Goal: Use online tool/utility: Utilize a website feature to perform a specific function

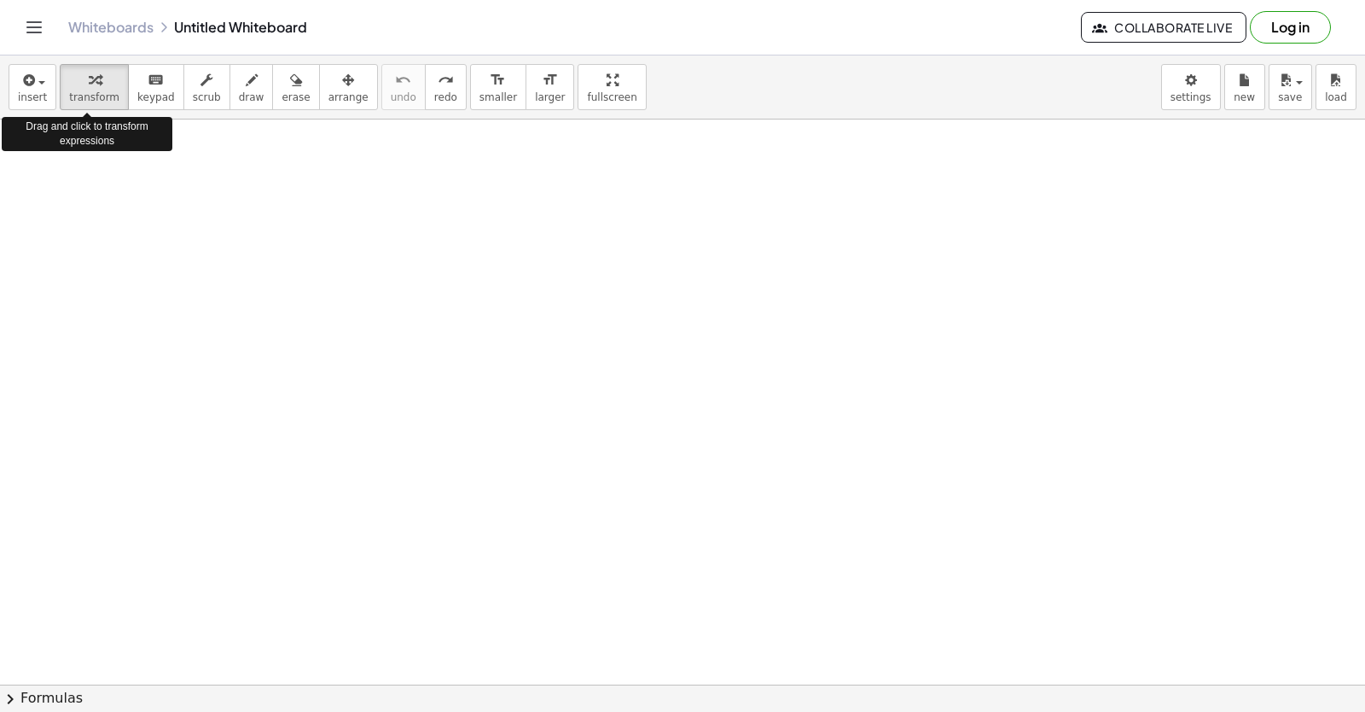
click at [84, 95] on span "transform" at bounding box center [94, 97] width 50 height 12
click at [128, 96] on button "keyboard keypad" at bounding box center [156, 87] width 56 height 46
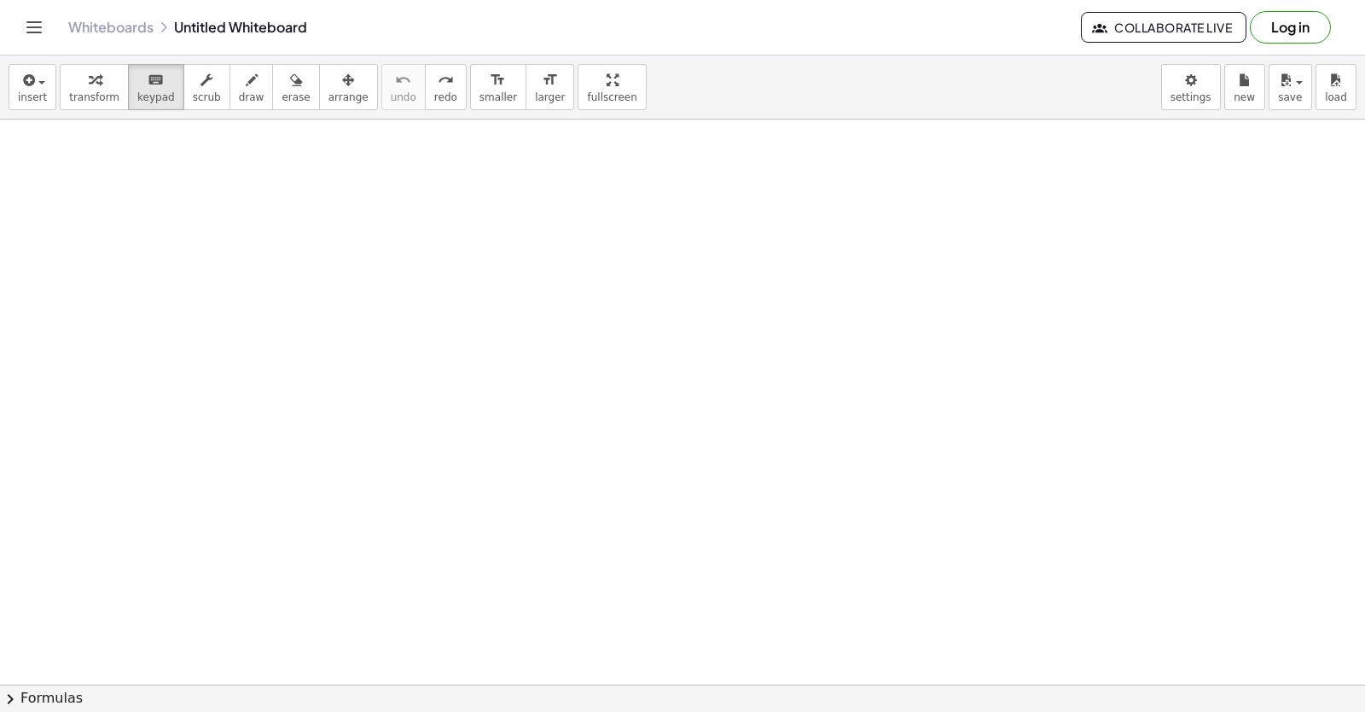
drag, startPoint x: 113, startPoint y: 514, endPoint x: 125, endPoint y: 514, distance: 12.8
click at [118, 514] on div at bounding box center [696, 684] width 1392 height 1130
drag, startPoint x: 326, startPoint y: 510, endPoint x: 484, endPoint y: 511, distance: 157.8
click at [425, 511] on div at bounding box center [696, 684] width 1392 height 1130
drag, startPoint x: 529, startPoint y: 497, endPoint x: 598, endPoint y: 440, distance: 89.7
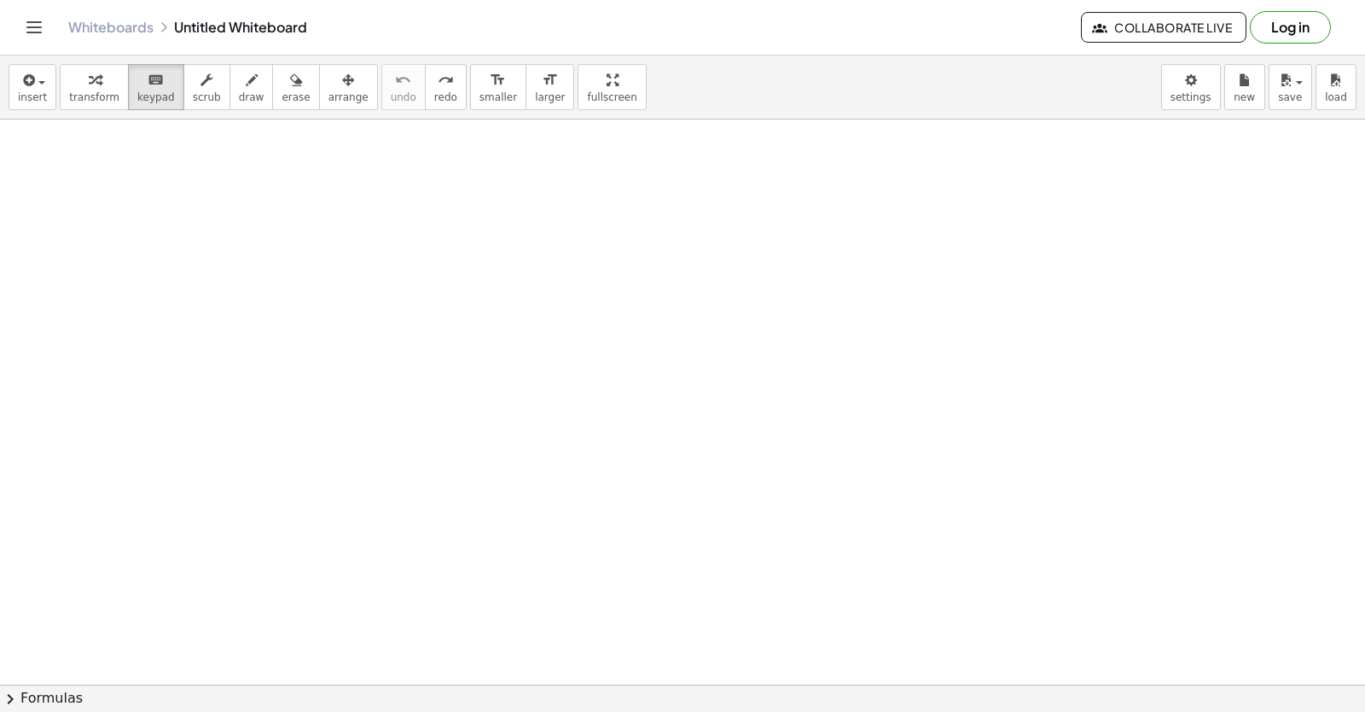
click at [592, 466] on div at bounding box center [696, 684] width 1392 height 1130
click at [598, 438] on div at bounding box center [696, 684] width 1392 height 1130
drag, startPoint x: 596, startPoint y: 434, endPoint x: 576, endPoint y: 427, distance: 21.1
click at [595, 432] on div at bounding box center [696, 684] width 1392 height 1130
click at [590, 428] on div at bounding box center [696, 684] width 1392 height 1130
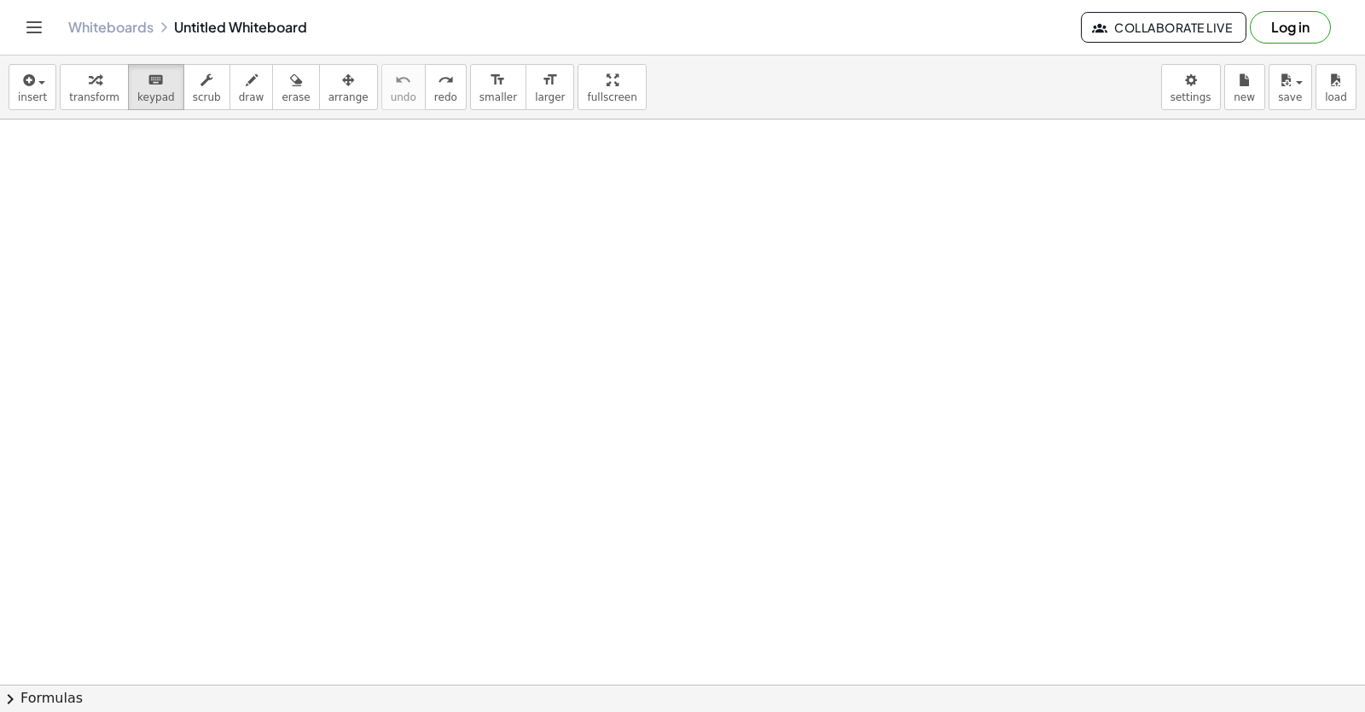
click at [576, 427] on div at bounding box center [696, 684] width 1392 height 1130
drag, startPoint x: 558, startPoint y: 426, endPoint x: 546, endPoint y: 405, distance: 23.7
click at [554, 409] on div at bounding box center [696, 684] width 1392 height 1130
click at [545, 404] on div at bounding box center [696, 684] width 1392 height 1130
click at [528, 398] on div at bounding box center [696, 684] width 1392 height 1130
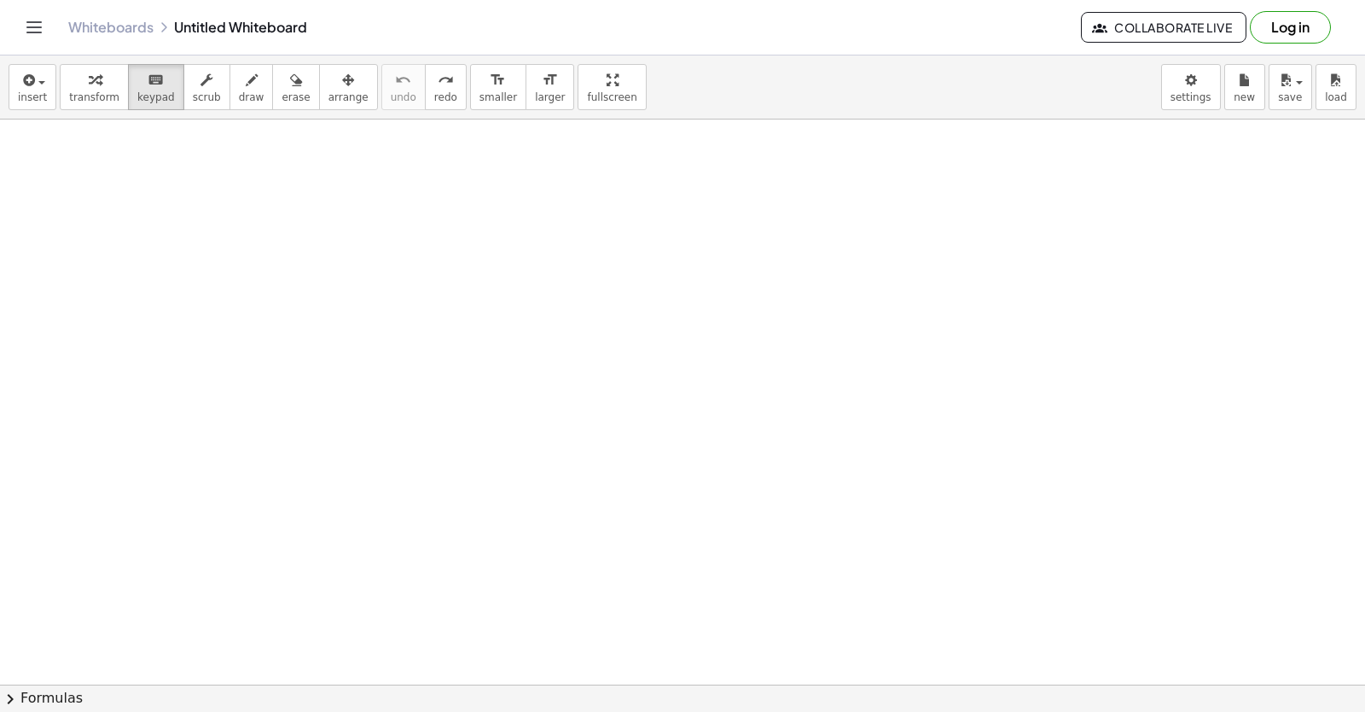
click at [522, 398] on div at bounding box center [696, 684] width 1392 height 1130
drag, startPoint x: 373, startPoint y: 352, endPoint x: 558, endPoint y: 350, distance: 185.1
click at [395, 351] on div at bounding box center [696, 684] width 1392 height 1130
click at [2, 239] on div at bounding box center [696, 684] width 1392 height 1130
drag, startPoint x: 565, startPoint y: 268, endPoint x: 567, endPoint y: 276, distance: 8.7
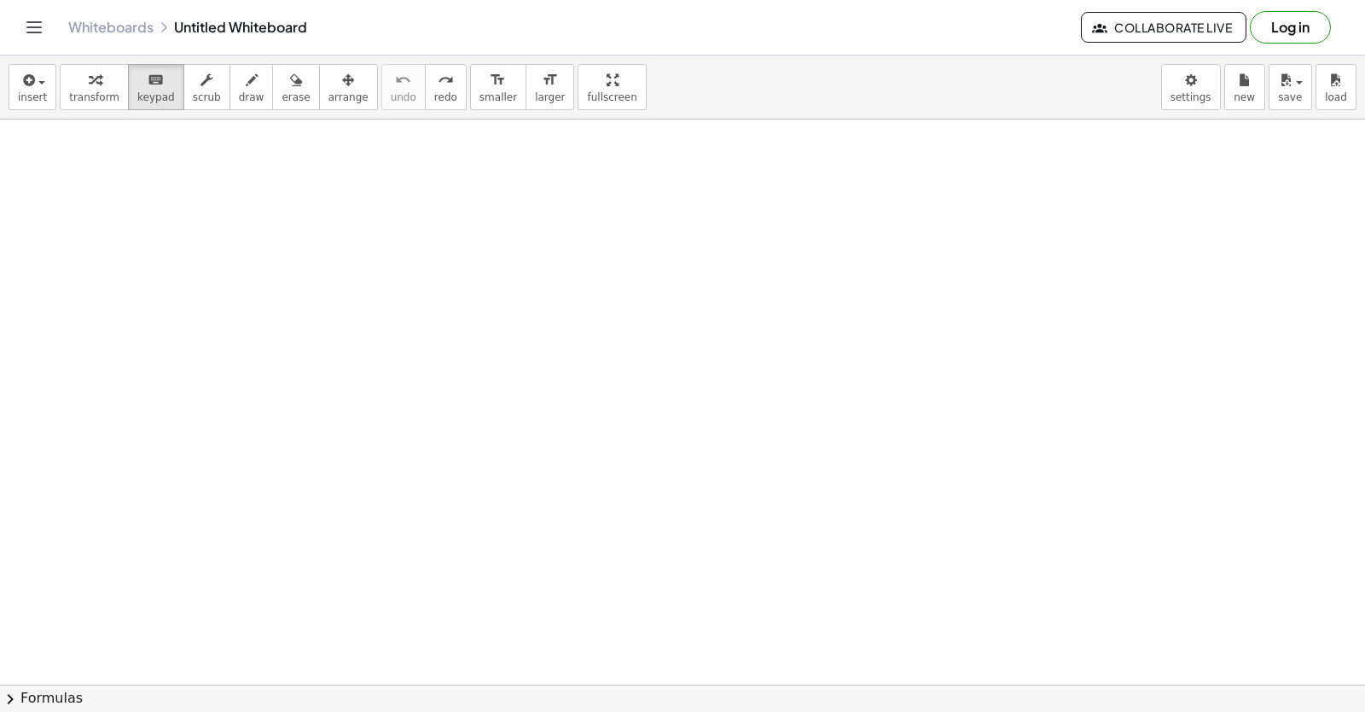
click at [567, 276] on div at bounding box center [696, 684] width 1392 height 1130
click at [660, 216] on div at bounding box center [696, 684] width 1392 height 1130
click at [708, 108] on div "insert select one: Math Expression Function Text Youtube Video Graphing Geometr…" at bounding box center [682, 87] width 1365 height 64
click at [414, 339] on div at bounding box center [696, 684] width 1392 height 1130
click at [437, 364] on div at bounding box center [696, 684] width 1392 height 1130
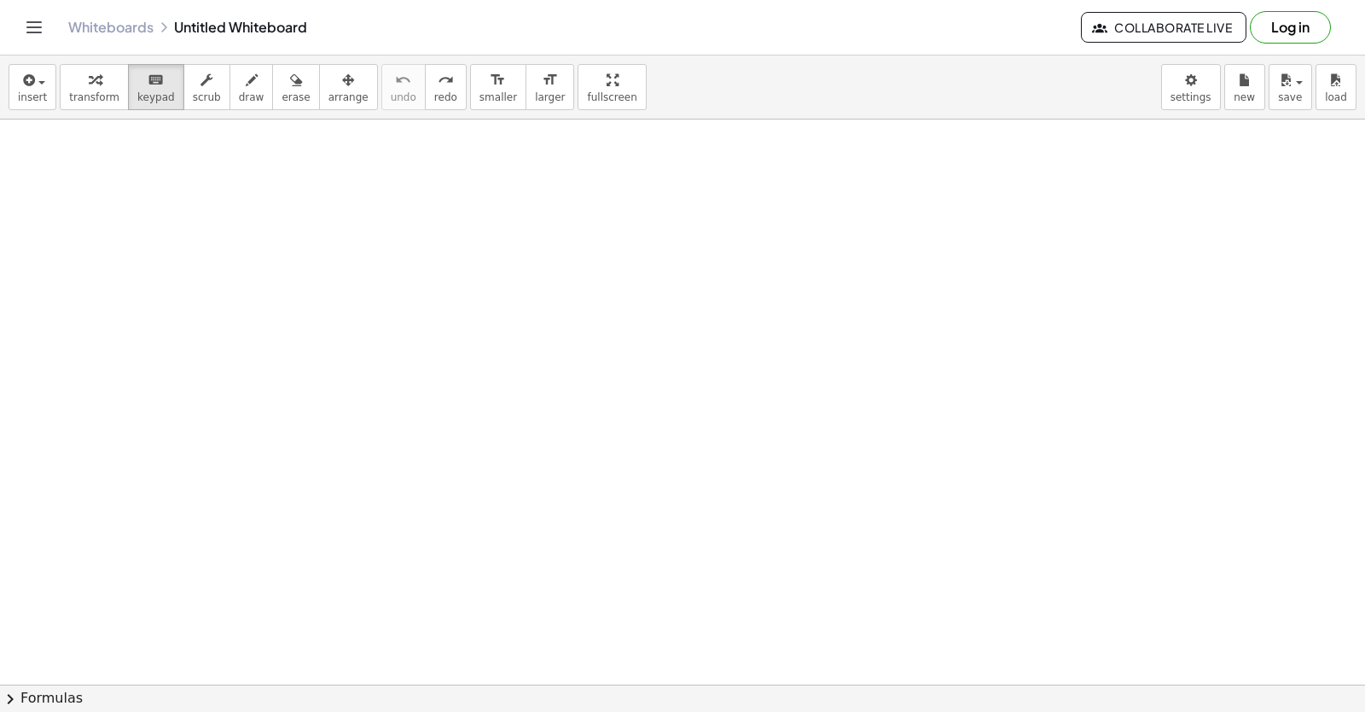
click at [442, 364] on div at bounding box center [696, 684] width 1392 height 1130
drag, startPoint x: 442, startPoint y: 364, endPoint x: 338, endPoint y: 357, distance: 104.3
click at [344, 357] on div at bounding box center [696, 684] width 1392 height 1130
drag, startPoint x: 458, startPoint y: 375, endPoint x: 475, endPoint y: 380, distance: 17.8
click at [469, 380] on div at bounding box center [696, 684] width 1392 height 1130
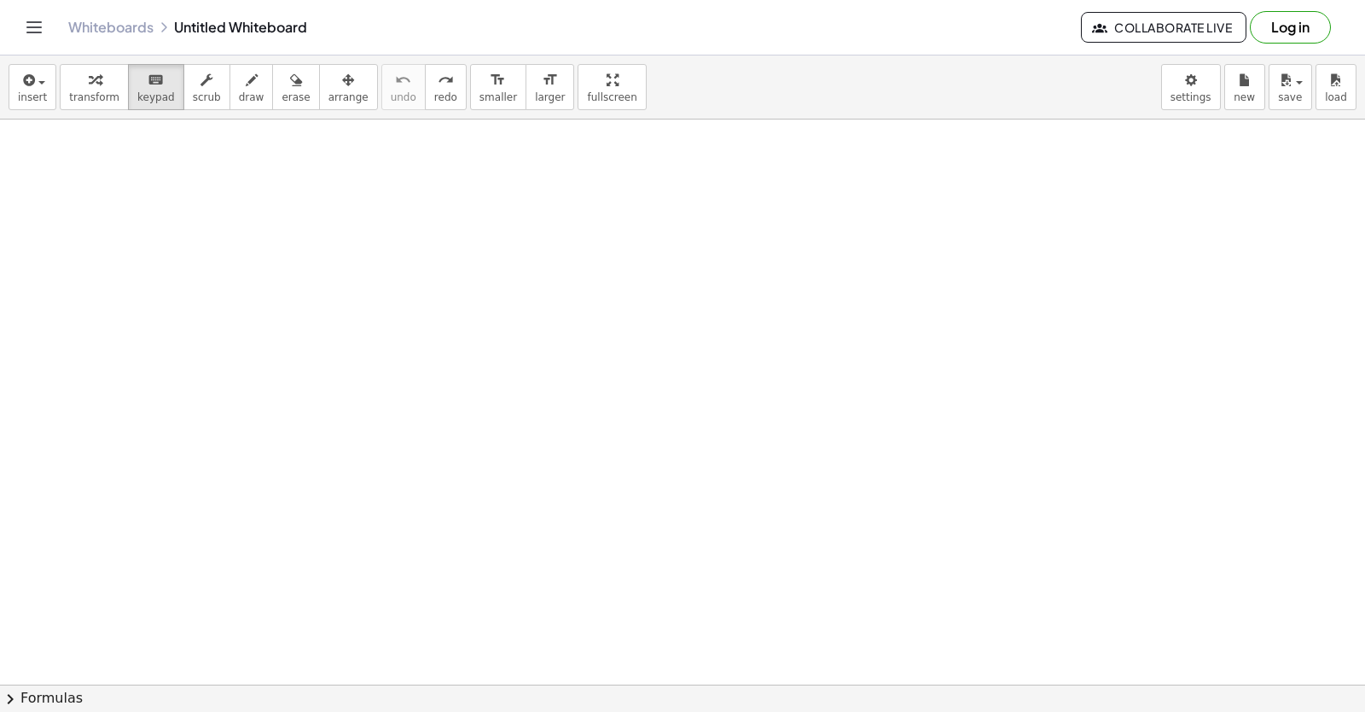
click at [485, 380] on div at bounding box center [696, 684] width 1392 height 1130
click at [485, 381] on div at bounding box center [696, 684] width 1392 height 1130
click at [485, 382] on div at bounding box center [696, 684] width 1392 height 1130
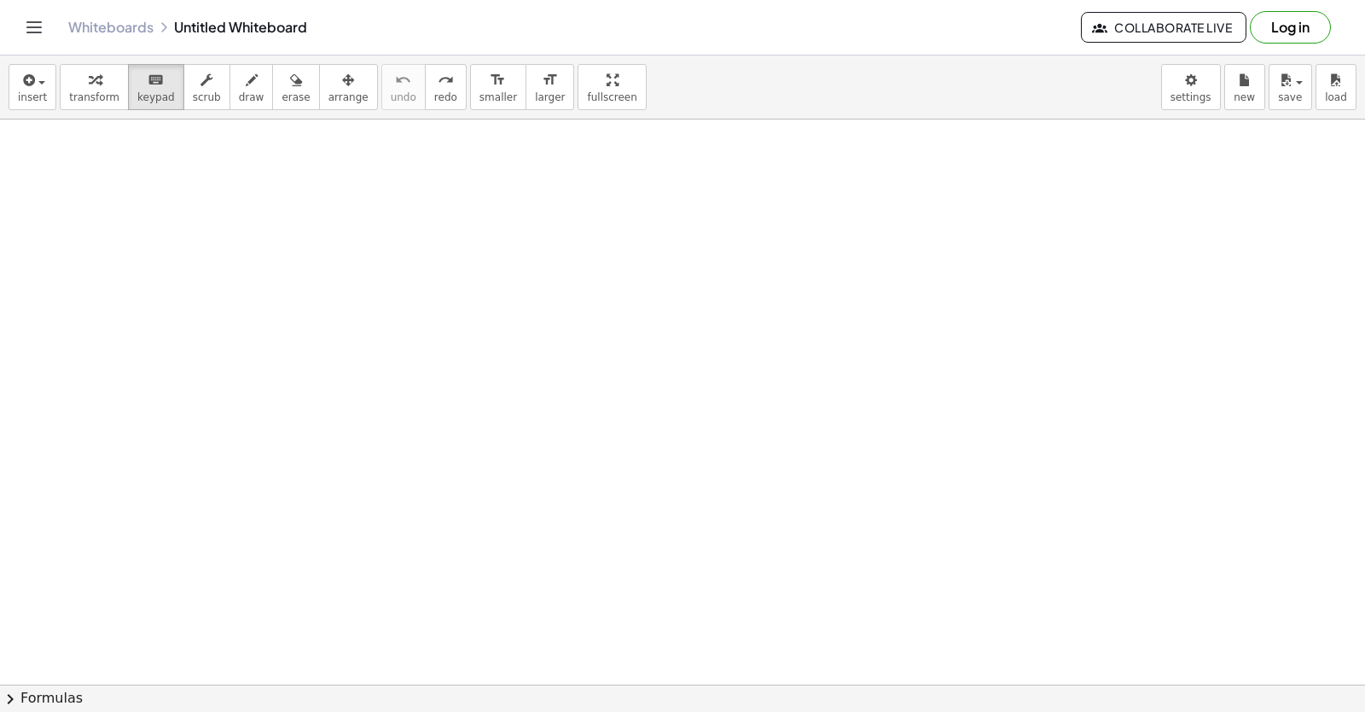
click at [485, 382] on div at bounding box center [696, 684] width 1392 height 1130
click at [1167, 96] on body "Graspable Math Activities Get Started Activity Bank Assigned Work Classes White…" at bounding box center [682, 356] width 1365 height 712
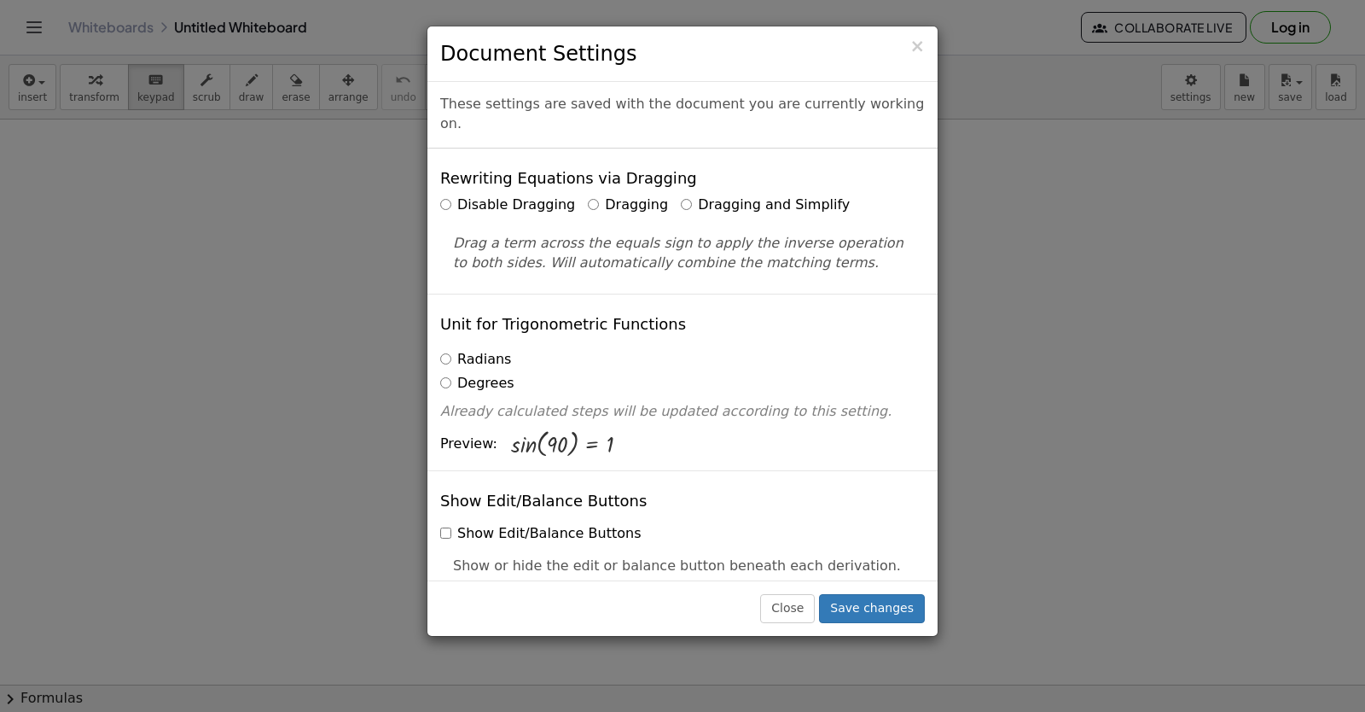
click at [681, 195] on label "Dragging and Simplify" at bounding box center [765, 205] width 169 height 20
click at [863, 601] on button "Save changes" at bounding box center [872, 608] width 106 height 29
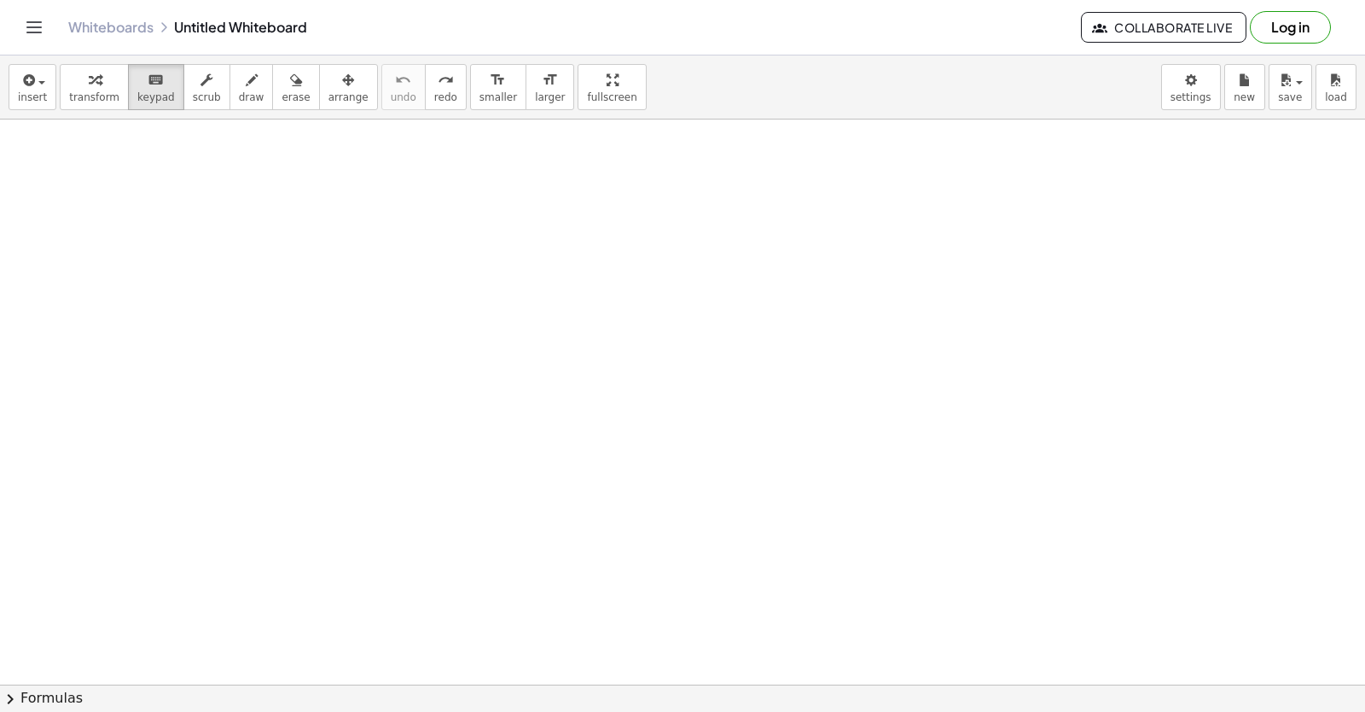
drag, startPoint x: 555, startPoint y: 335, endPoint x: 505, endPoint y: 262, distance: 88.5
click at [505, 262] on div at bounding box center [696, 684] width 1392 height 1130
click at [507, 267] on div at bounding box center [696, 684] width 1392 height 1130
click at [148, 80] on icon "keyboard" at bounding box center [156, 80] width 16 height 20
drag, startPoint x: 53, startPoint y: 113, endPoint x: 72, endPoint y: 115, distance: 18.8
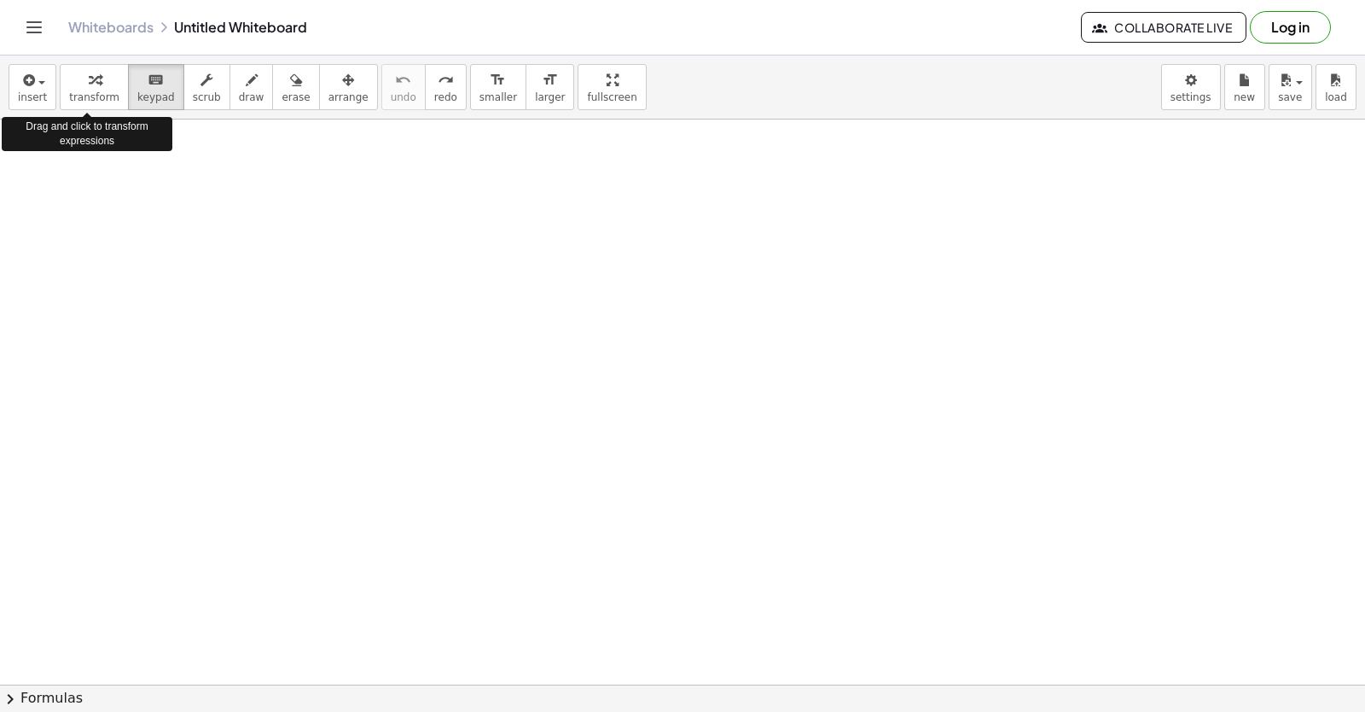
click at [61, 114] on div "insert select one: Math Expression Function Text Youtube Video Graphing Geometr…" at bounding box center [682, 87] width 1365 height 64
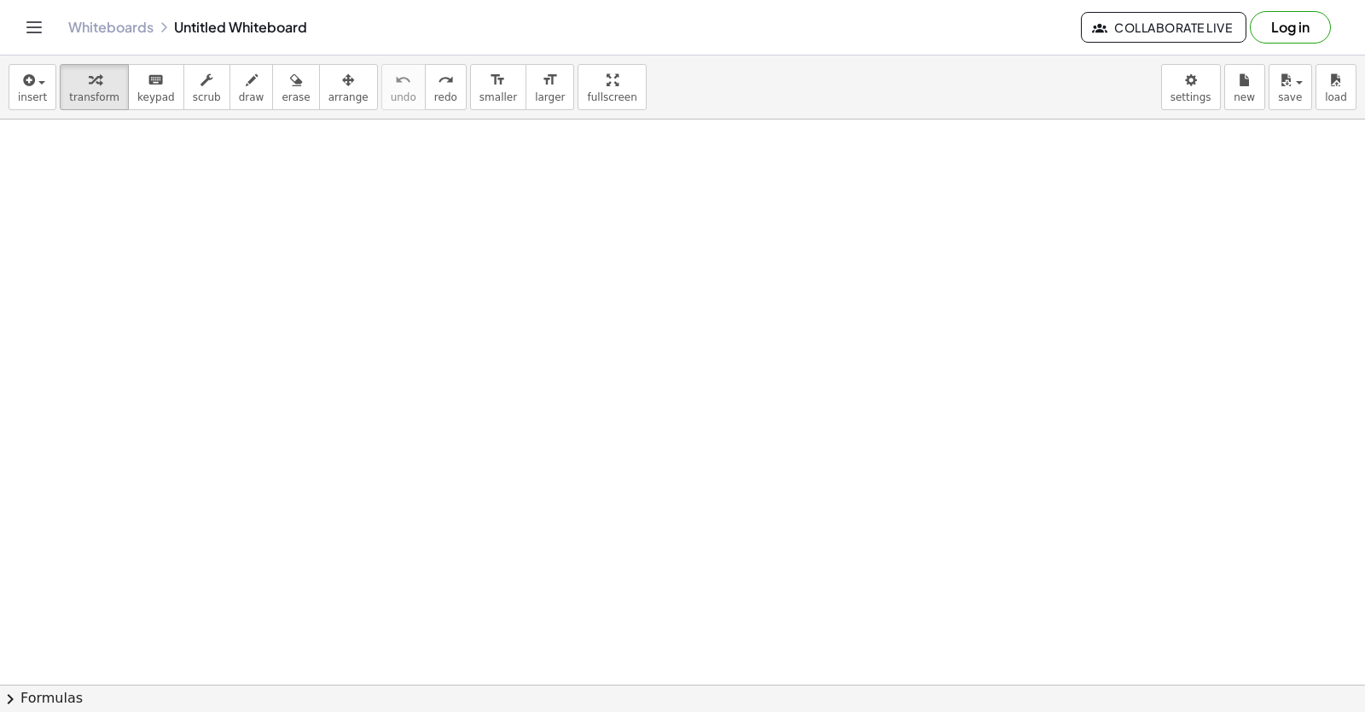
drag, startPoint x: 229, startPoint y: 182, endPoint x: 225, endPoint y: 210, distance: 28.4
click at [225, 210] on div at bounding box center [696, 684] width 1392 height 1130
click at [207, 250] on div at bounding box center [696, 684] width 1392 height 1130
click at [206, 260] on div at bounding box center [696, 684] width 1392 height 1130
click at [206, 261] on div at bounding box center [696, 684] width 1392 height 1130
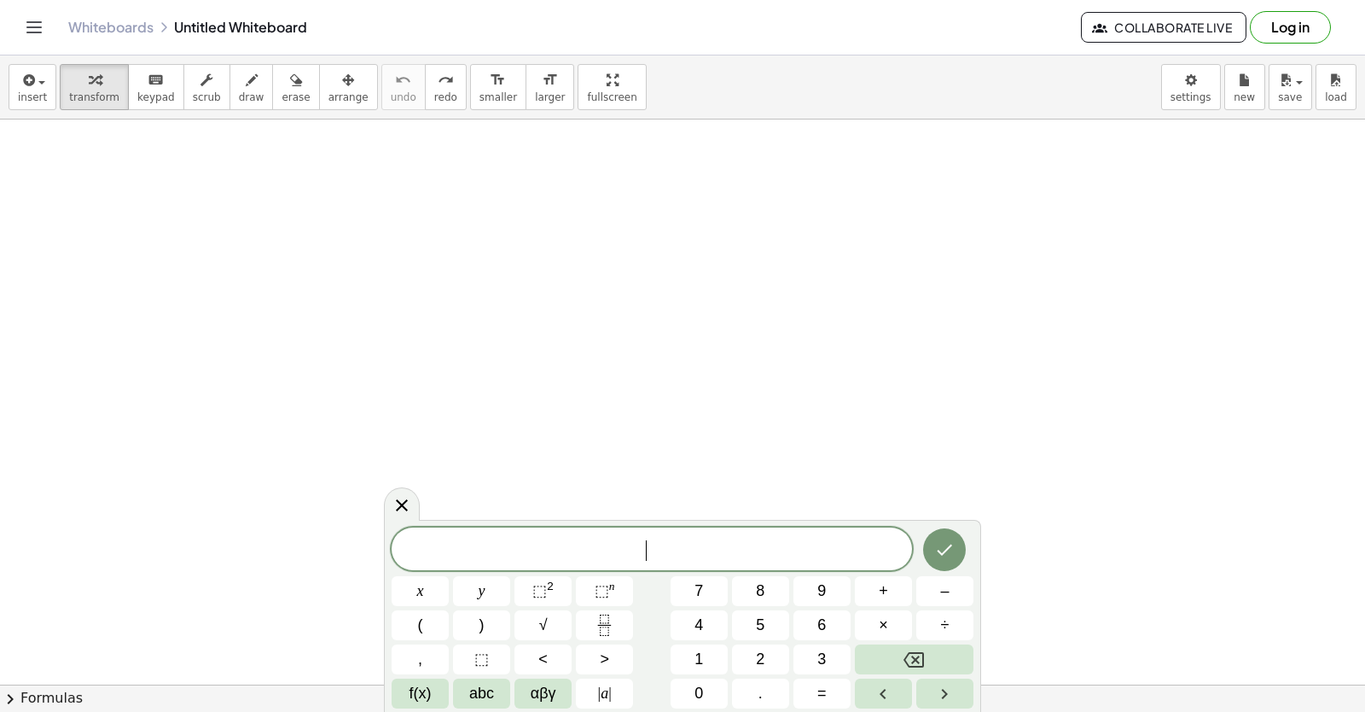
click at [218, 263] on div at bounding box center [696, 684] width 1392 height 1130
click at [226, 265] on div at bounding box center [696, 684] width 1392 height 1130
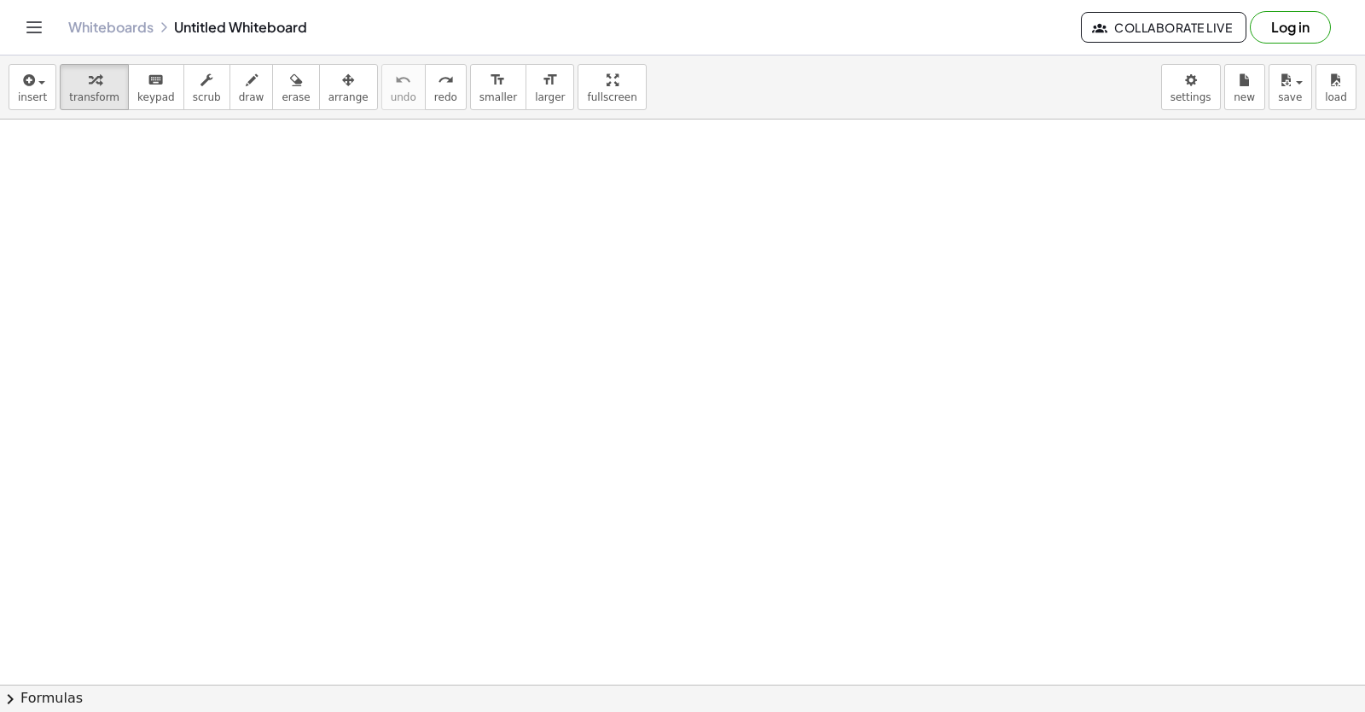
drag, startPoint x: 226, startPoint y: 267, endPoint x: 222, endPoint y: 282, distance: 15.9
click at [222, 282] on div at bounding box center [696, 684] width 1392 height 1130
click at [218, 286] on div at bounding box center [696, 684] width 1392 height 1130
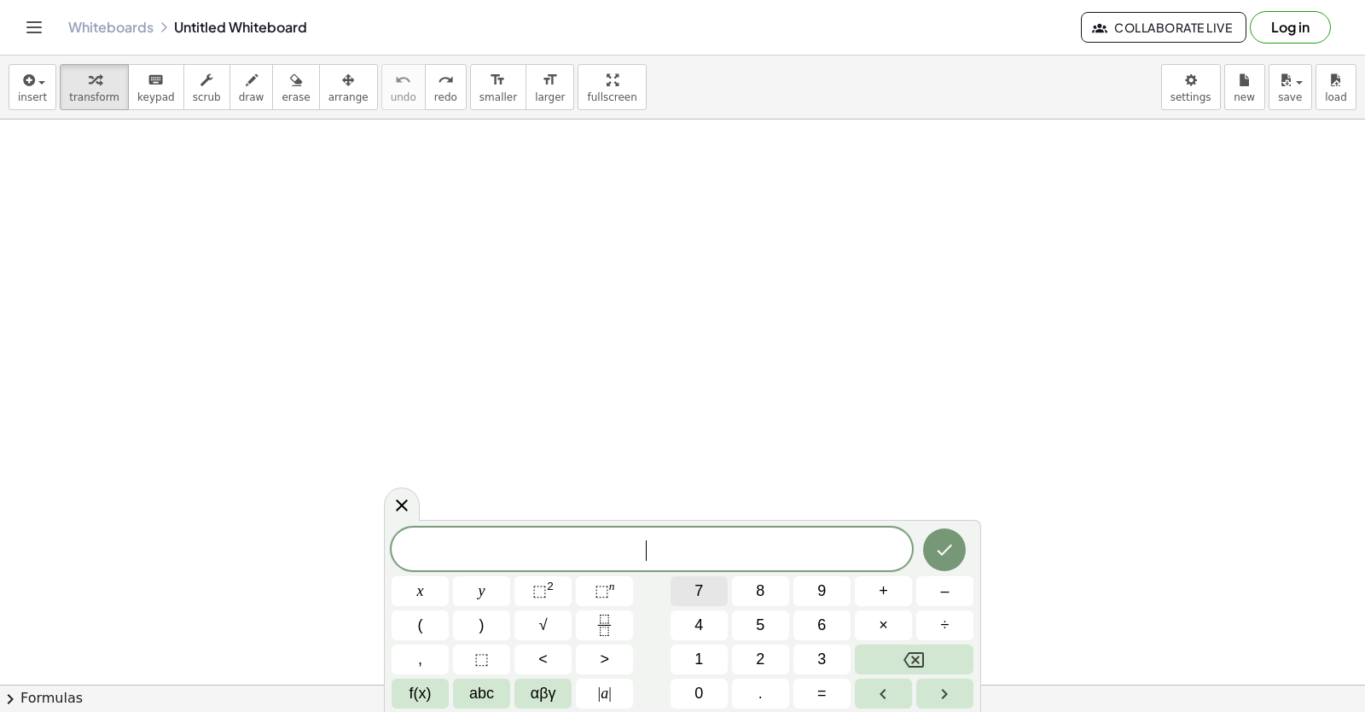
click at [693, 590] on button "7" at bounding box center [699, 591] width 57 height 30
click at [432, 602] on button "x" at bounding box center [420, 591] width 57 height 30
click at [946, 595] on span "–" at bounding box center [944, 590] width 9 height 23
click at [715, 656] on button "1" at bounding box center [699, 659] width 57 height 30
click at [824, 703] on span "=" at bounding box center [821, 693] width 9 height 23
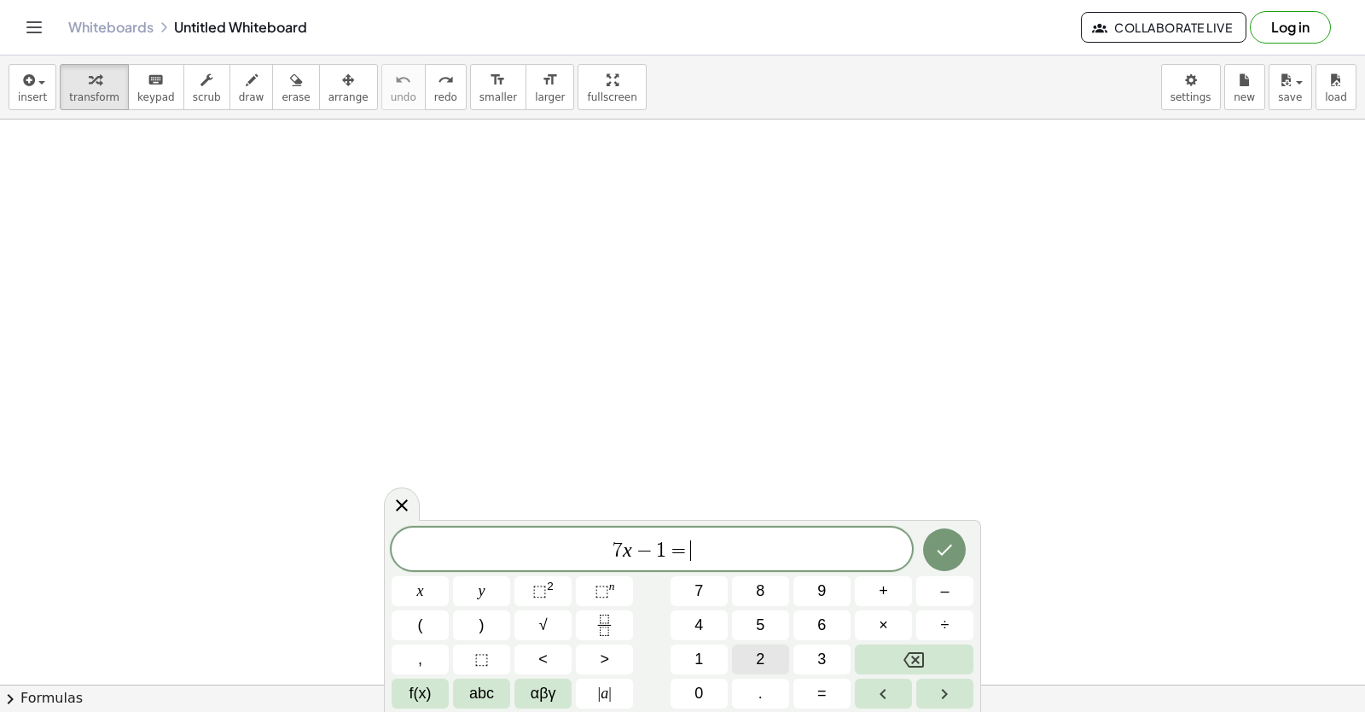
click at [770, 664] on button "2" at bounding box center [760, 659] width 57 height 30
click at [701, 689] on span "0" at bounding box center [698, 693] width 9 height 23
click at [933, 543] on button "Done" at bounding box center [944, 549] width 43 height 43
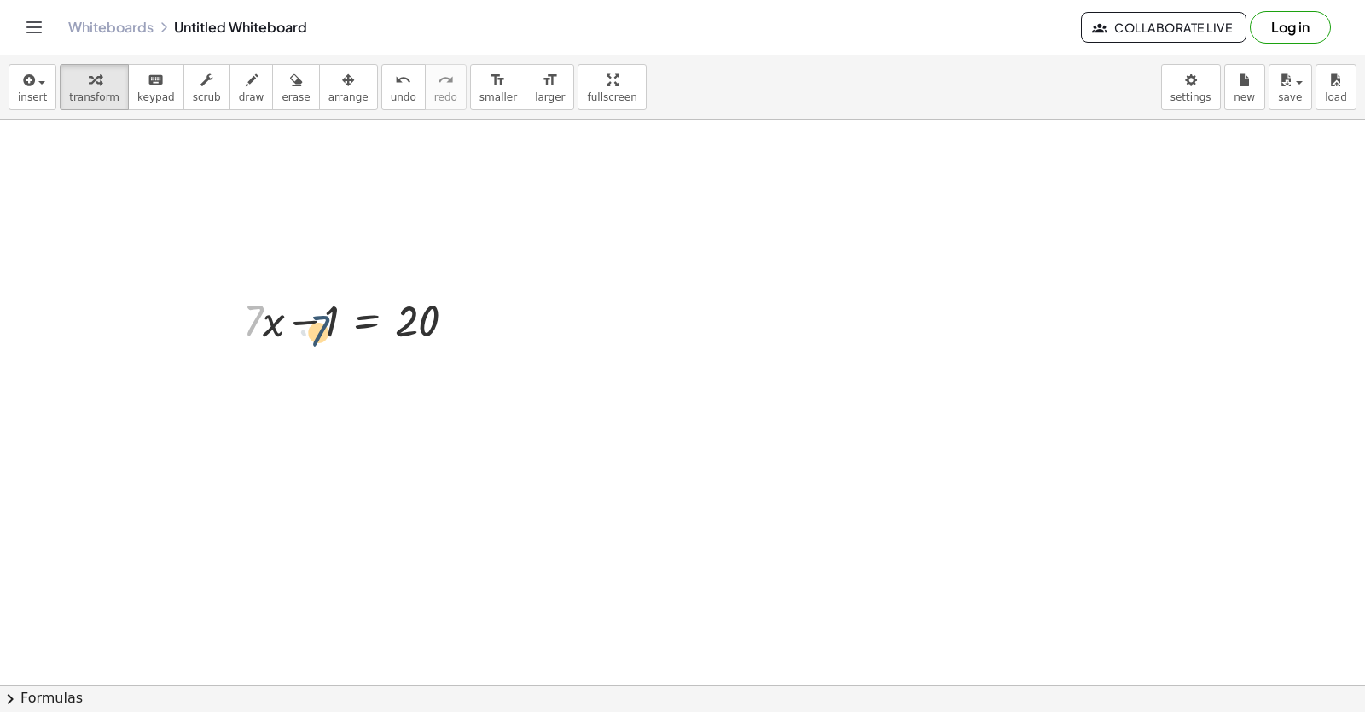
drag, startPoint x: 244, startPoint y: 318, endPoint x: 327, endPoint y: 332, distance: 83.9
click at [327, 332] on div at bounding box center [356, 319] width 243 height 58
drag, startPoint x: 310, startPoint y: 373, endPoint x: 268, endPoint y: 367, distance: 42.2
click at [268, 367] on div at bounding box center [336, 377] width 283 height 58
drag, startPoint x: 317, startPoint y: 383, endPoint x: 225, endPoint y: 392, distance: 92.6
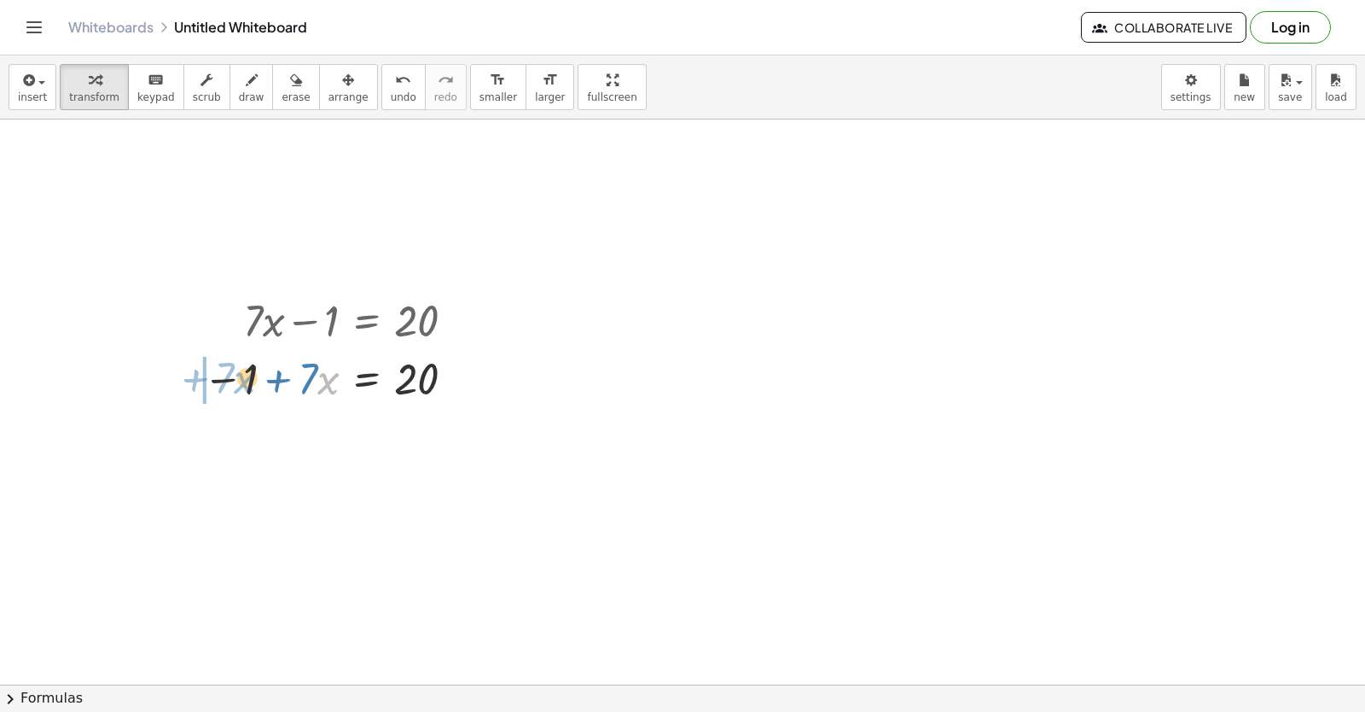
click at [223, 392] on div at bounding box center [336, 377] width 283 height 58
drag, startPoint x: 334, startPoint y: 317, endPoint x: 364, endPoint y: 383, distance: 72.2
click at [367, 321] on div "+ · 7 · x − 1 = 20 − 1 + · 7 · x = 20 + · 7 · x − 1 = 20" at bounding box center [367, 321] width 0 height 0
drag, startPoint x: 330, startPoint y: 377, endPoint x: 493, endPoint y: 362, distance: 163.7
click at [420, 439] on div at bounding box center [384, 435] width 298 height 58
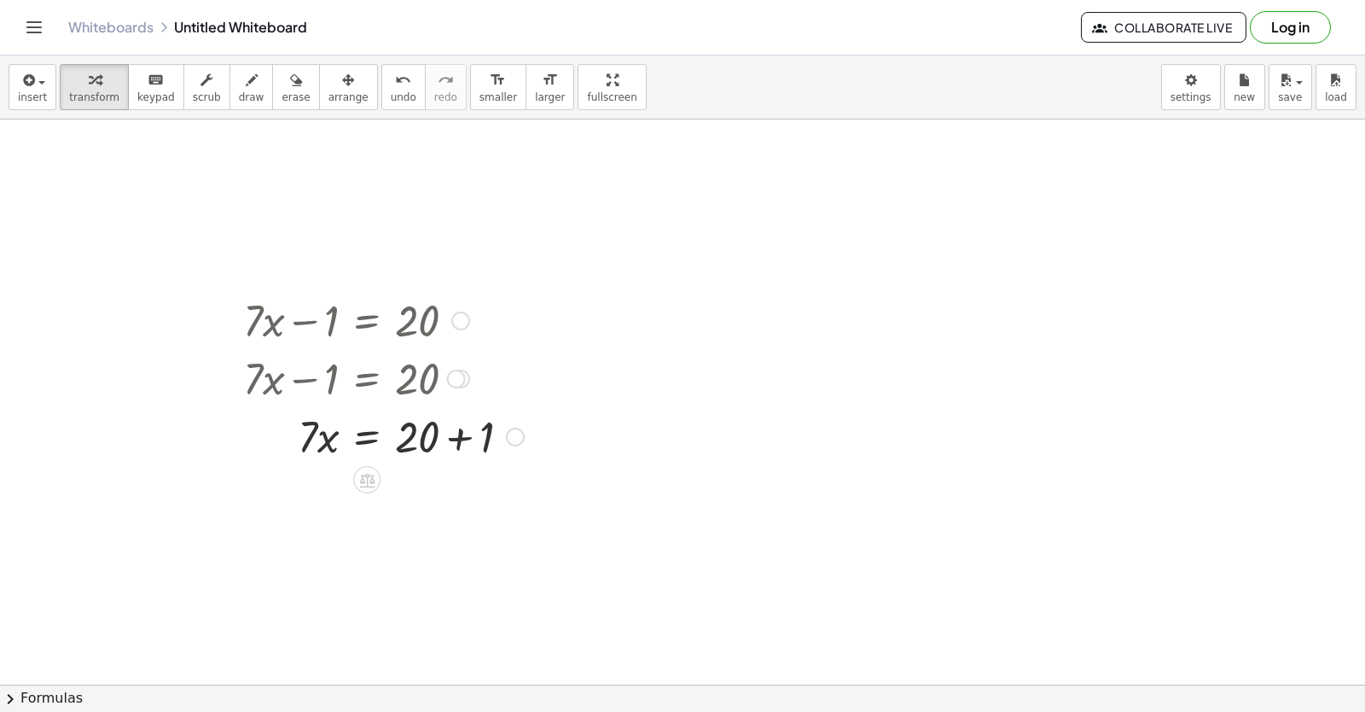
click at [453, 439] on div at bounding box center [384, 435] width 298 height 58
click at [318, 490] on div at bounding box center [384, 493] width 298 height 58
drag, startPoint x: 311, startPoint y: 490, endPoint x: 414, endPoint y: 542, distance: 115.6
click at [406, 575] on div at bounding box center [384, 564] width 298 height 85
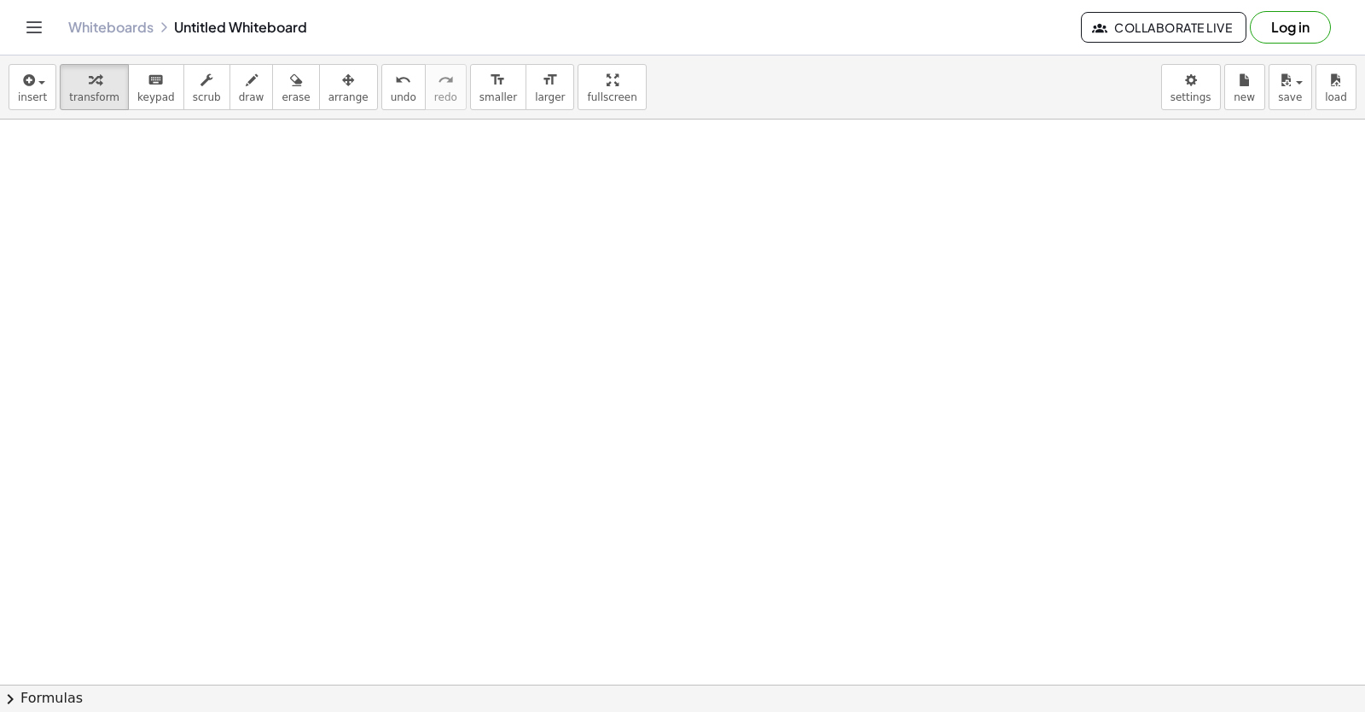
scroll to position [552, 0]
click at [601, 457] on div at bounding box center [696, 414] width 1392 height 1694
click at [606, 412] on div at bounding box center [696, 414] width 1392 height 1694
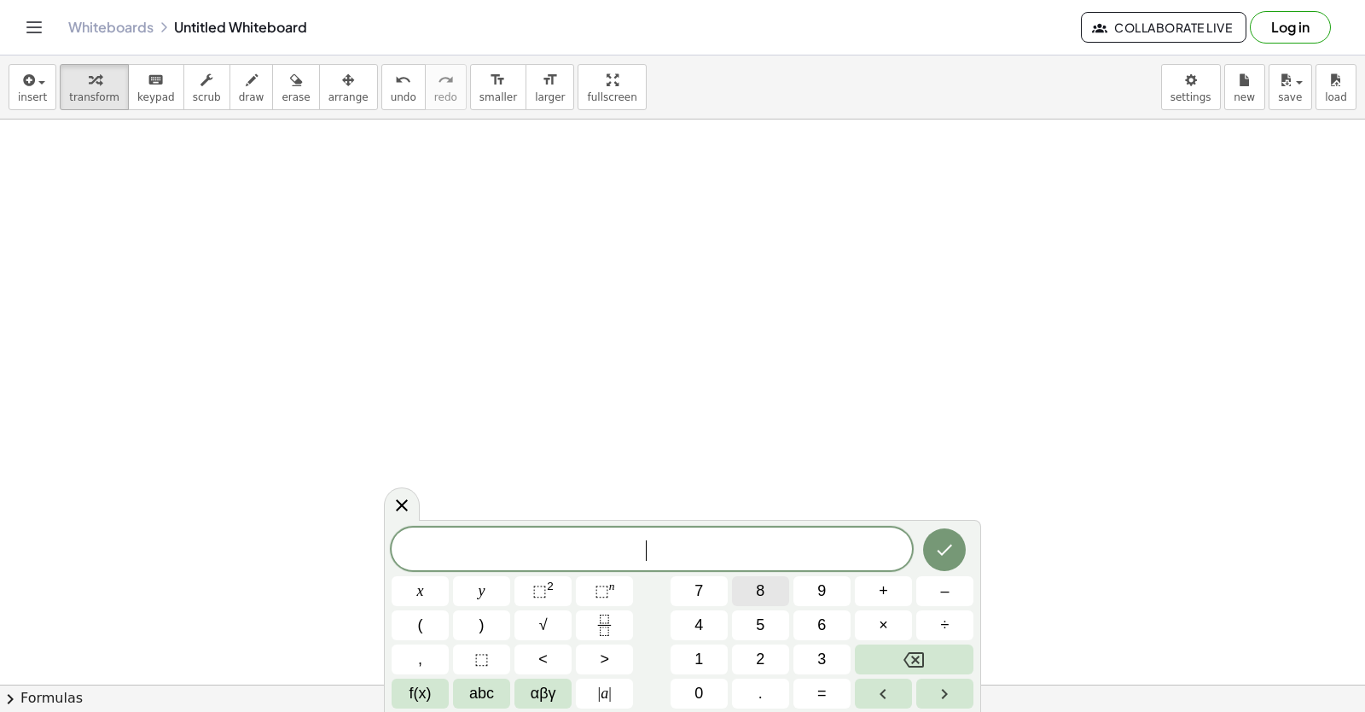
click at [746, 599] on button "8" at bounding box center [760, 591] width 57 height 30
click at [486, 592] on button "y" at bounding box center [481, 591] width 57 height 30
click at [933, 593] on button "–" at bounding box center [944, 591] width 57 height 30
click at [835, 594] on button "9" at bounding box center [821, 591] width 57 height 30
click at [816, 691] on button "=" at bounding box center [821, 693] width 57 height 30
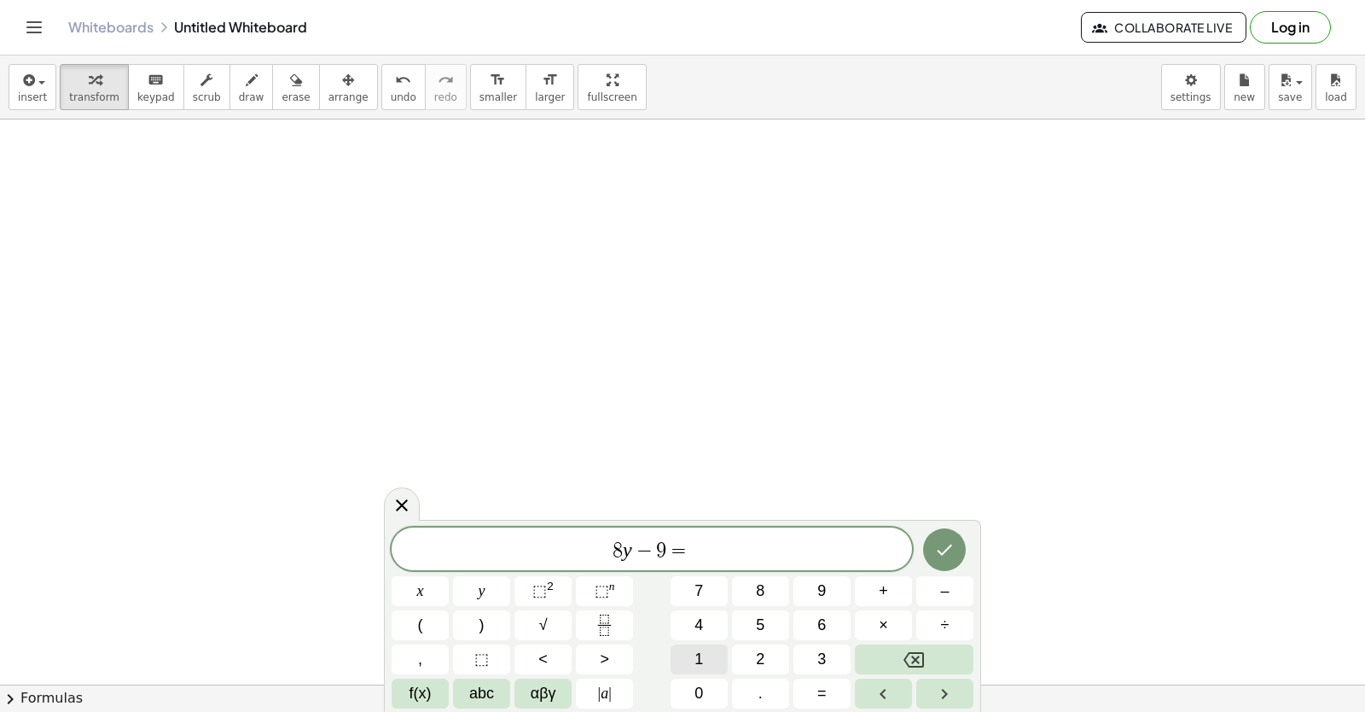
click at [705, 652] on button "1" at bounding box center [699, 659] width 57 height 30
click at [747, 625] on button "5" at bounding box center [760, 625] width 57 height 30
click at [947, 545] on icon "Done" at bounding box center [944, 549] width 20 height 20
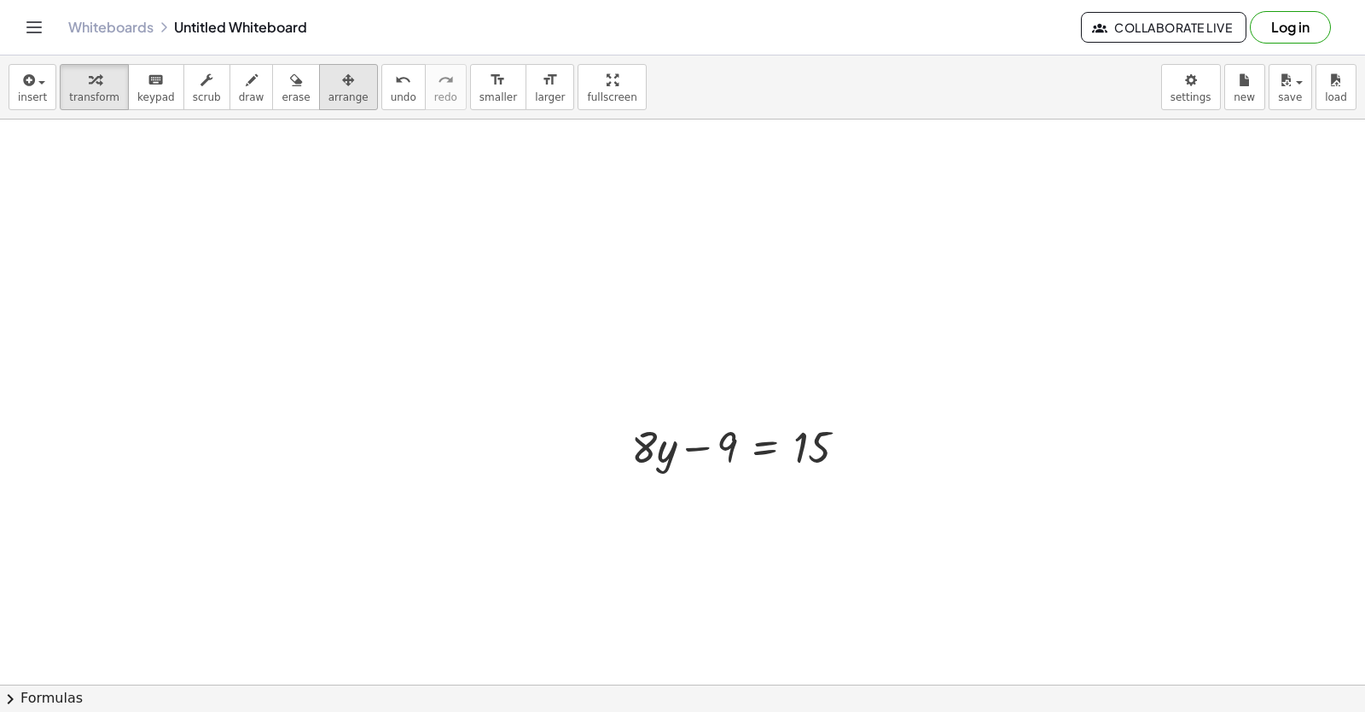
click at [328, 99] on span "arrange" at bounding box center [348, 97] width 40 height 12
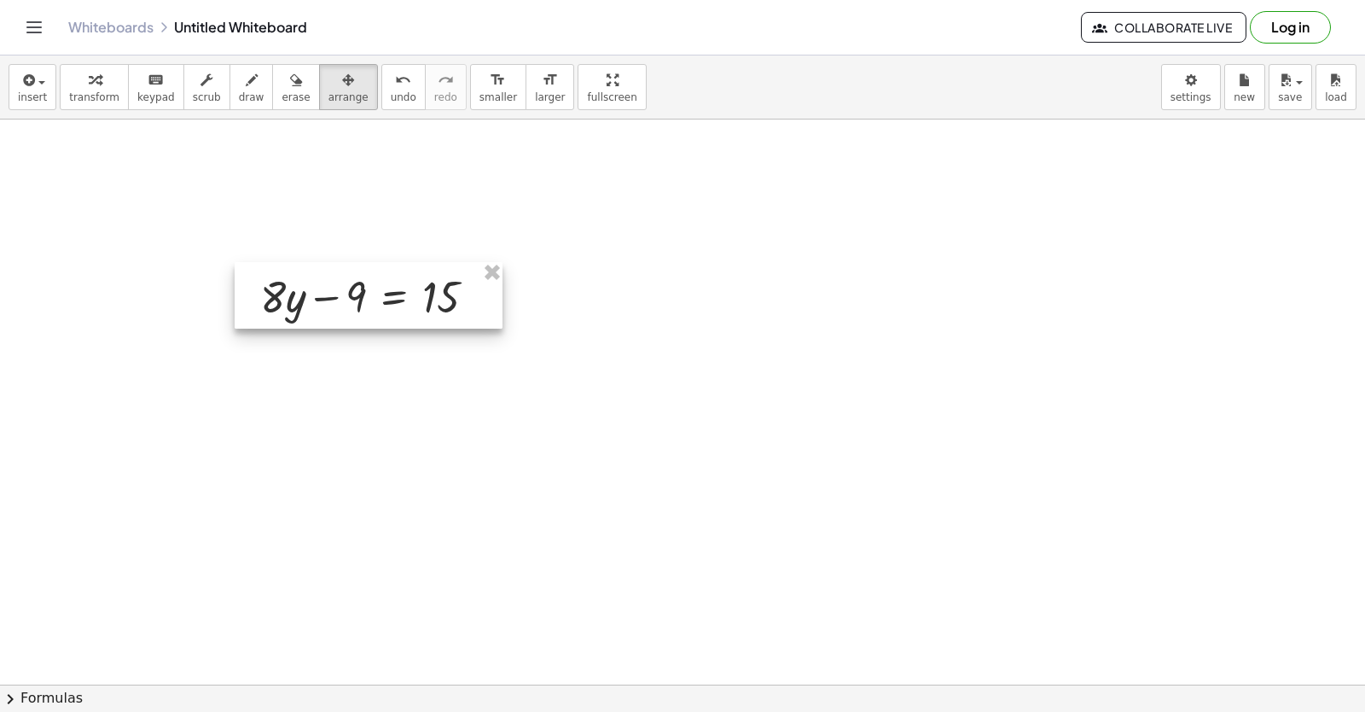
drag, startPoint x: 668, startPoint y: 443, endPoint x: 298, endPoint y: 293, distance: 399.6
click at [298, 293] on div at bounding box center [369, 295] width 268 height 67
click at [328, 101] on span "arrange" at bounding box center [348, 97] width 40 height 12
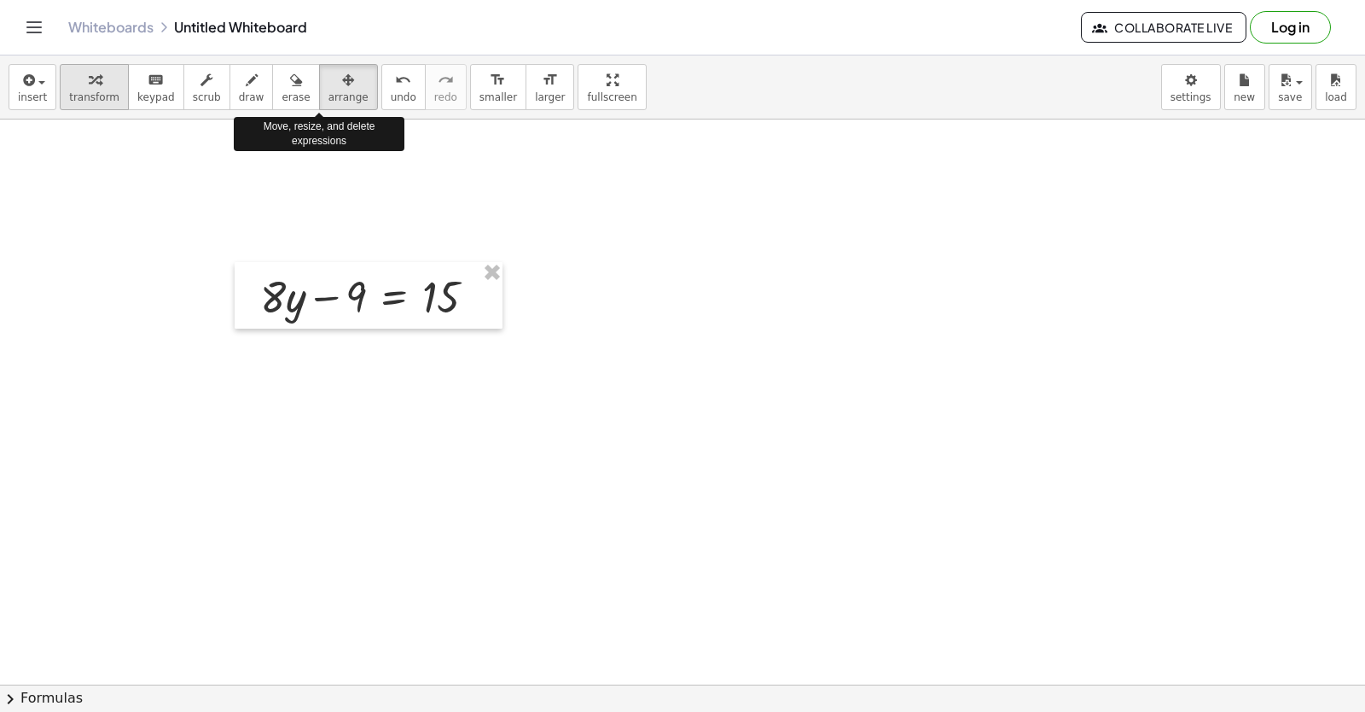
click at [89, 80] on icon "button" at bounding box center [95, 80] width 12 height 20
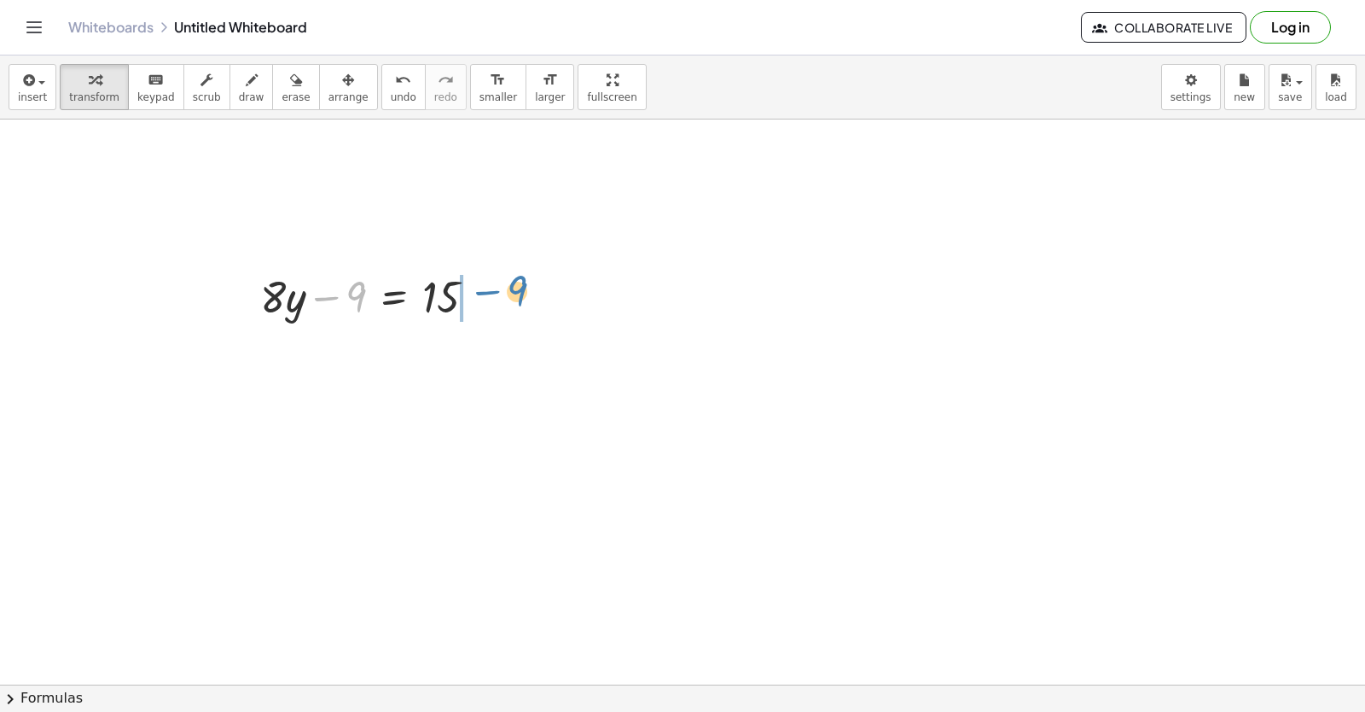
drag, startPoint x: 350, startPoint y: 293, endPoint x: 510, endPoint y: 288, distance: 160.5
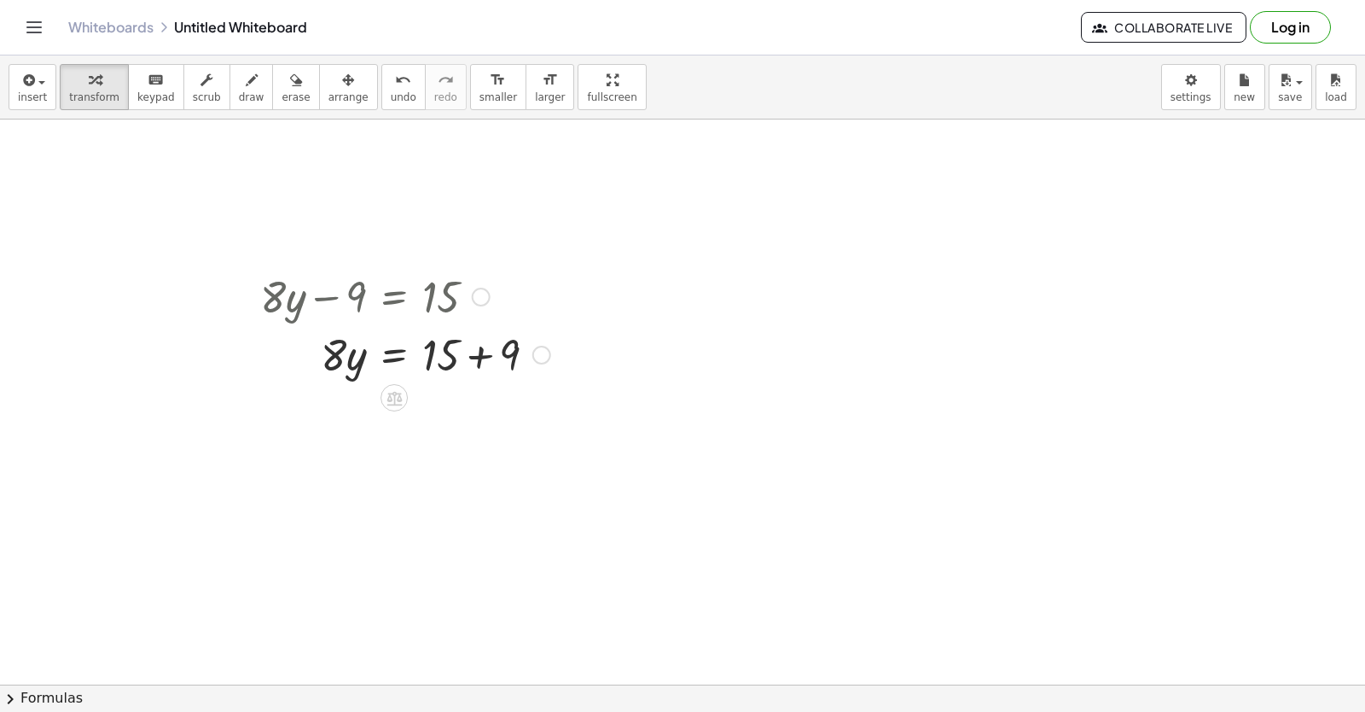
click at [468, 353] on div at bounding box center [405, 353] width 307 height 58
drag, startPoint x: 346, startPoint y: 416, endPoint x: 445, endPoint y: 443, distance: 102.7
click at [445, 443] on div "+ · 8 · y − 9 = 15 · 8 · y = + 15 + 9 · 8 · 8 · y = 24" at bounding box center [399, 353] width 328 height 183
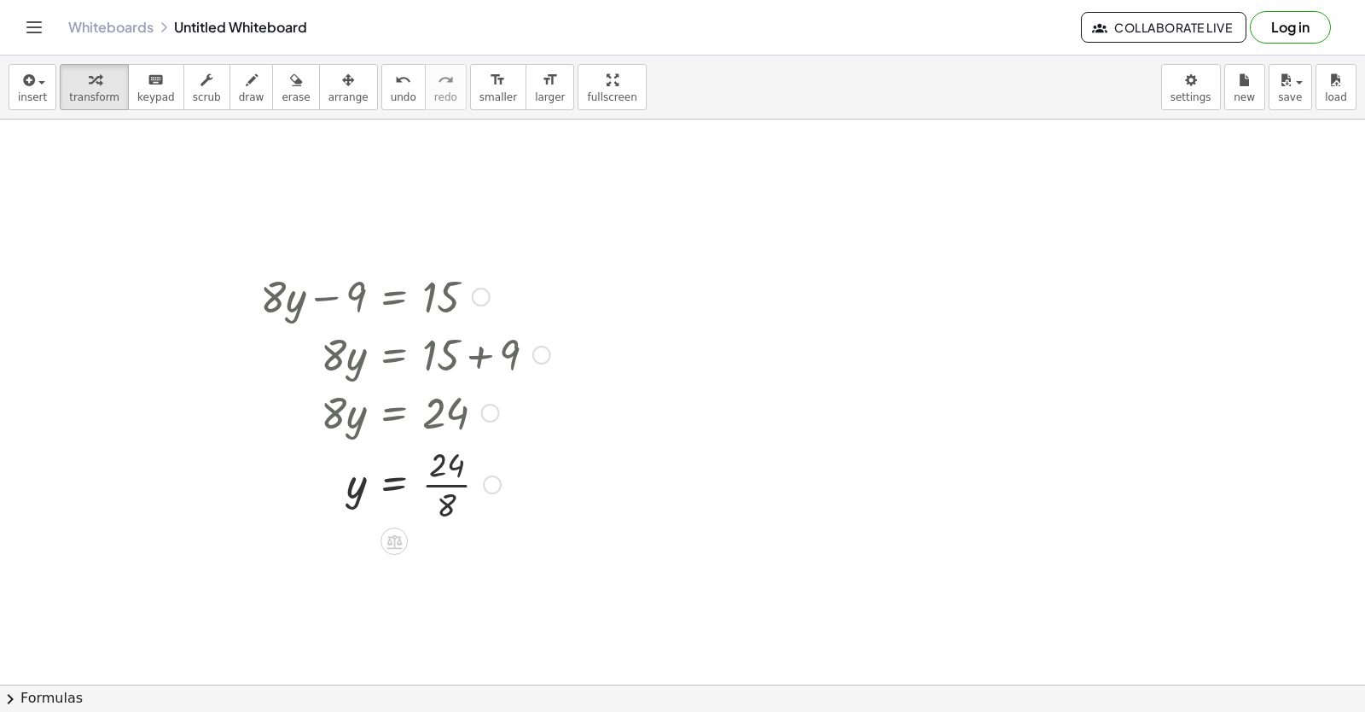
click at [433, 474] on div at bounding box center [405, 482] width 307 height 85
click at [445, 491] on div at bounding box center [405, 482] width 307 height 85
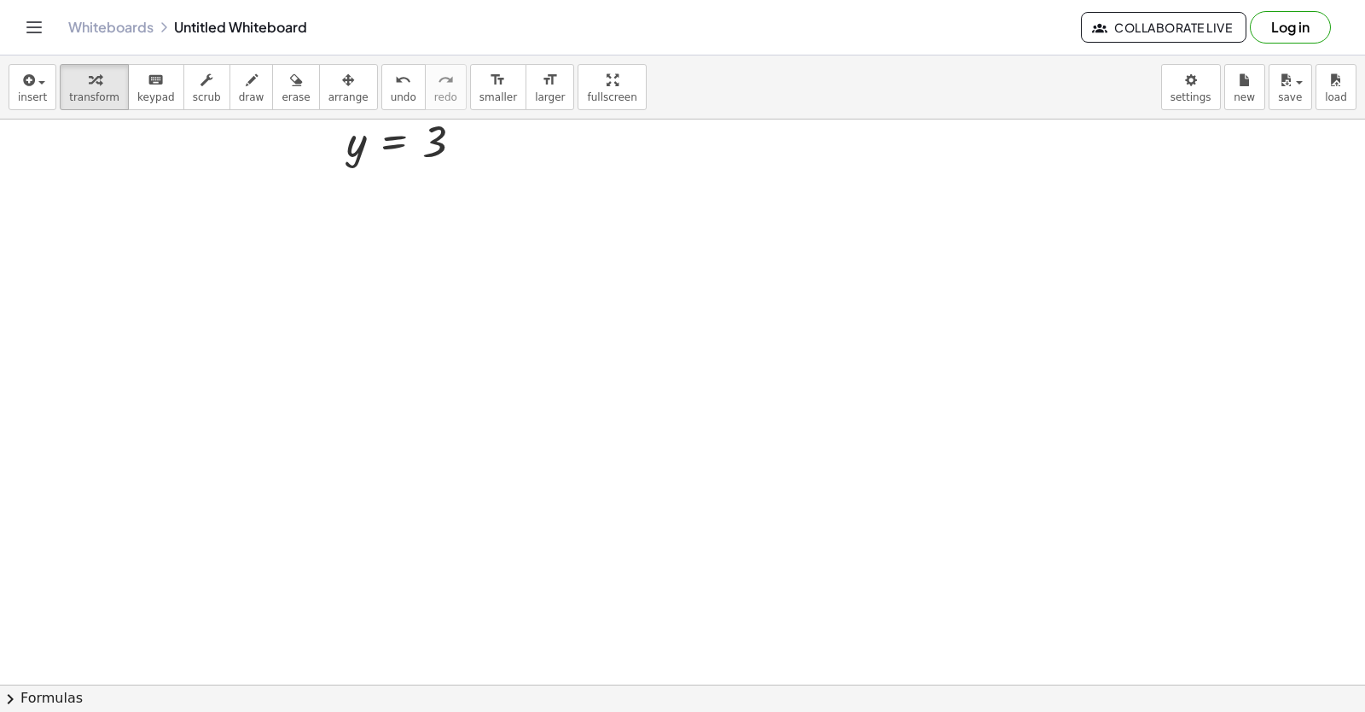
scroll to position [1142, 0]
click at [601, 497] on div at bounding box center [696, 106] width 1392 height 2259
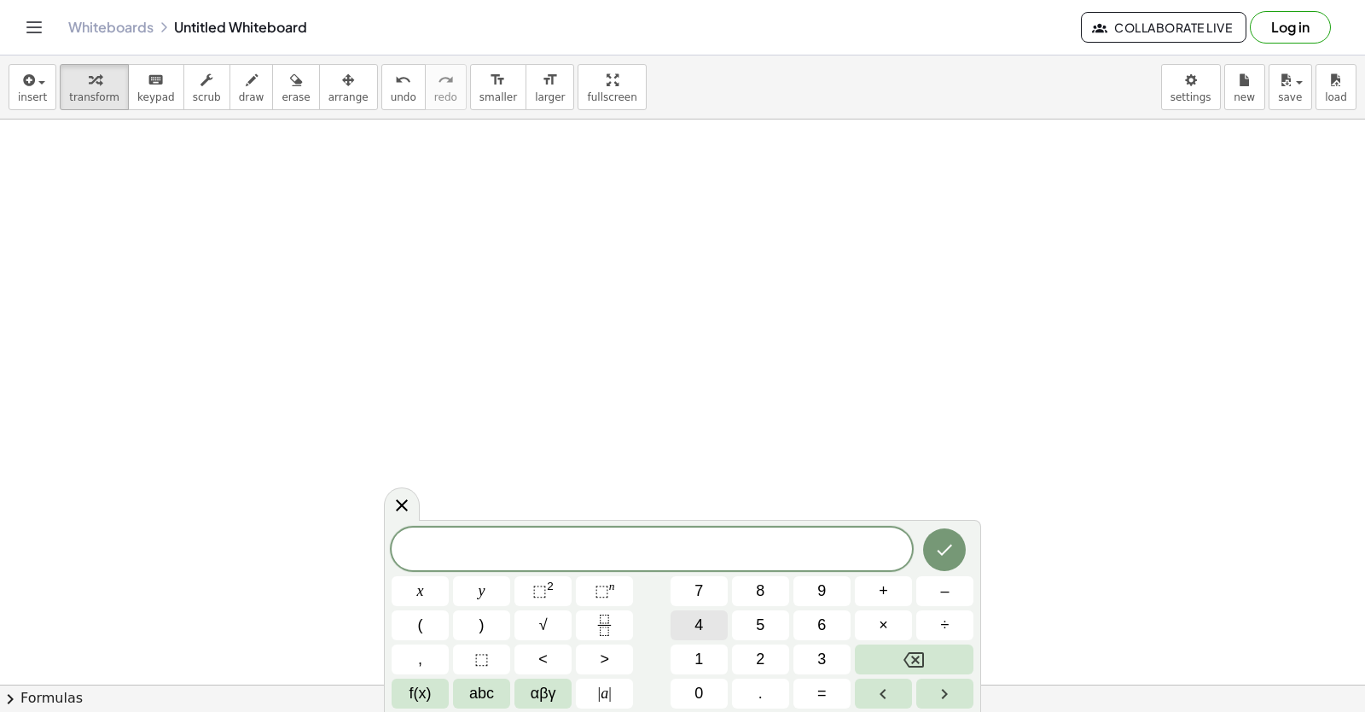
click at [697, 627] on span "4" at bounding box center [698, 624] width 9 height 23
click at [865, 664] on button "Backspace" at bounding box center [914, 659] width 119 height 30
click at [439, 586] on button "x" at bounding box center [420, 591] width 57 height 30
click at [940, 580] on button "–" at bounding box center [944, 591] width 57 height 30
click at [711, 659] on button "1" at bounding box center [699, 659] width 57 height 30
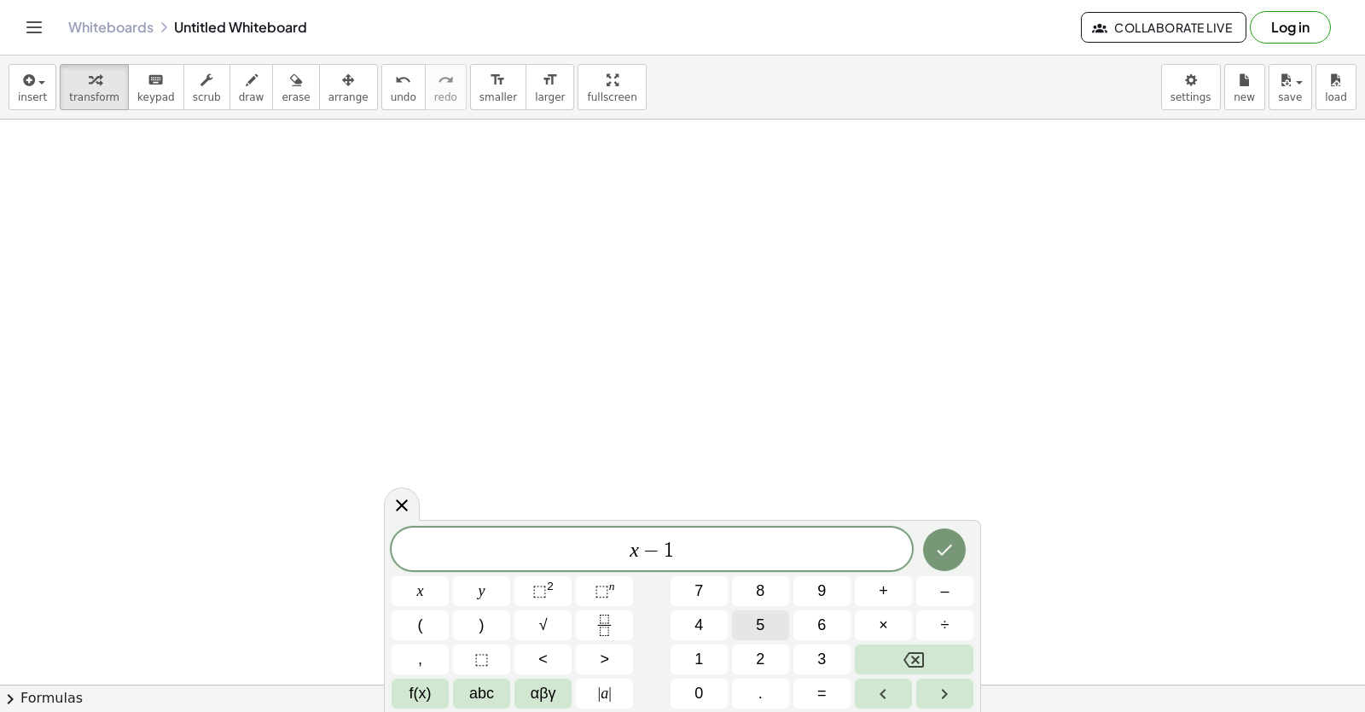
click at [749, 630] on button "5" at bounding box center [760, 625] width 57 height 30
click at [803, 680] on button "=" at bounding box center [821, 693] width 57 height 30
click at [707, 642] on div "x − 1 5 = ​ x y ⬚ 2 ⬚ n 7 8 9 + – ( ) √ 4 5 6 × ÷ , ⬚ < > 1 2 3 f(x) abc αβγ | …" at bounding box center [683, 617] width 582 height 181
click at [706, 662] on button "1" at bounding box center [699, 659] width 57 height 30
click at [822, 664] on span "3" at bounding box center [821, 659] width 9 height 23
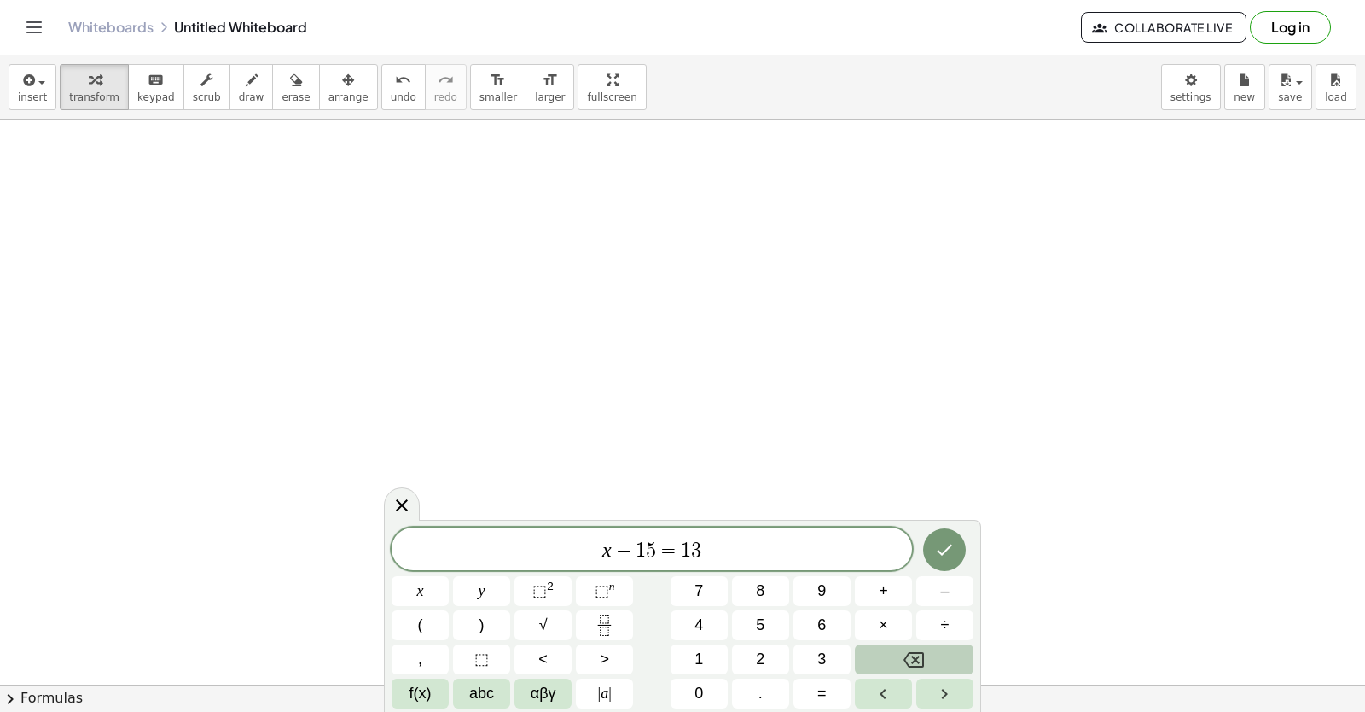
click at [875, 653] on button "Backspace" at bounding box center [914, 659] width 119 height 30
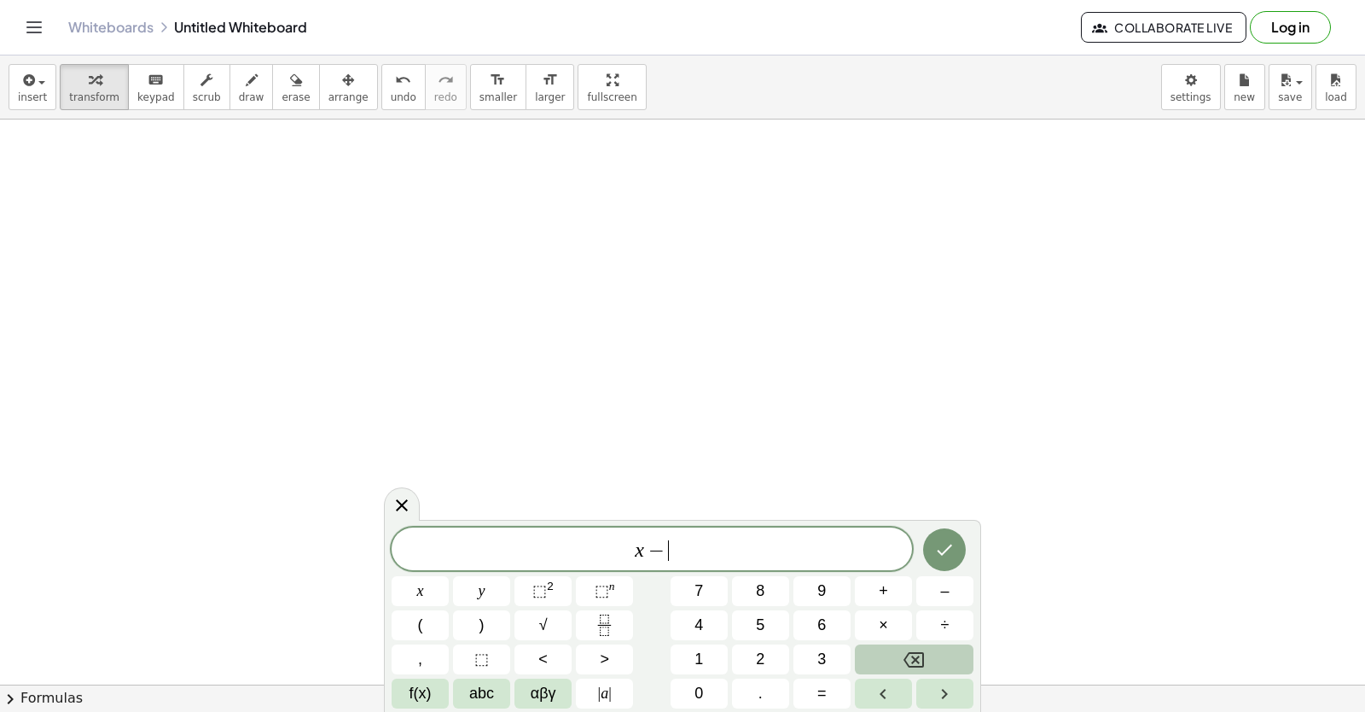
click at [875, 653] on button "Backspace" at bounding box center [914, 659] width 119 height 30
click at [690, 595] on button "7" at bounding box center [699, 591] width 57 height 30
click at [436, 584] on button "x" at bounding box center [420, 591] width 57 height 30
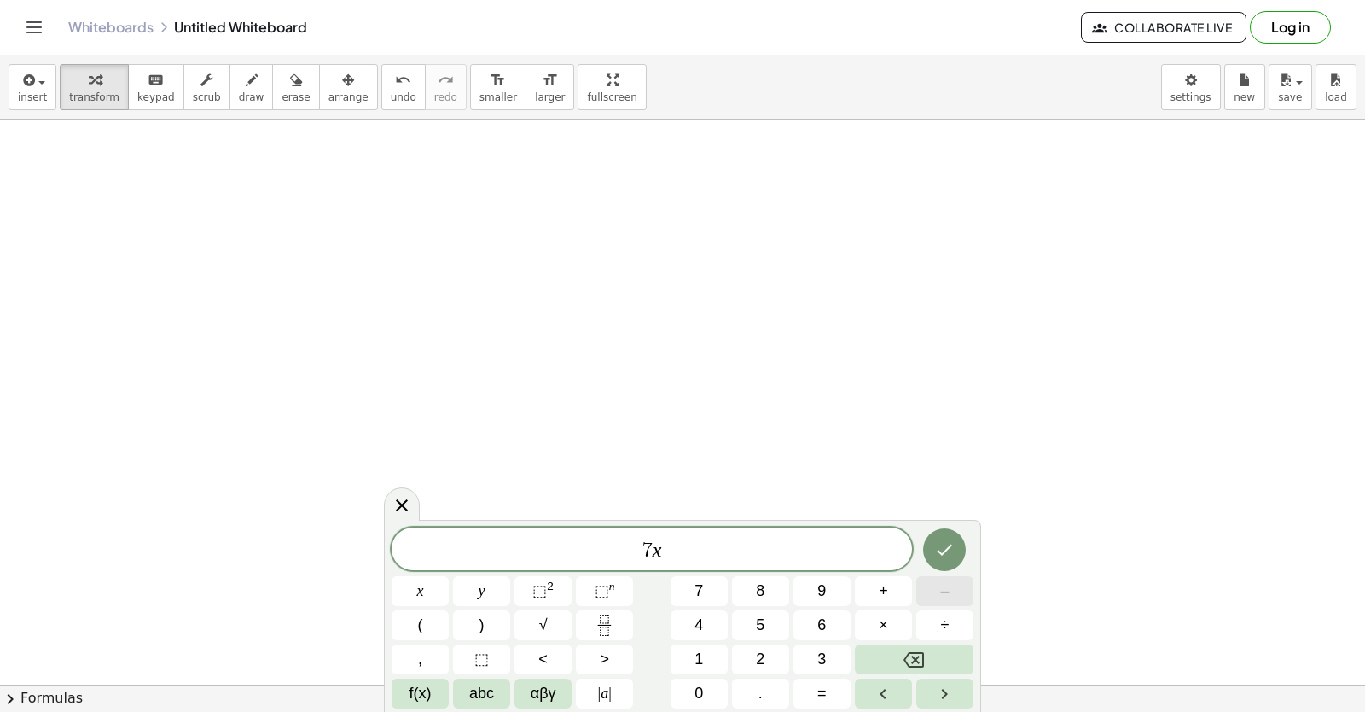
click at [952, 594] on button "–" at bounding box center [944, 591] width 57 height 30
click at [709, 654] on button "1" at bounding box center [699, 659] width 57 height 30
click at [744, 632] on button "5" at bounding box center [760, 625] width 57 height 30
click at [811, 687] on button "=" at bounding box center [821, 693] width 57 height 30
click at [712, 650] on button "1" at bounding box center [699, 659] width 57 height 30
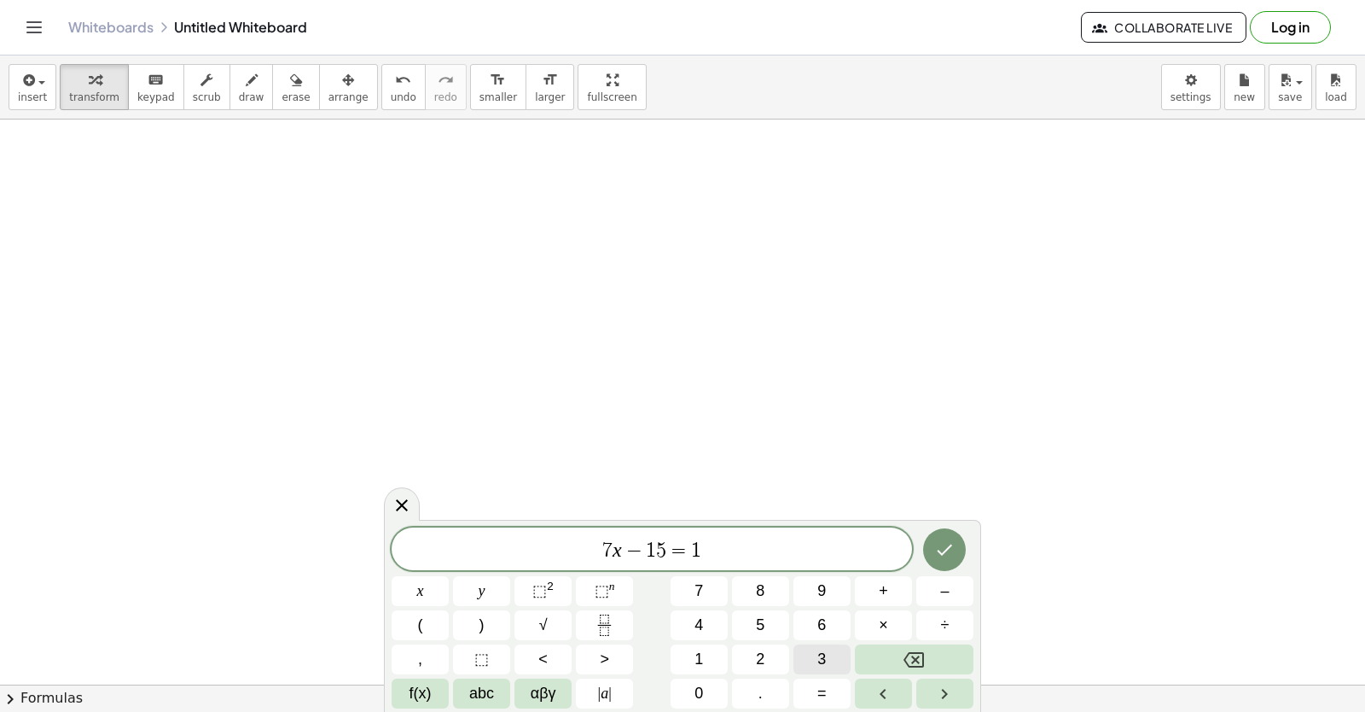
click at [802, 650] on button "3" at bounding box center [821, 659] width 57 height 30
click at [943, 548] on icon "Done" at bounding box center [944, 549] width 20 height 20
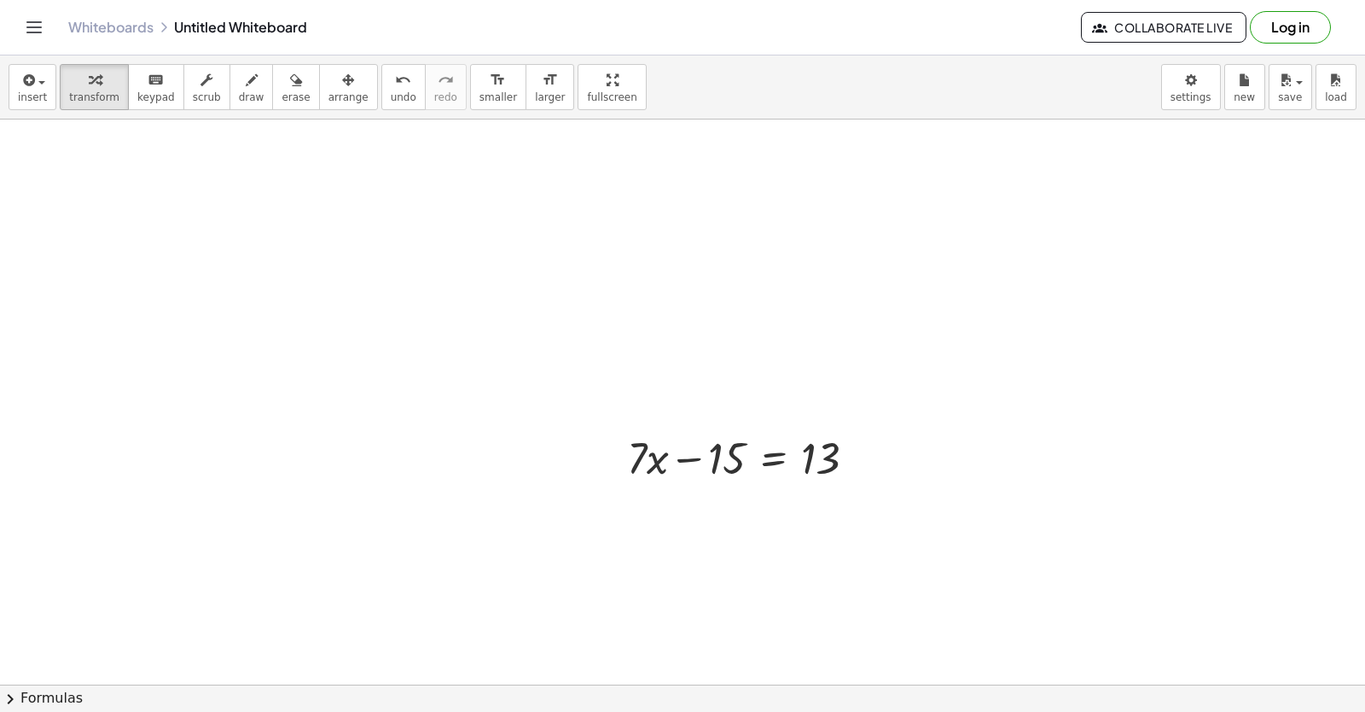
scroll to position [1313, 0]
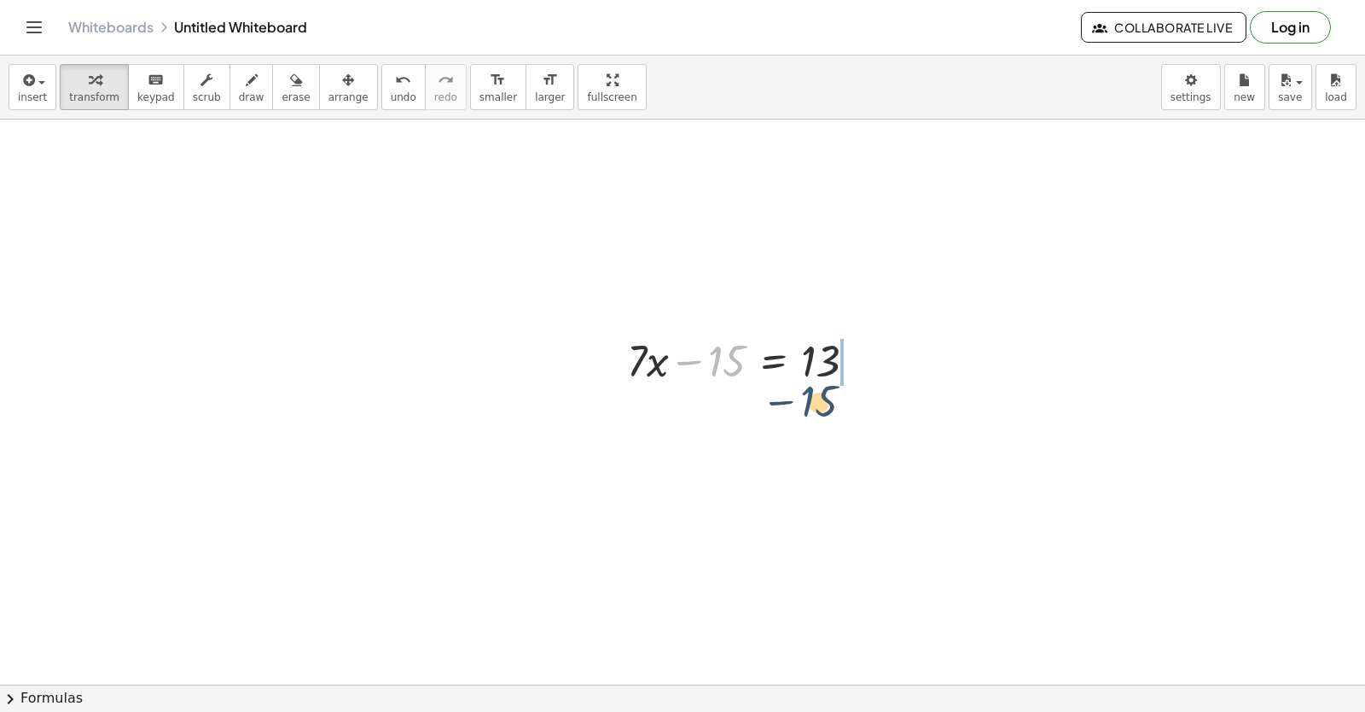
drag, startPoint x: 718, startPoint y: 363, endPoint x: 841, endPoint y: 340, distance: 125.2
click at [828, 430] on div at bounding box center [788, 417] width 338 height 58
click at [834, 413] on div at bounding box center [788, 417] width 338 height 58
click at [869, 424] on div at bounding box center [788, 417] width 338 height 58
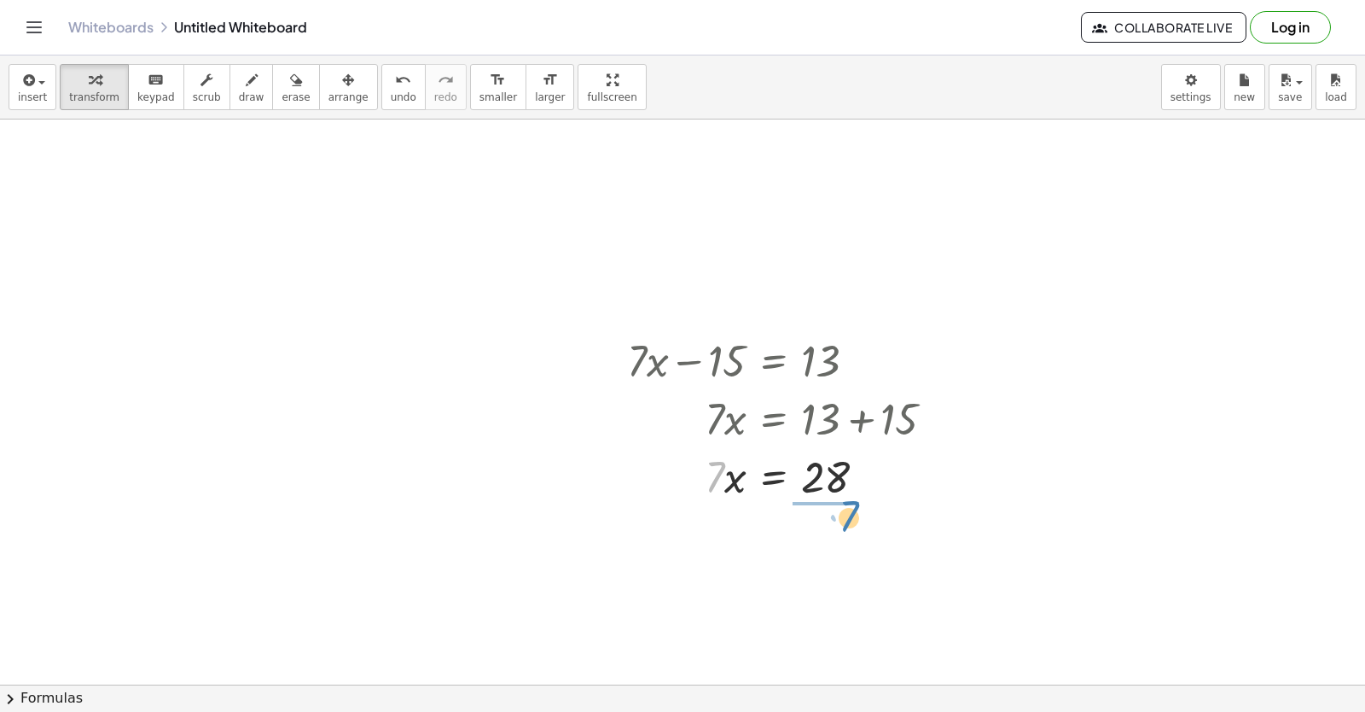
drag, startPoint x: 715, startPoint y: 479, endPoint x: 853, endPoint y: 520, distance: 144.2
click at [844, 511] on div at bounding box center [788, 546] width 338 height 85
click at [827, 538] on div at bounding box center [788, 546] width 338 height 85
click at [822, 550] on div at bounding box center [788, 546] width 338 height 85
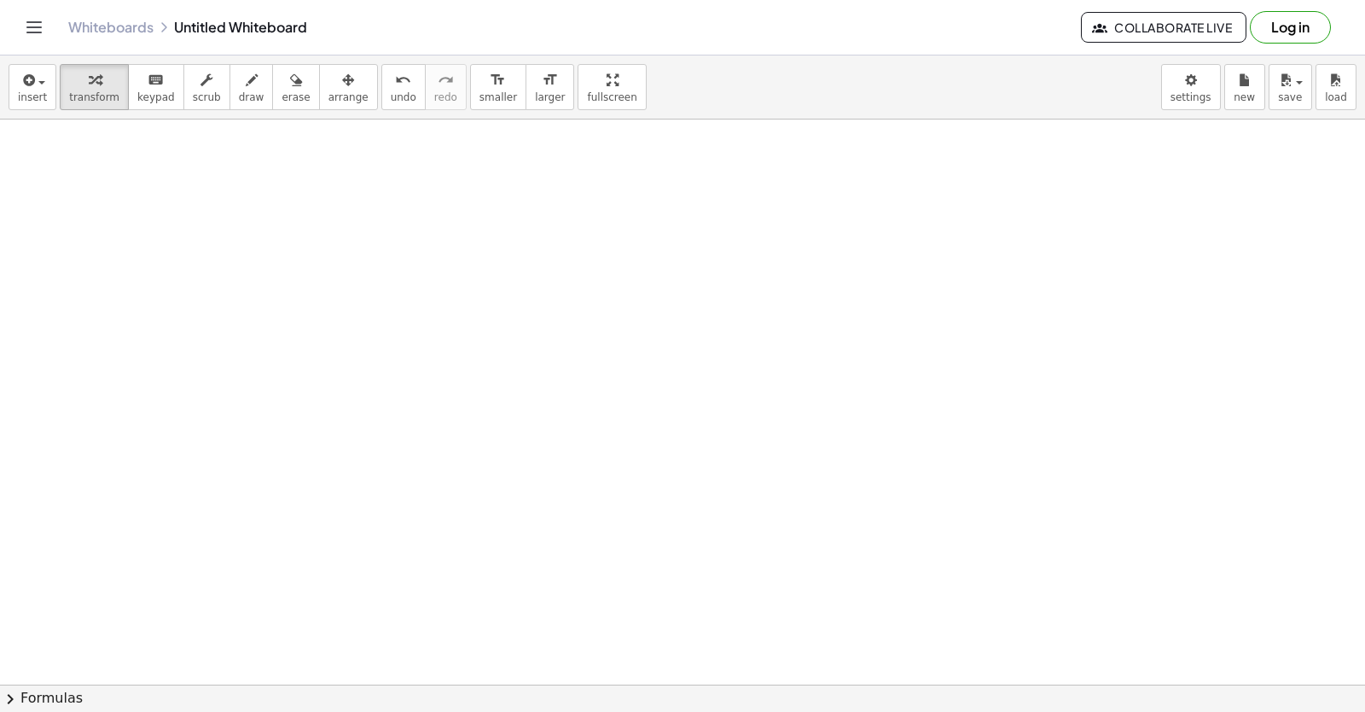
scroll to position [2048, 0]
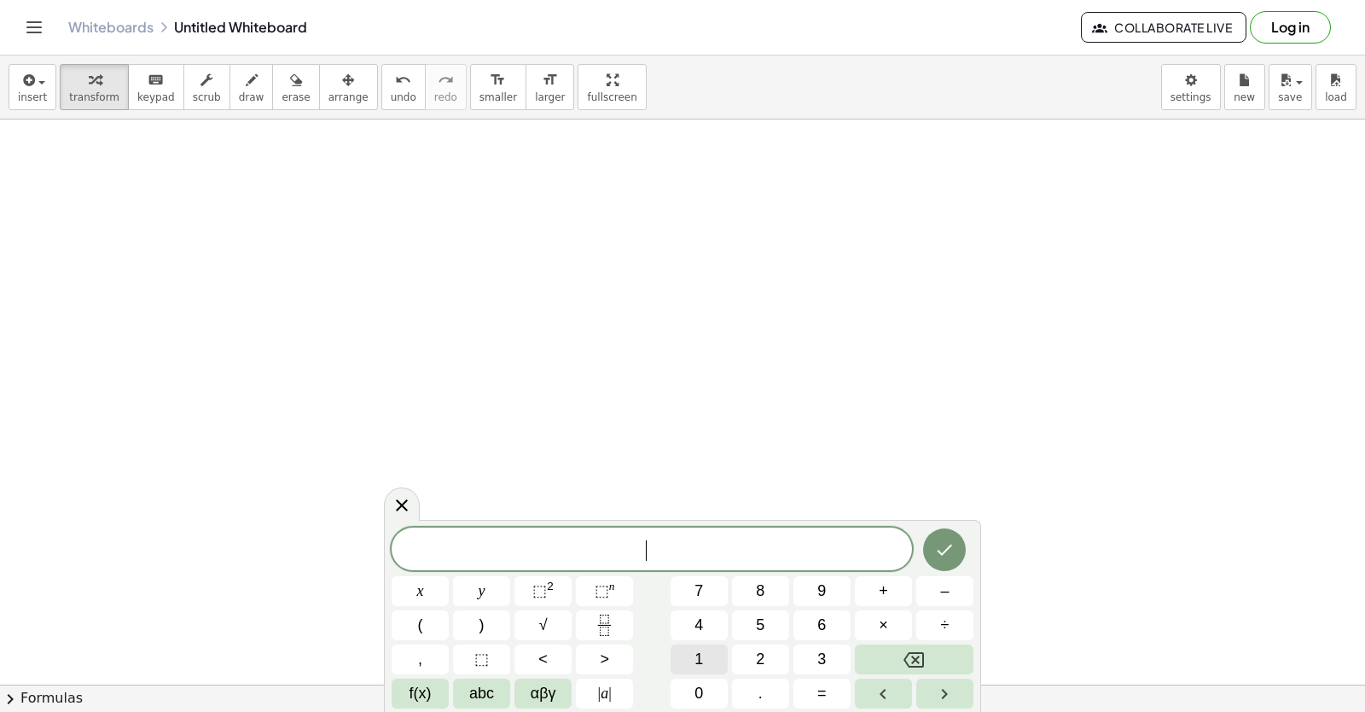
click at [694, 684] on div "​ x y ⬚ 2 ⬚ n 7 8 9 + – ( ) √ 4 5 6 × ÷ , ⬚ < > 1 2 3 f(x) abc αβγ | a | 0 . =" at bounding box center [683, 617] width 582 height 181
click at [682, 694] on button "0" at bounding box center [699, 693] width 57 height 30
click at [486, 584] on button "y" at bounding box center [481, 591] width 57 height 30
click at [918, 651] on icon "Backspace" at bounding box center [914, 659] width 20 height 20
click at [869, 652] on button "Backspace" at bounding box center [914, 659] width 119 height 30
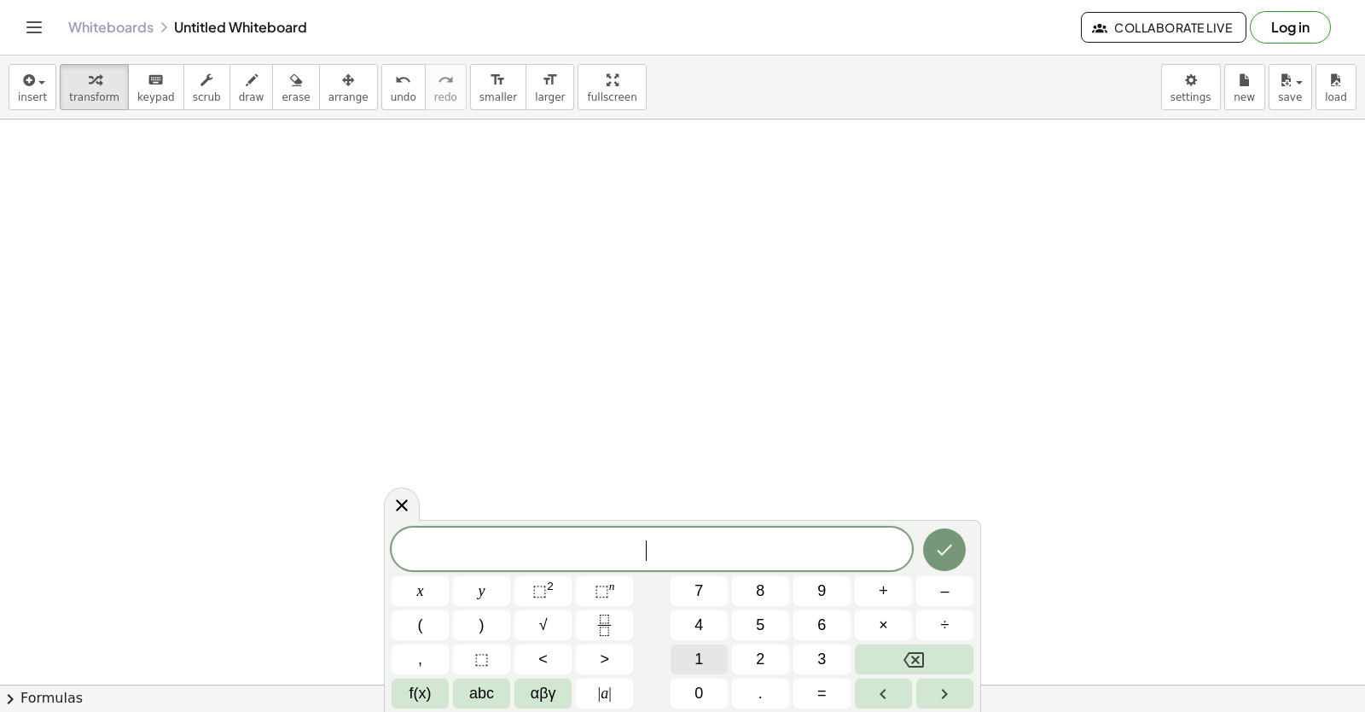
click at [683, 662] on button "1" at bounding box center [699, 659] width 57 height 30
click at [690, 683] on button "0" at bounding box center [699, 693] width 57 height 30
click at [489, 578] on button "y" at bounding box center [481, 591] width 57 height 30
click at [872, 593] on button "+" at bounding box center [883, 591] width 57 height 30
click at [745, 659] on button "2" at bounding box center [760, 659] width 57 height 30
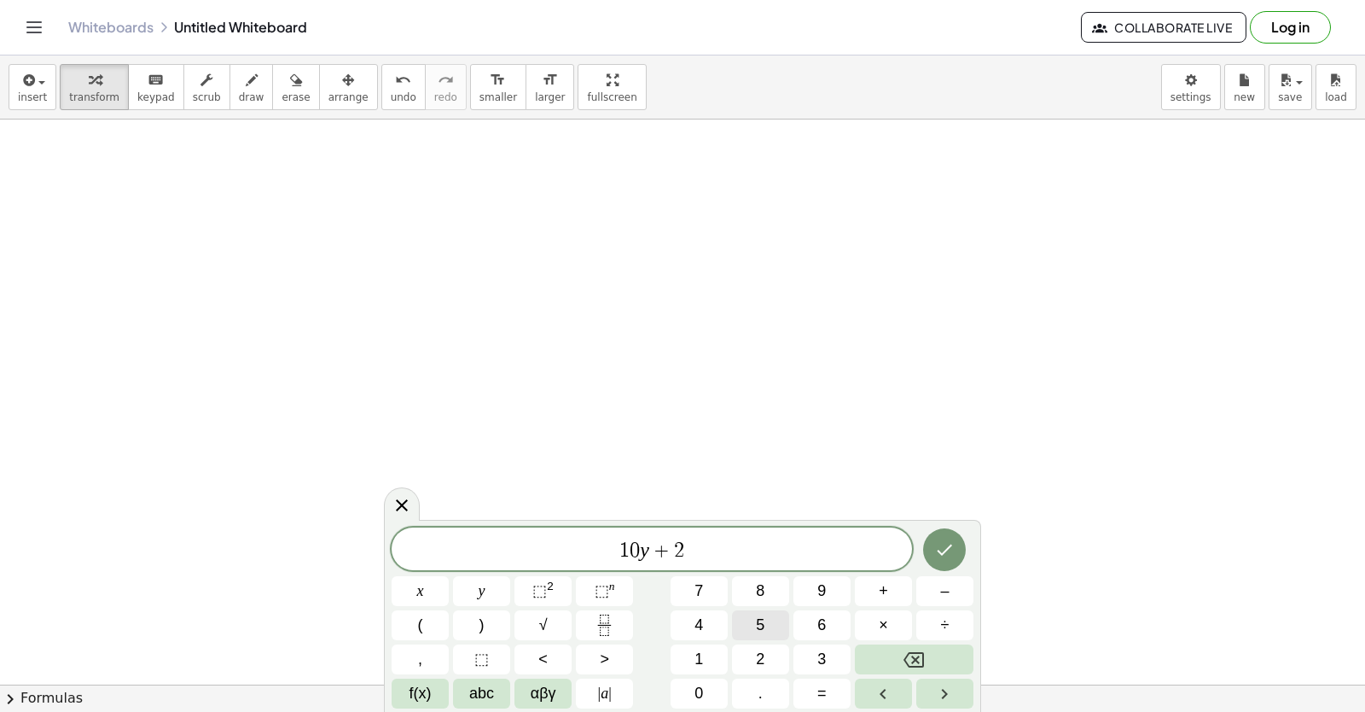
click at [747, 624] on button "5" at bounding box center [760, 625] width 57 height 30
click at [808, 695] on button "=" at bounding box center [821, 693] width 57 height 30
click at [680, 598] on button "7" at bounding box center [699, 591] width 57 height 30
click at [766, 631] on button "5" at bounding box center [760, 625] width 57 height 30
click at [944, 544] on icon "Done" at bounding box center [944, 549] width 20 height 20
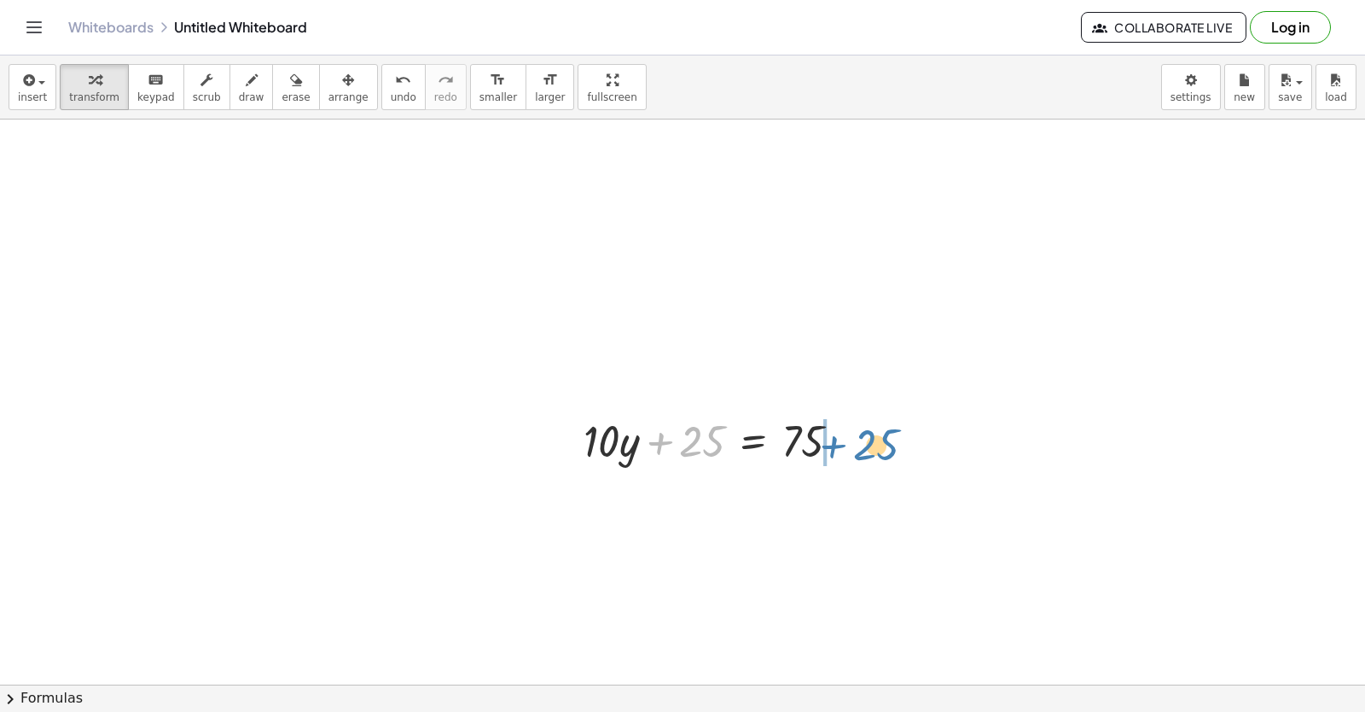
drag, startPoint x: 673, startPoint y: 448, endPoint x: 837, endPoint y: 443, distance: 163.9
click at [863, 445] on div "+ 25 + · 10 · y + 25 = 75" at bounding box center [712, 439] width 309 height 67
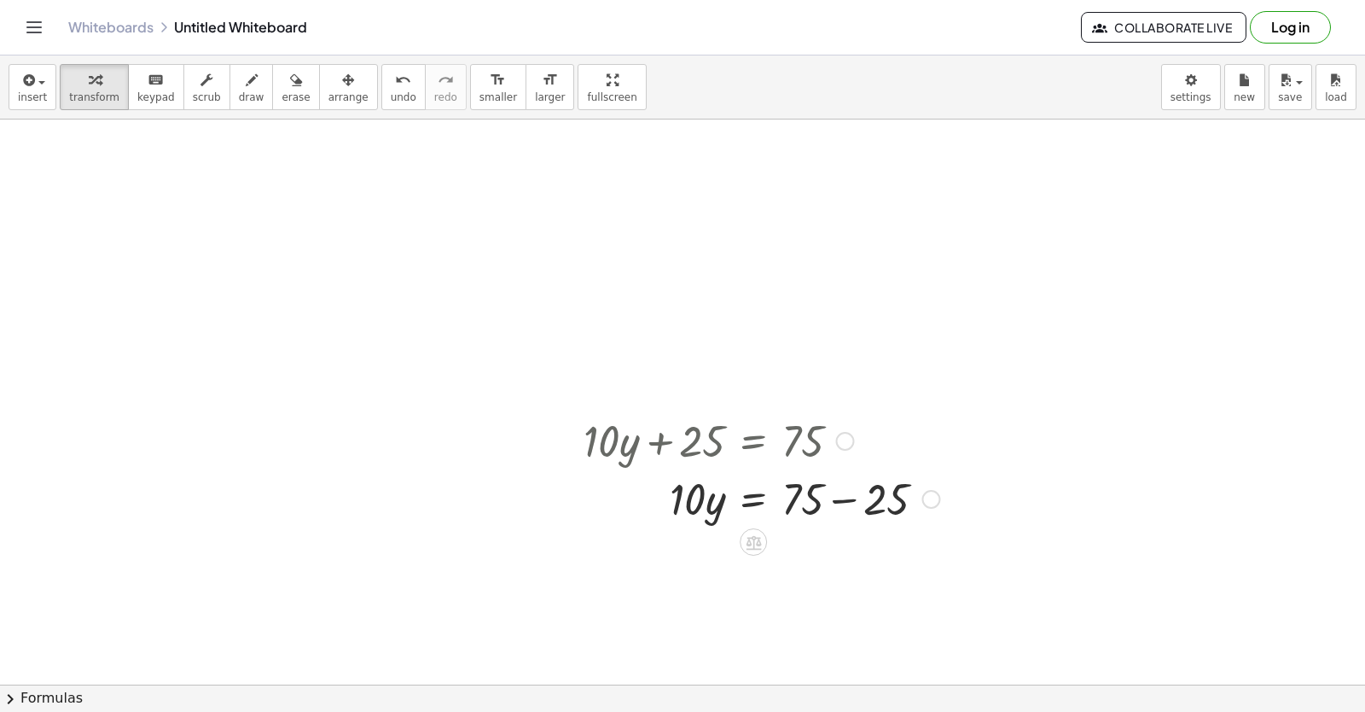
click at [834, 494] on div at bounding box center [761, 497] width 373 height 58
click at [755, 563] on div at bounding box center [761, 555] width 373 height 58
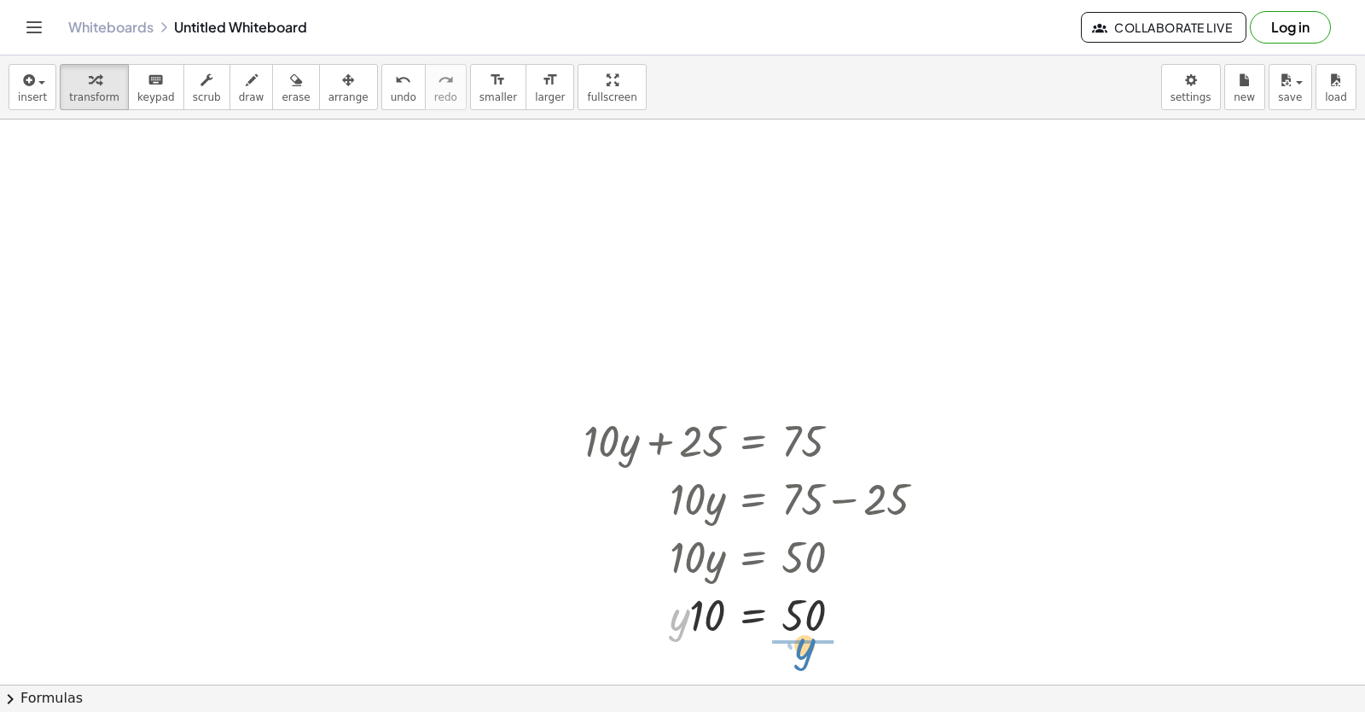
drag, startPoint x: 679, startPoint y: 553, endPoint x: 807, endPoint y: 575, distance: 129.9
click at [753, 441] on div "+ · 10 · y + 25 = 75 · 10 · y = + 75 − 25 · 10 · y = 50 · y · 10 · y = 50" at bounding box center [753, 441] width 0 height 0
drag, startPoint x: 704, startPoint y: 604, endPoint x: 797, endPoint y: 640, distance: 99.7
click at [797, 640] on div at bounding box center [761, 613] width 373 height 85
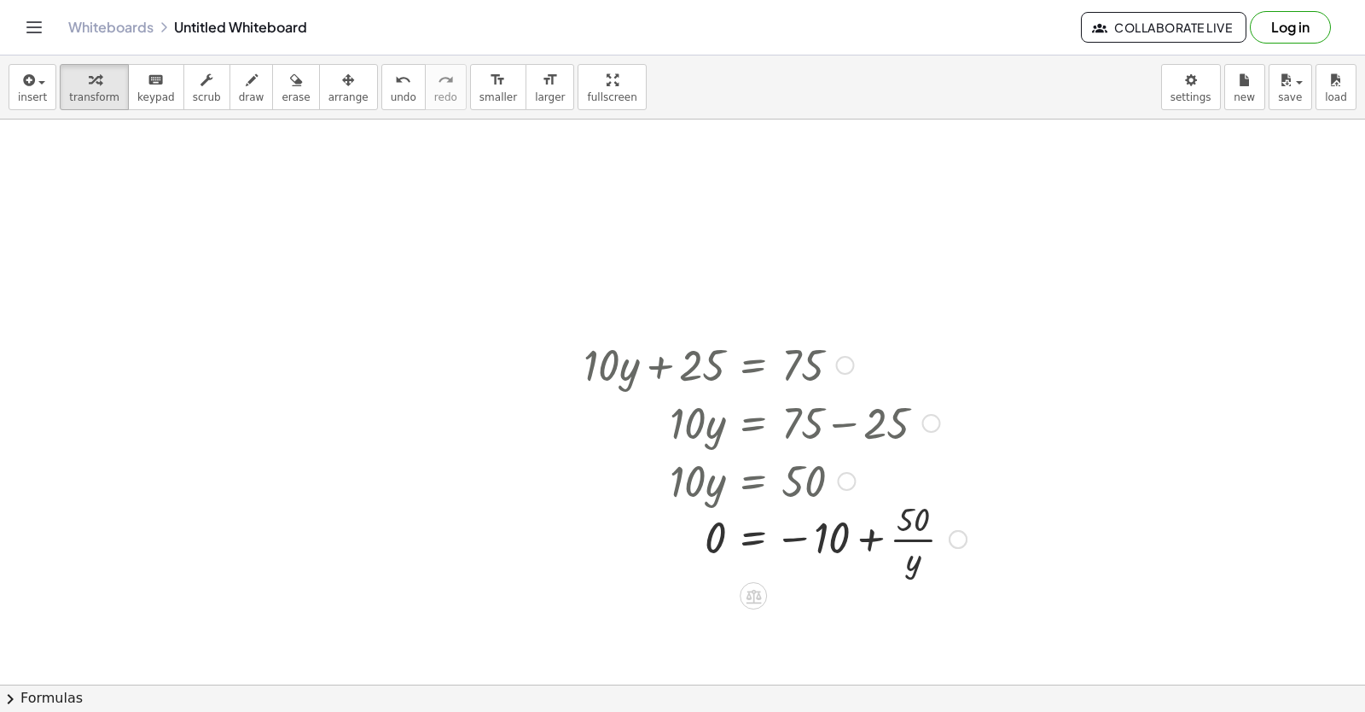
scroll to position [2134, 0]
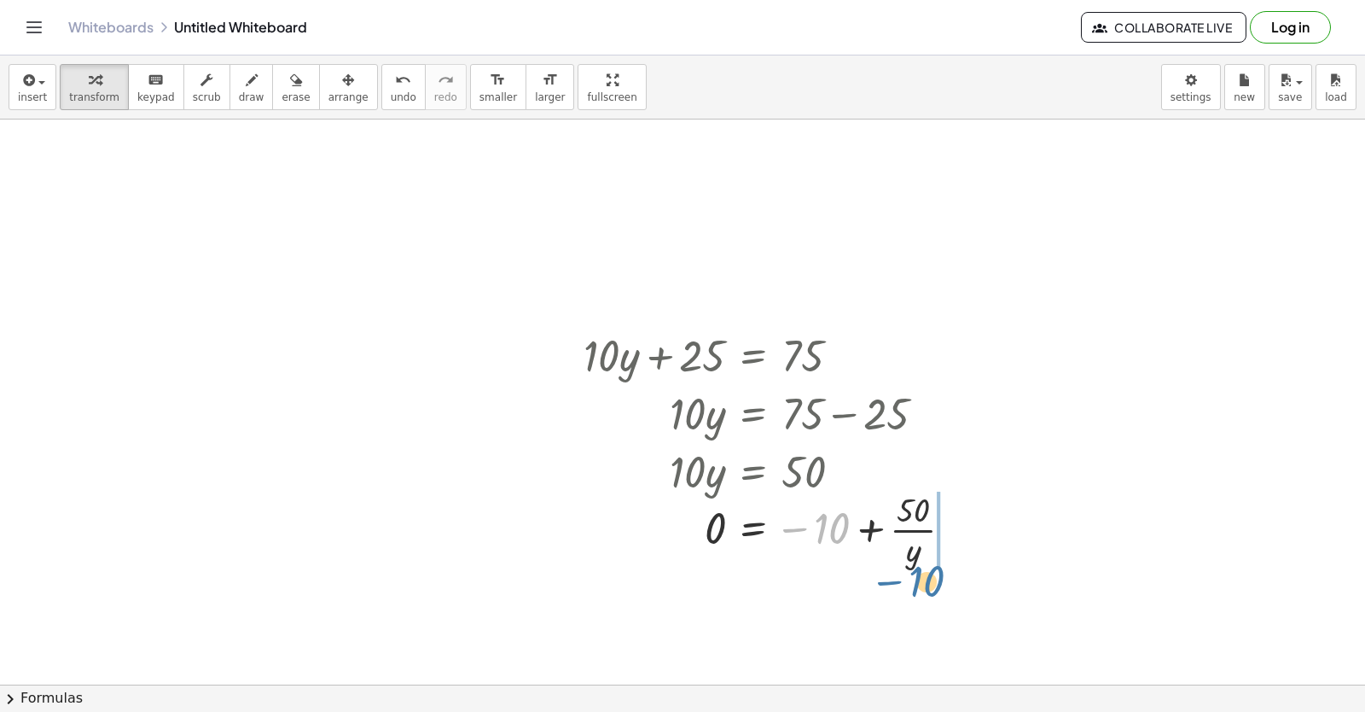
drag, startPoint x: 818, startPoint y: 520, endPoint x: 924, endPoint y: 556, distance: 111.7
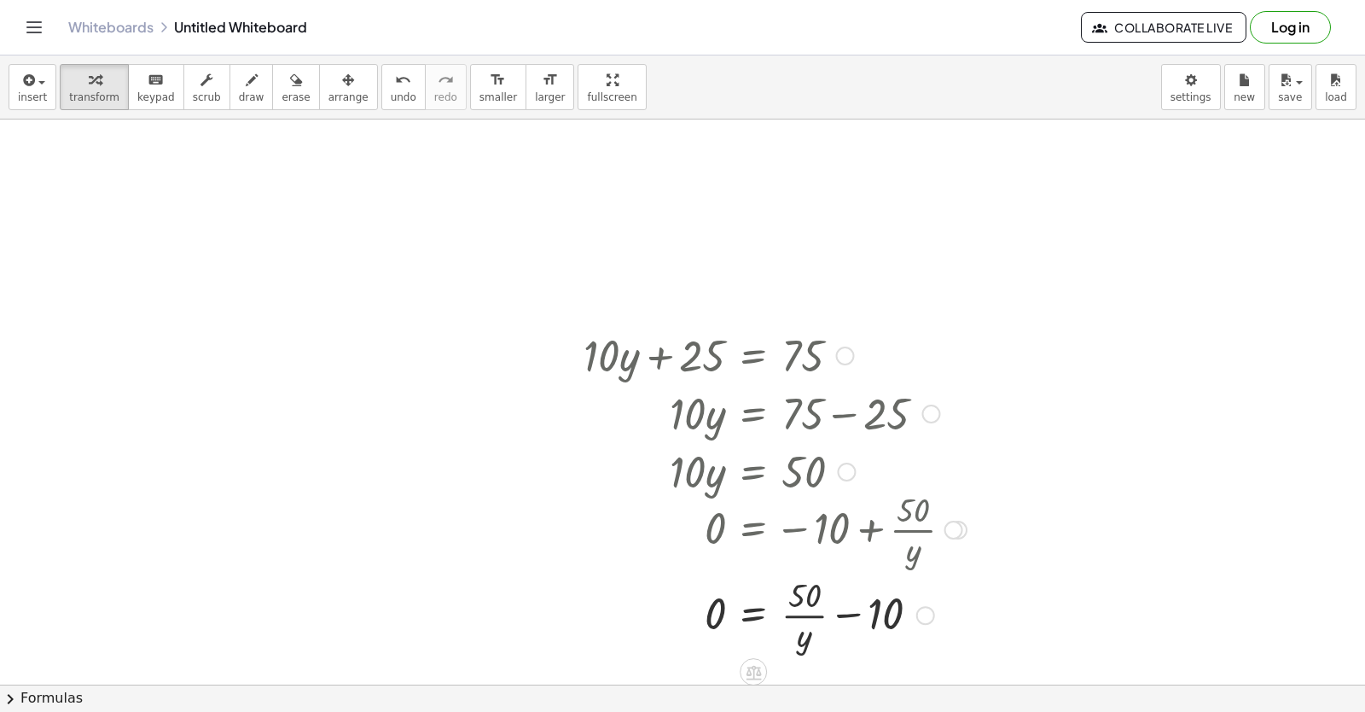
click at [802, 609] on div at bounding box center [775, 613] width 400 height 85
click at [872, 618] on div at bounding box center [775, 613] width 400 height 85
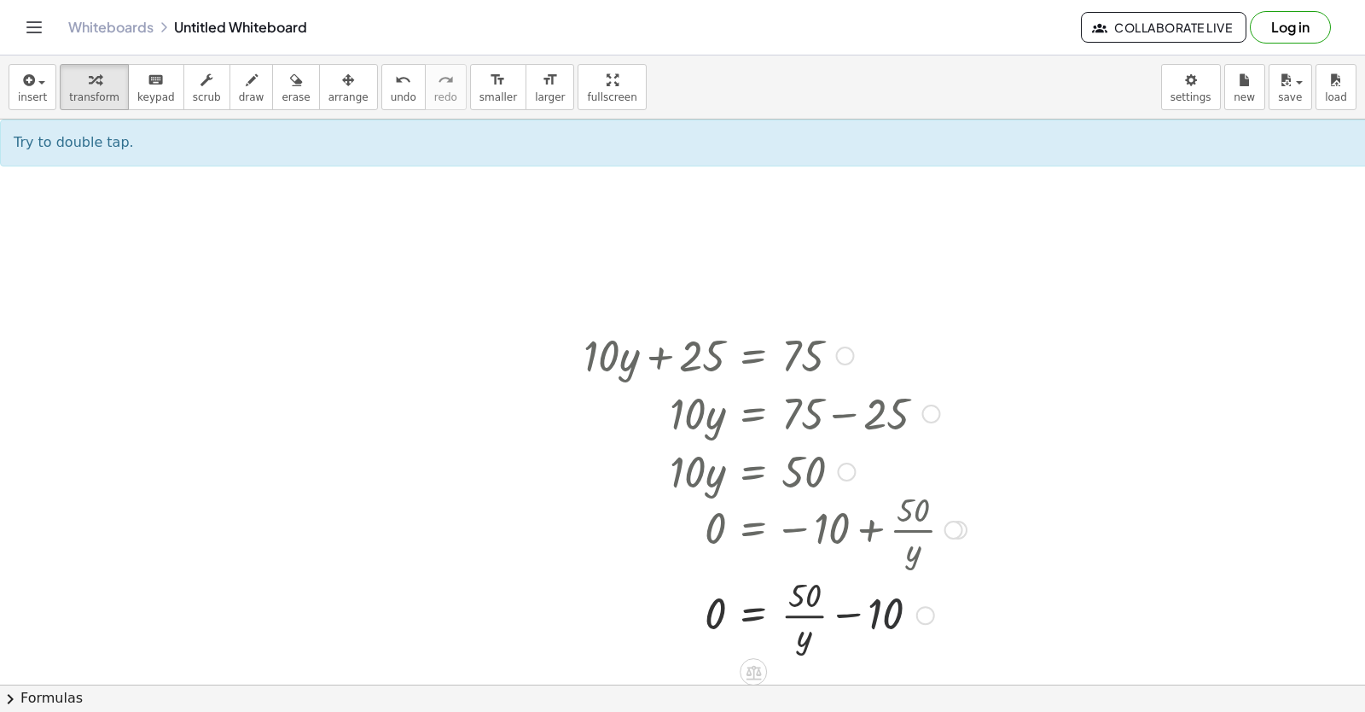
click at [857, 604] on div at bounding box center [775, 613] width 400 height 85
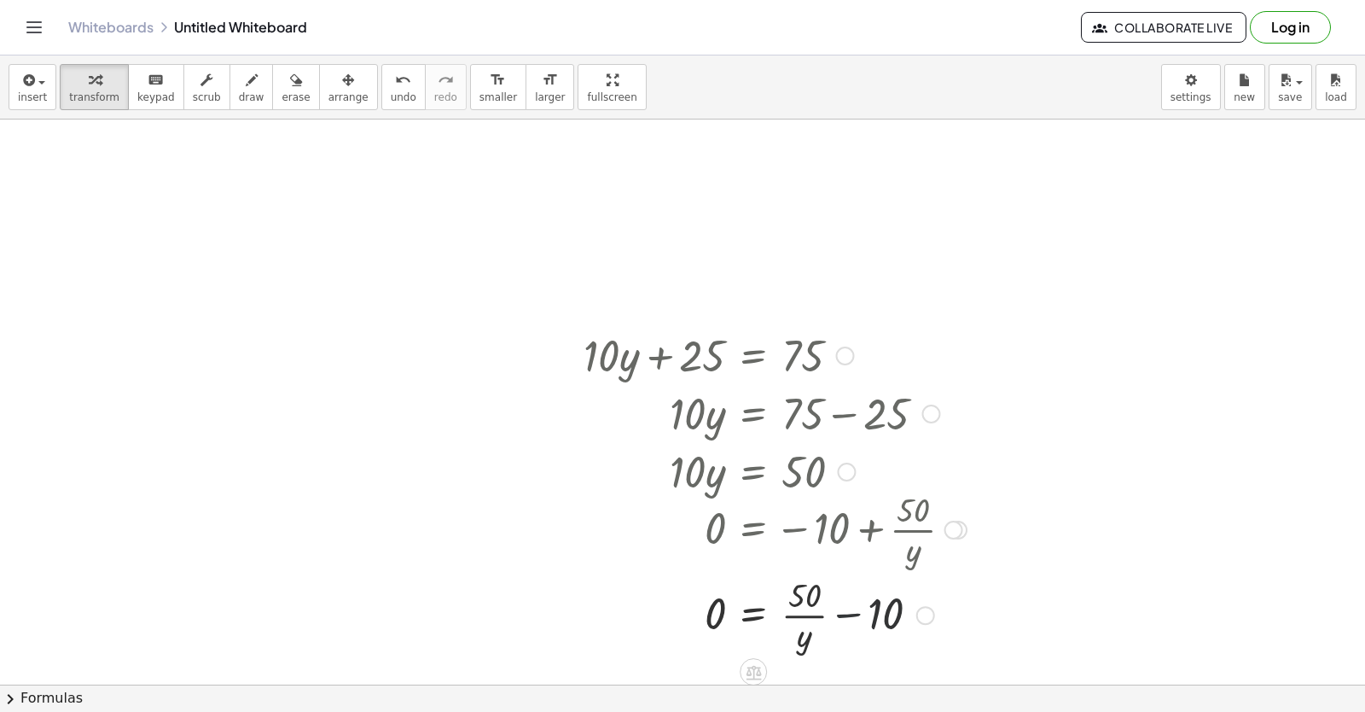
click at [855, 602] on div at bounding box center [775, 613] width 400 height 85
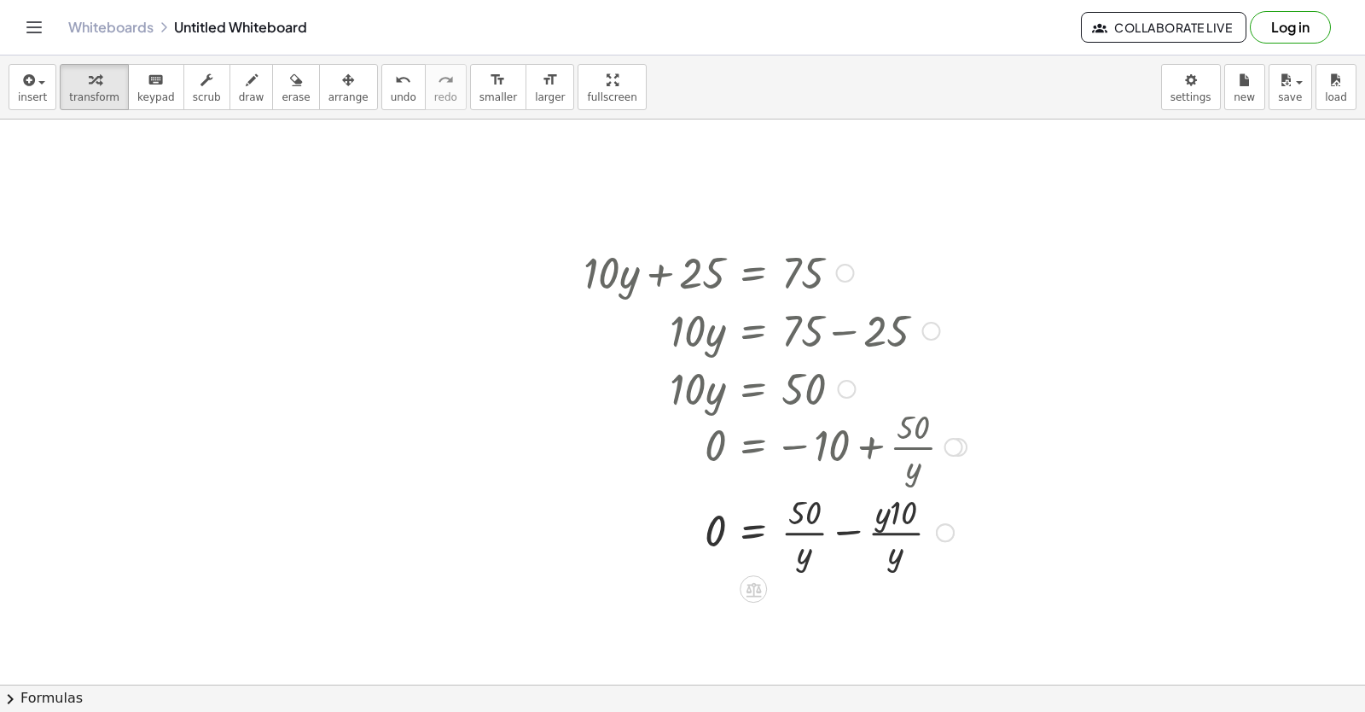
scroll to position [2219, 0]
click at [804, 531] on div at bounding box center [775, 527] width 400 height 85
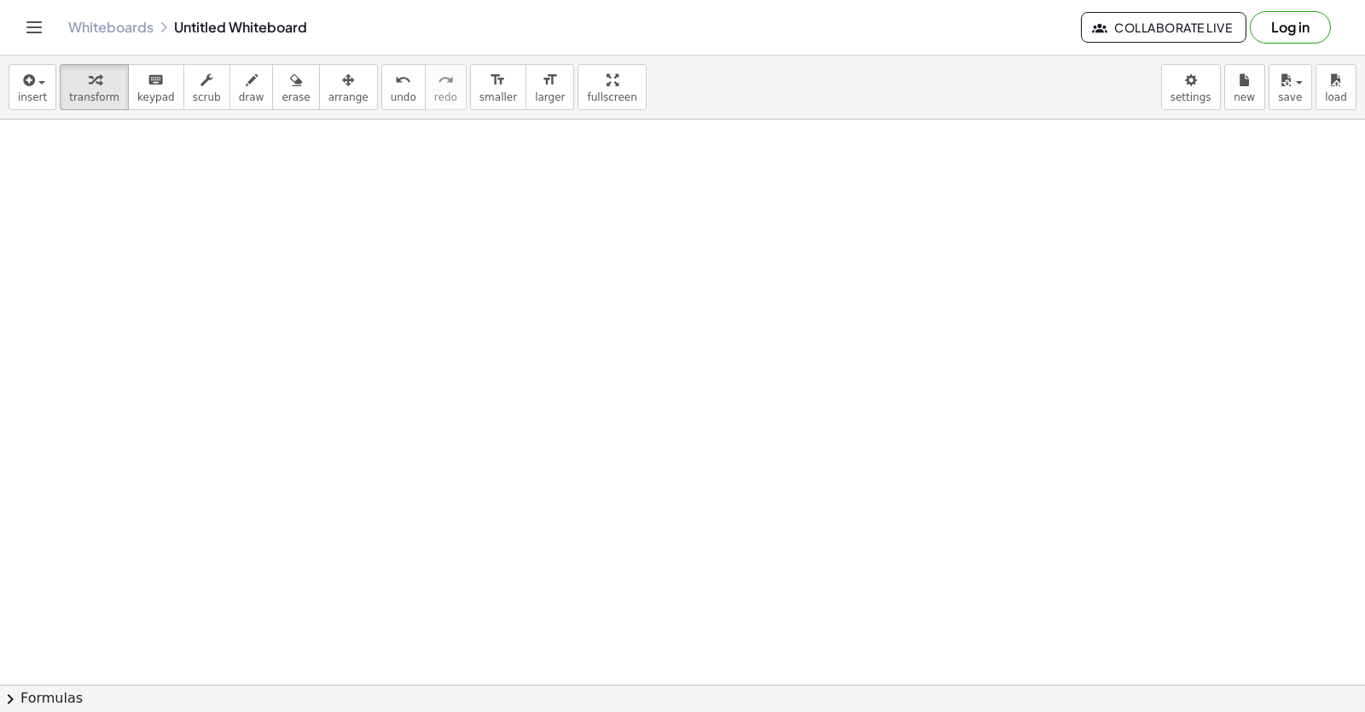
scroll to position [2699, 0]
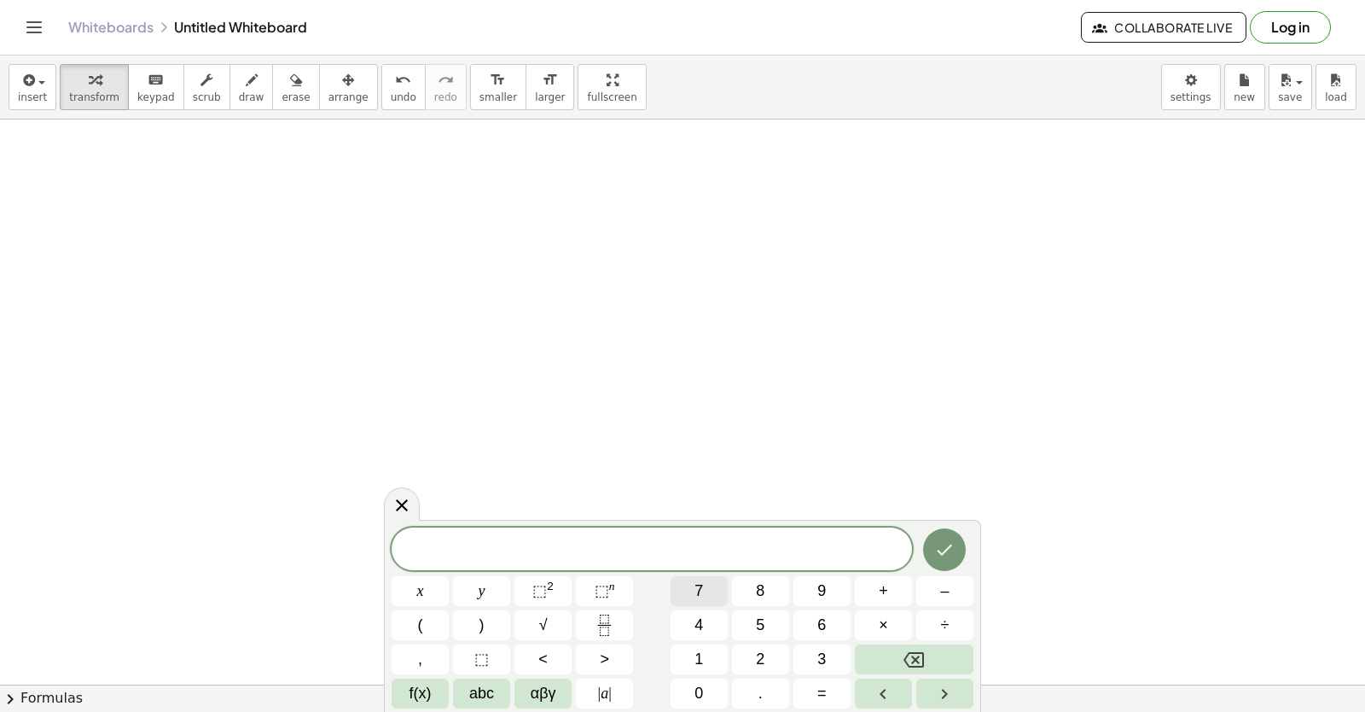
click at [695, 585] on span "7" at bounding box center [698, 590] width 9 height 23
click at [433, 584] on button "x" at bounding box center [420, 591] width 57 height 30
click at [928, 593] on button "–" at bounding box center [944, 591] width 57 height 30
click at [764, 636] on div "7 x − ​ x y ⬚ 2 ⬚ n 7 8 9 + – ( ) √ 4 5 6 × ÷ , ⬚ < > 1 2 3 f(x) abc αβγ | a | …" at bounding box center [683, 617] width 582 height 181
click at [695, 645] on button "1" at bounding box center [699, 659] width 57 height 30
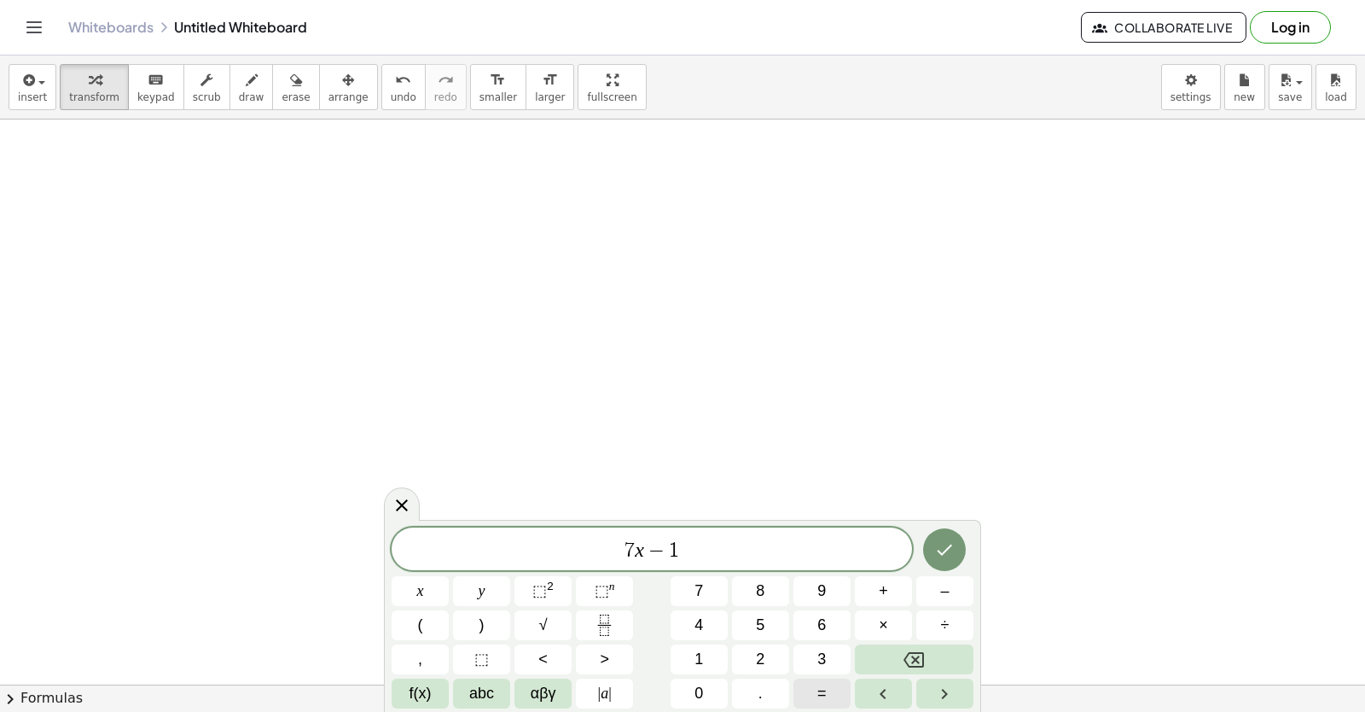
click at [807, 691] on button "=" at bounding box center [821, 693] width 57 height 30
click at [886, 654] on button "Backspace" at bounding box center [914, 659] width 119 height 30
click at [873, 654] on button "Backspace" at bounding box center [914, 659] width 119 height 30
click at [817, 653] on span "3" at bounding box center [821, 659] width 9 height 23
click at [689, 659] on button "1" at bounding box center [699, 659] width 57 height 30
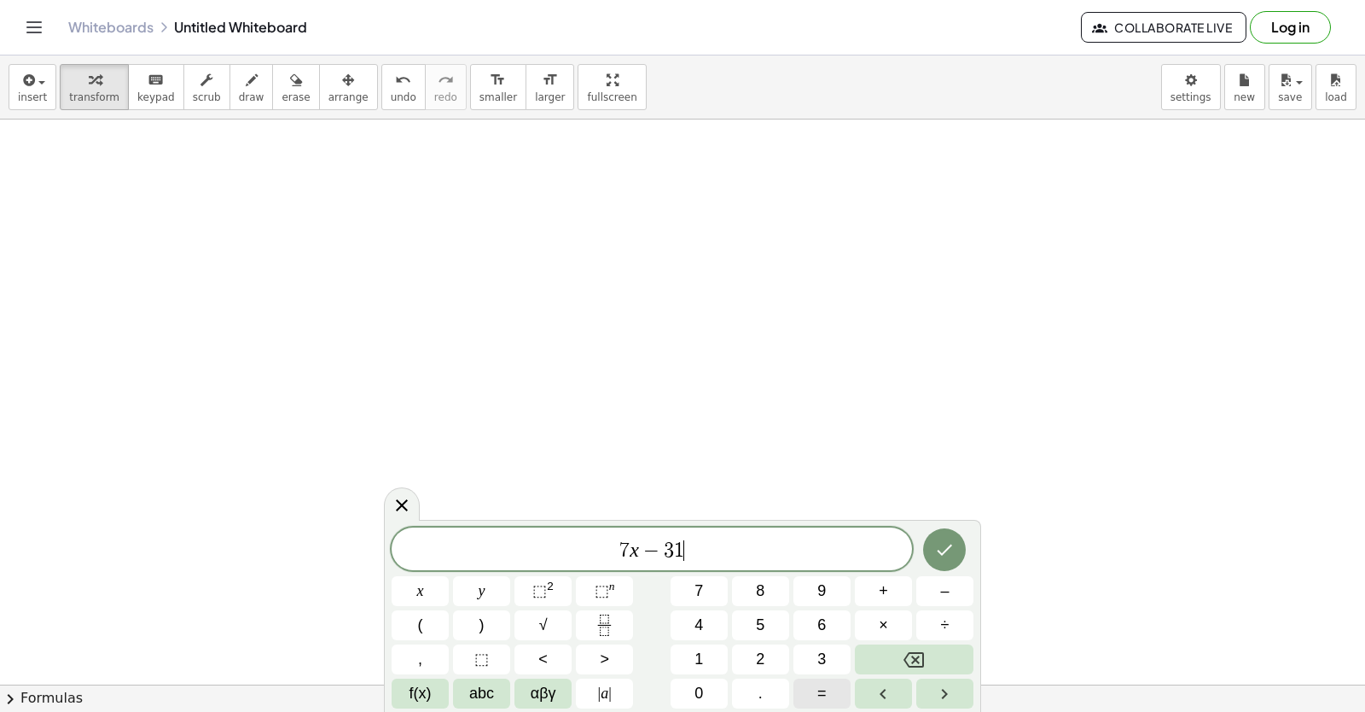
click at [831, 687] on button "=" at bounding box center [821, 693] width 57 height 30
click at [701, 646] on button "1" at bounding box center [699, 659] width 57 height 30
click at [950, 550] on icon "Done" at bounding box center [944, 549] width 20 height 20
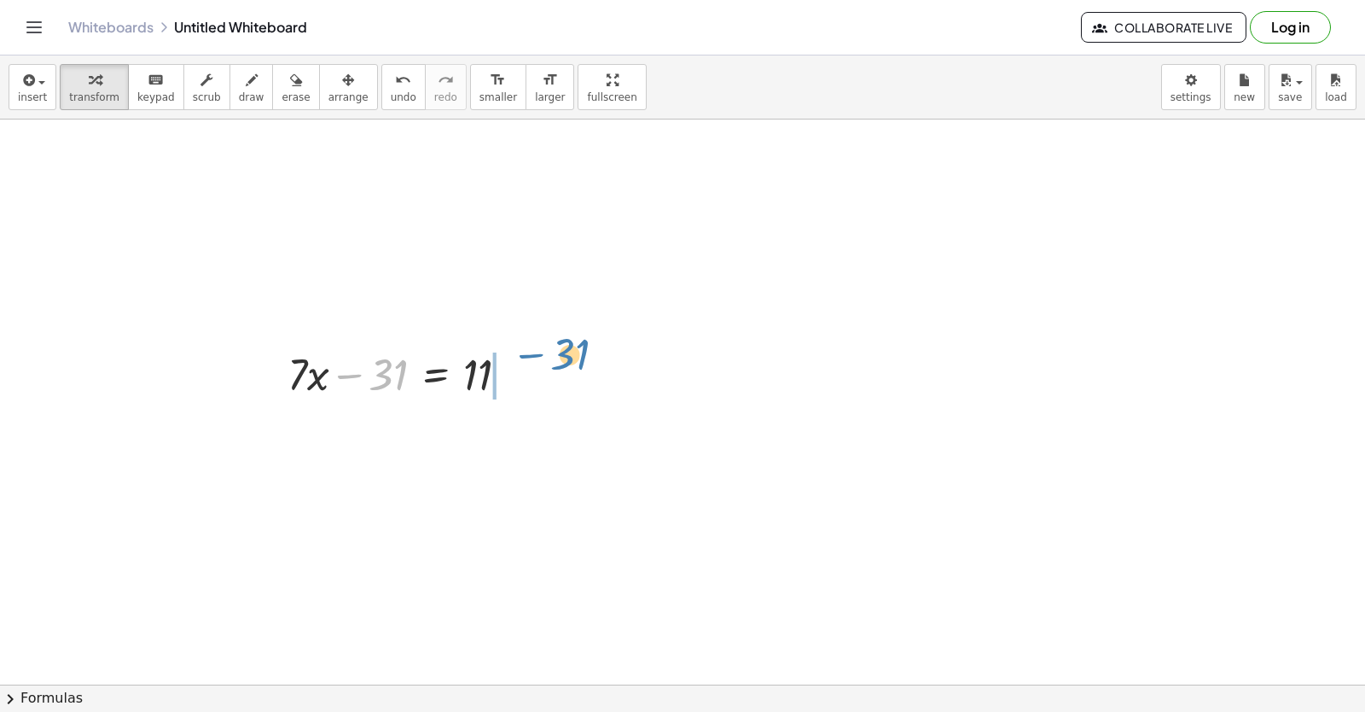
drag, startPoint x: 375, startPoint y: 373, endPoint x: 539, endPoint y: 386, distance: 164.4
click at [511, 438] on div at bounding box center [444, 431] width 331 height 58
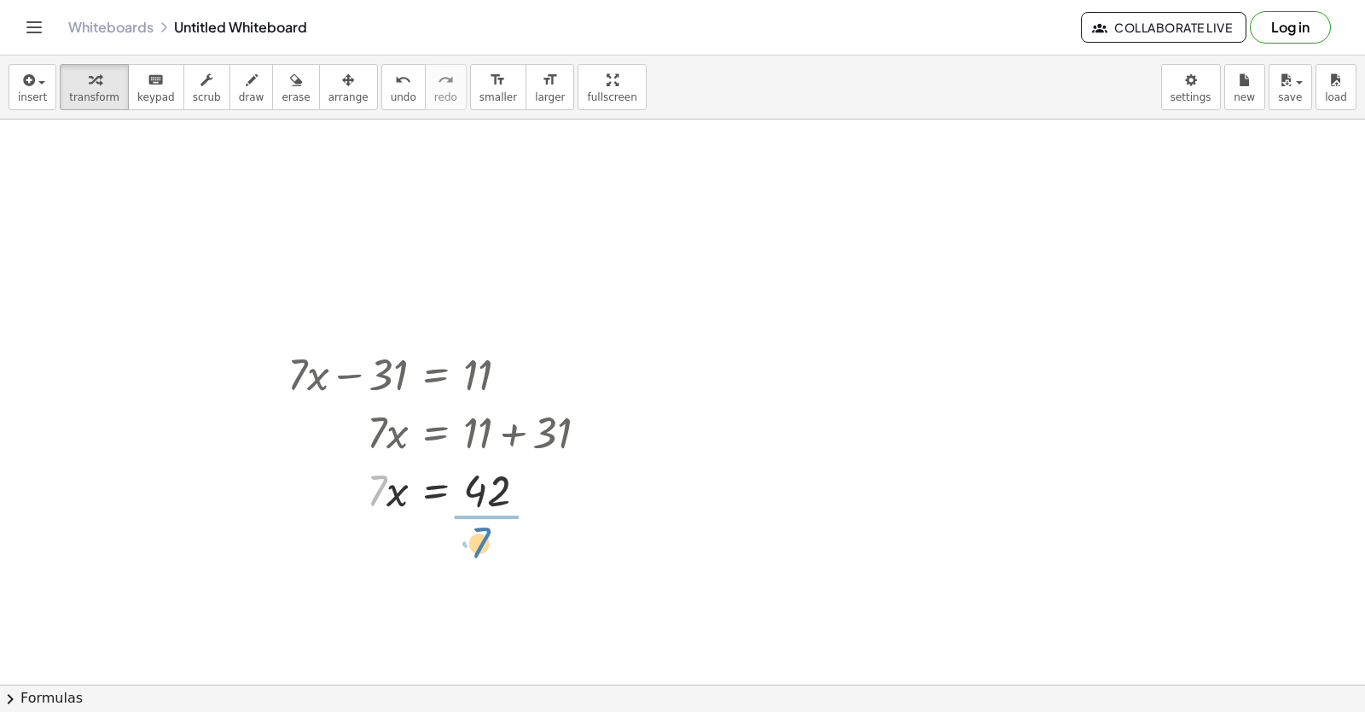
drag, startPoint x: 375, startPoint y: 491, endPoint x: 479, endPoint y: 520, distance: 108.1
click at [476, 545] on div at bounding box center [444, 560] width 331 height 85
click at [485, 558] on div at bounding box center [444, 560] width 331 height 85
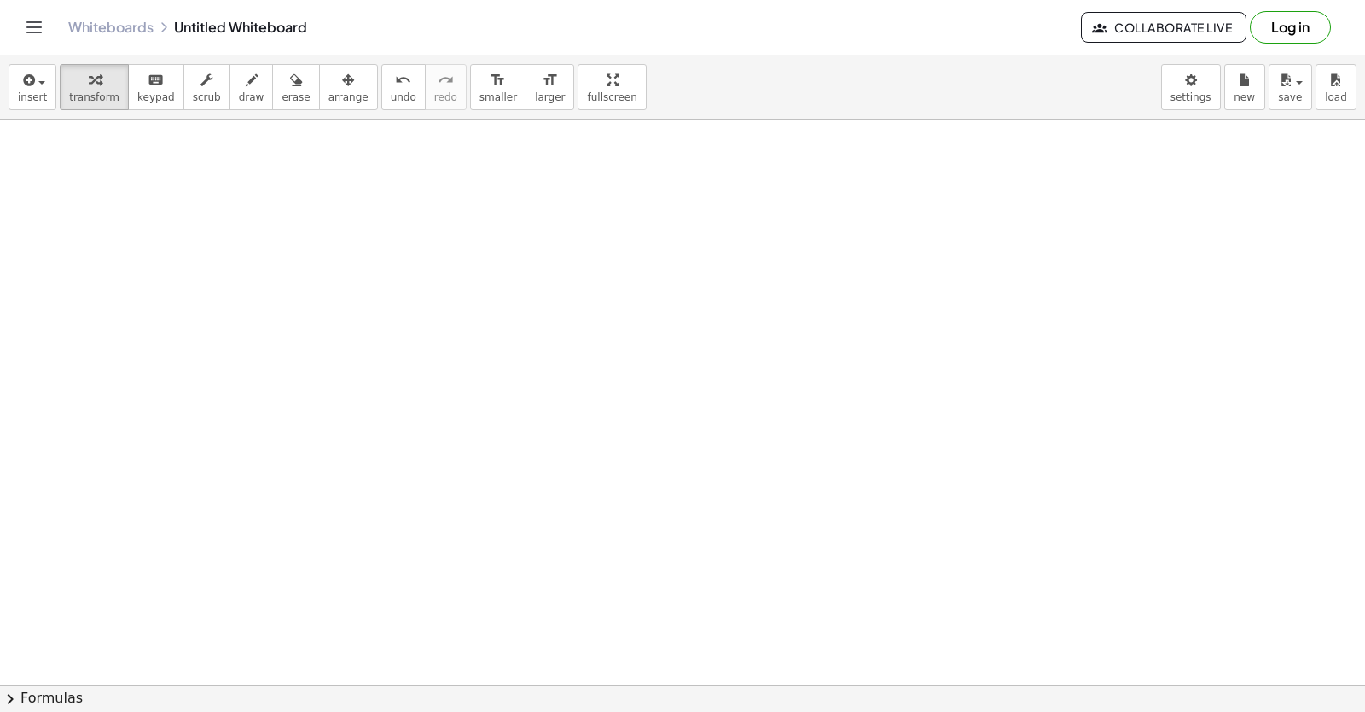
scroll to position [3231, 0]
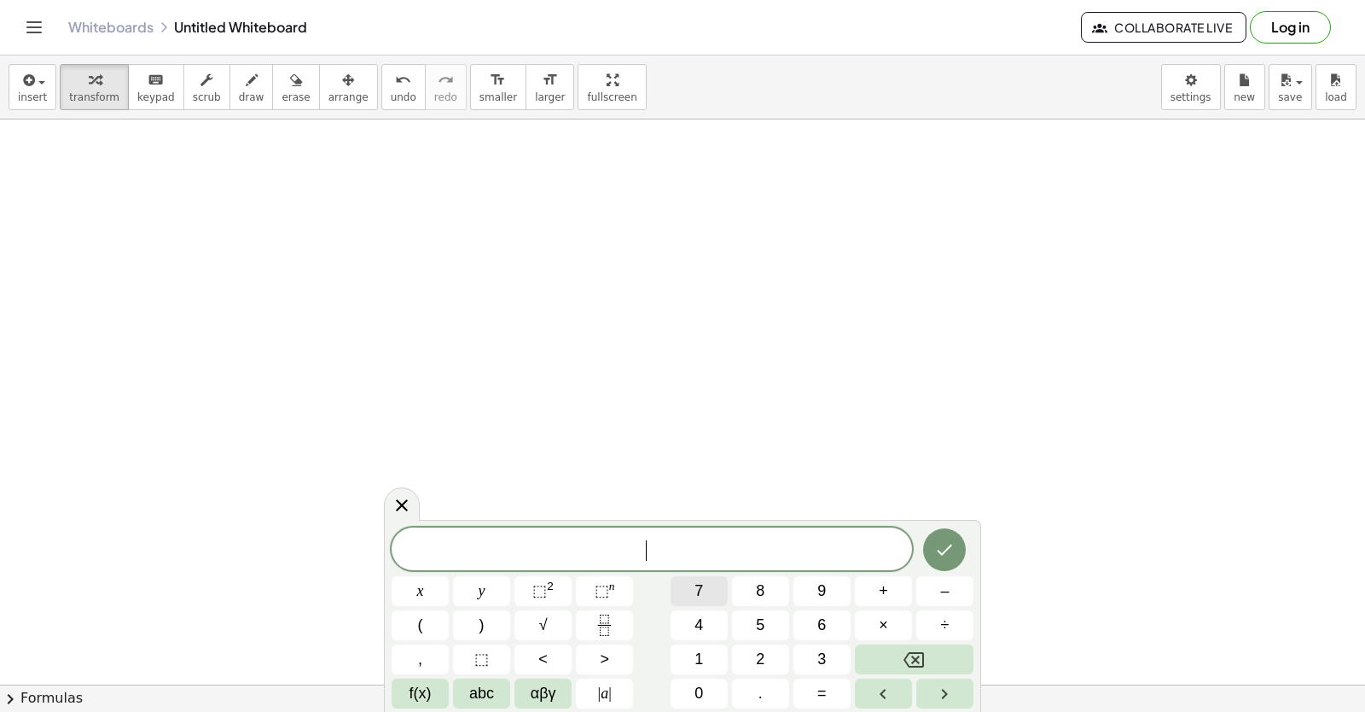
click at [688, 576] on button "7" at bounding box center [699, 591] width 57 height 30
click at [414, 588] on button "x" at bounding box center [420, 591] width 57 height 30
click at [880, 595] on button "+" at bounding box center [883, 591] width 57 height 30
click at [907, 657] on icon "Backspace" at bounding box center [914, 659] width 20 height 20
click at [885, 585] on span "+" at bounding box center [883, 590] width 9 height 23
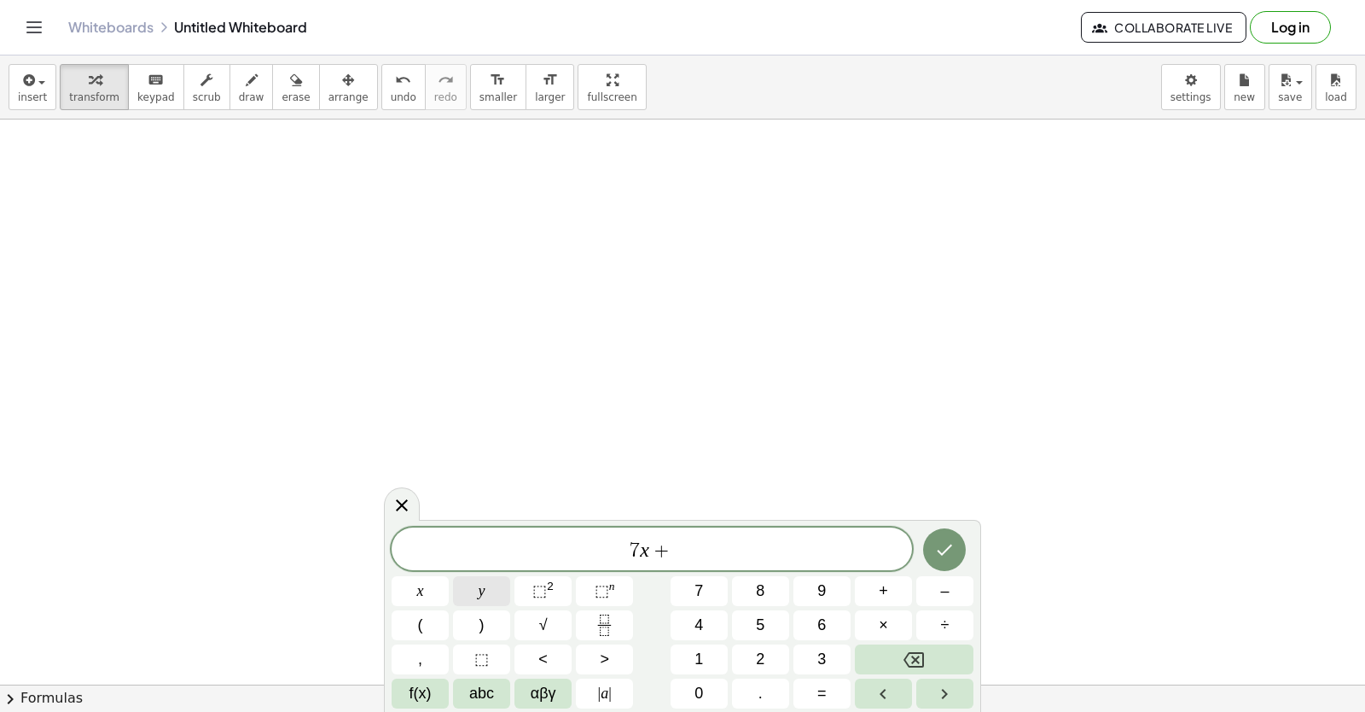
click at [466, 580] on button "y" at bounding box center [481, 591] width 57 height 30
click at [823, 690] on span "=" at bounding box center [821, 693] width 9 height 23
click at [824, 649] on span "3" at bounding box center [821, 659] width 9 height 23
click at [932, 547] on button "Done" at bounding box center [944, 549] width 43 height 43
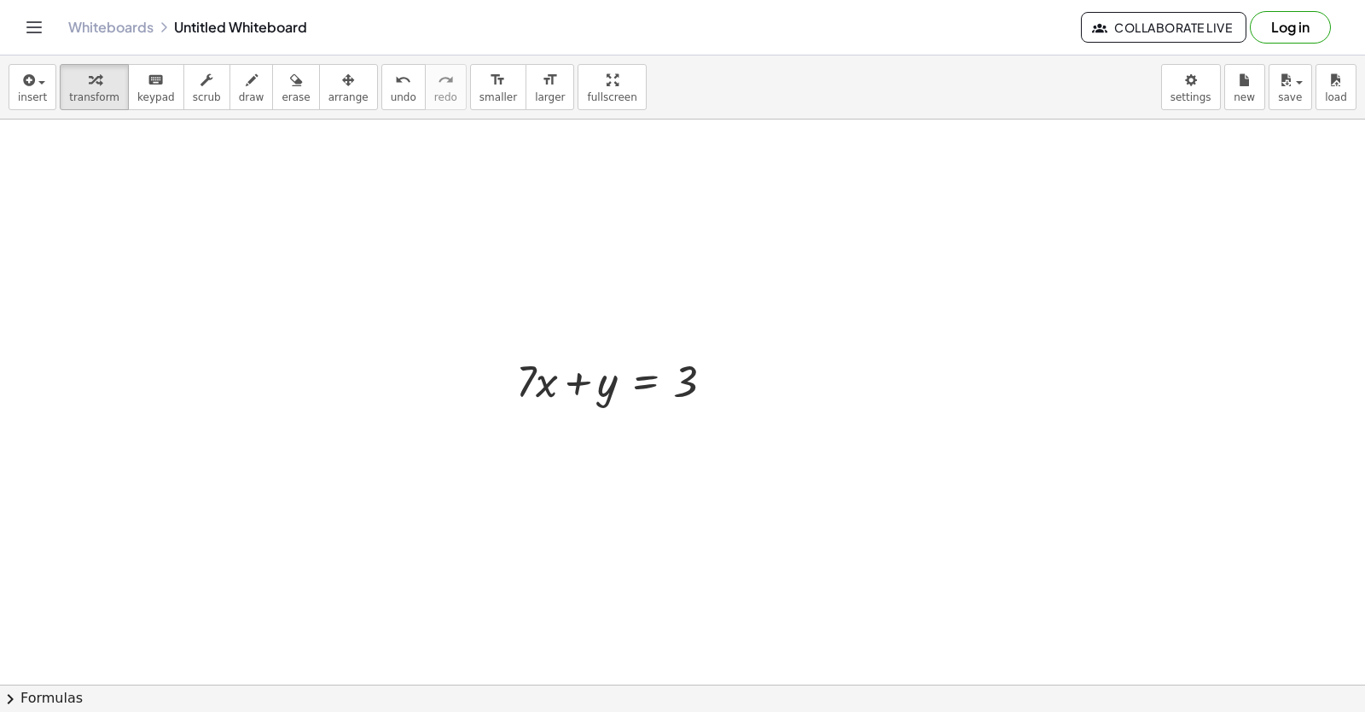
scroll to position [3402, 0]
drag, startPoint x: 528, startPoint y: 359, endPoint x: 746, endPoint y: 358, distance: 217.6
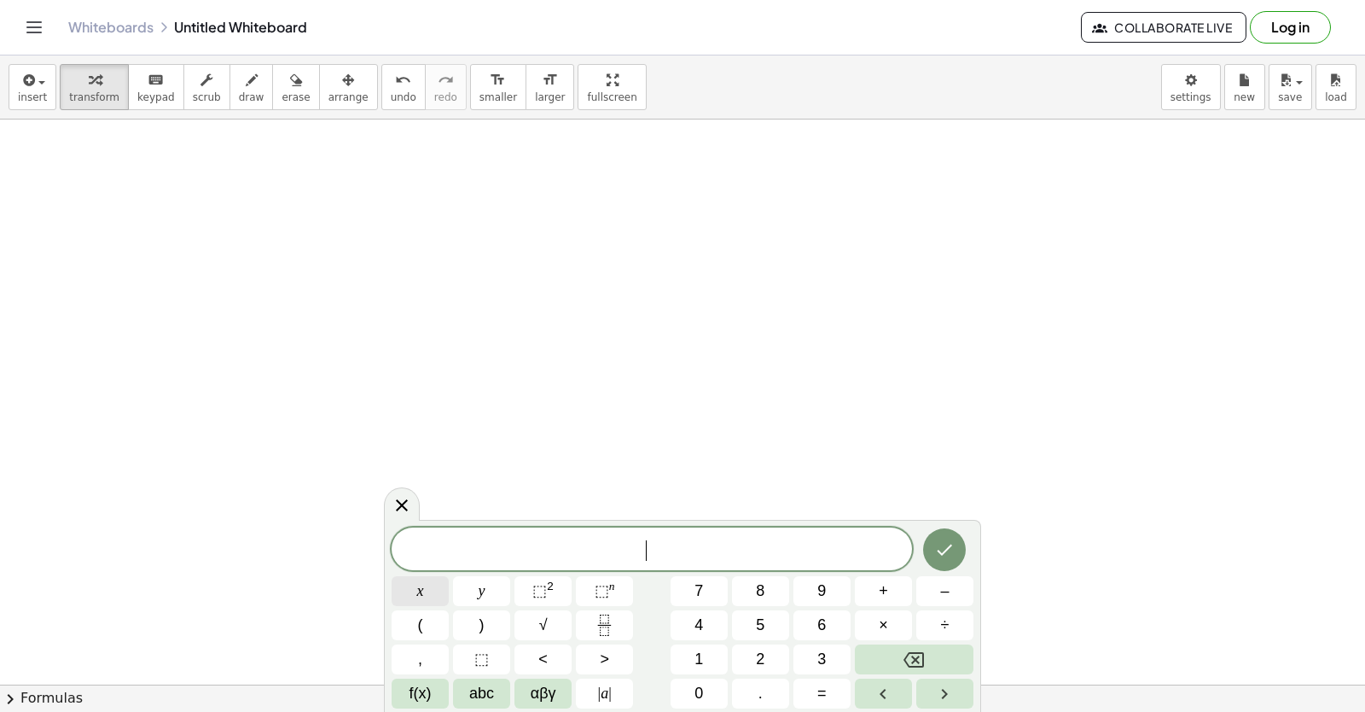
click at [411, 593] on button "x" at bounding box center [420, 591] width 57 height 30
click at [939, 583] on button "–" at bounding box center [944, 591] width 57 height 30
click at [821, 622] on span "6" at bounding box center [821, 624] width 9 height 23
click at [475, 578] on button "y" at bounding box center [481, 591] width 57 height 30
click at [825, 697] on span "=" at bounding box center [821, 693] width 9 height 23
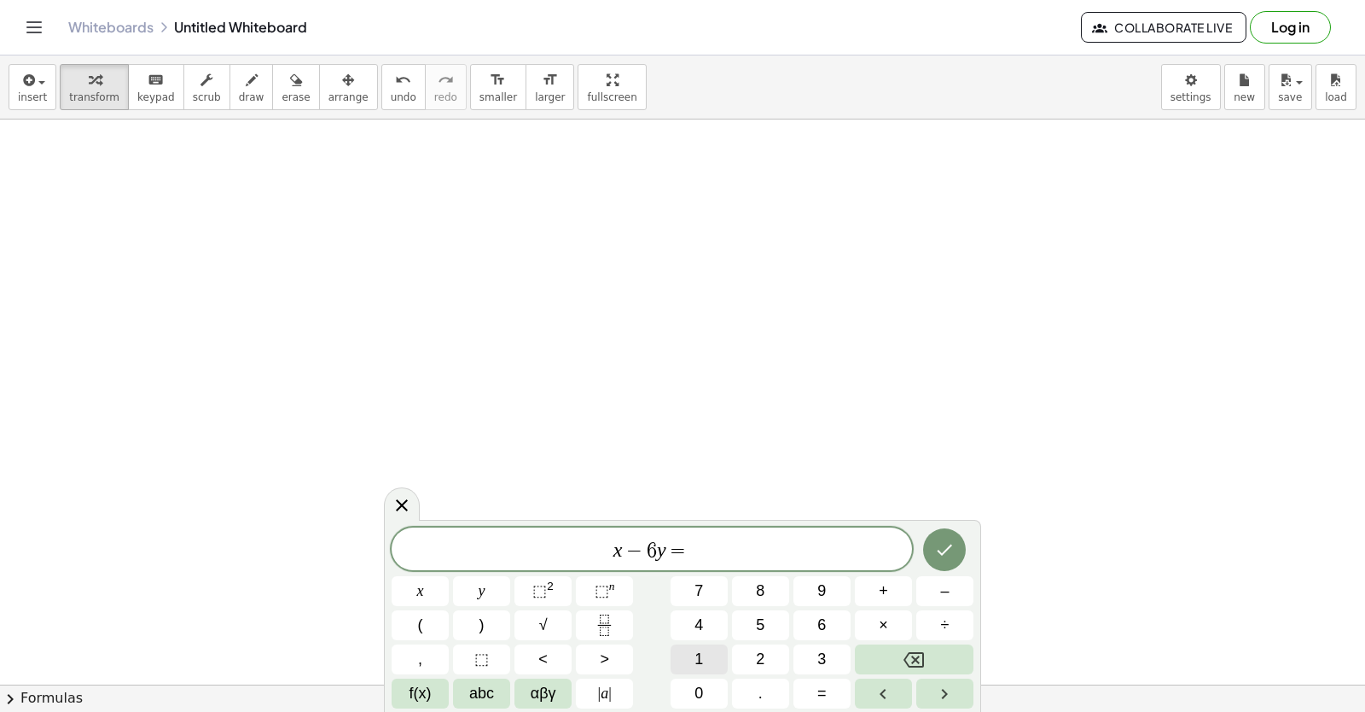
click at [694, 666] on button "1" at bounding box center [699, 659] width 57 height 30
click at [827, 648] on button "3" at bounding box center [821, 659] width 57 height 30
click at [942, 555] on icon "Done" at bounding box center [944, 549] width 20 height 20
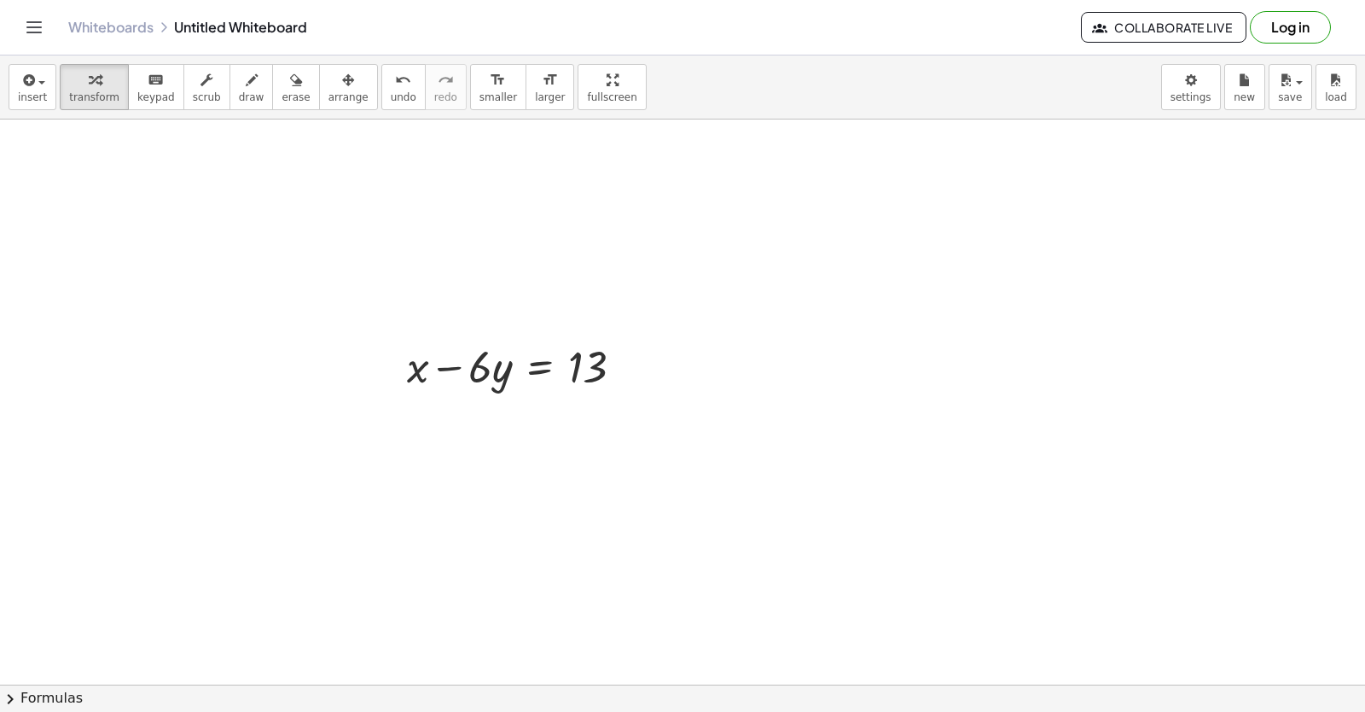
scroll to position [3914, 0]
drag, startPoint x: 477, startPoint y: 356, endPoint x: 636, endPoint y: 349, distance: 158.8
click at [638, 350] on div at bounding box center [521, 344] width 247 height 58
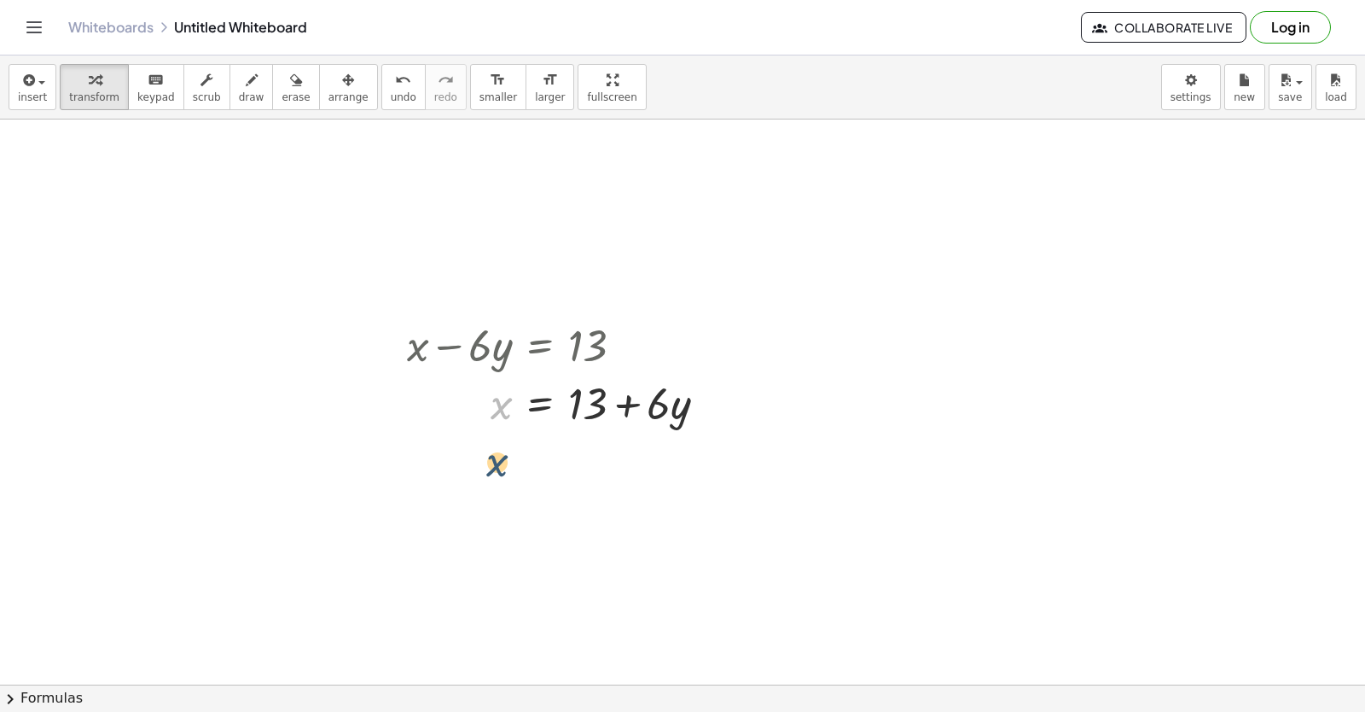
drag, startPoint x: 440, startPoint y: 439, endPoint x: 461, endPoint y: 459, distance: 28.4
click at [239, 94] on span "draw" at bounding box center [252, 97] width 26 height 12
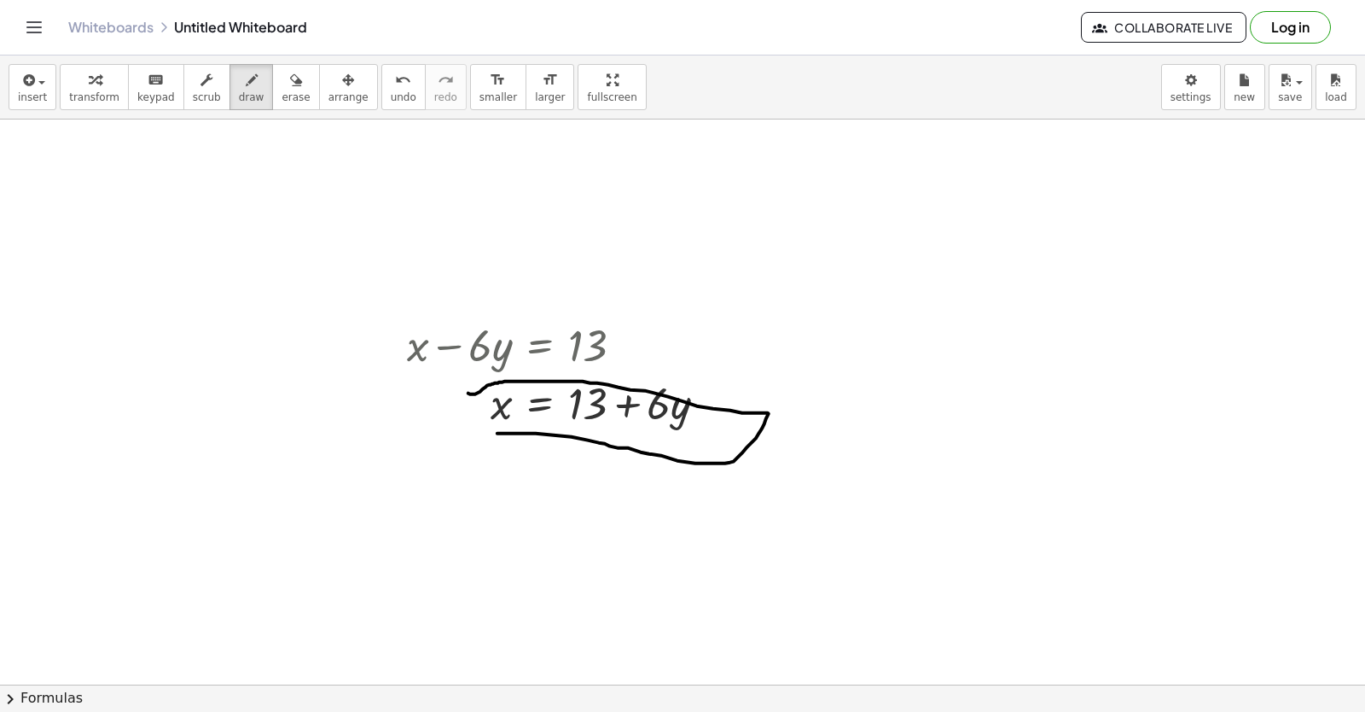
drag, startPoint x: 470, startPoint y: 395, endPoint x: 490, endPoint y: 419, distance: 30.9
drag, startPoint x: 475, startPoint y: 389, endPoint x: 475, endPoint y: 426, distance: 36.7
drag, startPoint x: 474, startPoint y: 426, endPoint x: 489, endPoint y: 430, distance: 15.1
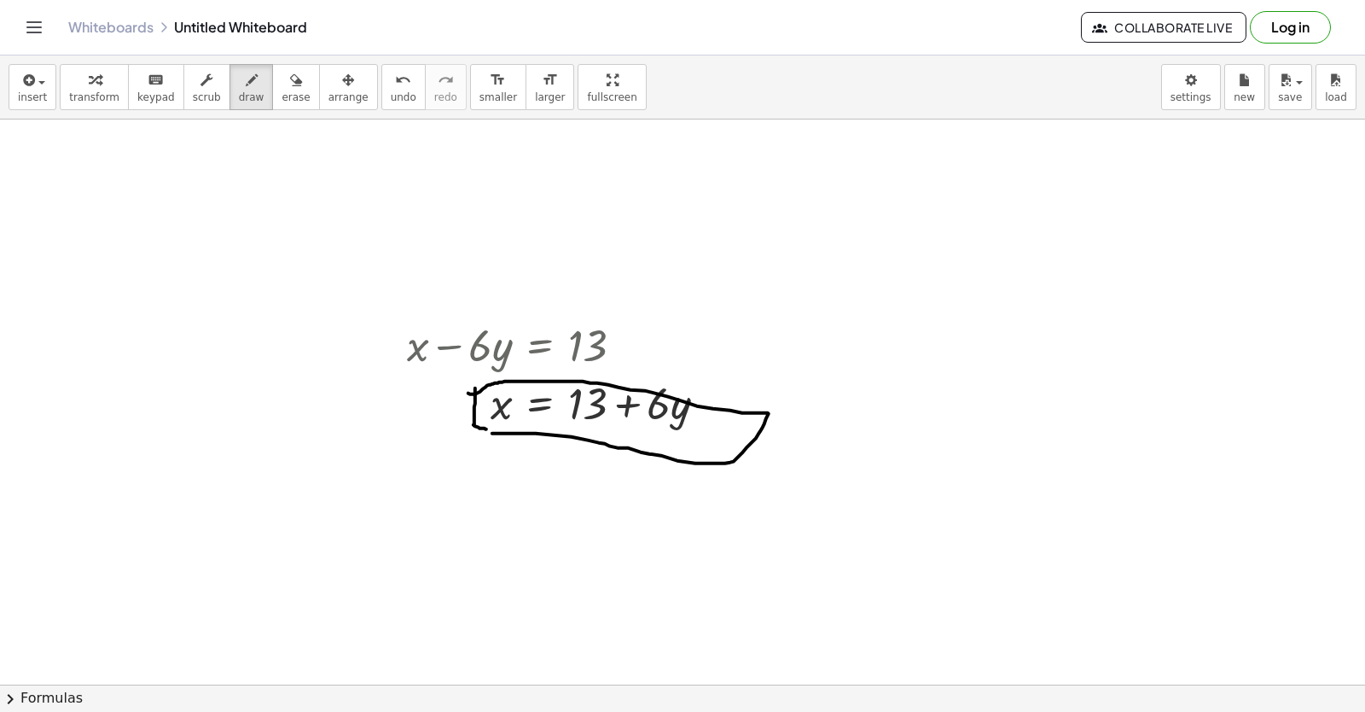
click at [242, 92] on button "draw" at bounding box center [252, 87] width 44 height 46
click at [239, 89] on div "button" at bounding box center [252, 79] width 26 height 20
click at [89, 83] on icon "button" at bounding box center [95, 80] width 12 height 20
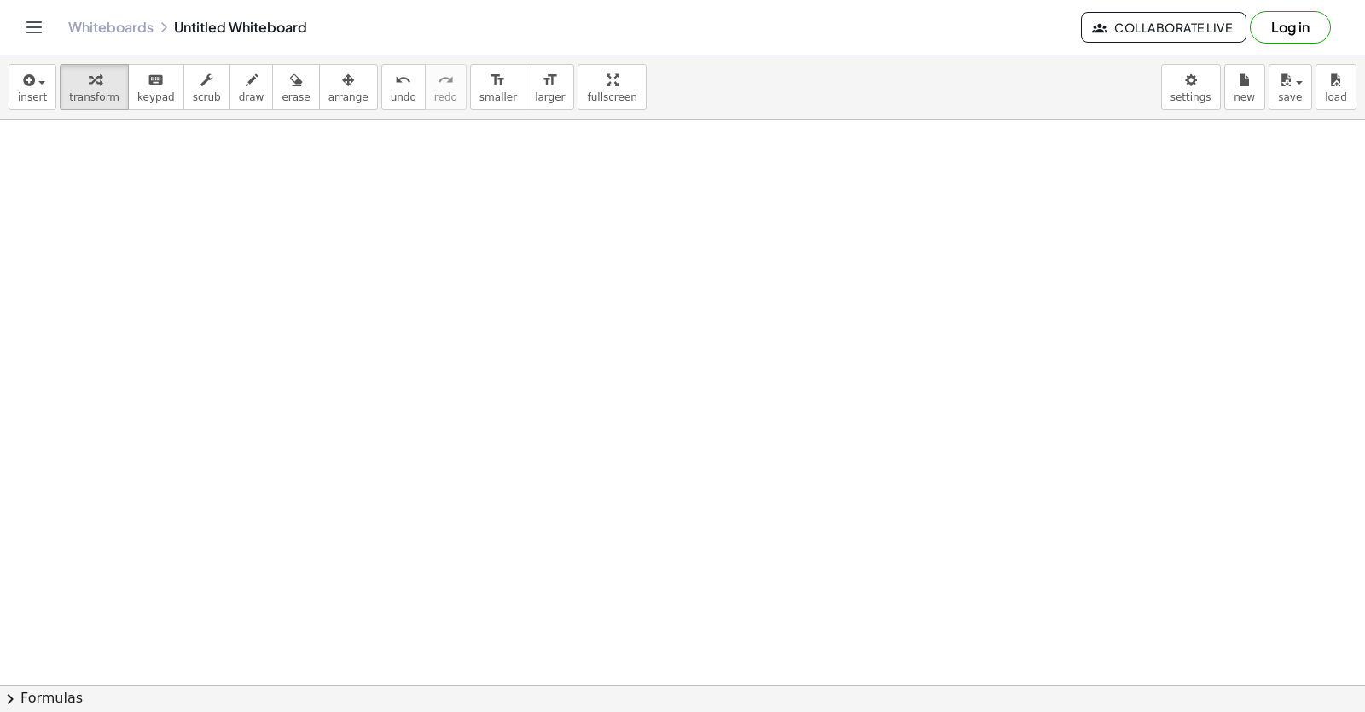
scroll to position [4308, 0]
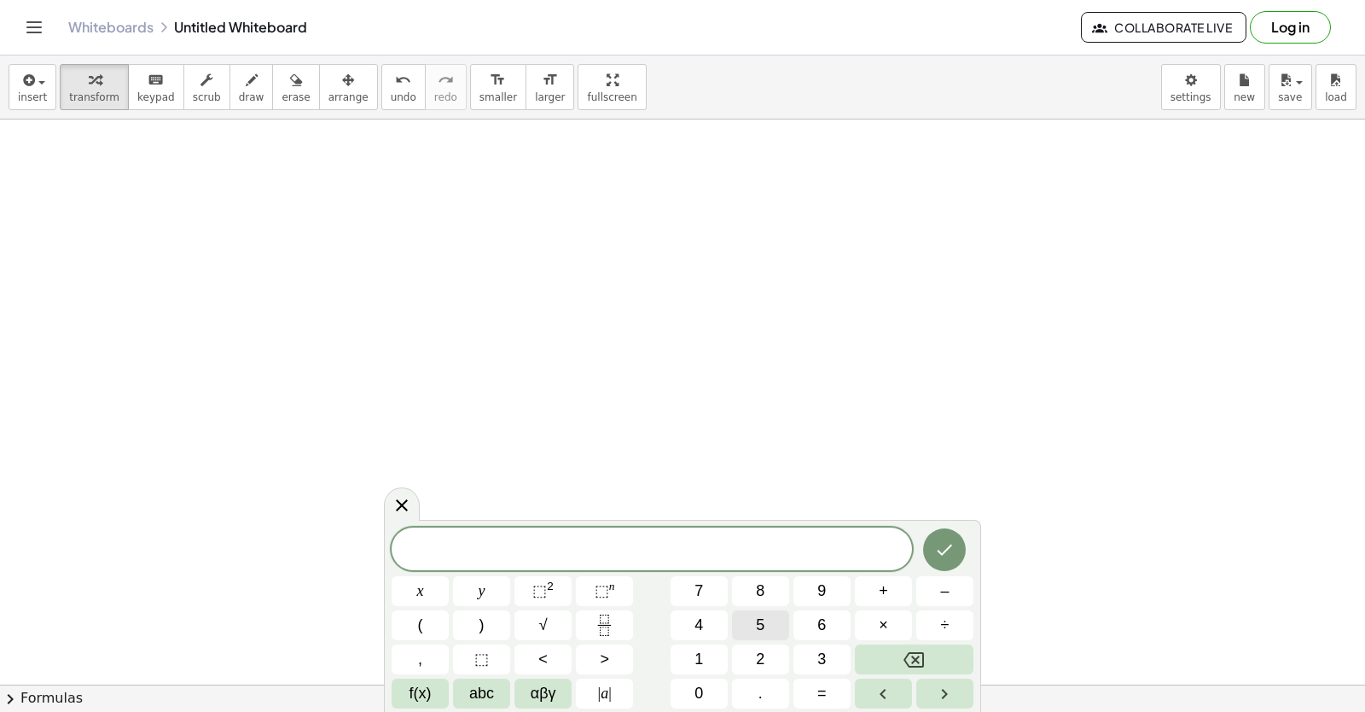
click at [752, 624] on button "5" at bounding box center [760, 625] width 57 height 30
click at [398, 584] on button "x" at bounding box center [420, 591] width 57 height 30
click at [887, 592] on span "+" at bounding box center [883, 590] width 9 height 23
click at [714, 656] on button "1" at bounding box center [699, 659] width 57 height 30
click at [707, 680] on button "0" at bounding box center [699, 693] width 57 height 30
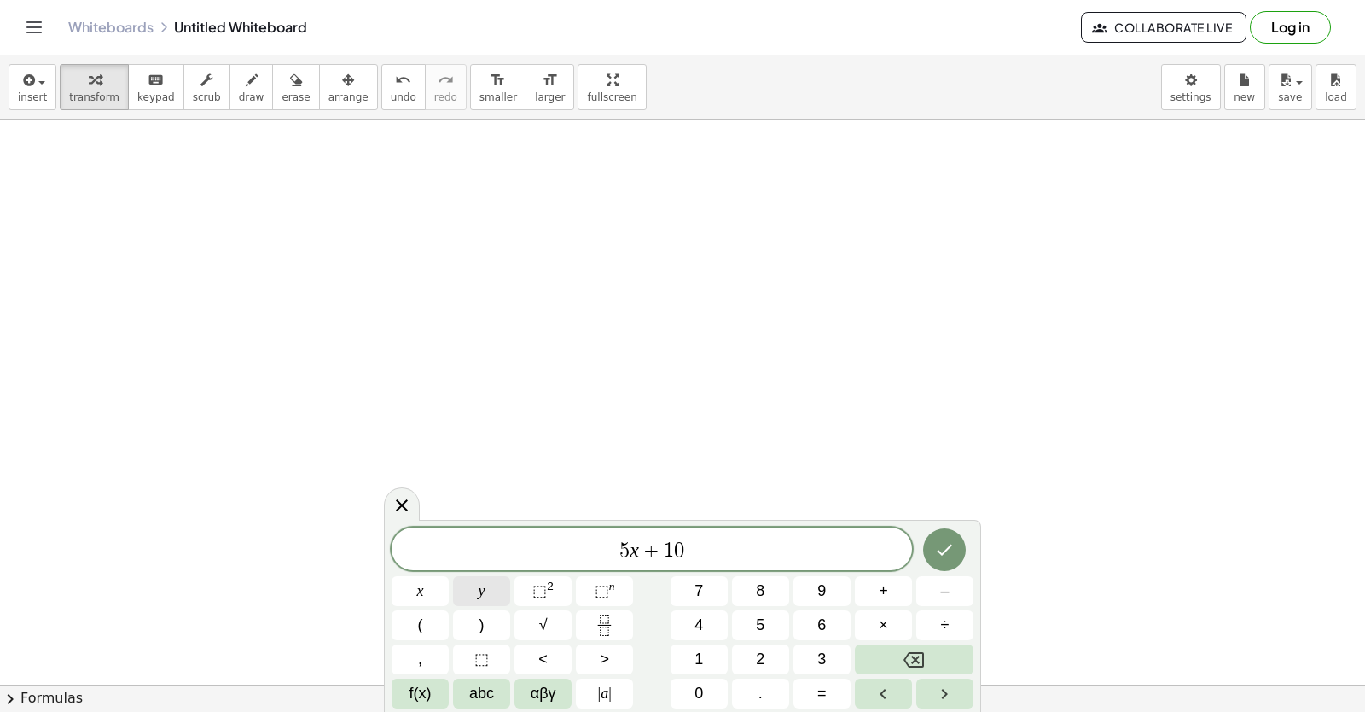
click at [479, 584] on span "y" at bounding box center [482, 590] width 7 height 23
click at [830, 695] on button "=" at bounding box center [821, 693] width 57 height 30
click at [753, 648] on button "2" at bounding box center [760, 659] width 57 height 30
click at [703, 687] on span "0" at bounding box center [698, 693] width 9 height 23
click at [948, 546] on icon "Done" at bounding box center [944, 549] width 20 height 20
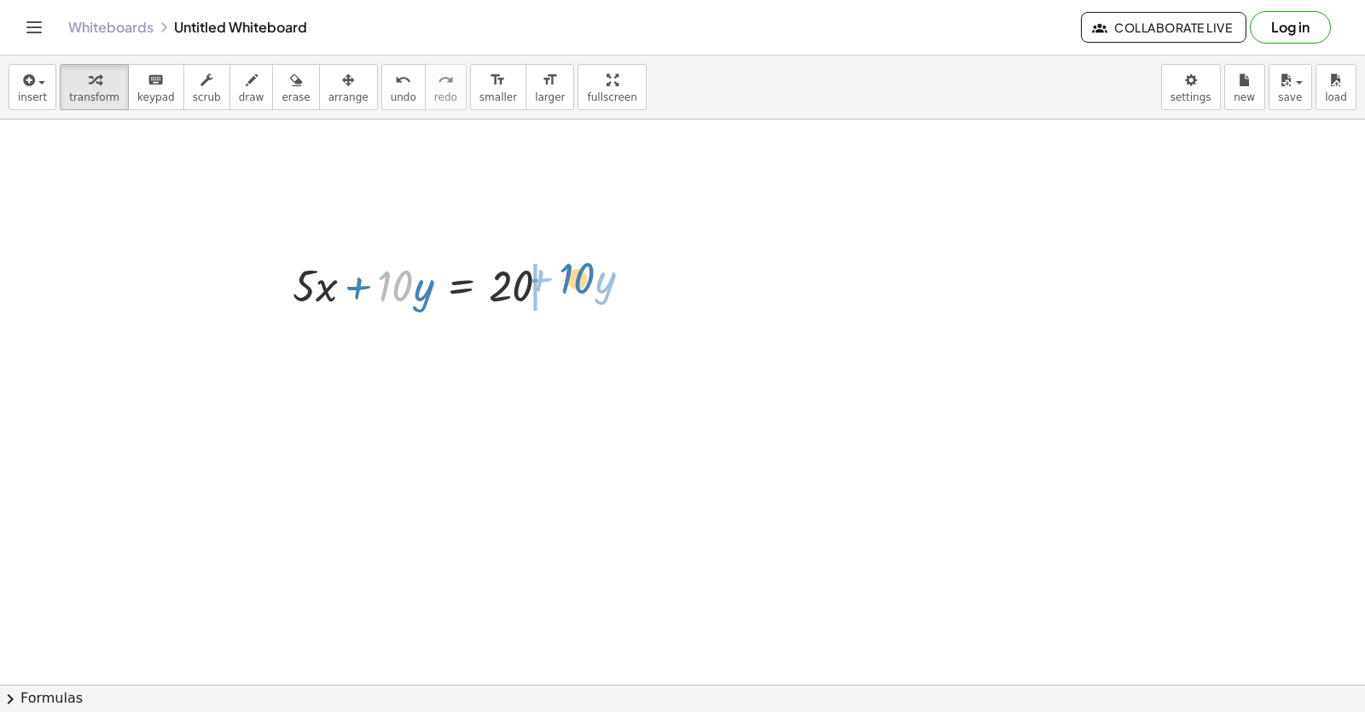
drag, startPoint x: 387, startPoint y: 283, endPoint x: 569, endPoint y: 272, distance: 182.1
click at [569, 272] on div at bounding box center [428, 284] width 288 height 58
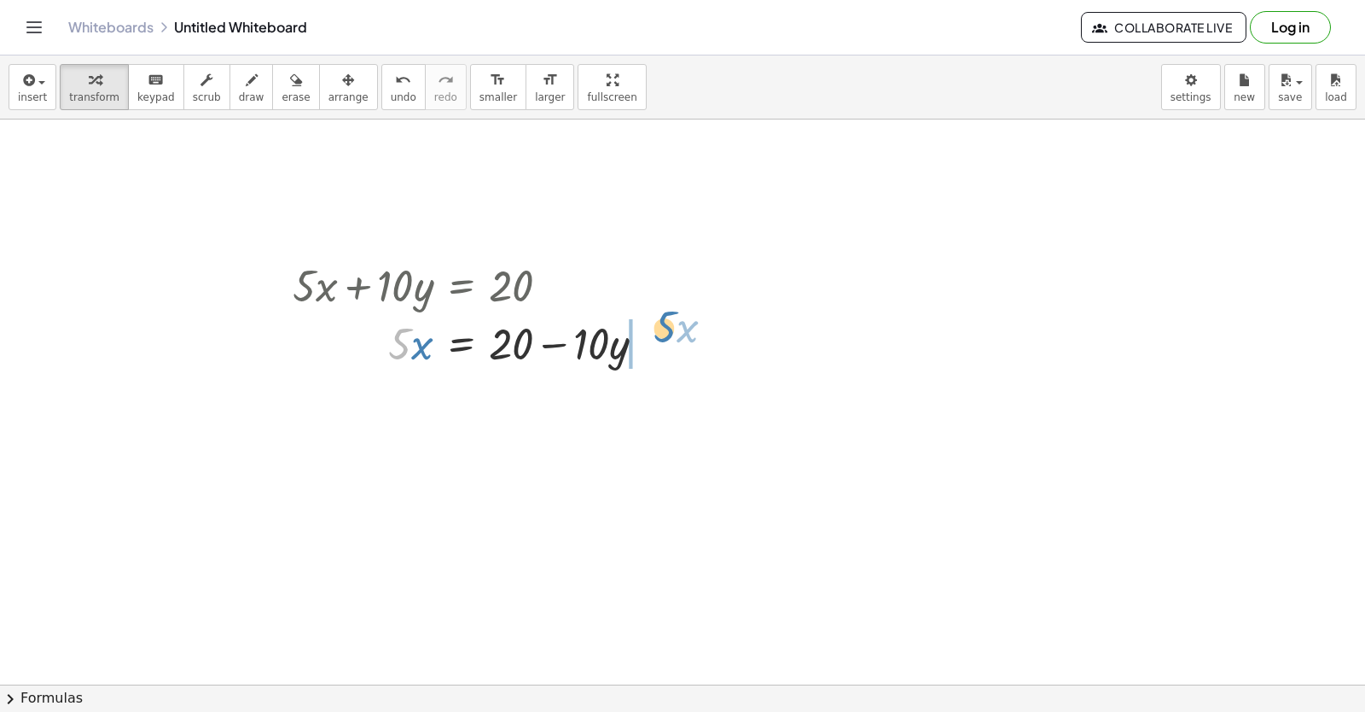
drag, startPoint x: 398, startPoint y: 340, endPoint x: 665, endPoint y: 322, distance: 267.7
click at [665, 322] on div at bounding box center [476, 342] width 384 height 58
drag, startPoint x: 687, startPoint y: 340, endPoint x: 532, endPoint y: 366, distance: 156.5
click at [538, 367] on div at bounding box center [518, 342] width 468 height 58
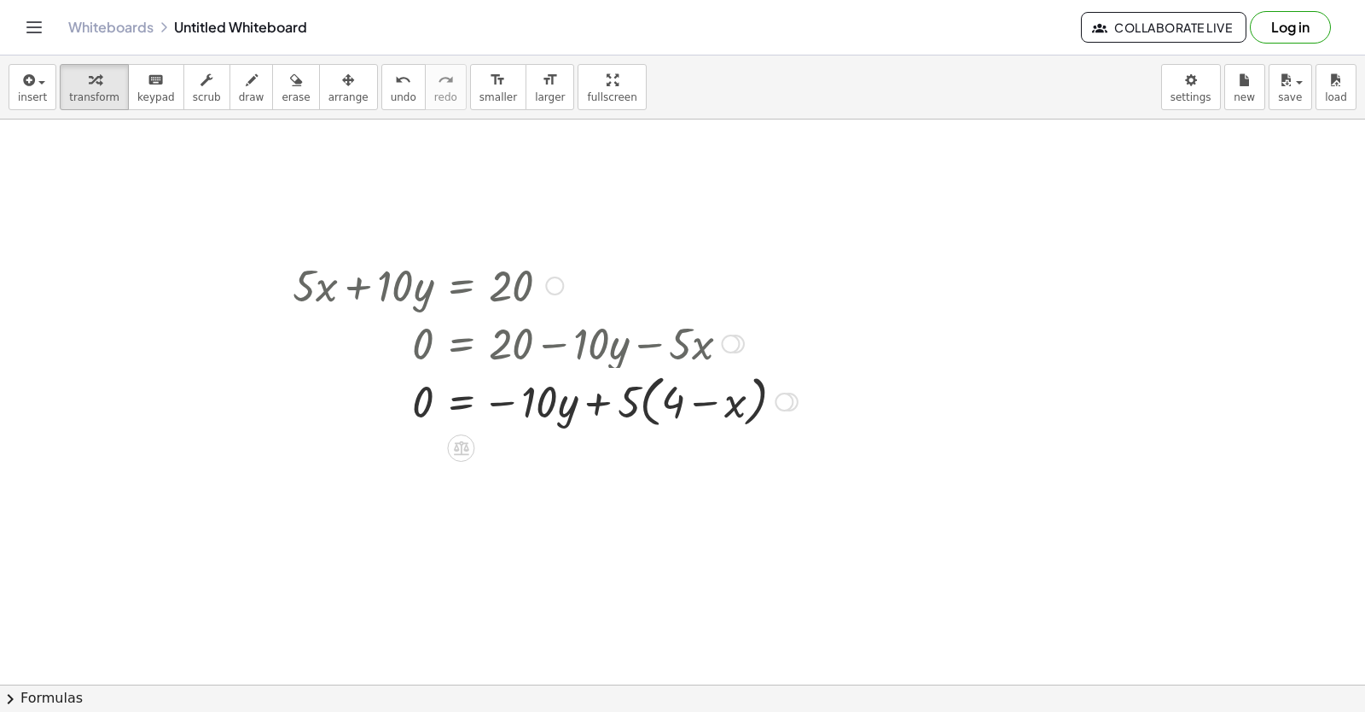
drag, startPoint x: 776, startPoint y: 404, endPoint x: 733, endPoint y: 406, distance: 42.7
click at [461, 402] on div "· x · 10 · y = + − 0 − 5 4 + · ( )" at bounding box center [461, 402] width 0 height 0
drag, startPoint x: 709, startPoint y: 404, endPoint x: 527, endPoint y: 367, distance: 185.4
click at [681, 400] on div at bounding box center [545, 400] width 522 height 65
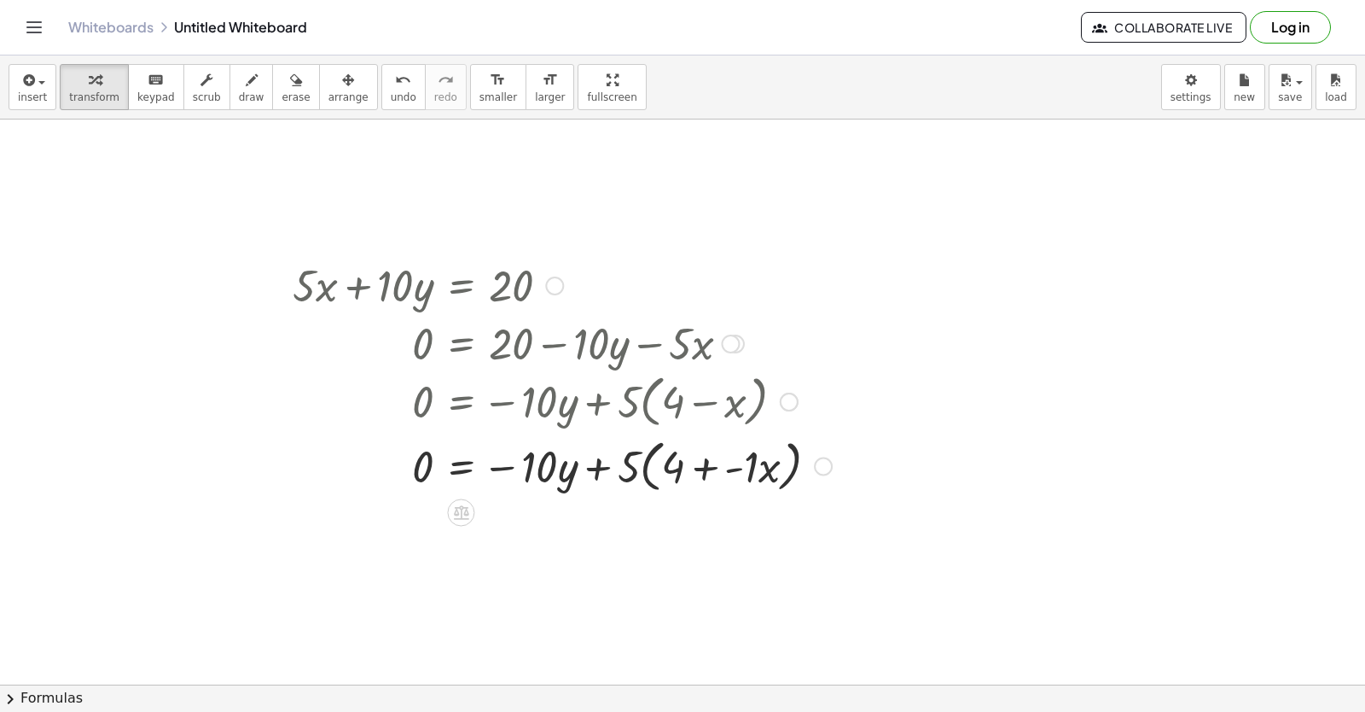
drag, startPoint x: 490, startPoint y: 386, endPoint x: 384, endPoint y: 345, distance: 113.4
click at [384, 345] on div at bounding box center [562, 342] width 556 height 58
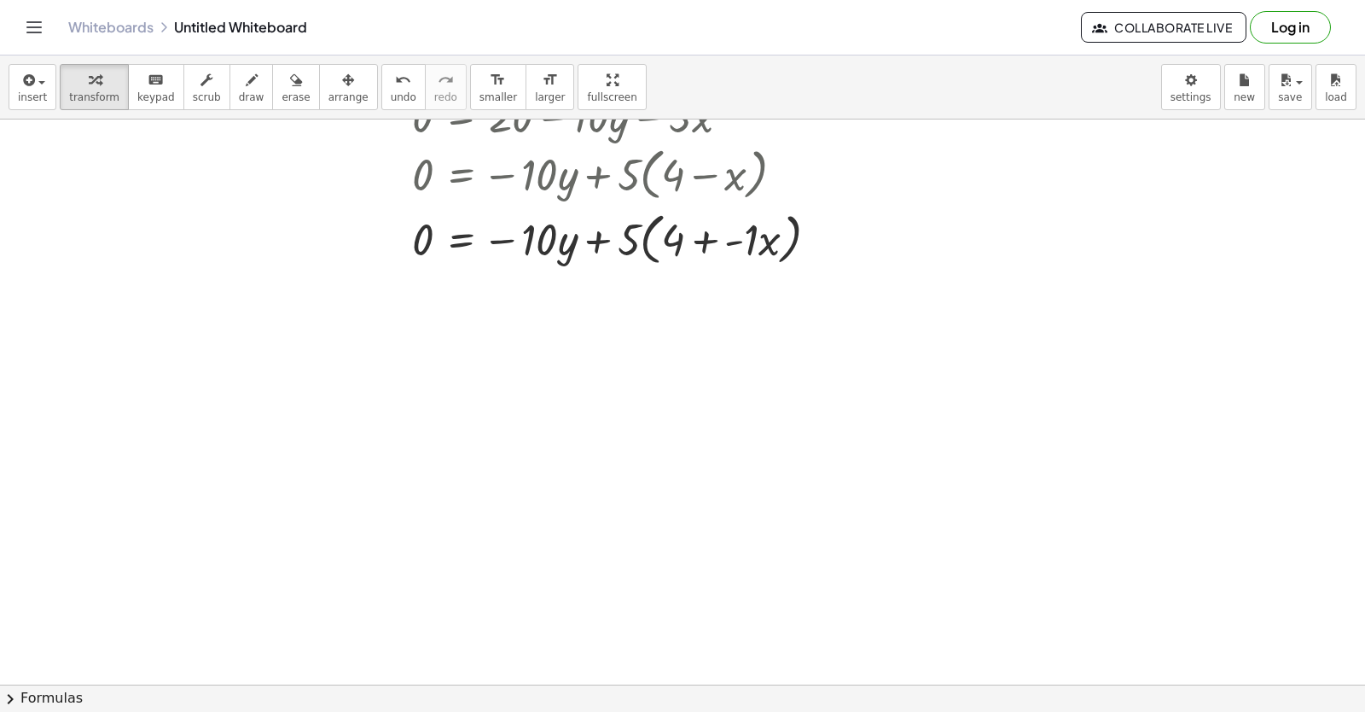
scroll to position [4873, 0]
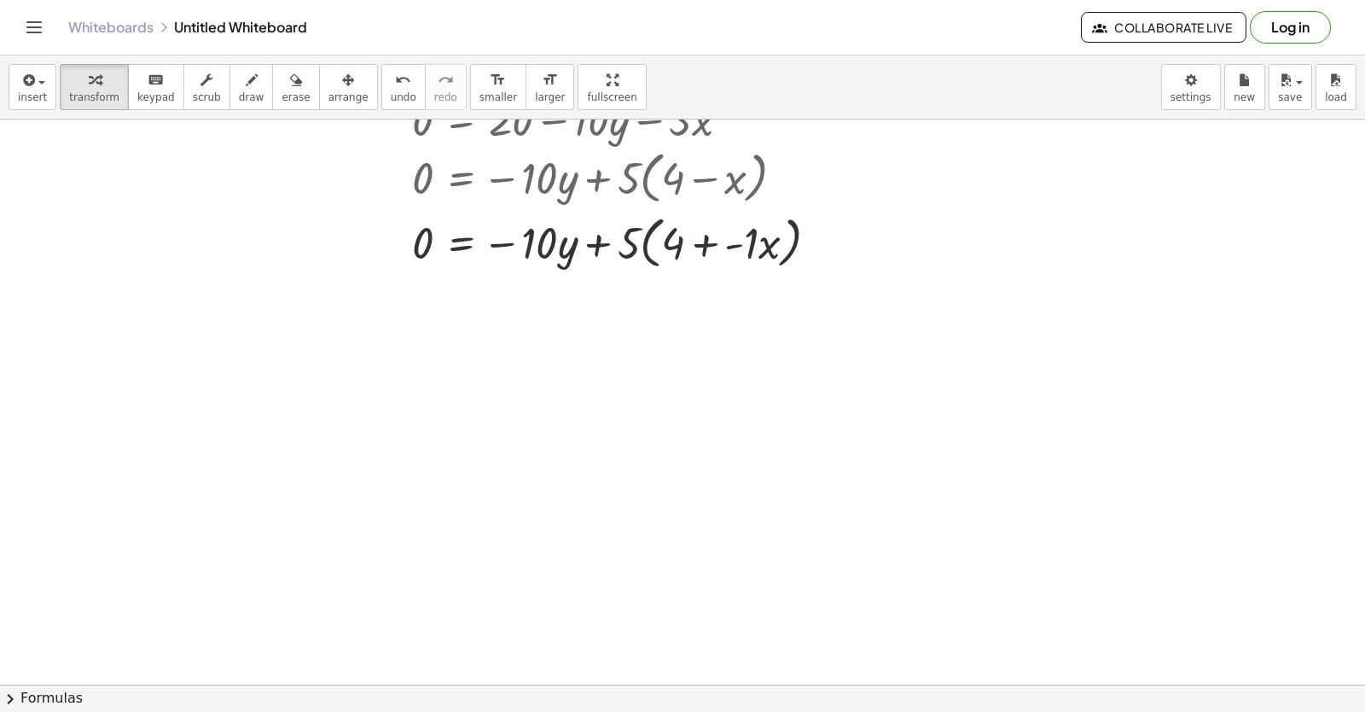
scroll to position [4787, 0]
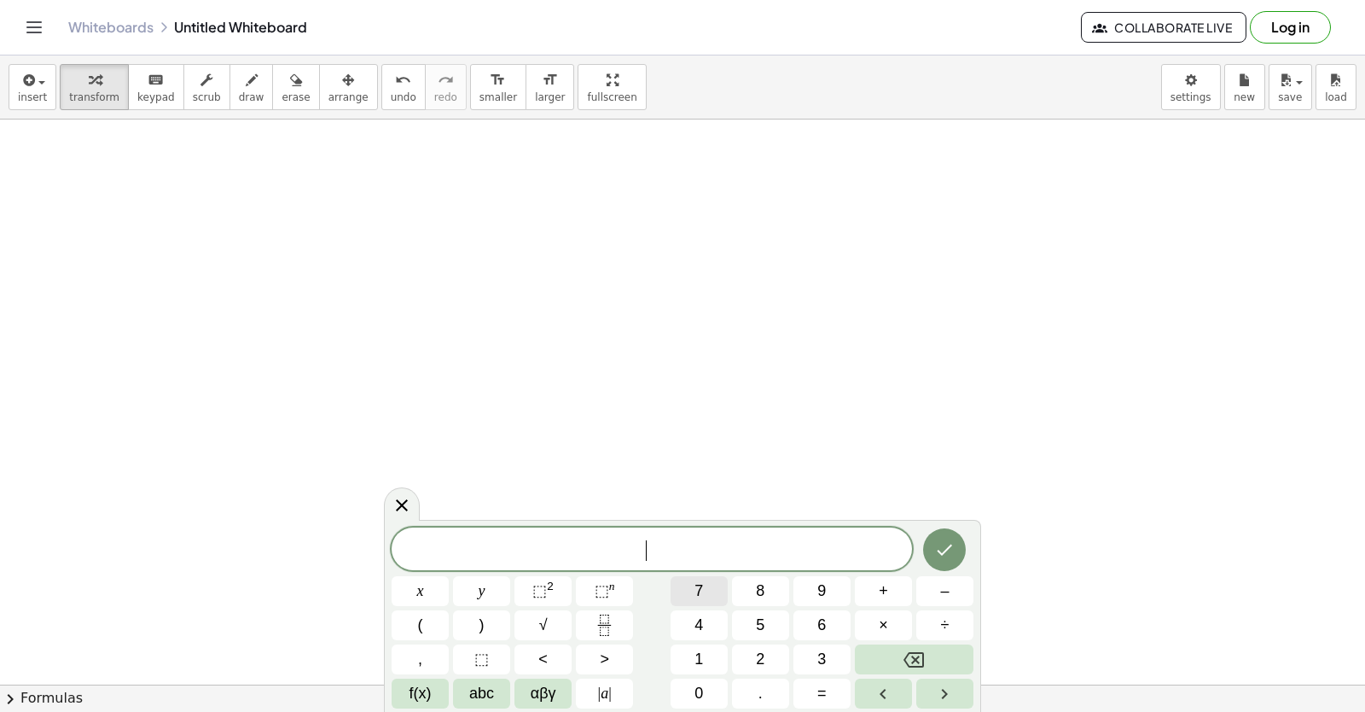
click at [683, 574] on div "​ x y ⬚ 2 ⬚ n 7 8 9 + – ( ) √ 4 5 6 × ÷ , ⬚ < > 1 2 3 f(x) abc αβγ | a | 0 . =" at bounding box center [683, 617] width 582 height 181
click at [405, 578] on button "x" at bounding box center [420, 591] width 57 height 30
click at [907, 657] on icon "Backspace" at bounding box center [914, 659] width 20 height 15
click at [689, 592] on button "7" at bounding box center [699, 591] width 57 height 30
click at [405, 584] on button "x" at bounding box center [420, 591] width 57 height 30
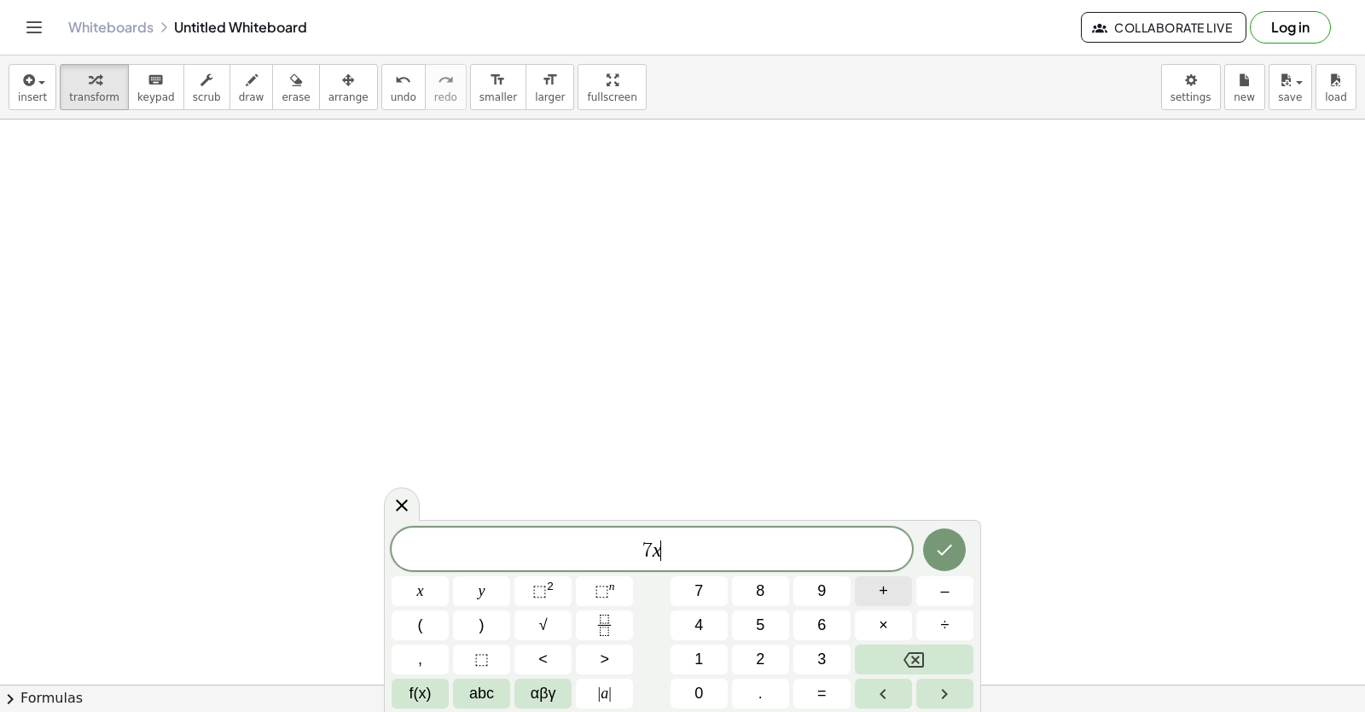
click at [881, 591] on span "+" at bounding box center [883, 590] width 9 height 23
click at [714, 591] on button "7" at bounding box center [699, 591] width 57 height 30
click at [456, 586] on button "y" at bounding box center [481, 591] width 57 height 30
click at [805, 692] on button "=" at bounding box center [821, 693] width 57 height 30
click at [757, 657] on span "2" at bounding box center [760, 659] width 9 height 23
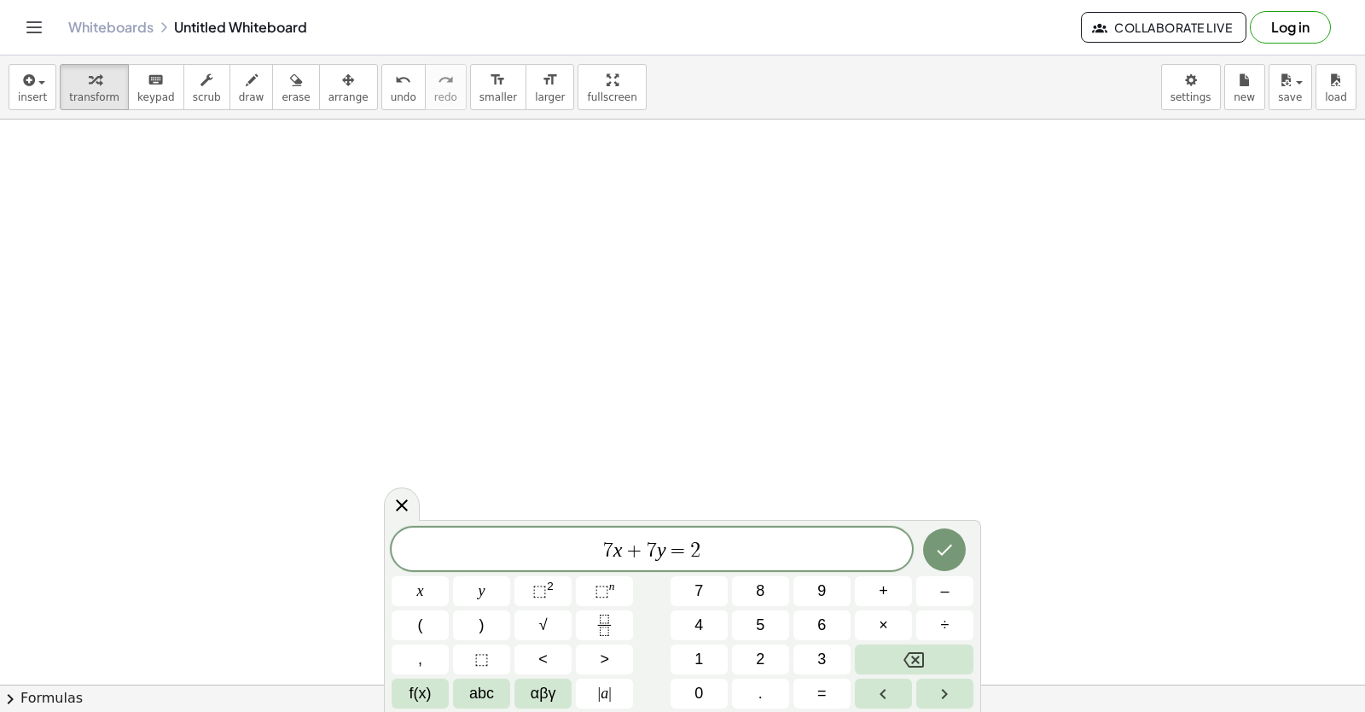
click at [693, 643] on div "7 x + 7 y = 2 ​ x y ⬚ 2 ⬚ n 7 8 9 + – ( ) √ 4 5 6 × ÷ , ⬚ < > 1 2 3 f(x) abc αβ…" at bounding box center [683, 617] width 582 height 181
click at [691, 652] on button "1" at bounding box center [699, 659] width 57 height 30
click at [932, 560] on button "Done" at bounding box center [944, 549] width 43 height 43
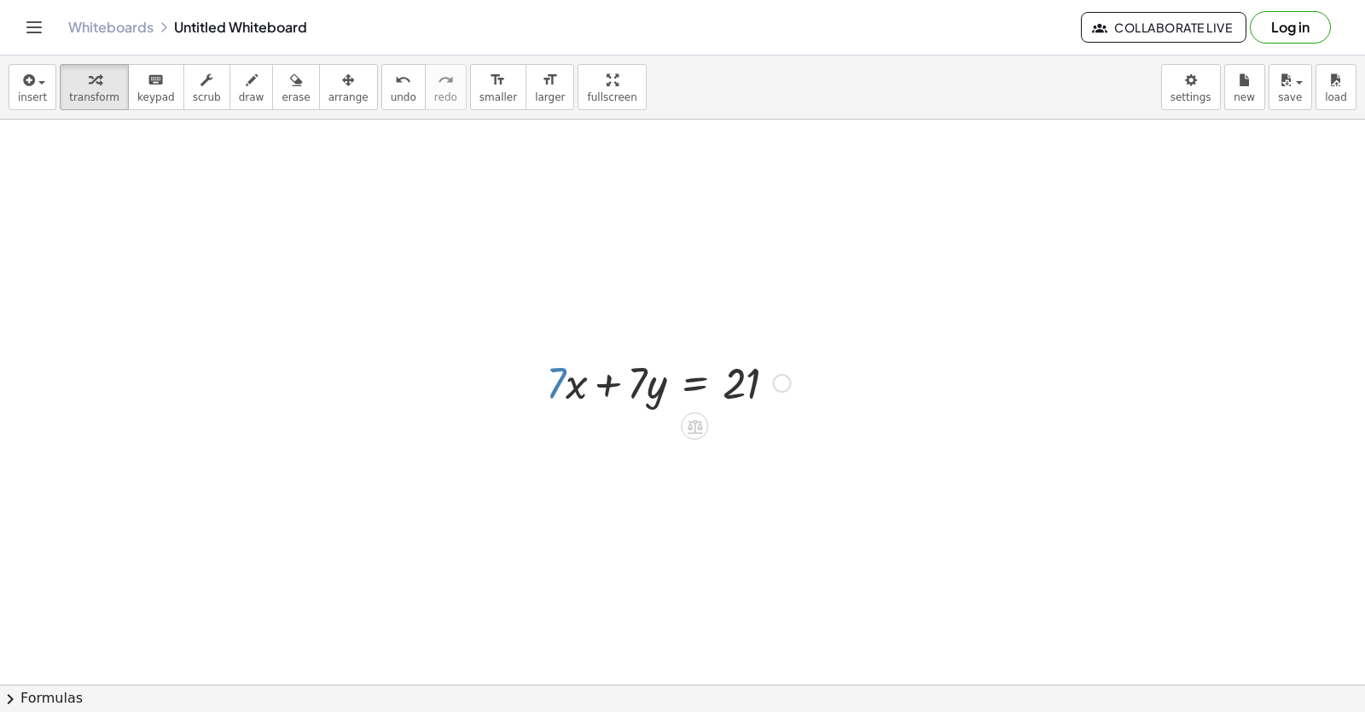
click at [544, 389] on div "+ · 7 · x + · 7 · y = 21" at bounding box center [661, 381] width 283 height 67
drag, startPoint x: 549, startPoint y: 393, endPoint x: 791, endPoint y: 392, distance: 241.5
click at [791, 392] on div at bounding box center [669, 381] width 262 height 58
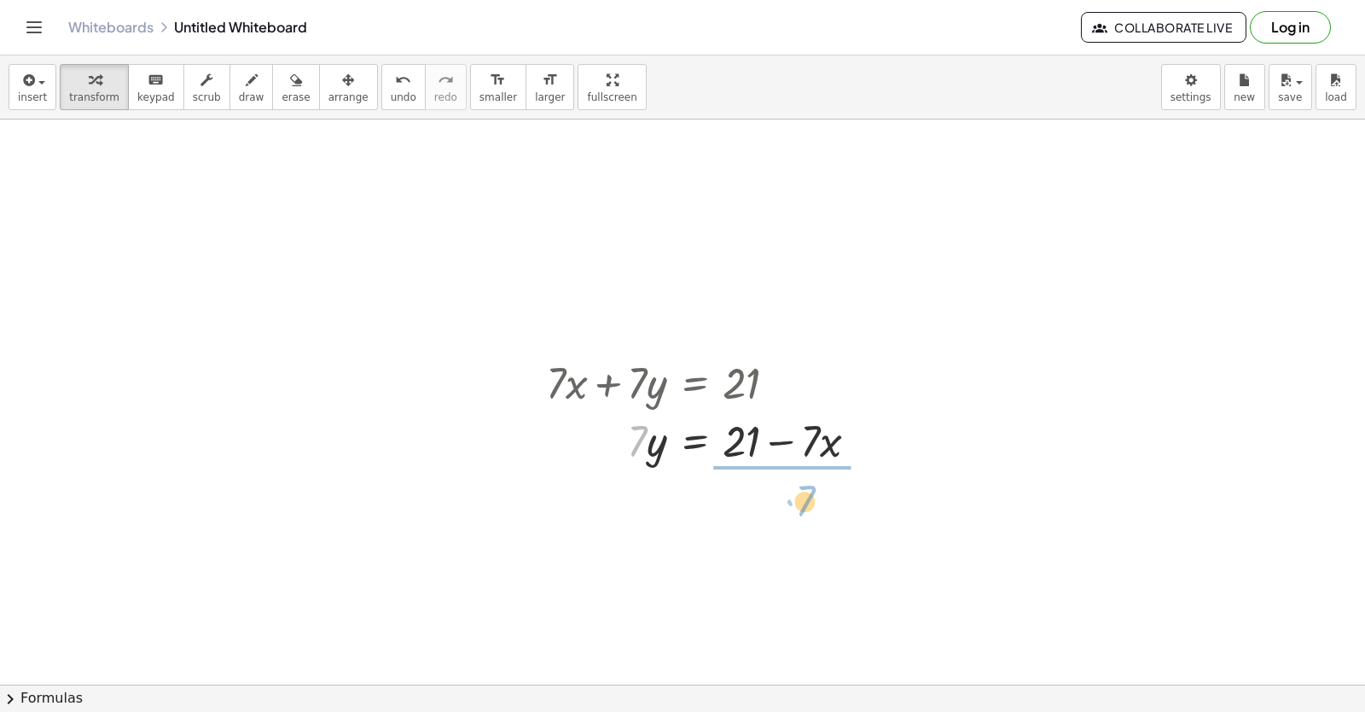
drag, startPoint x: 631, startPoint y: 460, endPoint x: 782, endPoint y: 514, distance: 160.6
click at [764, 508] on div at bounding box center [709, 510] width 343 height 85
click at [761, 512] on div at bounding box center [709, 510] width 343 height 85
click at [744, 483] on div at bounding box center [709, 510] width 343 height 85
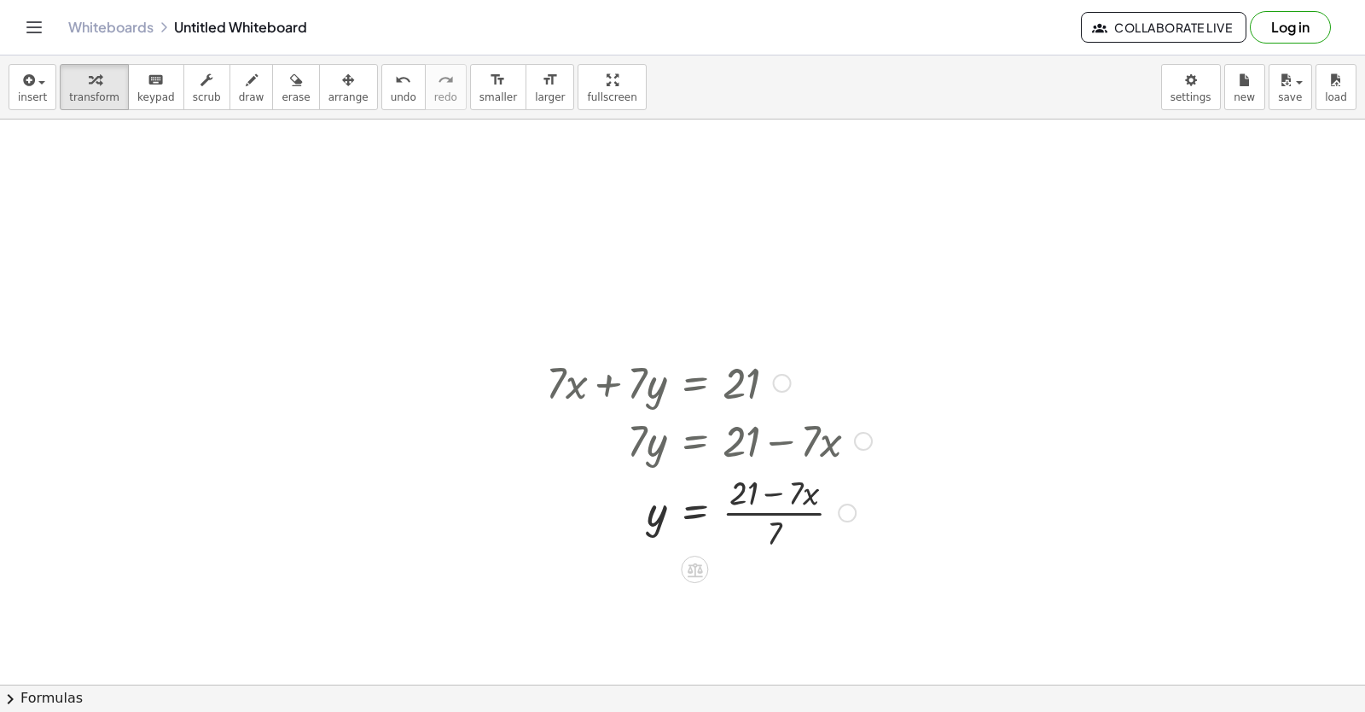
click at [765, 524] on div at bounding box center [709, 510] width 343 height 85
click at [741, 493] on div at bounding box center [709, 510] width 343 height 85
drag, startPoint x: 776, startPoint y: 492, endPoint x: 789, endPoint y: 525, distance: 35.2
click at [781, 496] on div at bounding box center [709, 510] width 343 height 85
click at [785, 527] on div at bounding box center [709, 510] width 343 height 85
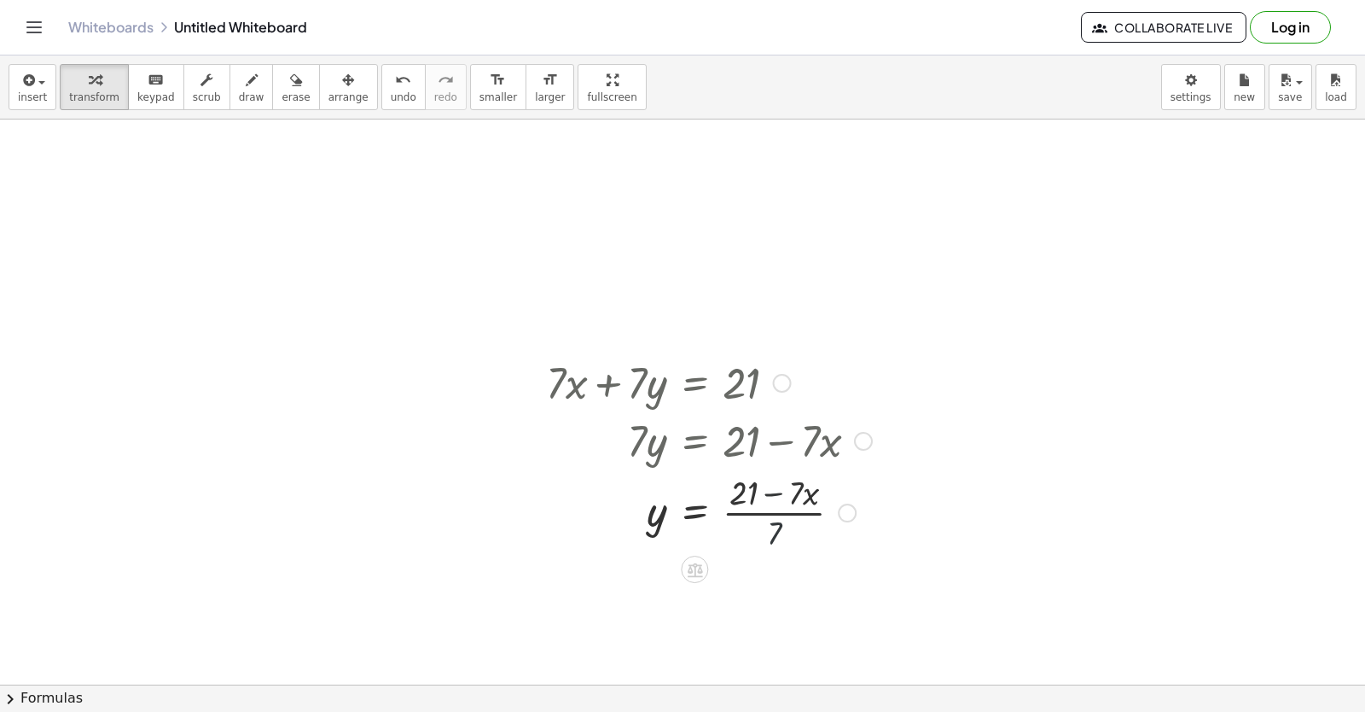
click at [770, 531] on div at bounding box center [709, 510] width 343 height 85
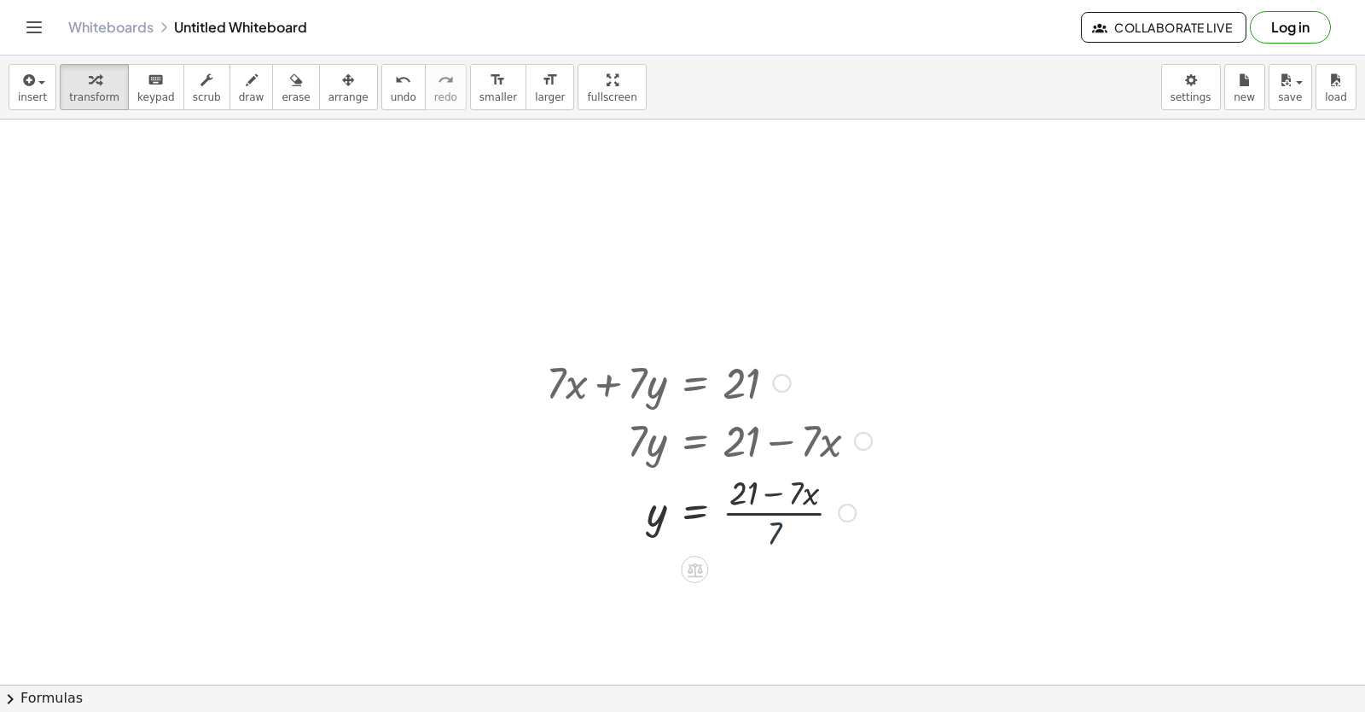
click at [758, 522] on div at bounding box center [709, 510] width 343 height 85
click at [742, 492] on div at bounding box center [709, 510] width 343 height 85
drag, startPoint x: 775, startPoint y: 540, endPoint x: 730, endPoint y: 534, distance: 44.8
click at [730, 534] on div at bounding box center [709, 510] width 343 height 85
click at [764, 532] on div at bounding box center [709, 510] width 343 height 85
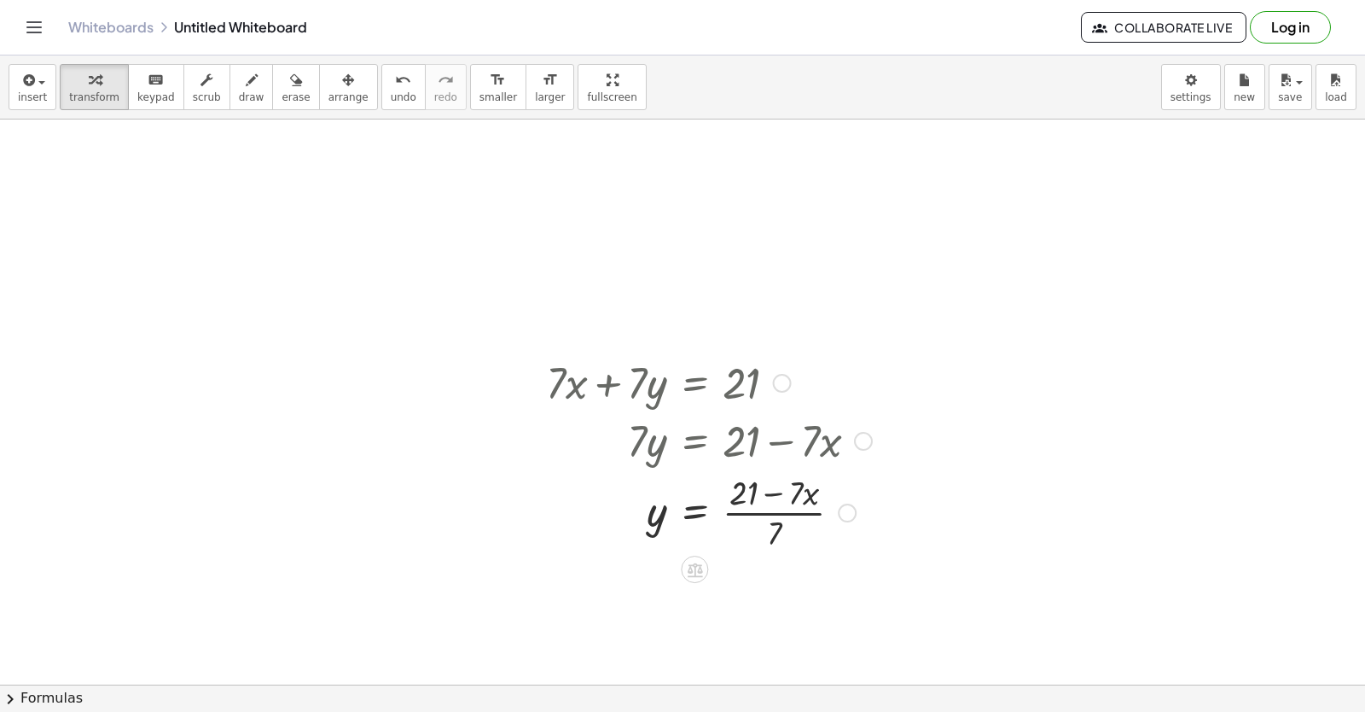
click at [702, 494] on div at bounding box center [709, 510] width 343 height 85
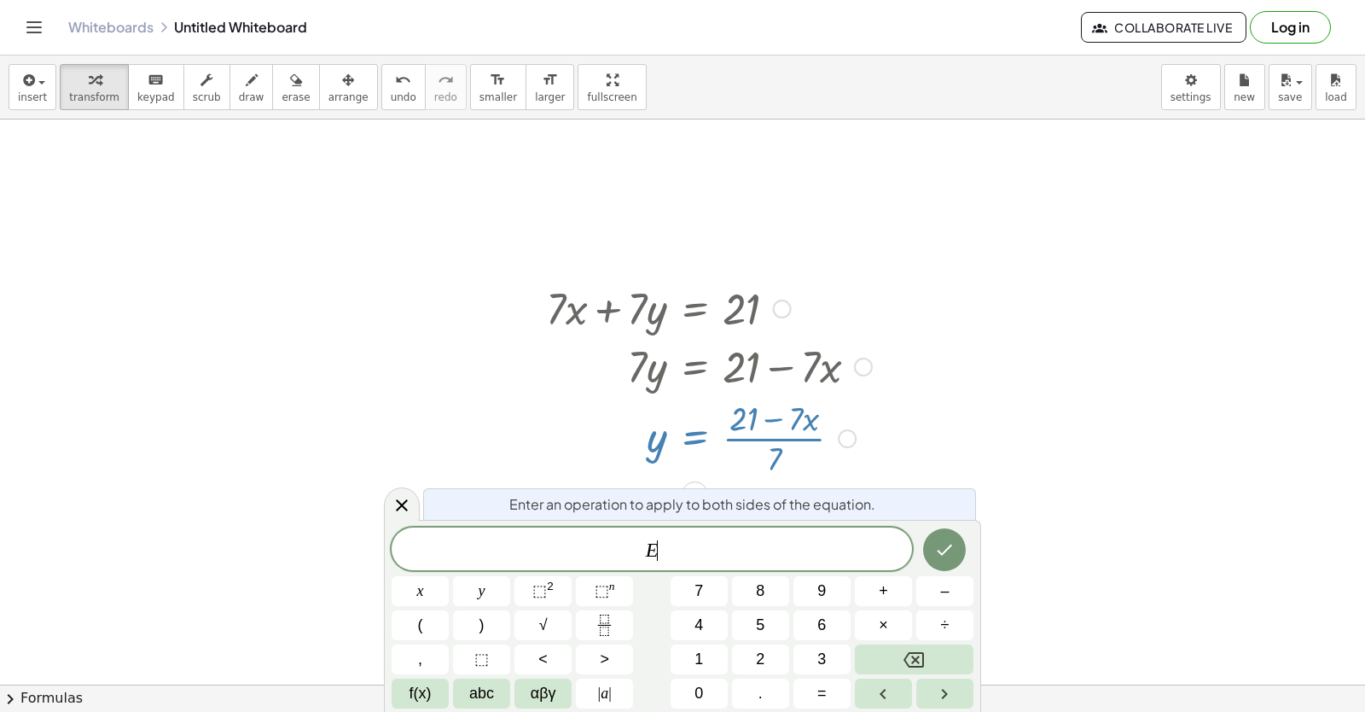
scroll to position [4868, 0]
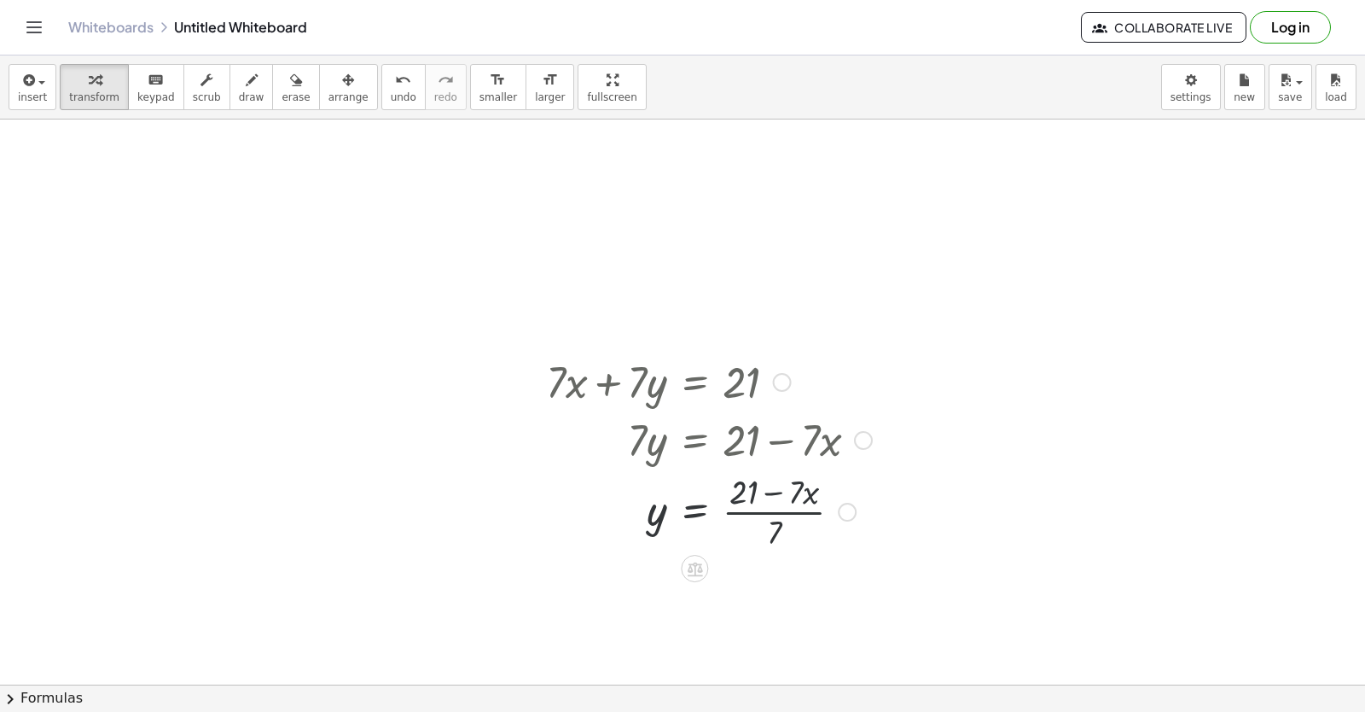
scroll to position [4787, 0]
click at [661, 527] on div at bounding box center [709, 510] width 343 height 85
click at [764, 531] on div at bounding box center [709, 510] width 343 height 85
click at [762, 504] on div at bounding box center [709, 510] width 343 height 85
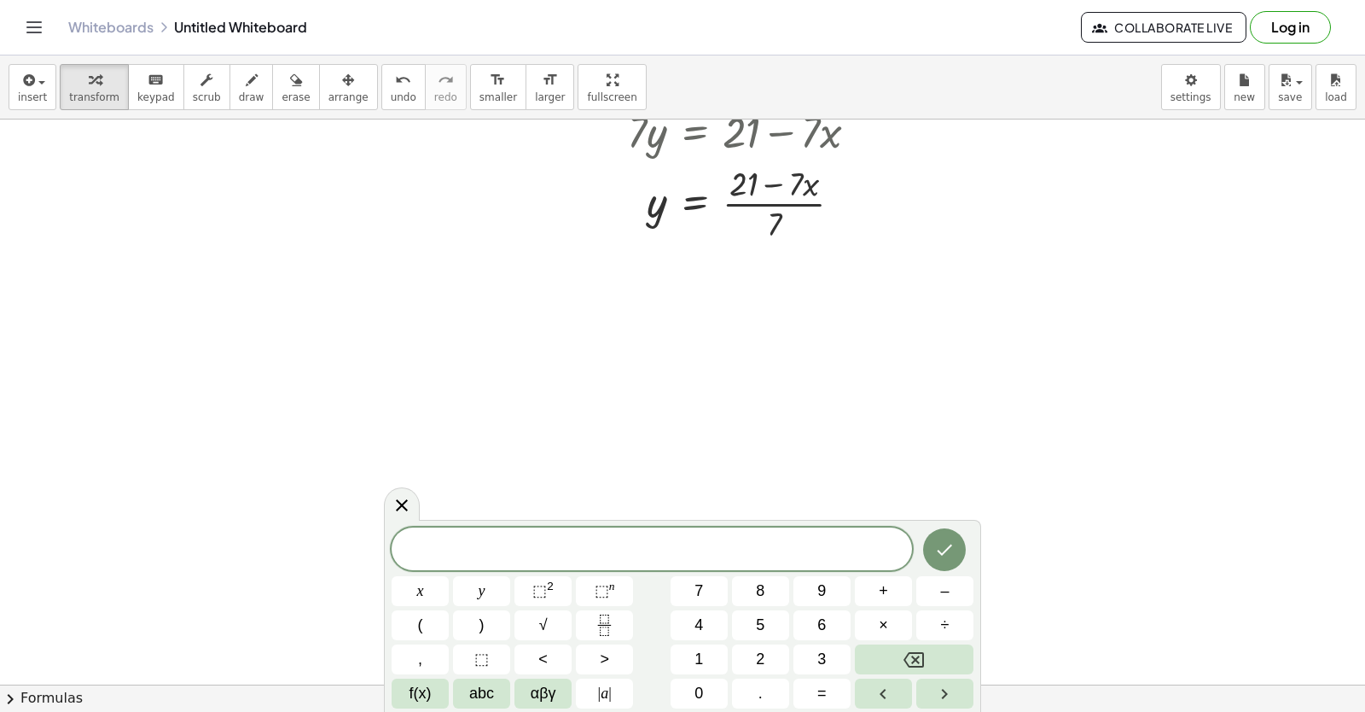
scroll to position [5437, 0]
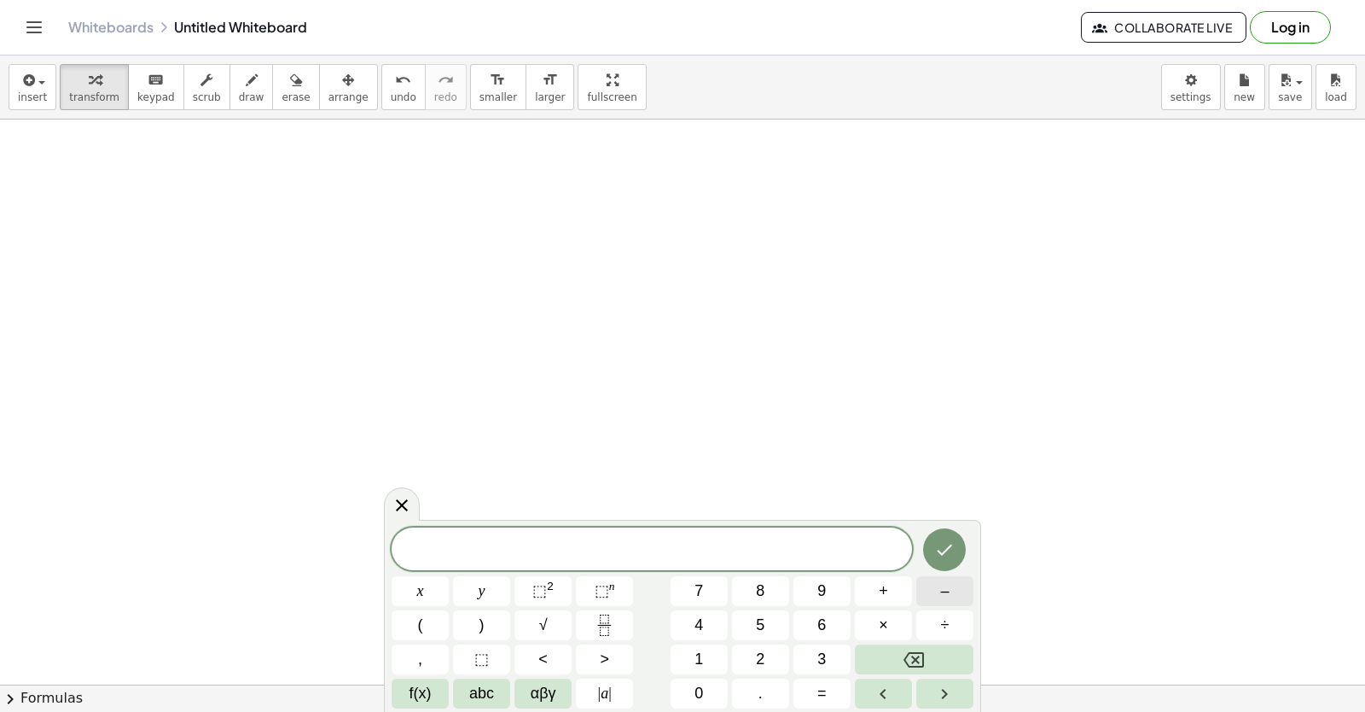
click at [935, 596] on button "–" at bounding box center [944, 591] width 57 height 30
click at [747, 626] on button "5" at bounding box center [760, 625] width 57 height 30
click at [875, 615] on button "×" at bounding box center [883, 625] width 57 height 30
click at [892, 583] on button "+" at bounding box center [883, 591] width 57 height 30
click at [892, 654] on button "Backspace" at bounding box center [914, 659] width 119 height 30
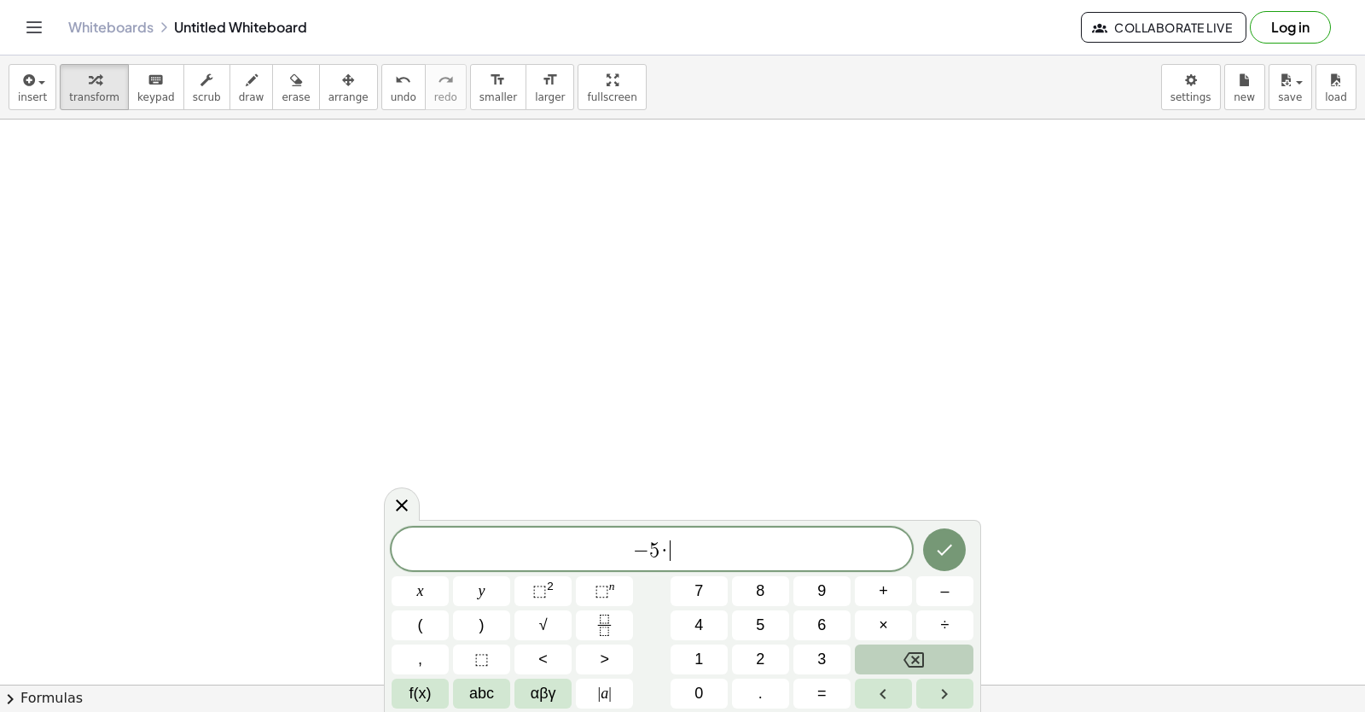
click at [892, 654] on button "Backspace" at bounding box center [914, 659] width 119 height 30
click at [424, 584] on button "x" at bounding box center [420, 591] width 57 height 30
click at [875, 591] on button "+" at bounding box center [883, 591] width 57 height 30
click at [815, 660] on button "3" at bounding box center [821, 659] width 57 height 30
click at [494, 593] on button "y" at bounding box center [481, 591] width 57 height 30
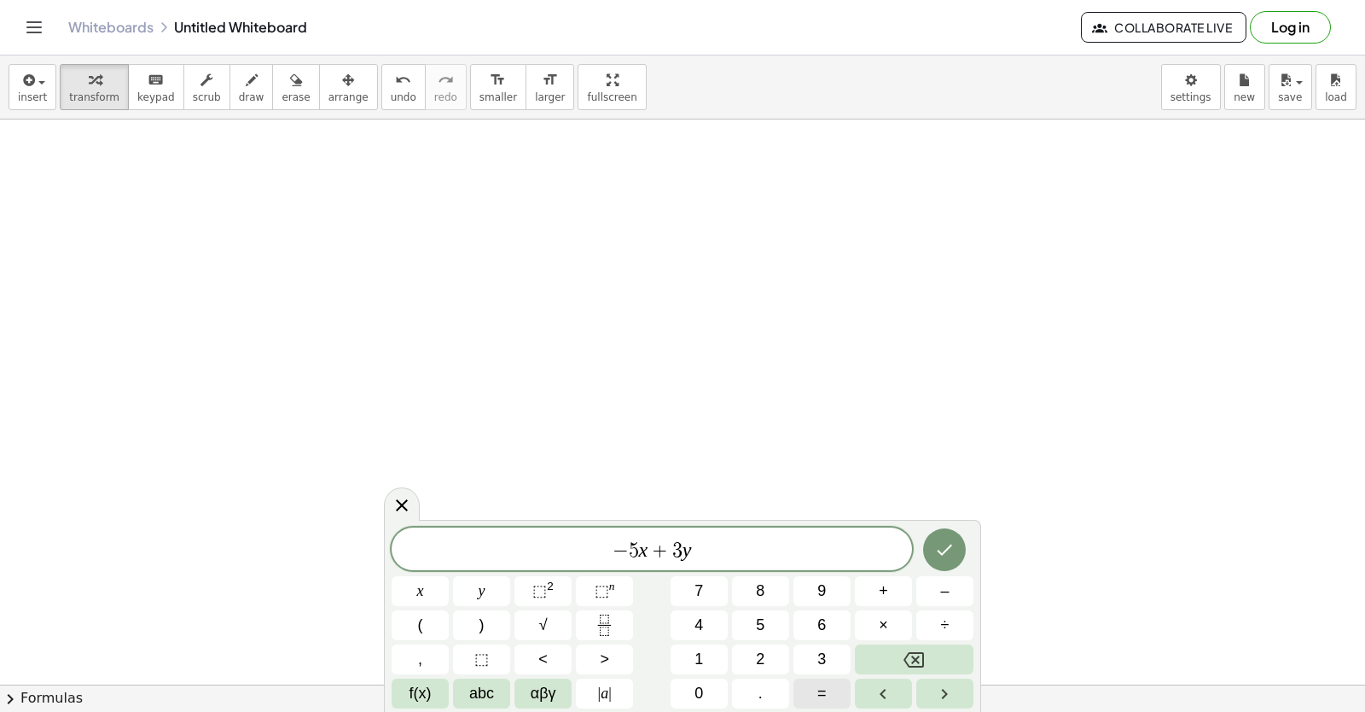
click at [820, 691] on span "=" at bounding box center [821, 693] width 9 height 23
click at [822, 683] on span "=" at bounding box center [821, 693] width 9 height 23
click at [892, 660] on button "Backspace" at bounding box center [914, 659] width 119 height 30
click at [939, 578] on button "–" at bounding box center [944, 591] width 57 height 30
click at [758, 649] on span "2" at bounding box center [760, 659] width 9 height 23
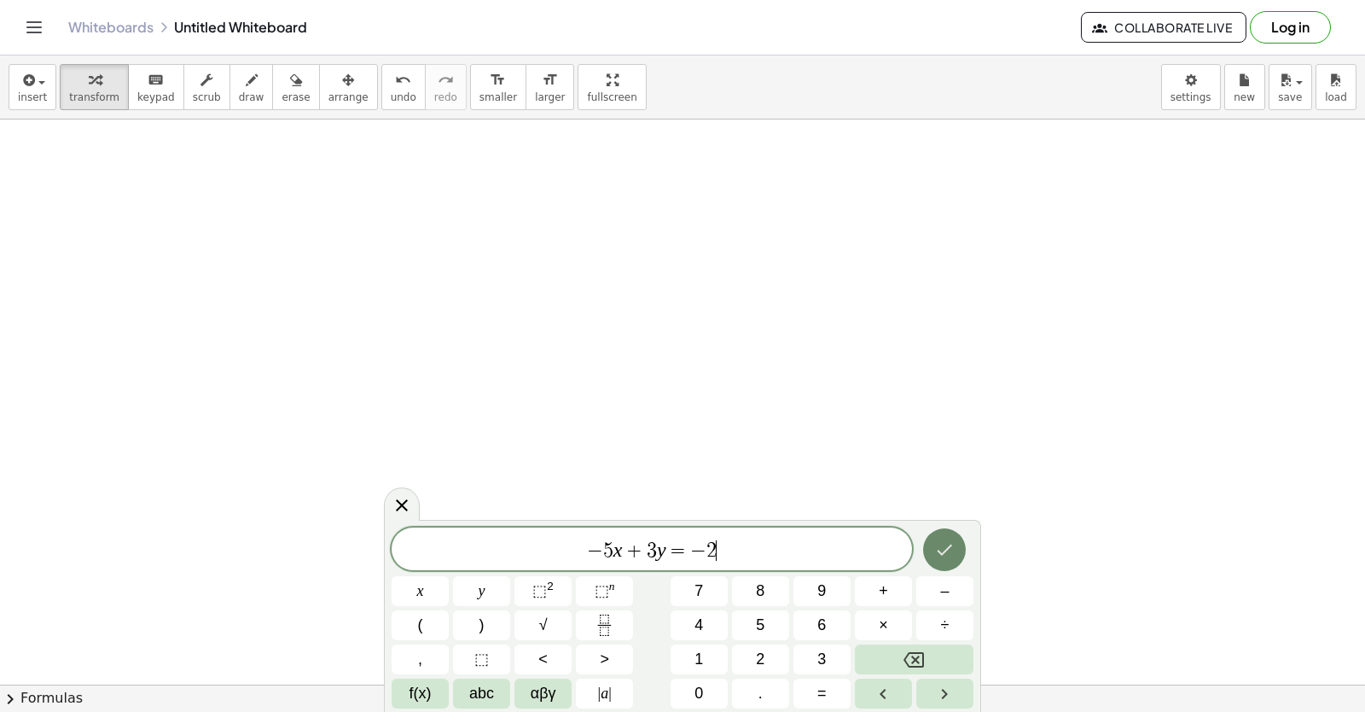
click at [939, 538] on button "Done" at bounding box center [944, 549] width 43 height 43
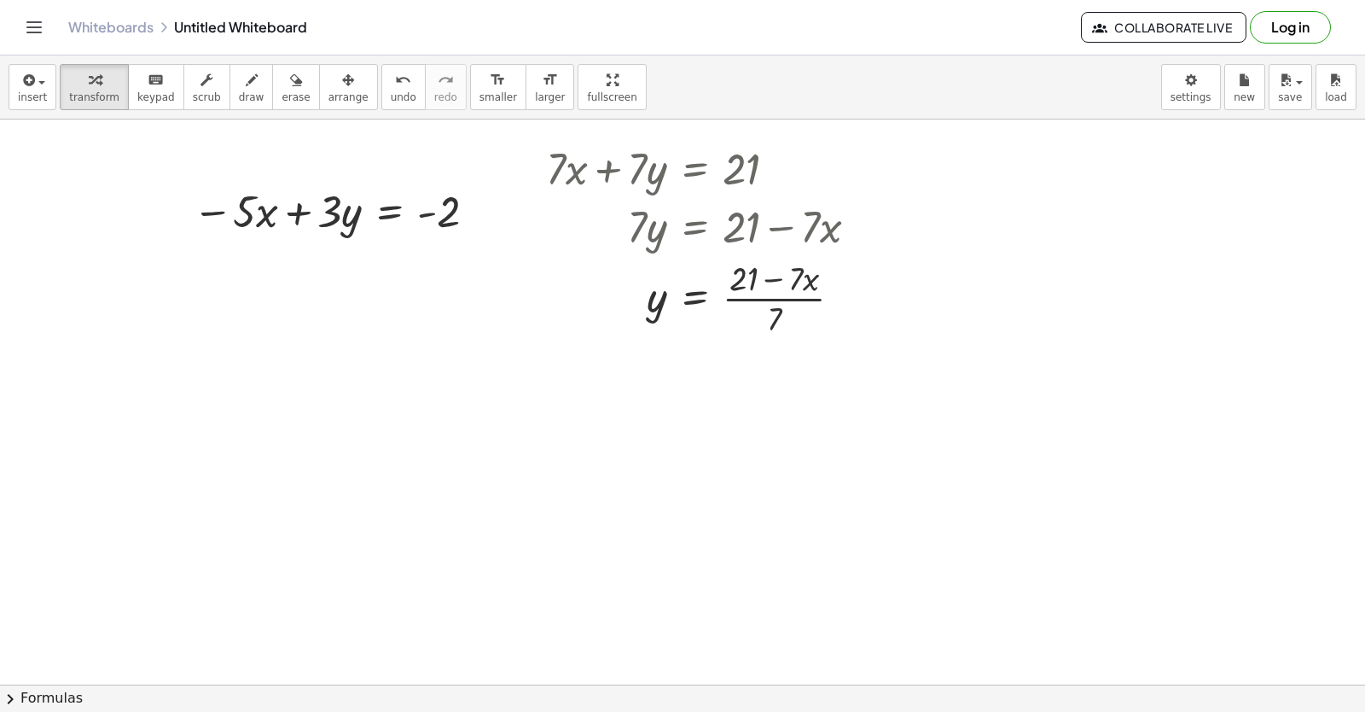
scroll to position [5084, 0]
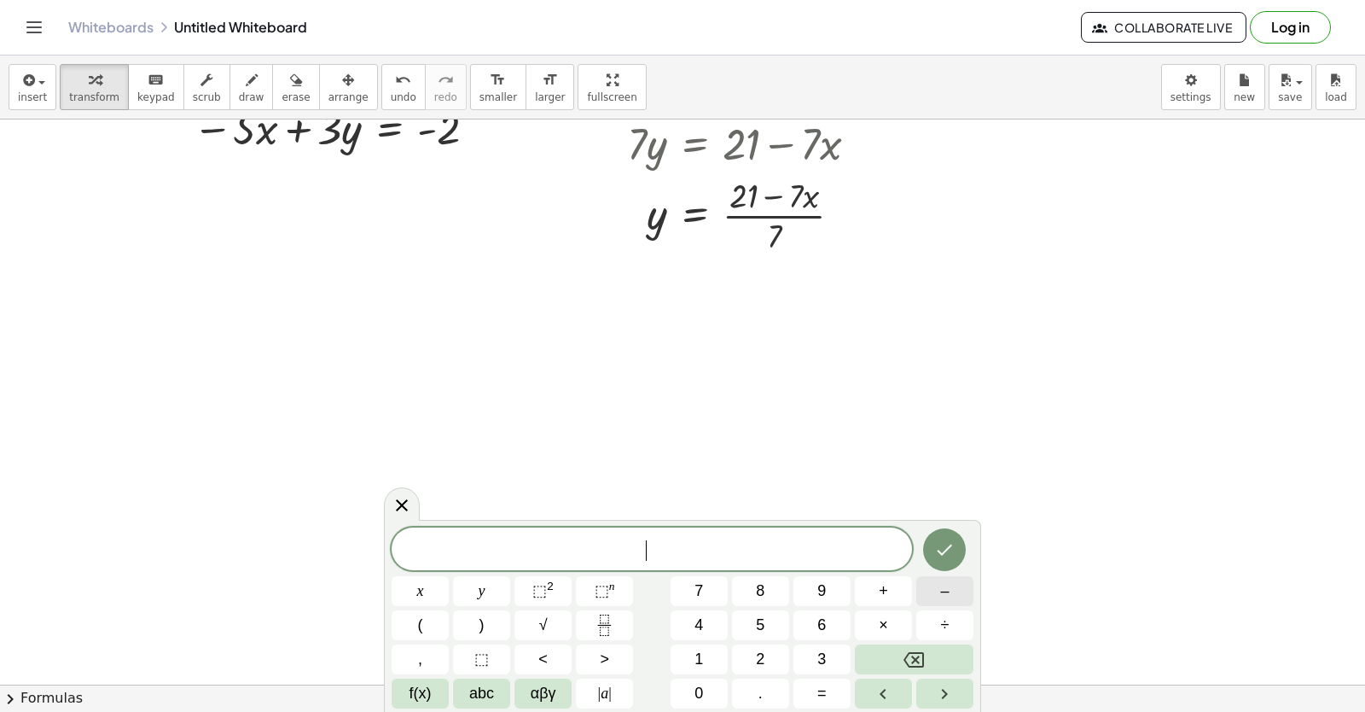
click at [953, 582] on button "–" at bounding box center [944, 591] width 57 height 30
click at [766, 617] on button "5" at bounding box center [760, 625] width 57 height 30
click at [421, 590] on span "x" at bounding box center [420, 590] width 7 height 23
click at [878, 594] on button "+" at bounding box center [883, 591] width 57 height 30
click at [813, 652] on button "3" at bounding box center [821, 659] width 57 height 30
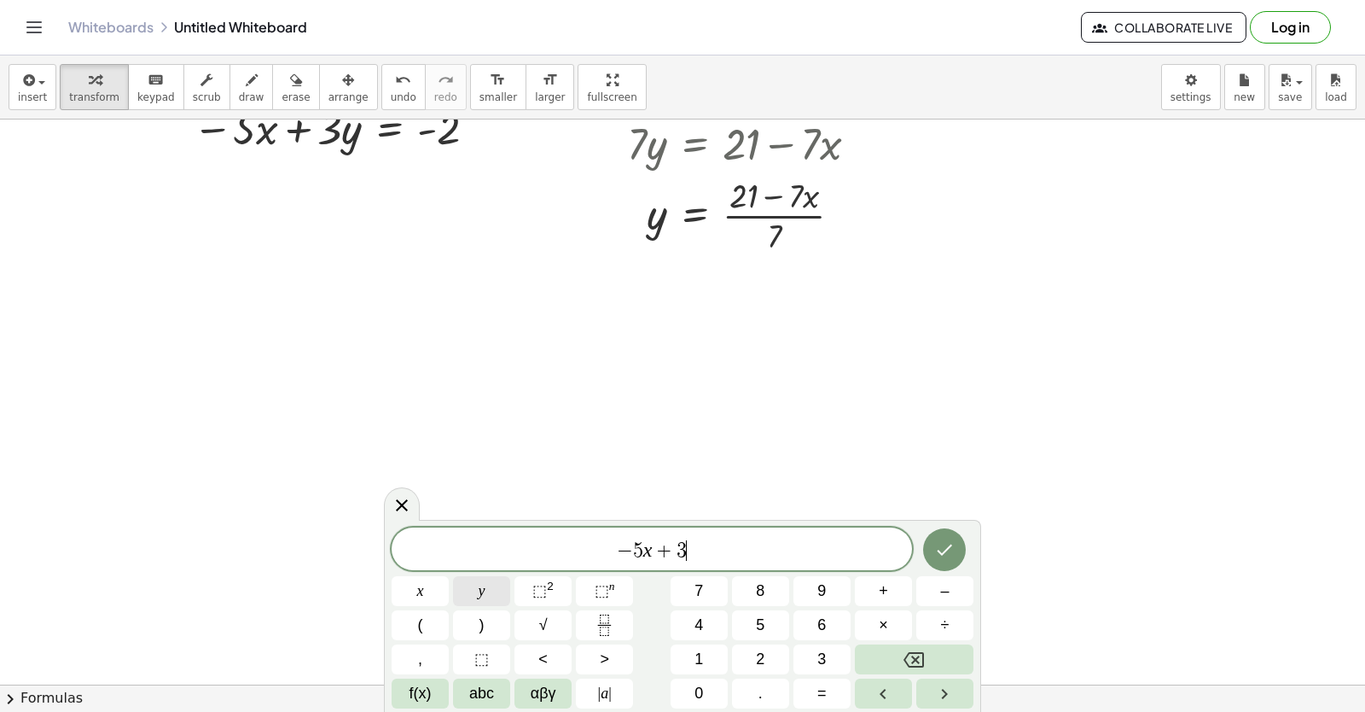
click at [492, 587] on button "y" at bounding box center [481, 591] width 57 height 30
click at [815, 687] on button "=" at bounding box center [821, 693] width 57 height 30
click at [925, 590] on button "–" at bounding box center [944, 591] width 57 height 30
click at [746, 652] on button "2" at bounding box center [760, 659] width 57 height 30
click at [950, 543] on icon "Done" at bounding box center [944, 549] width 20 height 20
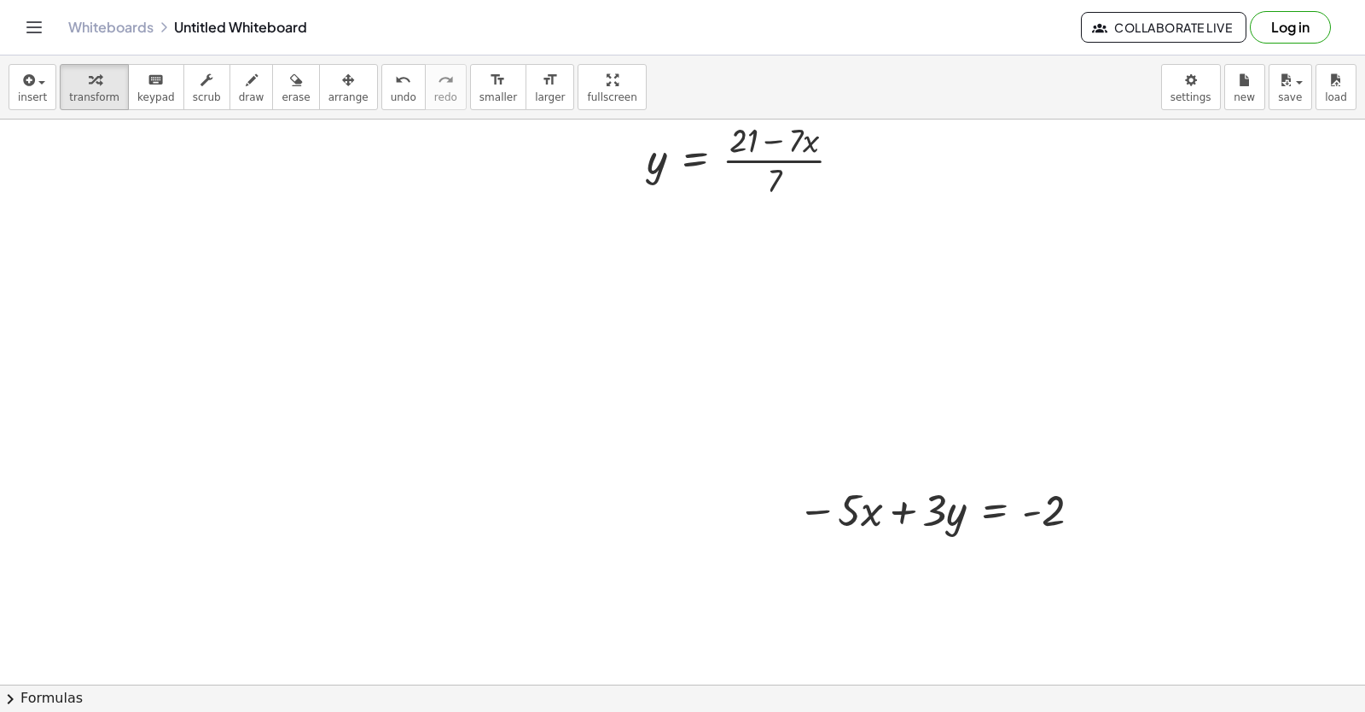
scroll to position [5169, 0]
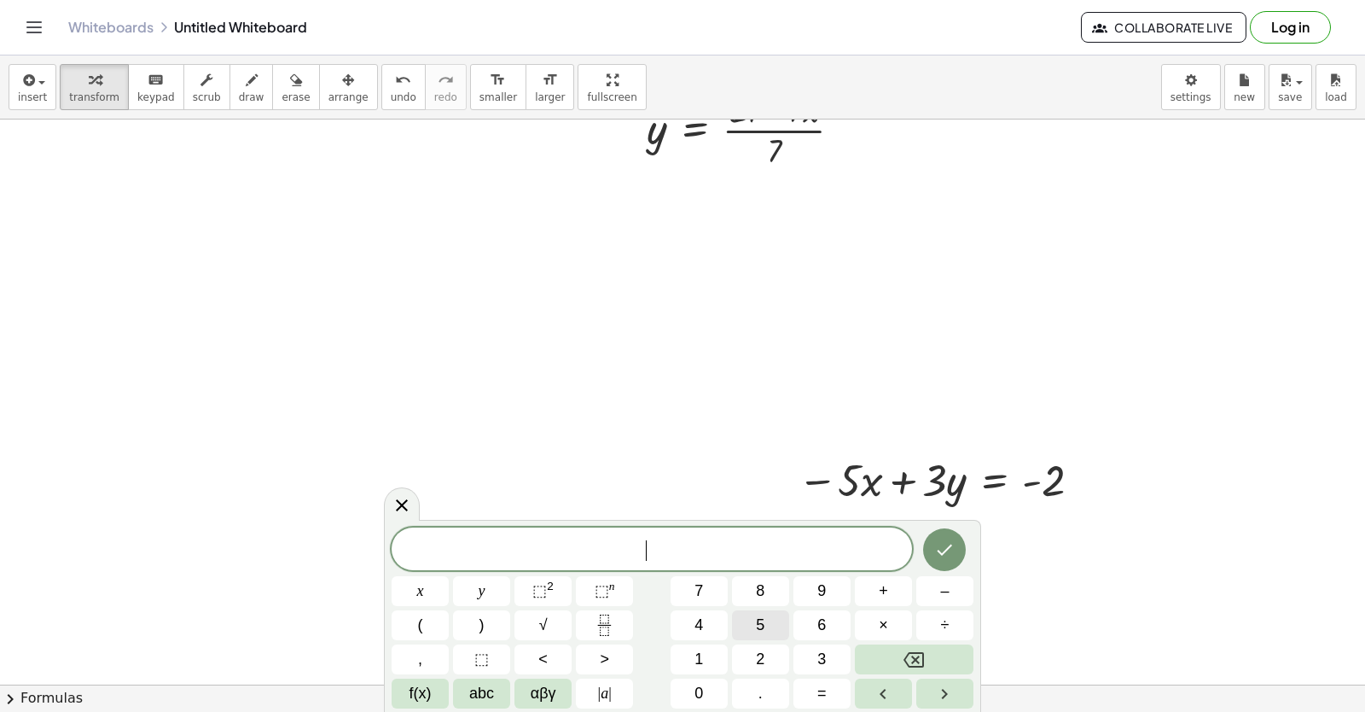
click at [753, 620] on button "5" at bounding box center [760, 625] width 57 height 30
click at [418, 585] on span "x" at bounding box center [420, 590] width 7 height 23
click at [898, 590] on button "+" at bounding box center [883, 591] width 57 height 30
click at [690, 583] on button "7" at bounding box center [699, 591] width 57 height 30
click at [684, 591] on button "7" at bounding box center [699, 591] width 57 height 30
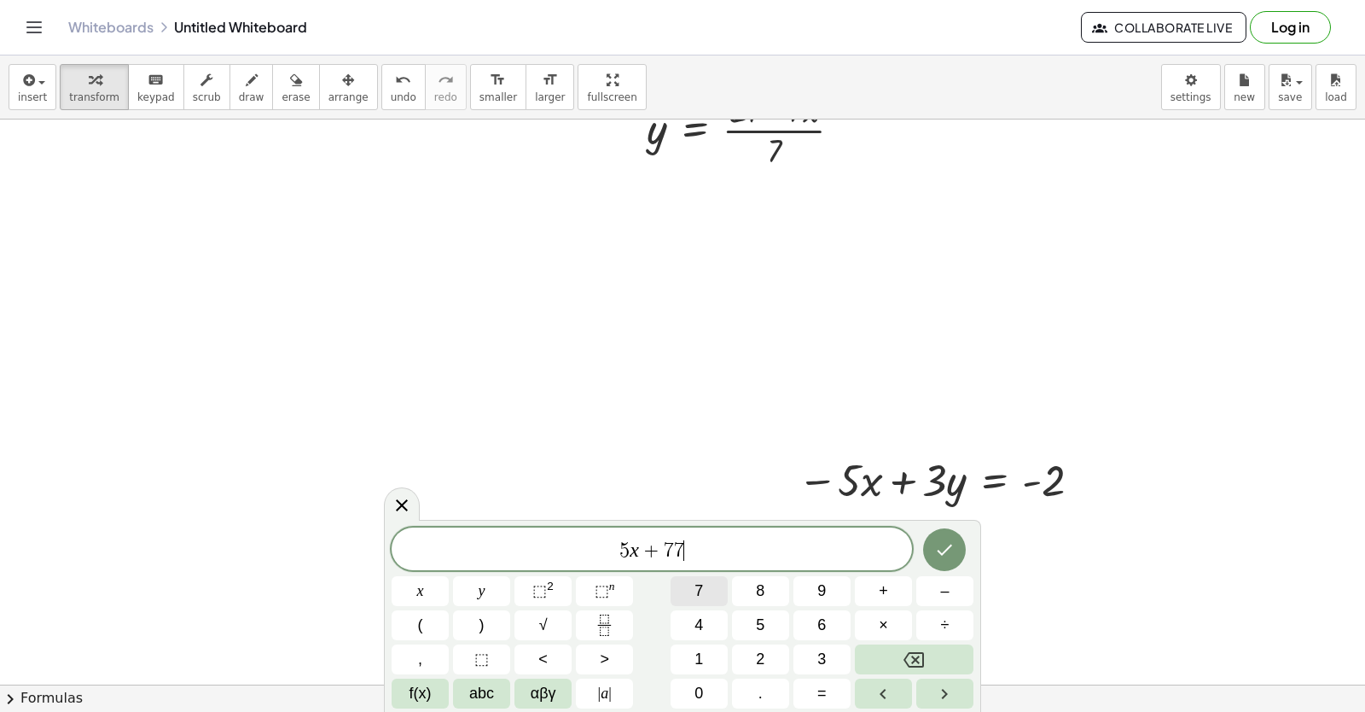
click at [692, 585] on button "7" at bounding box center [699, 591] width 57 height 30
click at [875, 661] on button "Backspace" at bounding box center [914, 659] width 119 height 30
click at [487, 580] on button "y" at bounding box center [481, 591] width 57 height 30
click at [831, 688] on button "=" at bounding box center [821, 693] width 57 height 30
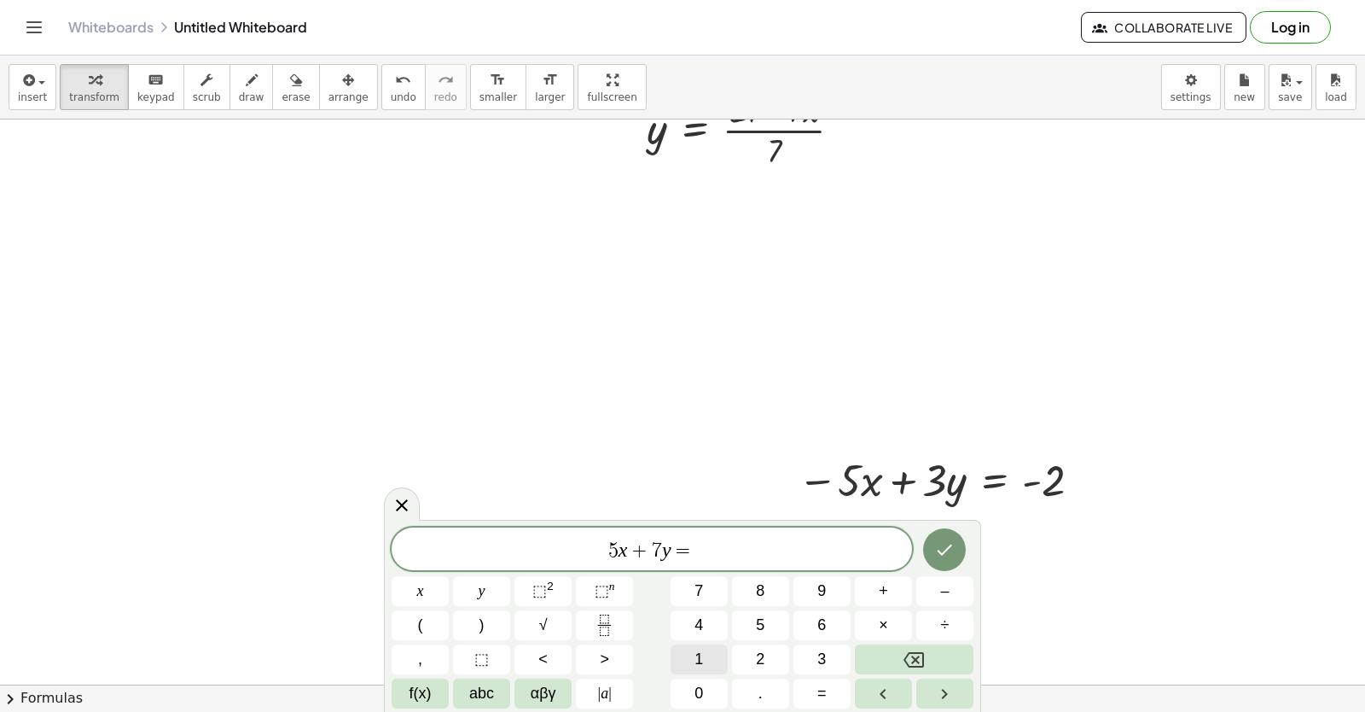
click at [684, 656] on button "1" at bounding box center [699, 659] width 57 height 30
click at [746, 652] on button "2" at bounding box center [760, 659] width 57 height 30
click at [935, 550] on icon "Done" at bounding box center [944, 549] width 20 height 20
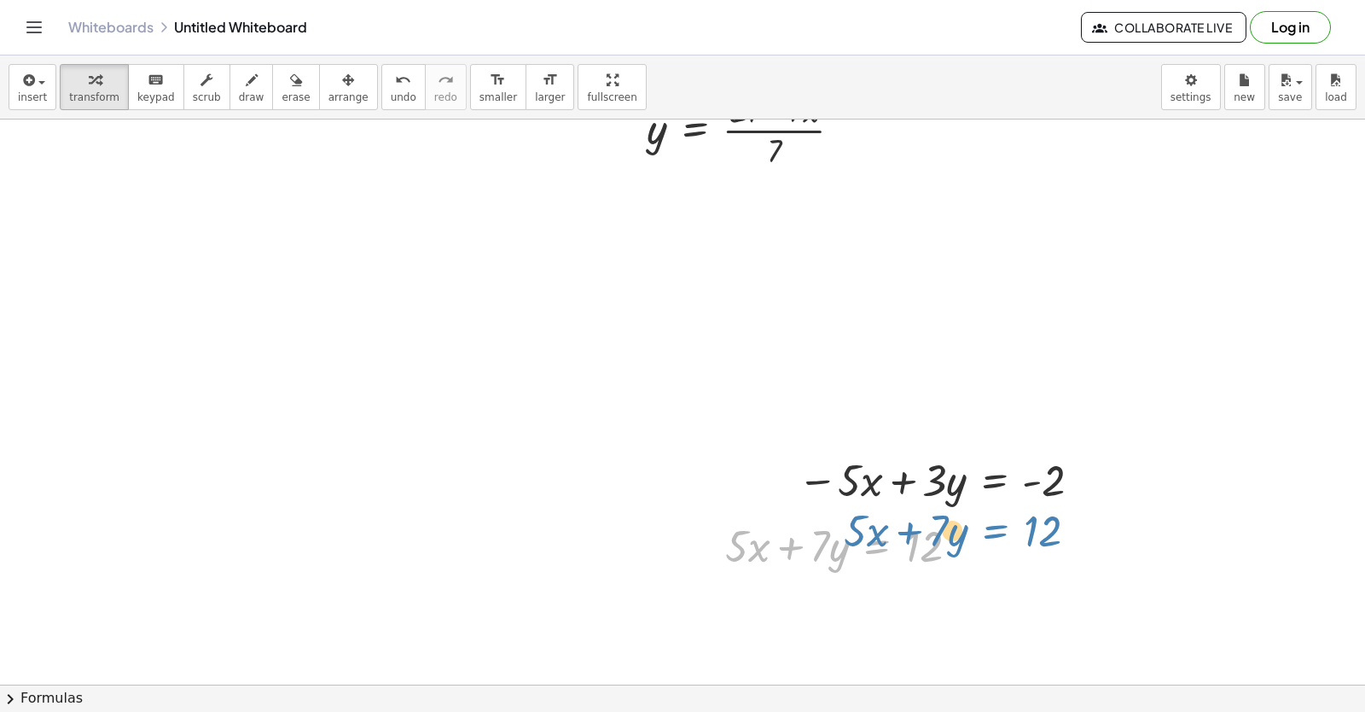
drag, startPoint x: 878, startPoint y: 557, endPoint x: 1001, endPoint y: 540, distance: 124.0
click at [820, 549] on div at bounding box center [849, 544] width 264 height 58
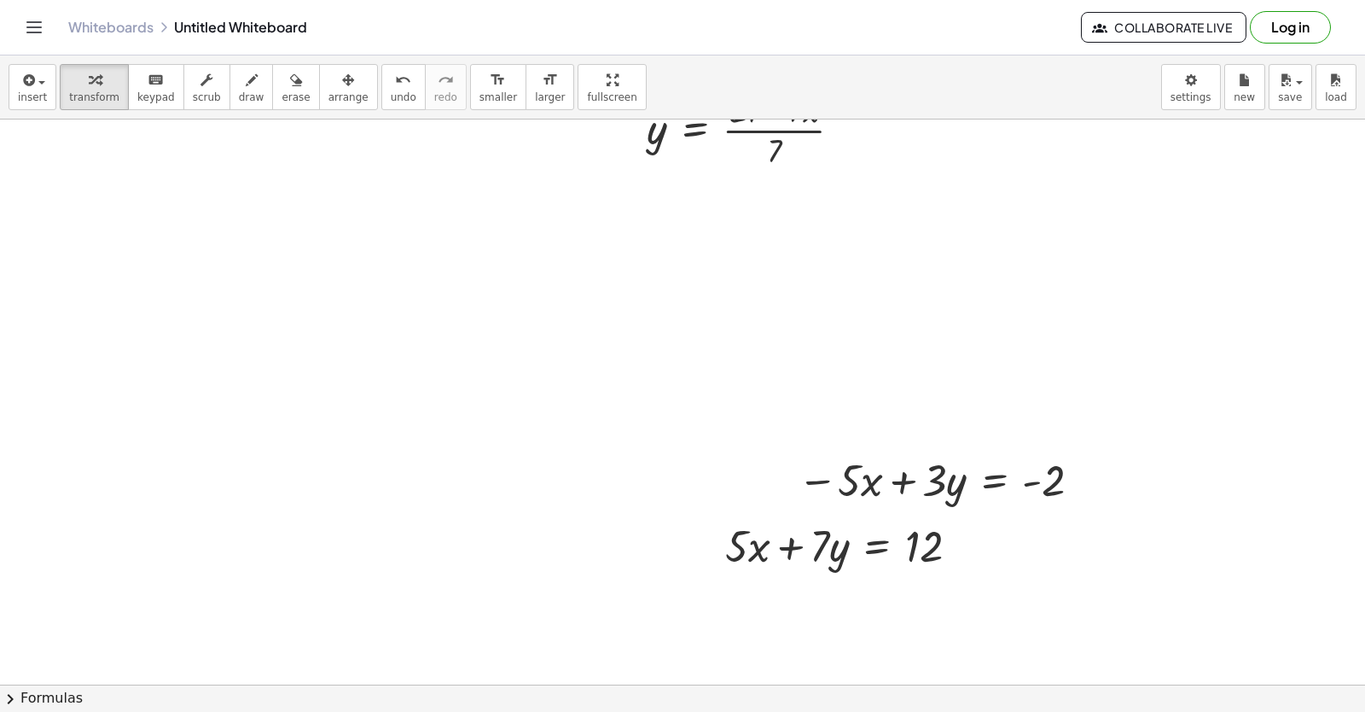
drag, startPoint x: 71, startPoint y: 416, endPoint x: 264, endPoint y: 385, distance: 196.1
click at [239, 87] on div "button" at bounding box center [252, 79] width 26 height 20
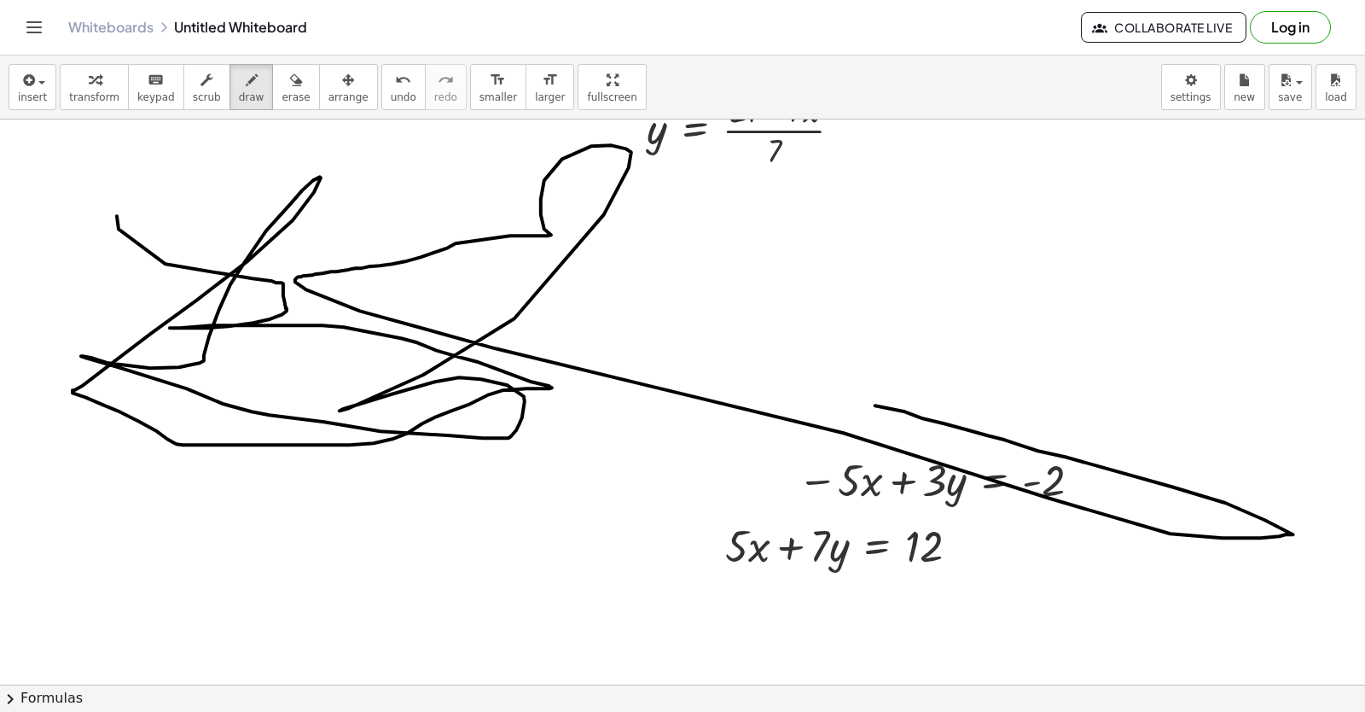
drag, startPoint x: 166, startPoint y: 265, endPoint x: 803, endPoint y: 391, distance: 649.6
click at [272, 82] on button "erase" at bounding box center [295, 87] width 47 height 46
click at [290, 86] on icon "button" at bounding box center [296, 80] width 12 height 20
click at [100, 82] on div "button" at bounding box center [94, 79] width 50 height 20
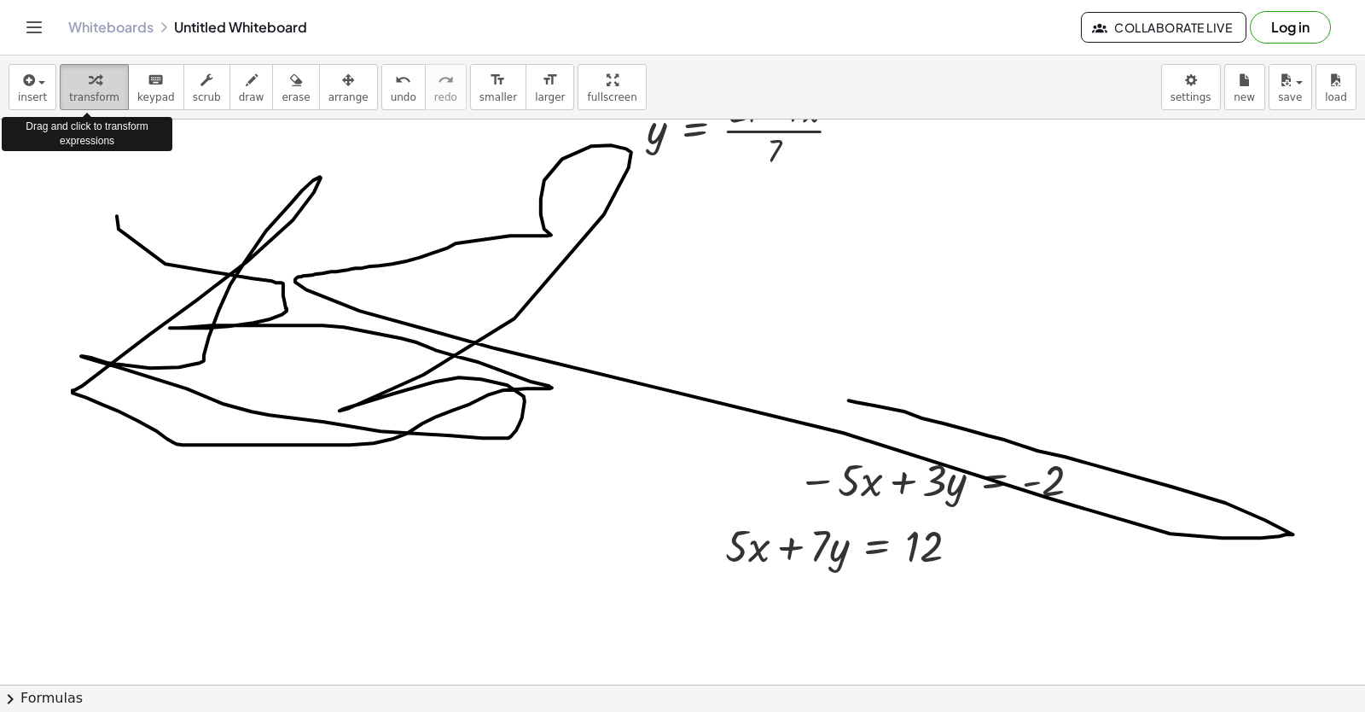
click at [78, 77] on div "button" at bounding box center [94, 79] width 50 height 20
drag, startPoint x: 194, startPoint y: 256, endPoint x: 288, endPoint y: 323, distance: 115.7
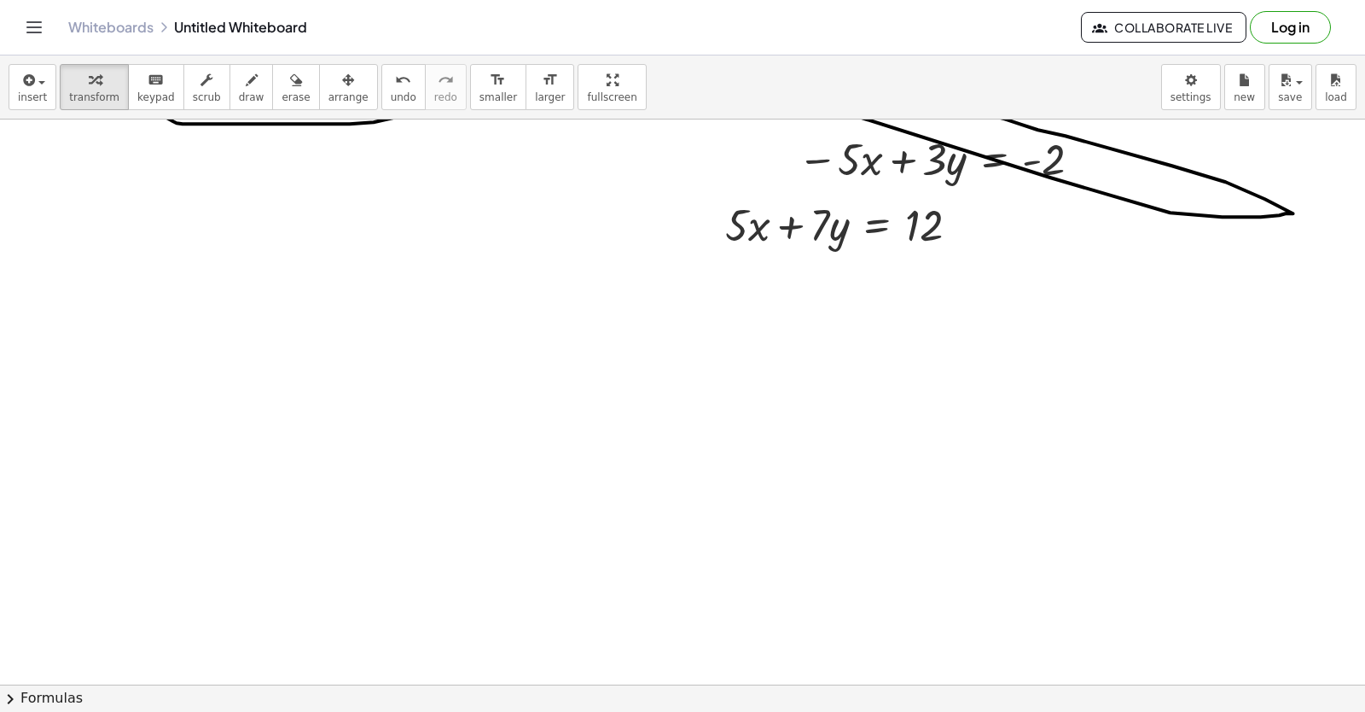
scroll to position [5661, 0]
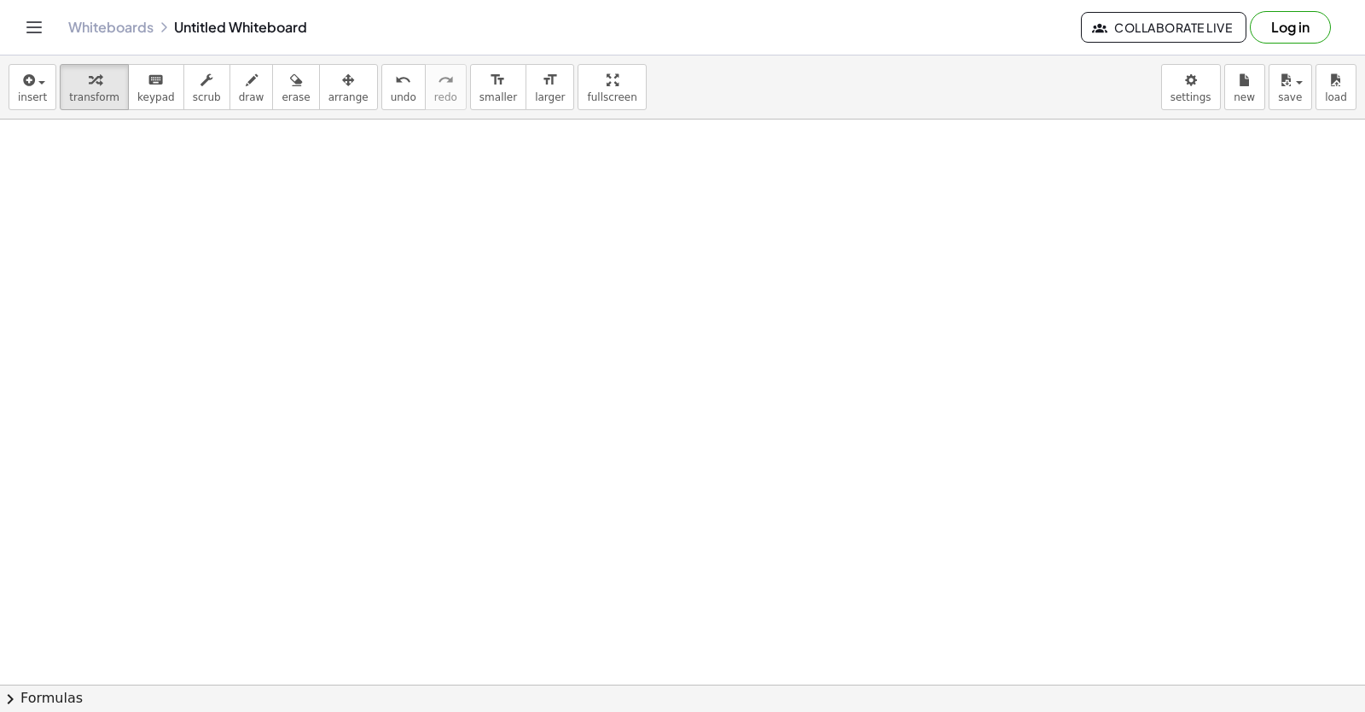
drag, startPoint x: 211, startPoint y: 374, endPoint x: 178, endPoint y: 336, distance: 49.6
drag, startPoint x: 135, startPoint y: 402, endPoint x: 213, endPoint y: 429, distance: 83.1
drag, startPoint x: 85, startPoint y: 479, endPoint x: 102, endPoint y: 440, distance: 42.5
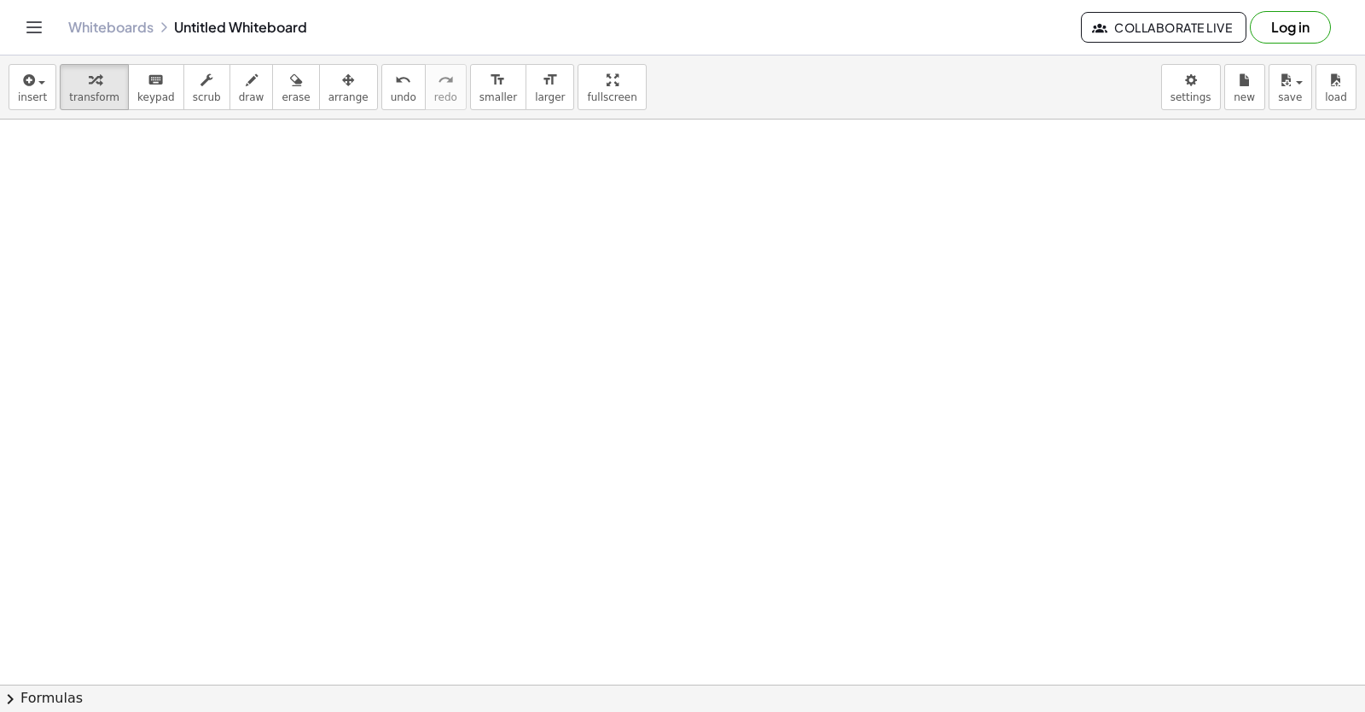
drag, startPoint x: 596, startPoint y: 192, endPoint x: 569, endPoint y: 296, distance: 107.4
drag, startPoint x: 538, startPoint y: 410, endPoint x: 539, endPoint y: 439, distance: 29.1
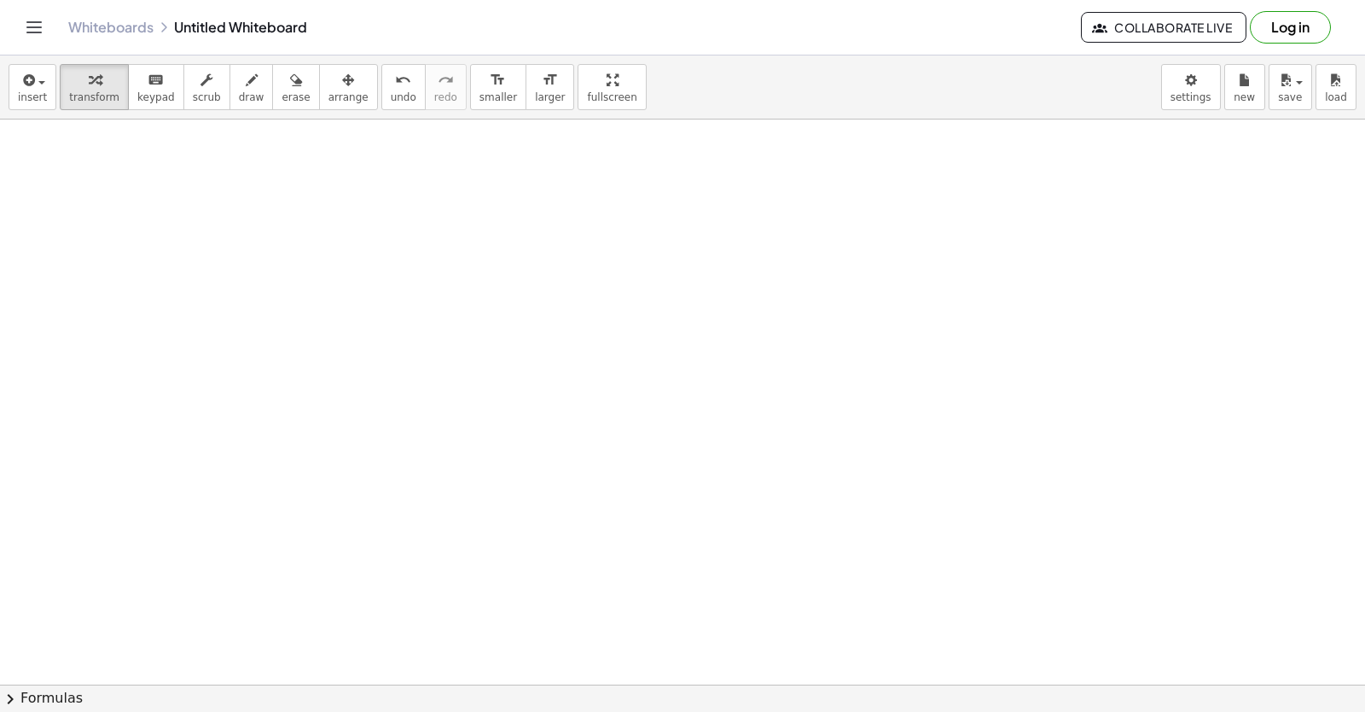
drag, startPoint x: 539, startPoint y: 439, endPoint x: 538, endPoint y: 450, distance: 11.2
drag, startPoint x: 538, startPoint y: 450, endPoint x: 534, endPoint y: 468, distance: 19.1
drag, startPoint x: 532, startPoint y: 469, endPoint x: 530, endPoint y: 479, distance: 10.6
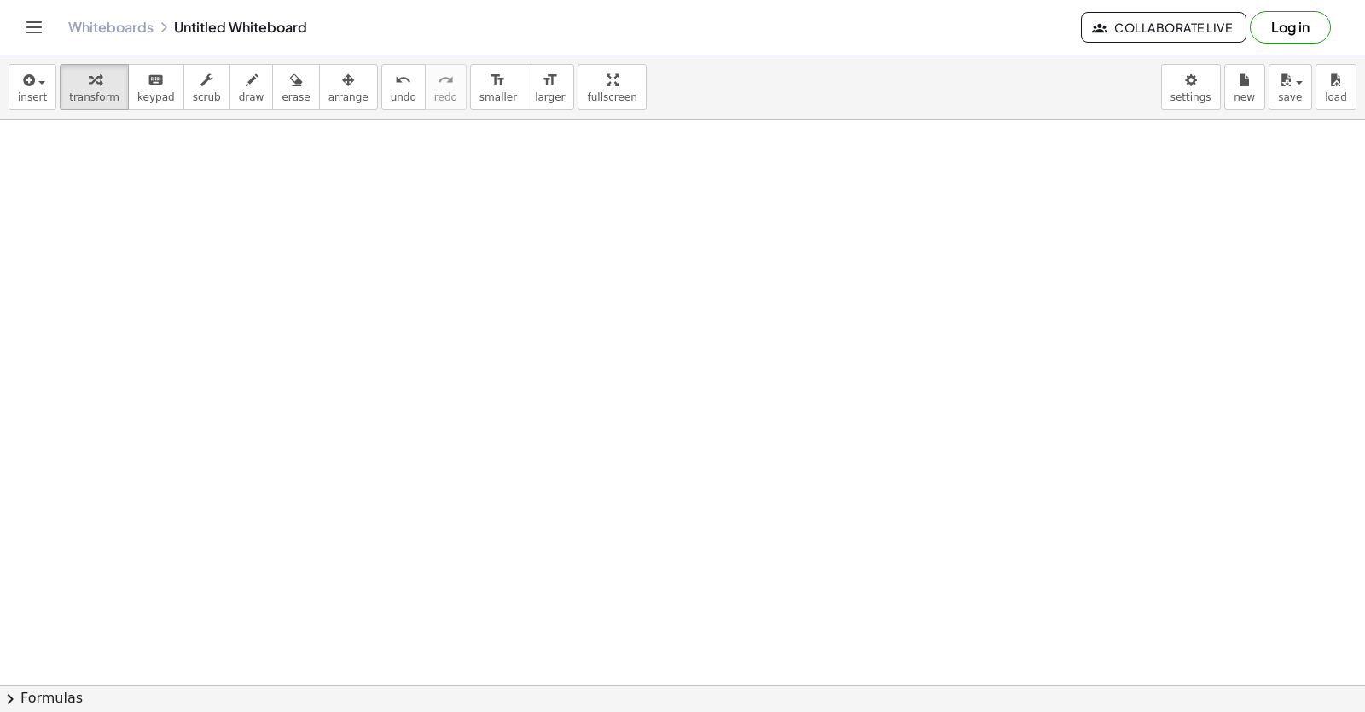
drag, startPoint x: 526, startPoint y: 481, endPoint x: 514, endPoint y: 538, distance: 57.7
click at [0, 0] on span at bounding box center [0, 0] width 0 height 0
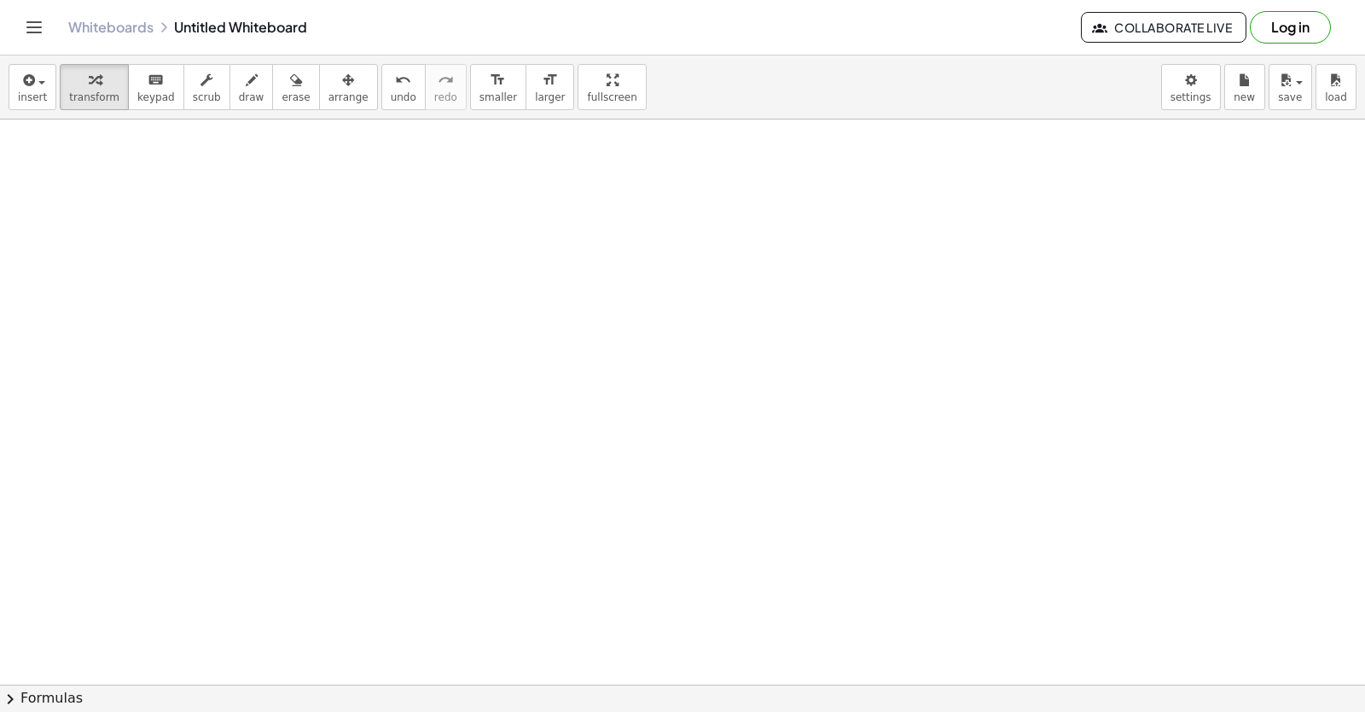
click at [0, 0] on span at bounding box center [0, 0] width 0 height 0
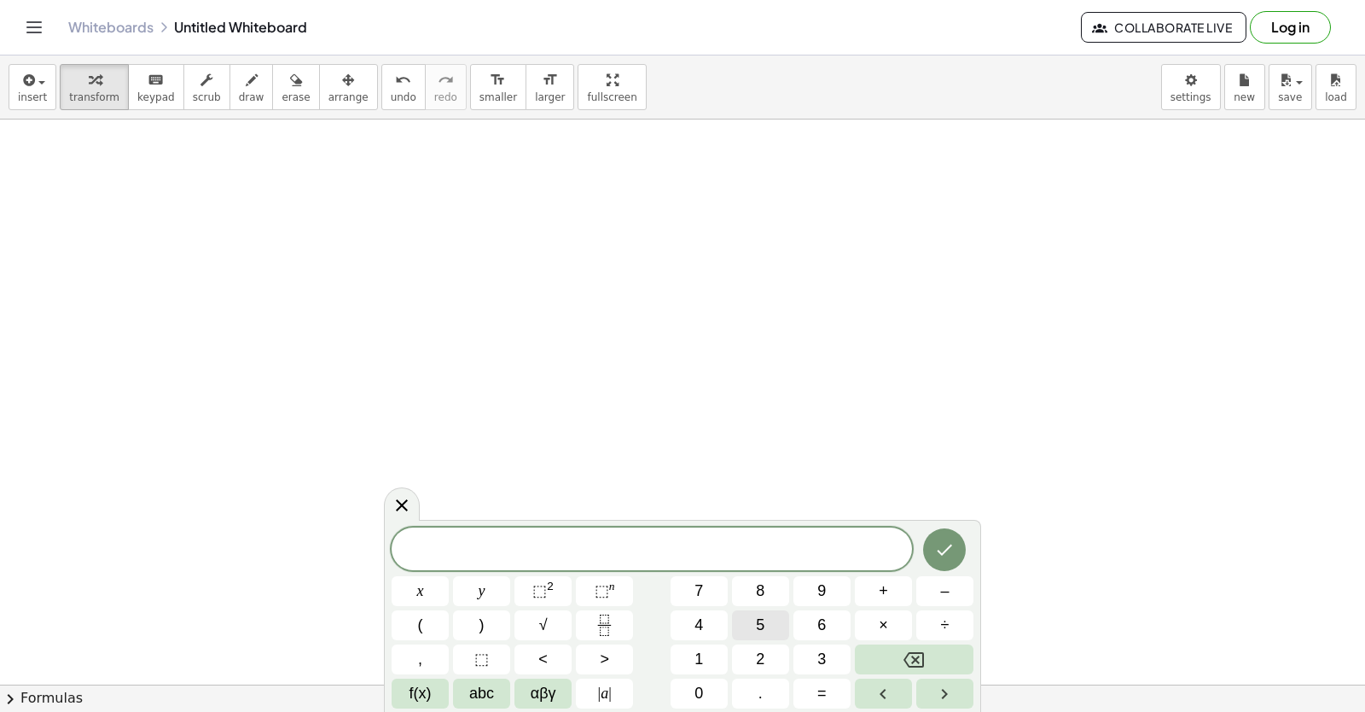
click at [755, 622] on button "5" at bounding box center [760, 625] width 57 height 30
click at [410, 584] on button "x" at bounding box center [420, 591] width 57 height 30
click at [943, 590] on span "–" at bounding box center [944, 590] width 9 height 23
click at [834, 665] on button "3" at bounding box center [821, 659] width 57 height 30
click at [485, 595] on button "y" at bounding box center [481, 591] width 57 height 30
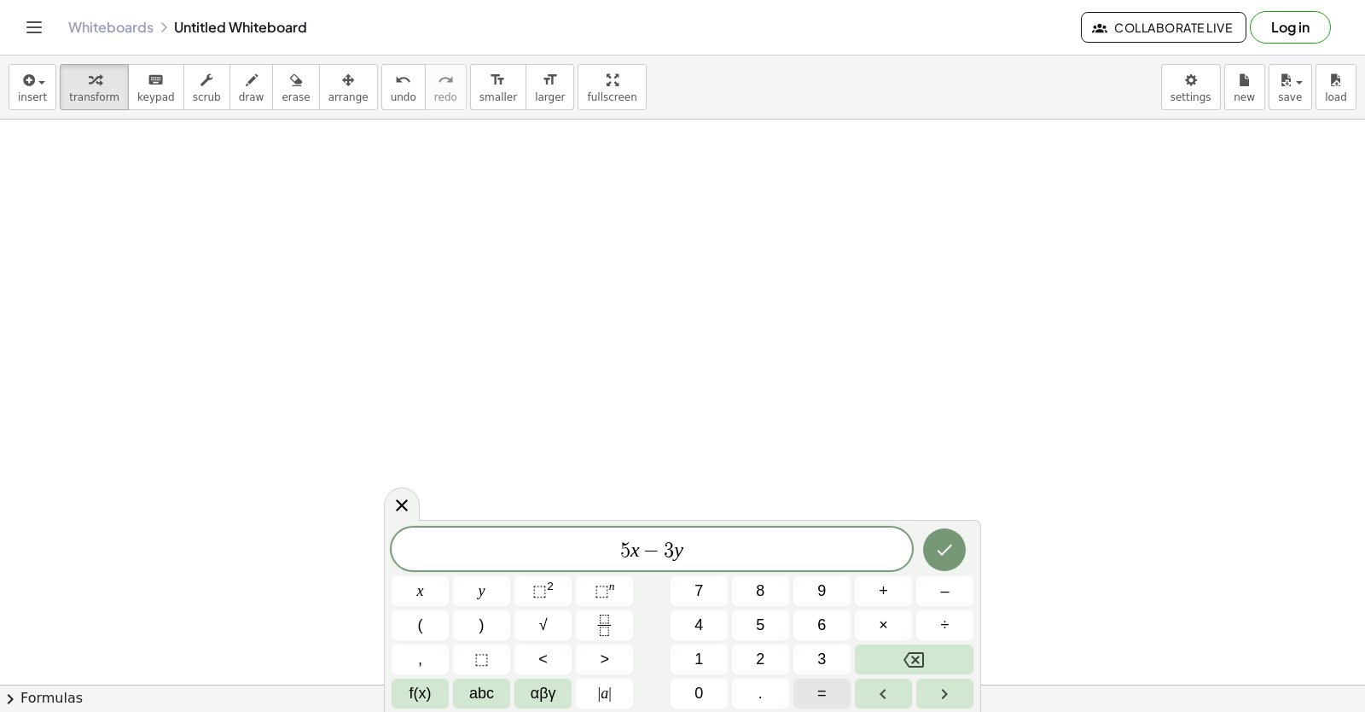
click at [822, 698] on span "=" at bounding box center [821, 693] width 9 height 23
click at [703, 623] on span "4" at bounding box center [698, 624] width 9 height 23
click at [933, 544] on button "Done" at bounding box center [944, 549] width 43 height 43
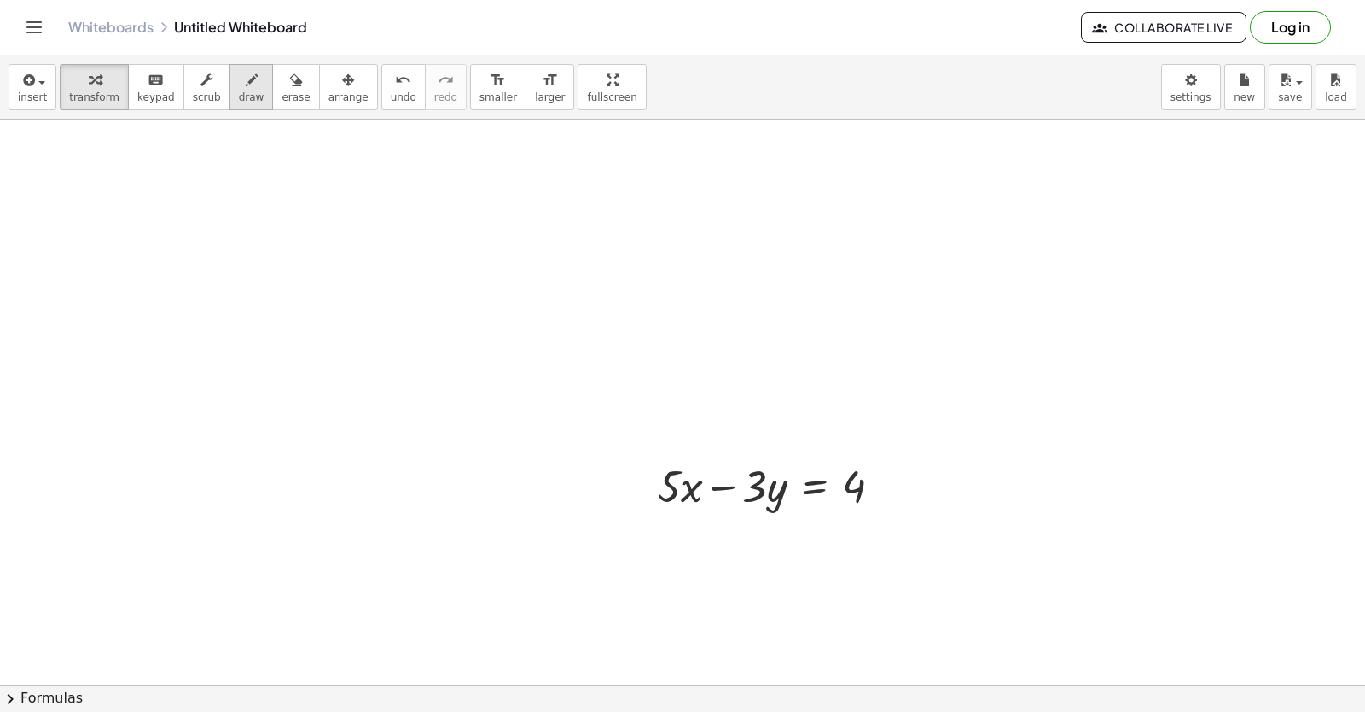
click at [246, 90] on icon "button" at bounding box center [252, 80] width 12 height 20
drag, startPoint x: 177, startPoint y: 148, endPoint x: 247, endPoint y: 268, distance: 139.2
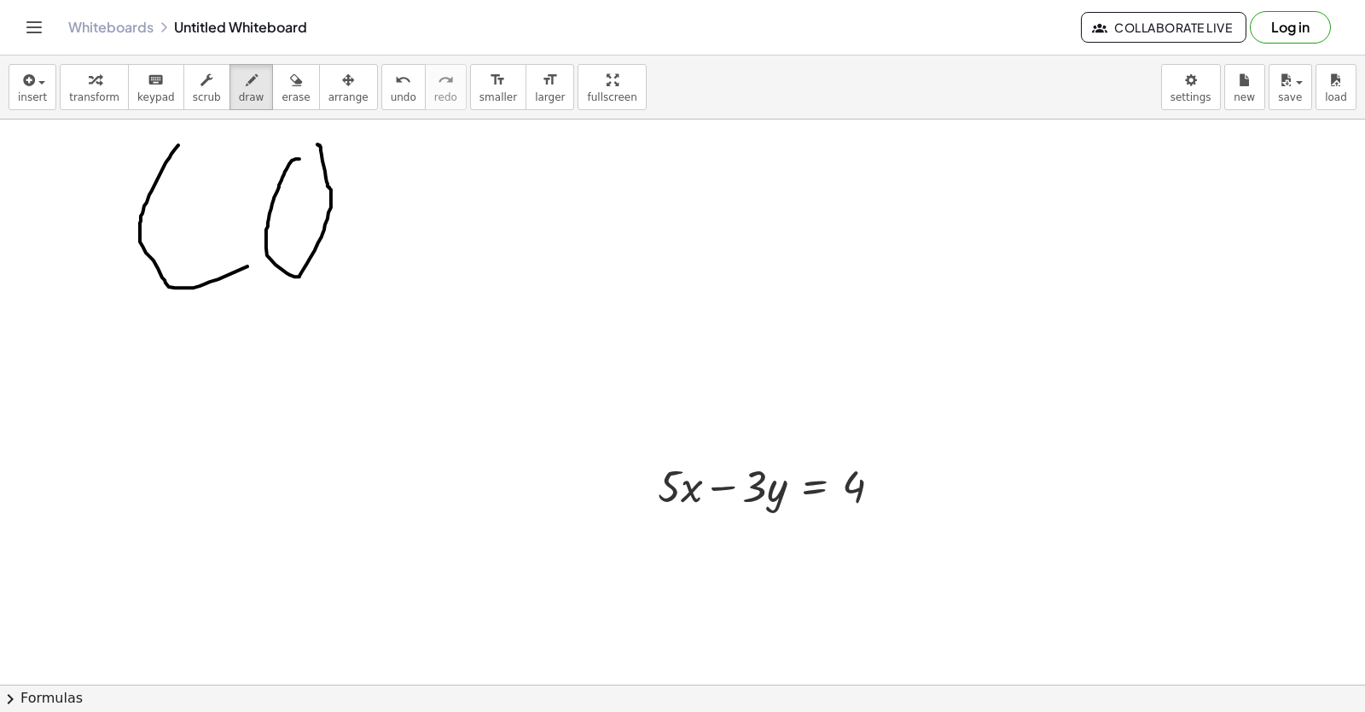
drag, startPoint x: 299, startPoint y: 160, endPoint x: 317, endPoint y: 146, distance: 23.1
drag, startPoint x: 379, startPoint y: 161, endPoint x: 412, endPoint y: 242, distance: 87.6
drag, startPoint x: 511, startPoint y: 195, endPoint x: 478, endPoint y: 249, distance: 63.9
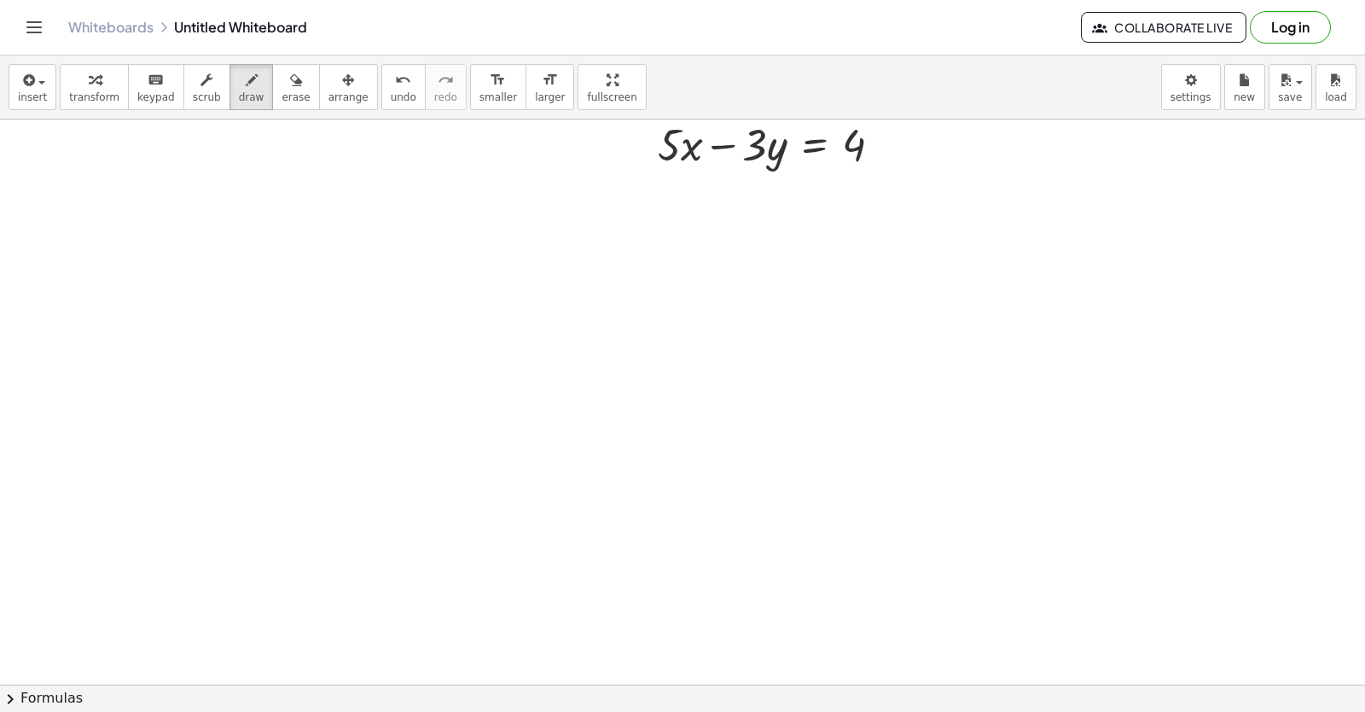
scroll to position [5917, 0]
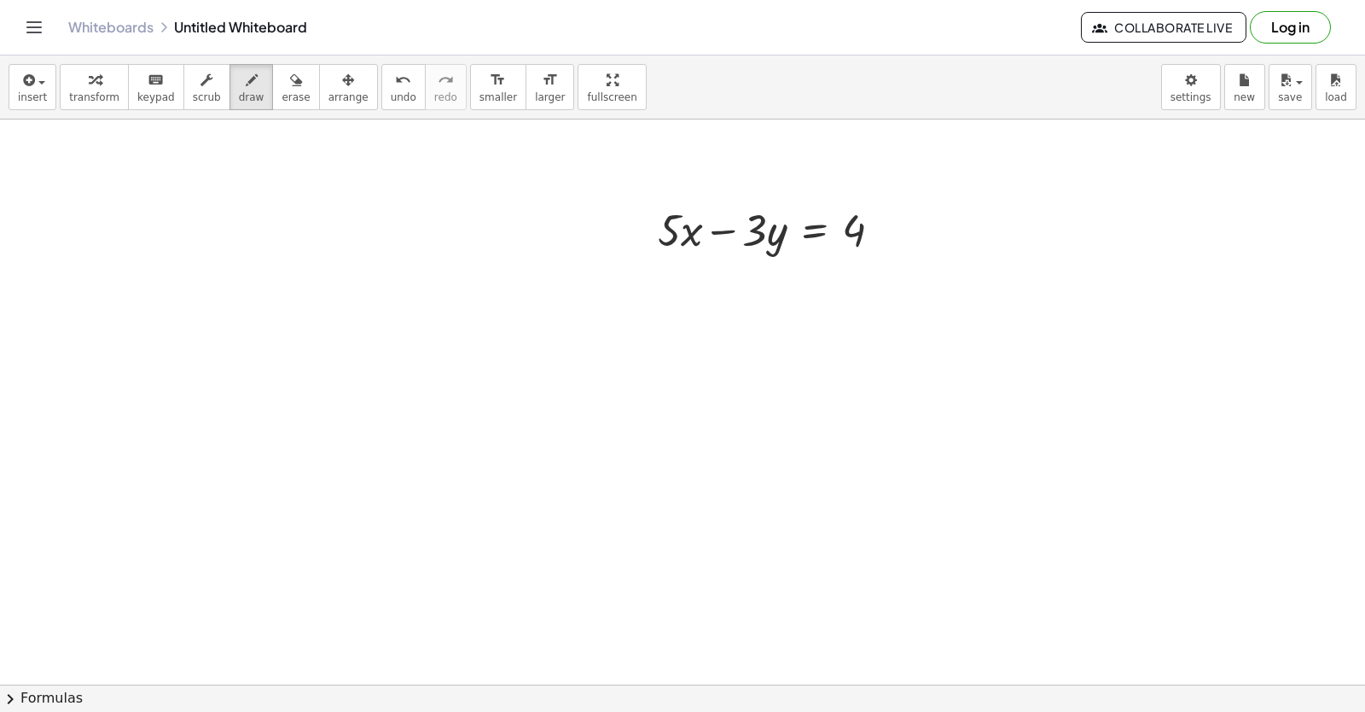
drag, startPoint x: 518, startPoint y: 286, endPoint x: 510, endPoint y: 308, distance: 23.5
click at [246, 78] on icon "button" at bounding box center [252, 80] width 12 height 20
click at [96, 84] on div "button" at bounding box center [94, 79] width 50 height 20
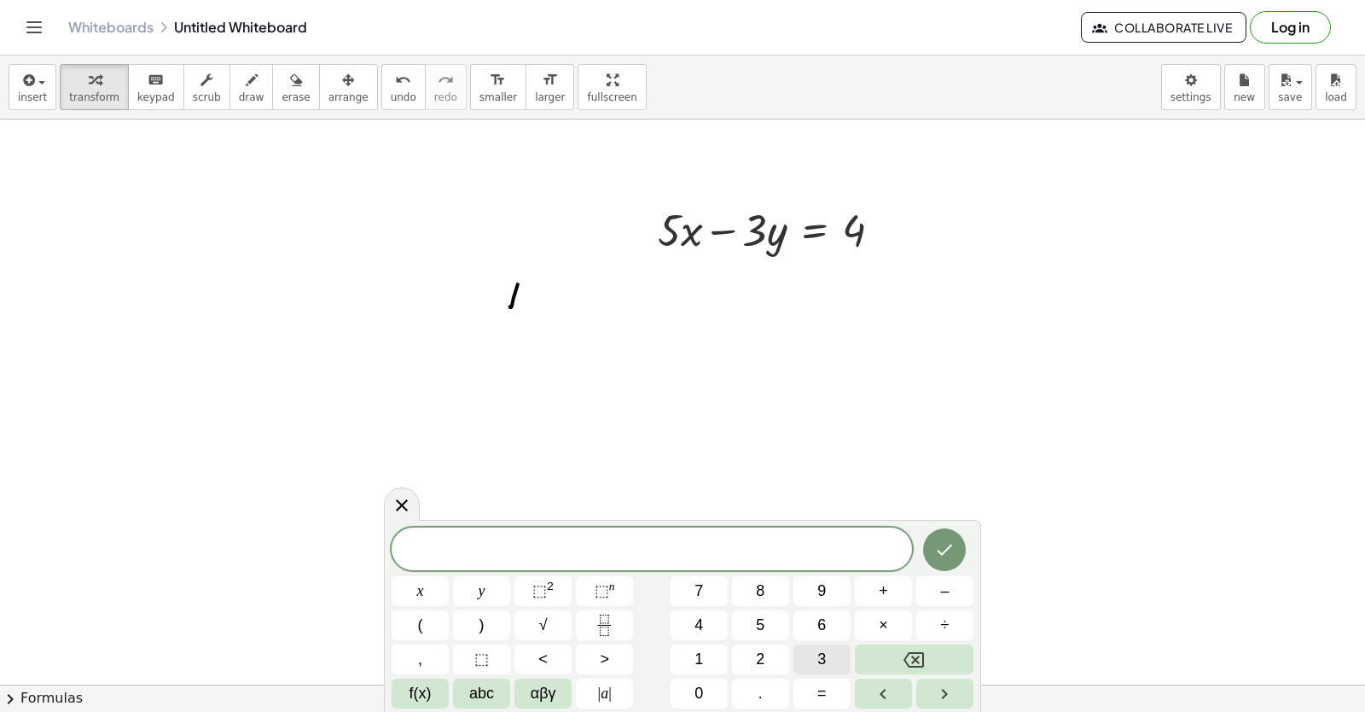
click at [817, 662] on span "3" at bounding box center [821, 659] width 9 height 23
click at [427, 588] on button "x" at bounding box center [420, 591] width 57 height 30
click at [925, 596] on button "–" at bounding box center [944, 591] width 57 height 30
click at [813, 661] on button "3" at bounding box center [821, 659] width 57 height 30
click at [468, 583] on button "y" at bounding box center [481, 591] width 57 height 30
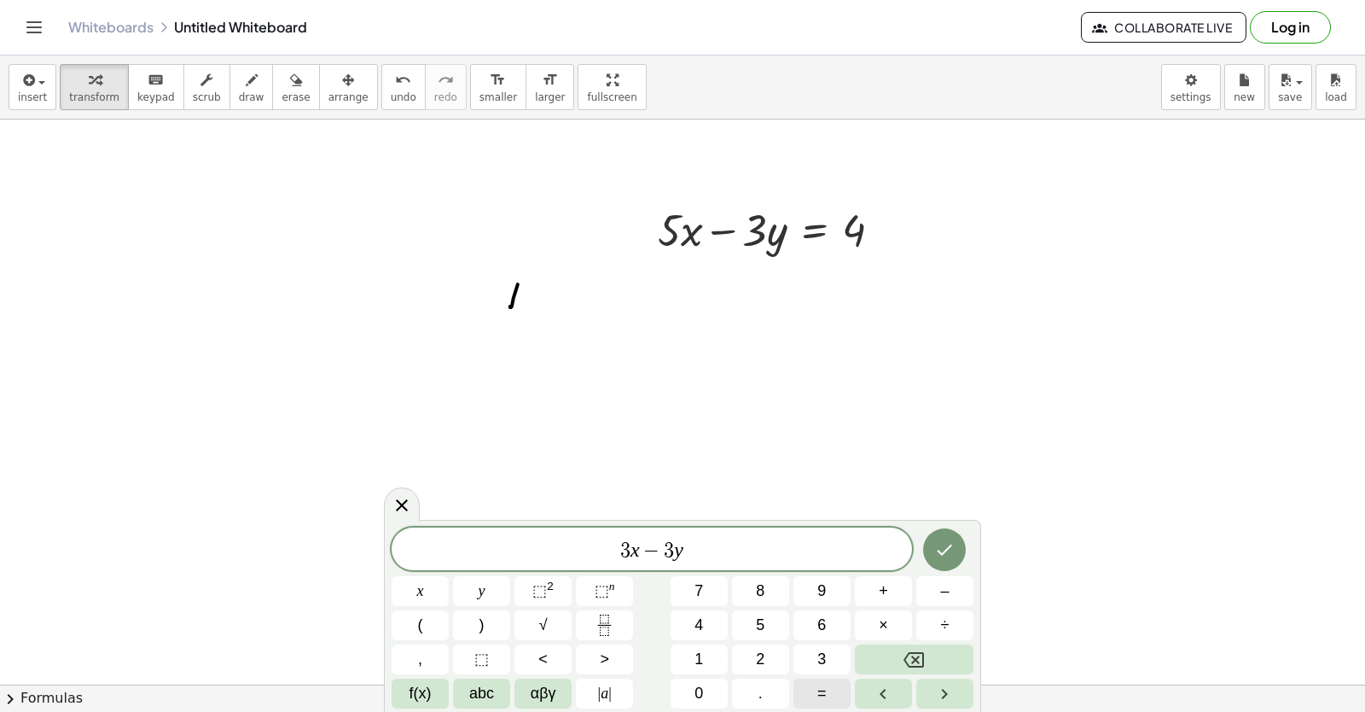
click at [827, 705] on button "=" at bounding box center [821, 693] width 57 height 30
click at [704, 620] on button "4" at bounding box center [699, 625] width 57 height 30
click at [921, 659] on icon "Backspace" at bounding box center [914, 659] width 20 height 20
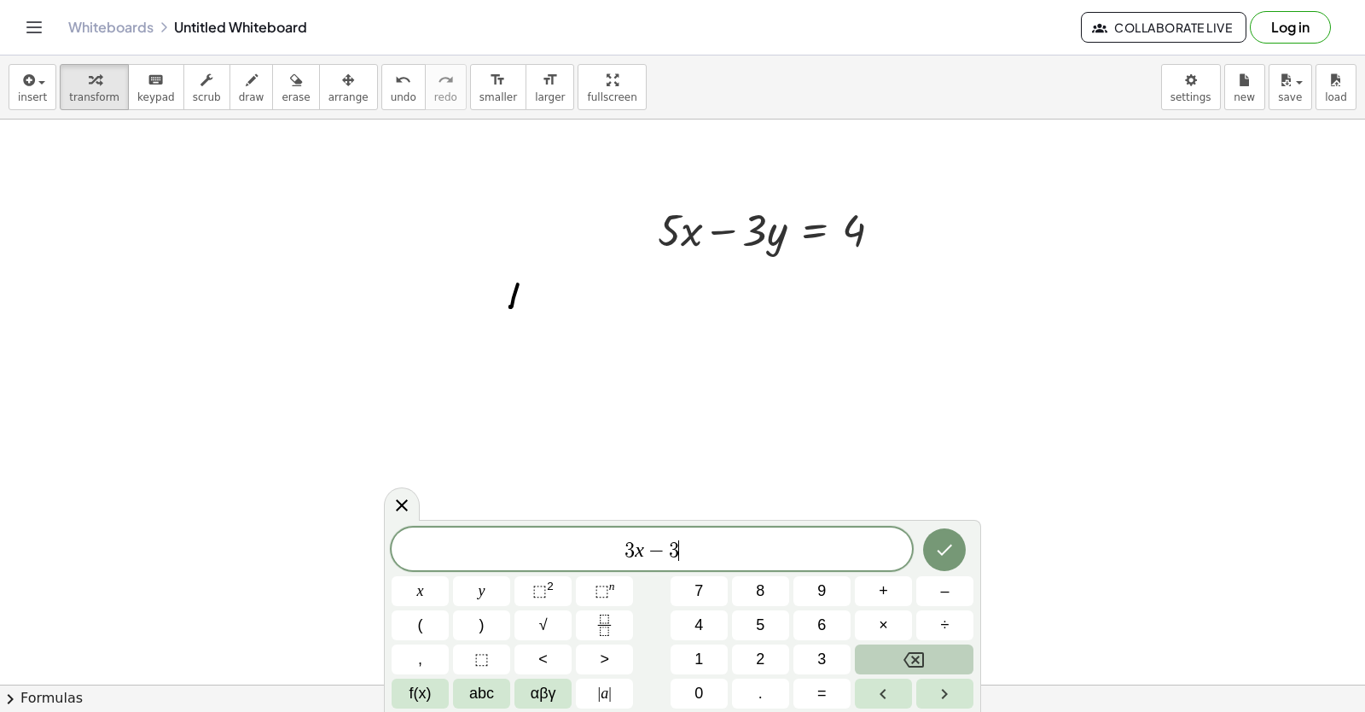
click at [921, 659] on icon "Backspace" at bounding box center [914, 659] width 20 height 20
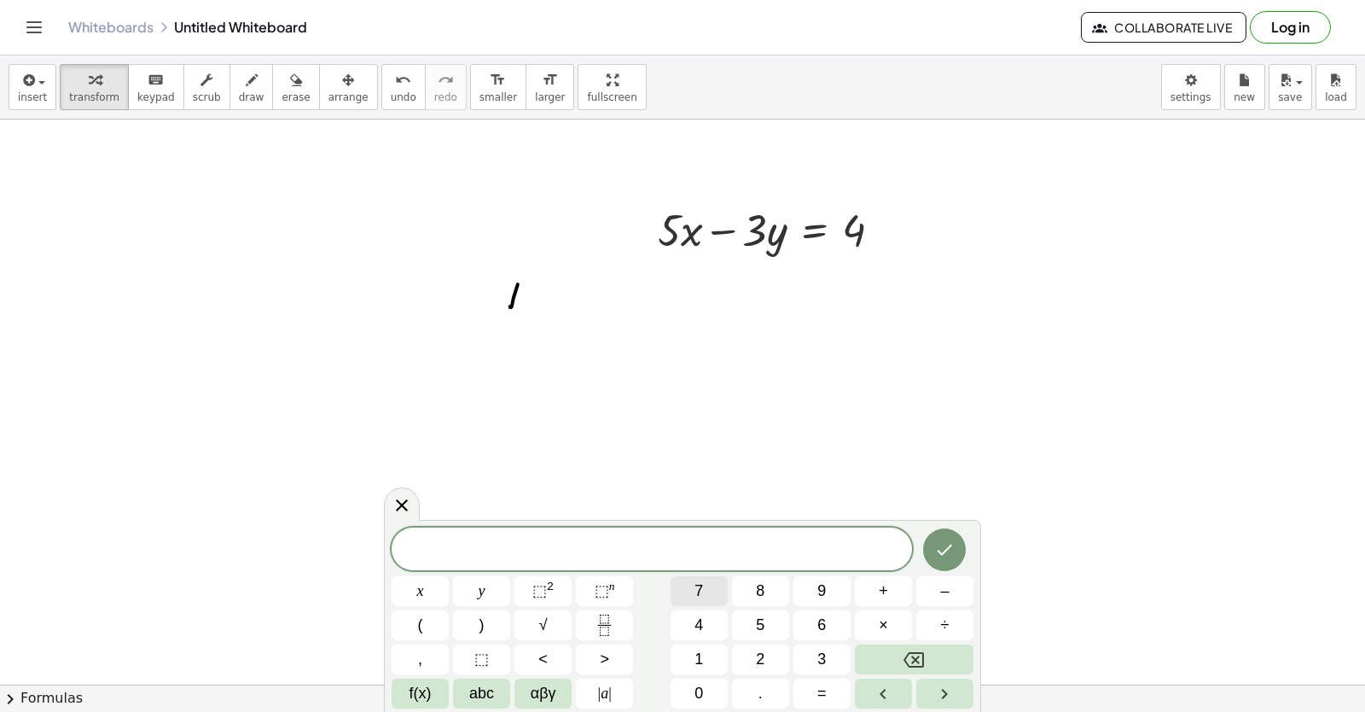
click at [694, 591] on span "7" at bounding box center [698, 590] width 9 height 23
click at [433, 582] on button "x" at bounding box center [420, 591] width 57 height 30
click at [941, 582] on span "–" at bounding box center [944, 590] width 9 height 23
click at [816, 650] on button "3" at bounding box center [821, 659] width 57 height 30
click at [473, 590] on button "y" at bounding box center [481, 591] width 57 height 30
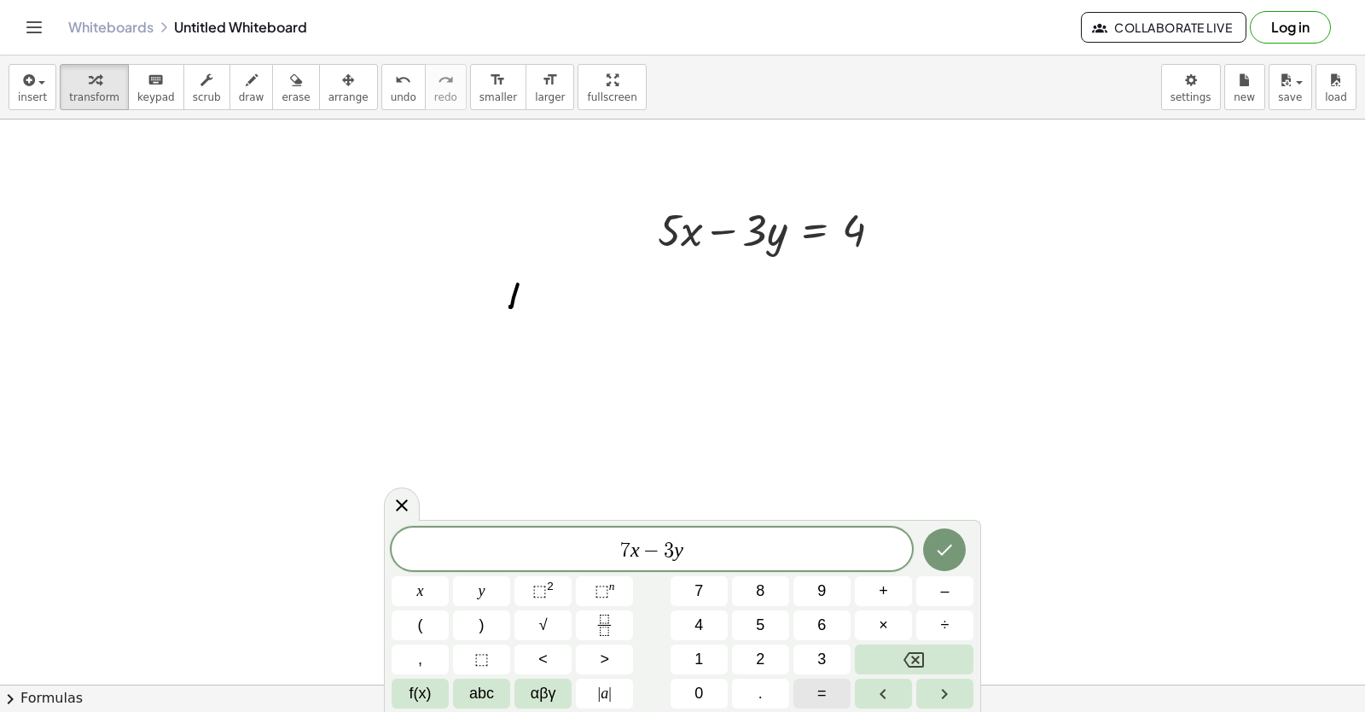
click at [823, 693] on span "=" at bounding box center [821, 693] width 9 height 23
click at [812, 689] on button "=" at bounding box center [821, 693] width 57 height 30
click at [880, 658] on button "Backspace" at bounding box center [914, 659] width 119 height 30
click at [770, 587] on button "8" at bounding box center [760, 591] width 57 height 30
click at [939, 561] on button "Done" at bounding box center [944, 549] width 43 height 43
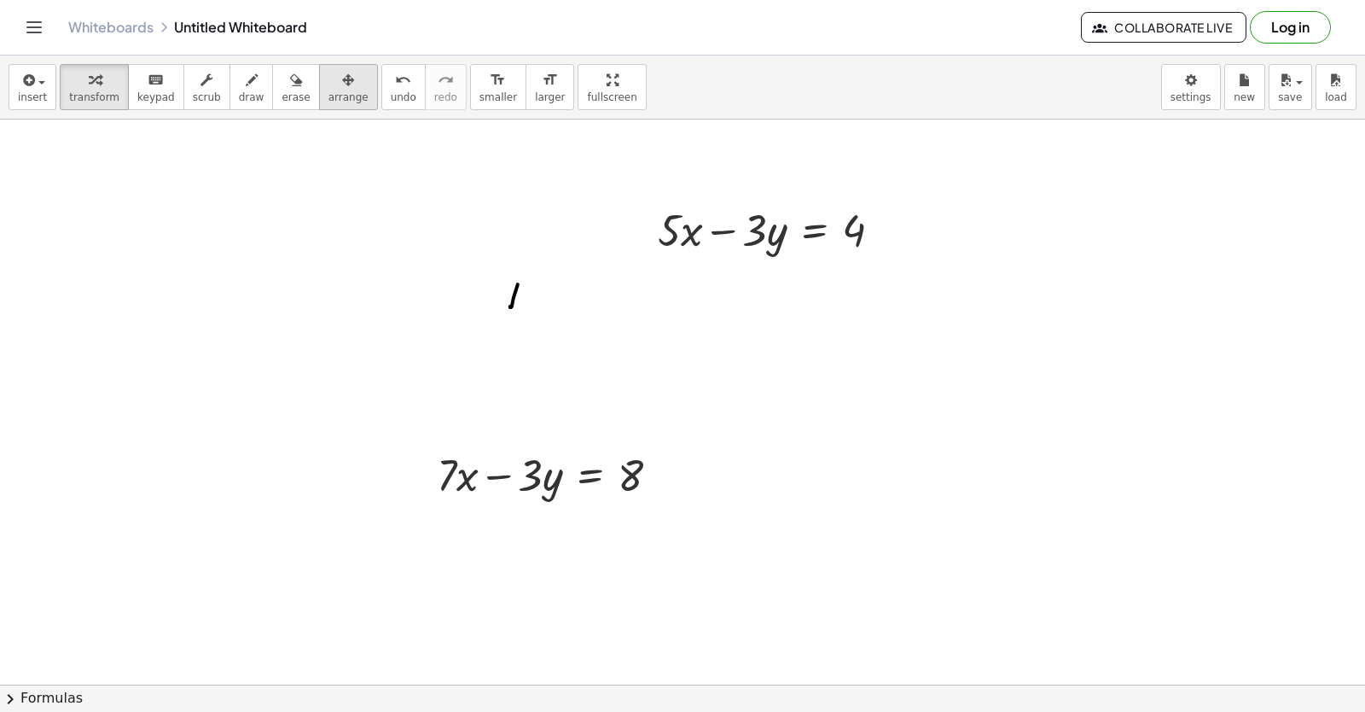
click at [328, 96] on span "arrange" at bounding box center [348, 97] width 40 height 12
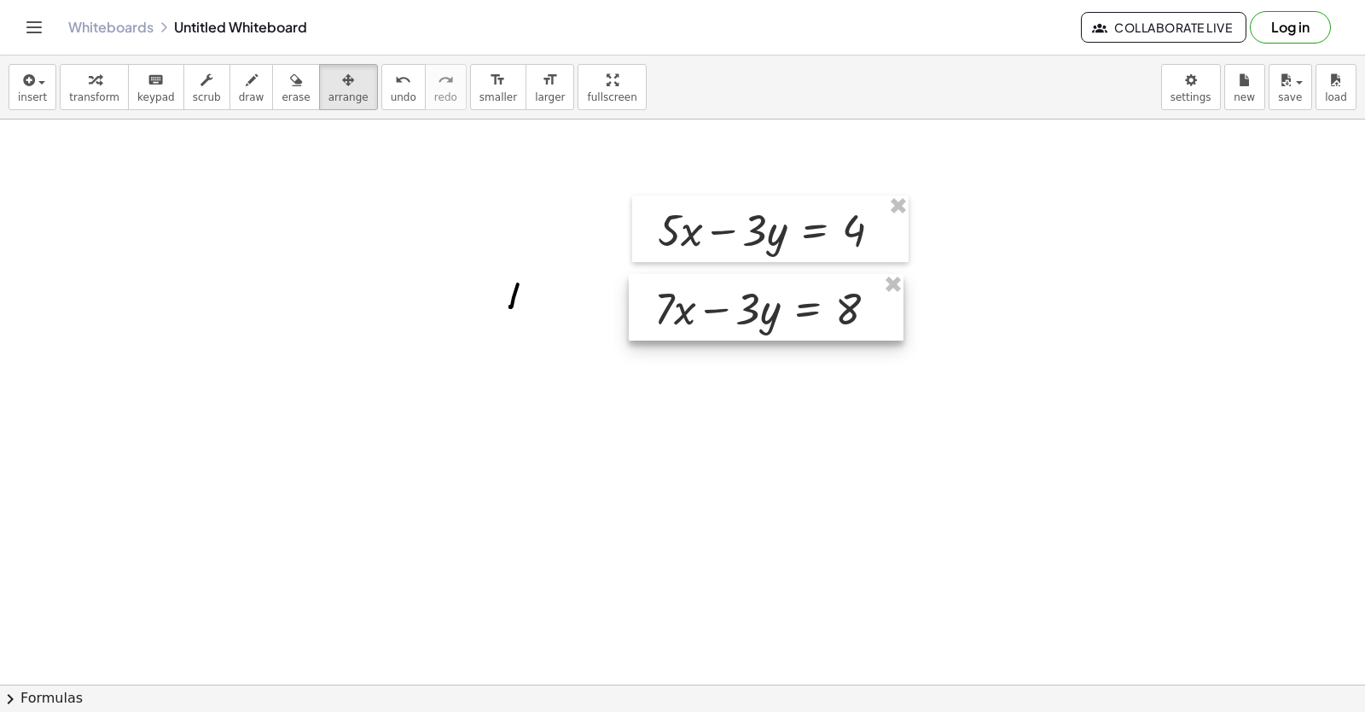
drag, startPoint x: 445, startPoint y: 457, endPoint x: 663, endPoint y: 291, distance: 273.9
click at [663, 291] on div at bounding box center [766, 307] width 275 height 67
click at [328, 85] on div "button" at bounding box center [348, 79] width 40 height 20
click at [105, 88] on div "button" at bounding box center [94, 79] width 50 height 20
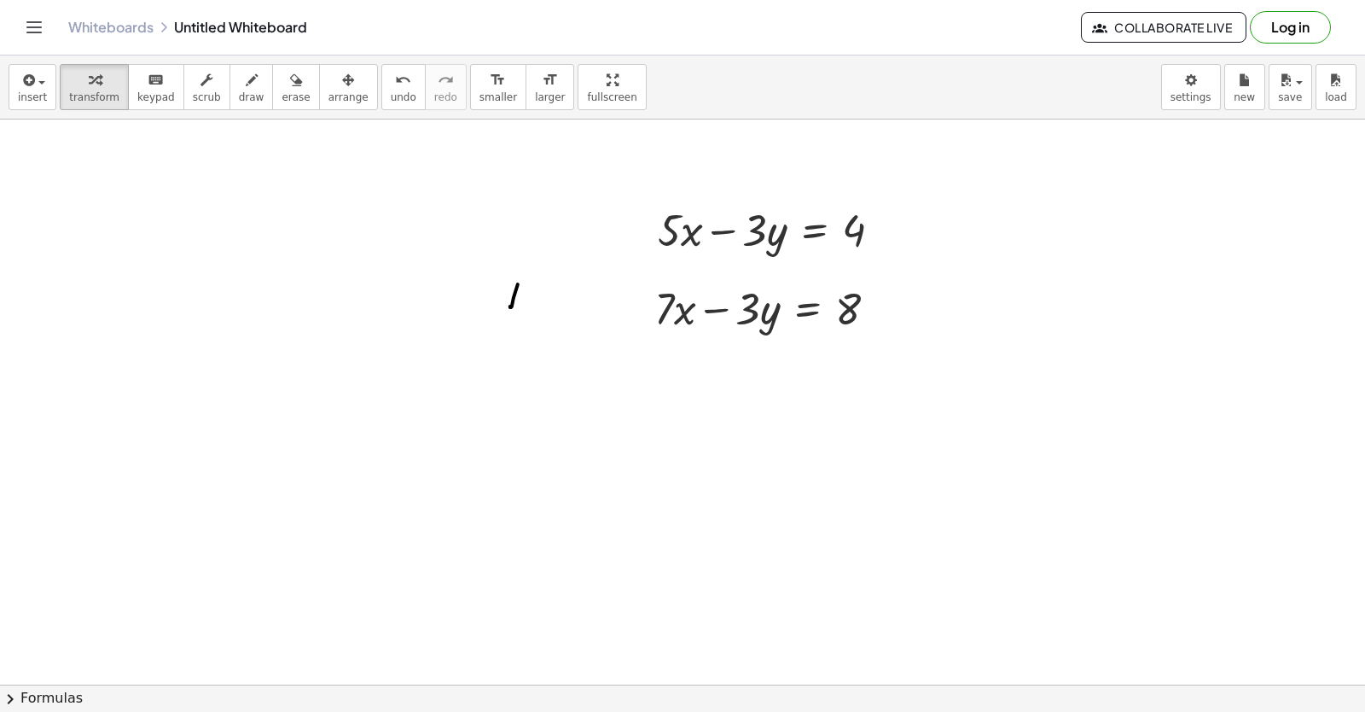
scroll to position [6226, 0]
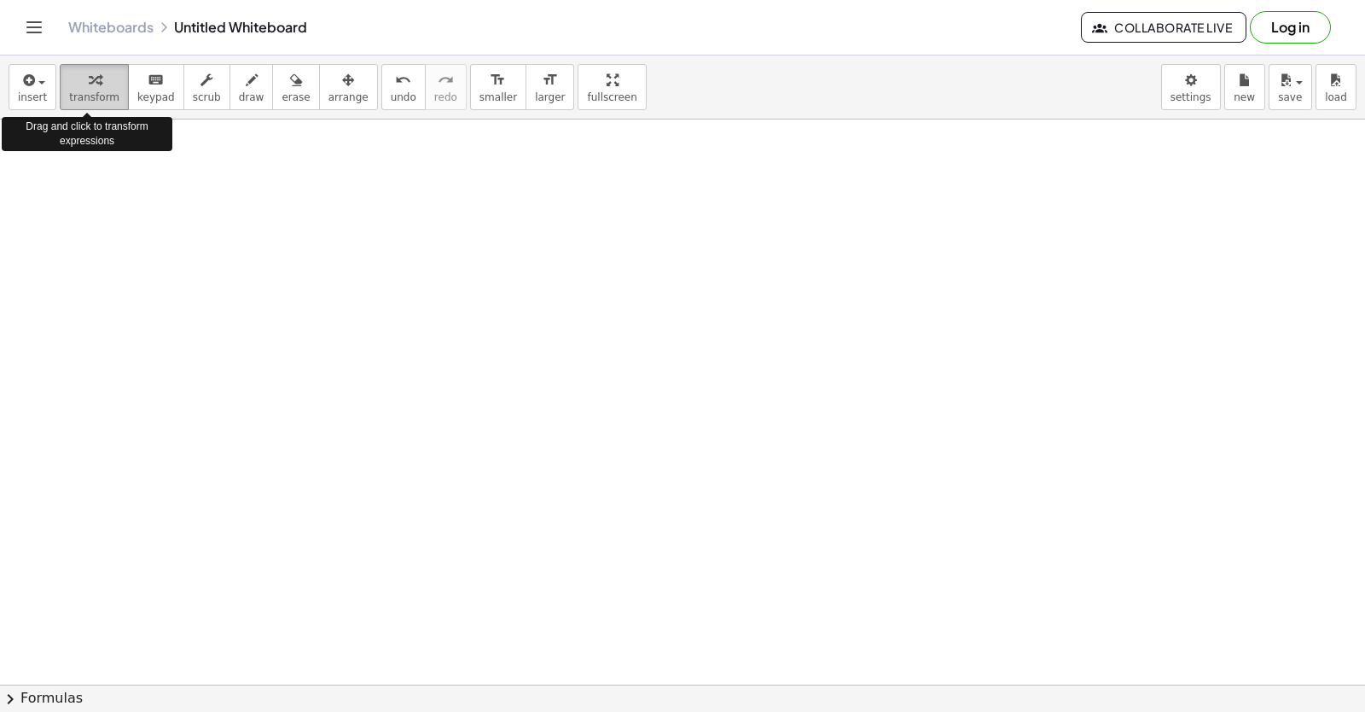
click at [86, 91] on span "transform" at bounding box center [94, 97] width 50 height 12
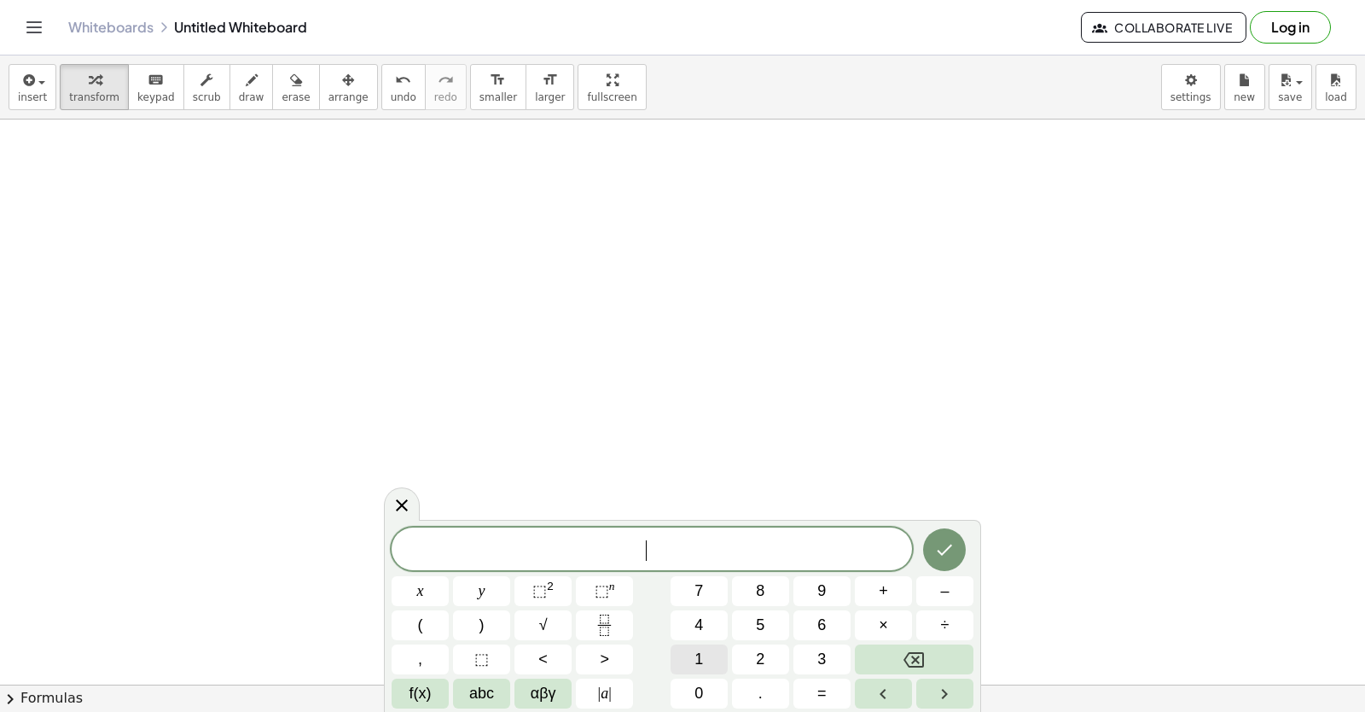
click at [707, 661] on button "1" at bounding box center [699, 659] width 57 height 30
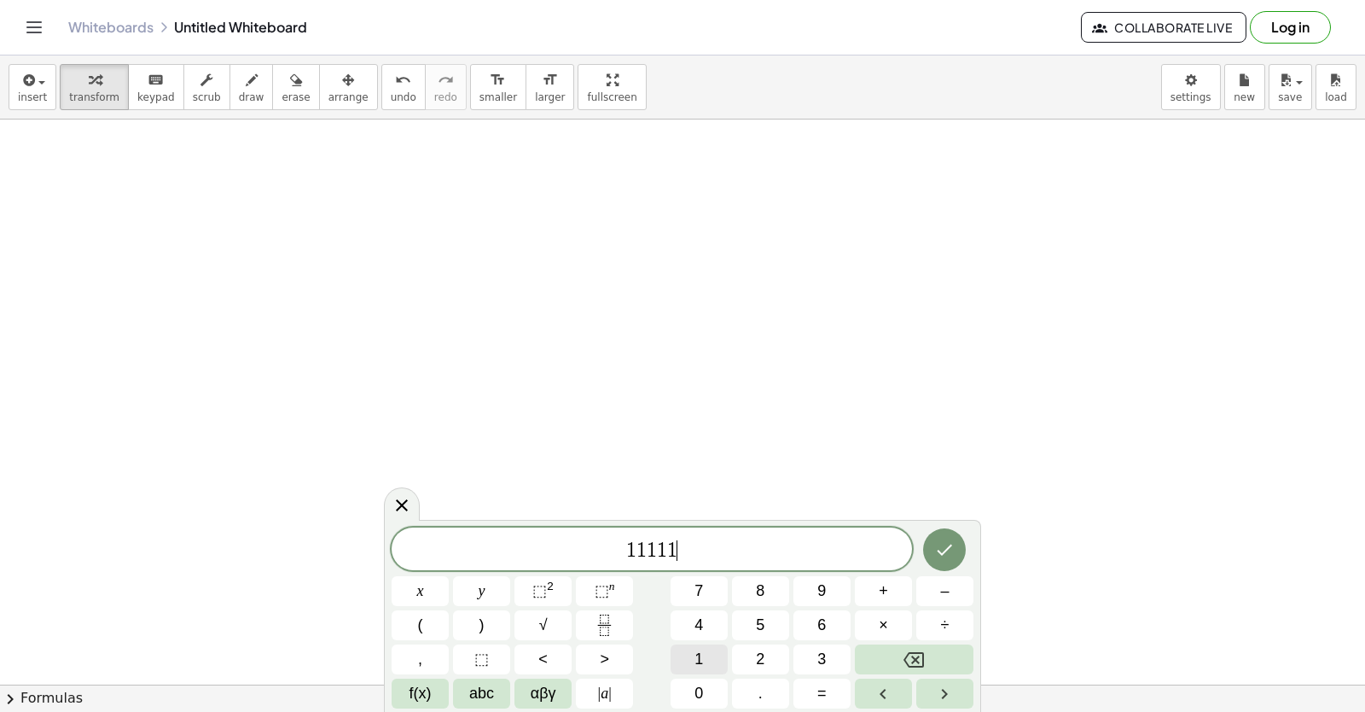
click at [707, 661] on button "1" at bounding box center [699, 659] width 57 height 30
click at [706, 662] on button "1" at bounding box center [699, 659] width 57 height 30
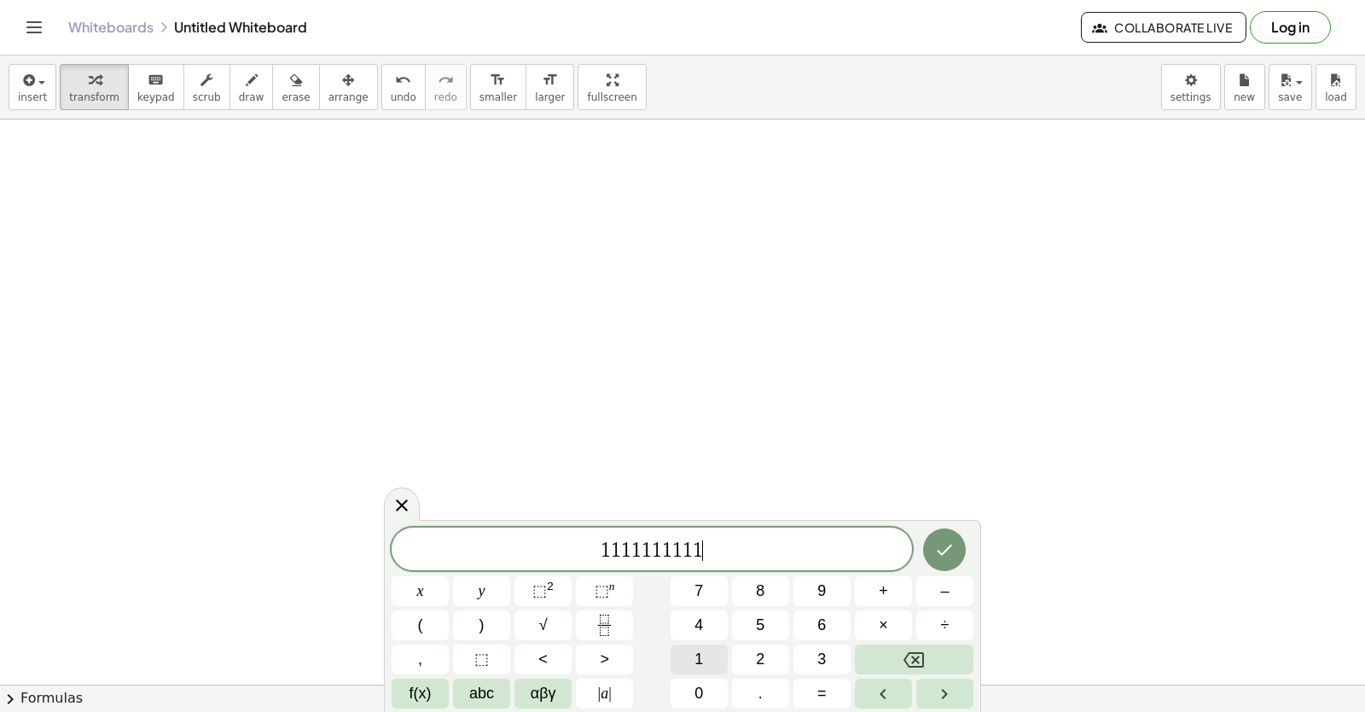
click at [706, 662] on button "1" at bounding box center [699, 659] width 57 height 30
click at [706, 663] on button "1" at bounding box center [699, 659] width 57 height 30
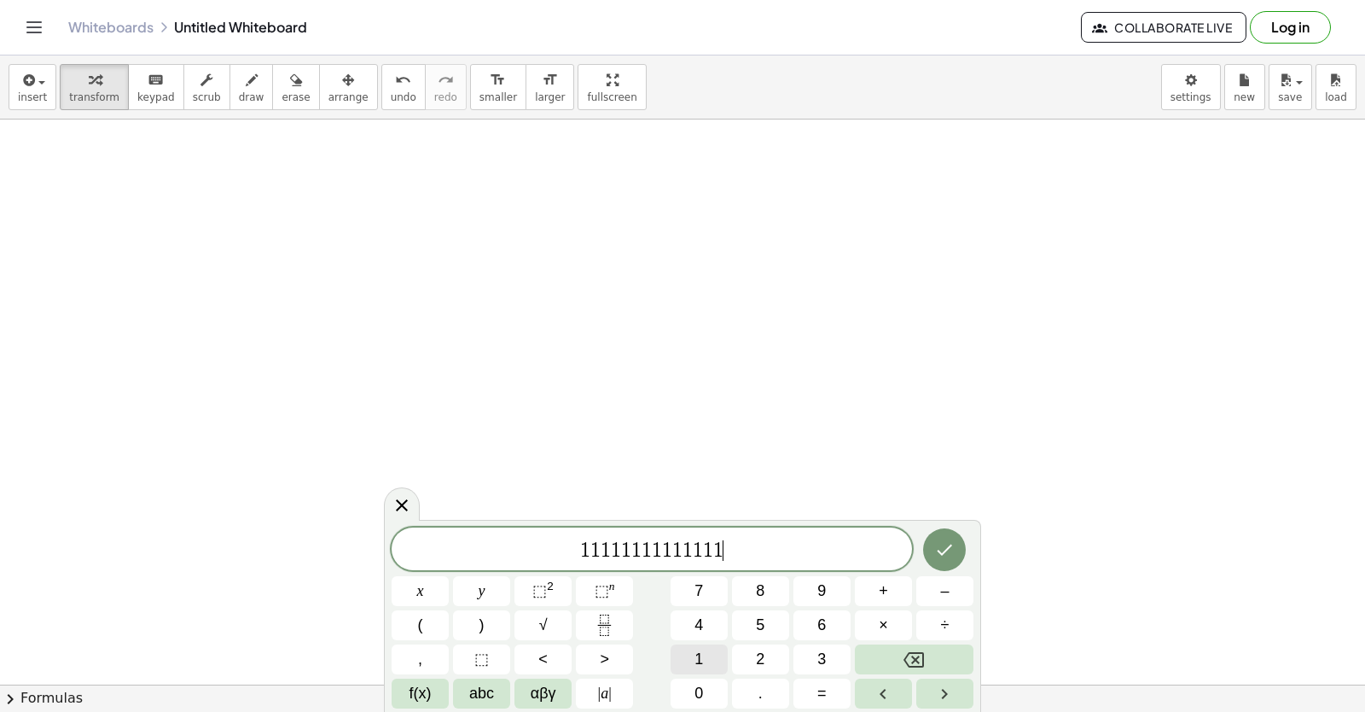
click at [706, 663] on button "1" at bounding box center [699, 659] width 57 height 30
click at [711, 665] on button "1" at bounding box center [699, 659] width 57 height 30
click at [875, 665] on button "Backspace" at bounding box center [914, 659] width 119 height 30
click at [886, 654] on button "Backspace" at bounding box center [914, 659] width 119 height 30
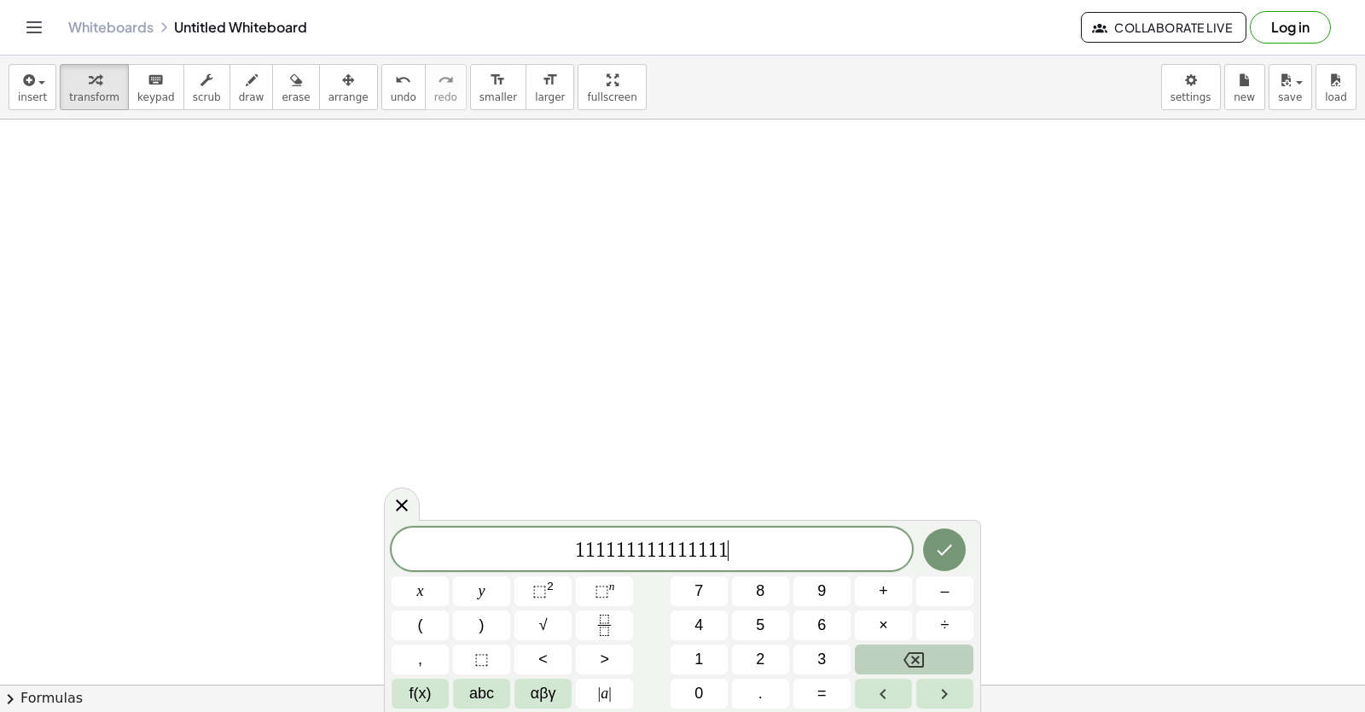
click at [886, 654] on button "Backspace" at bounding box center [914, 659] width 119 height 30
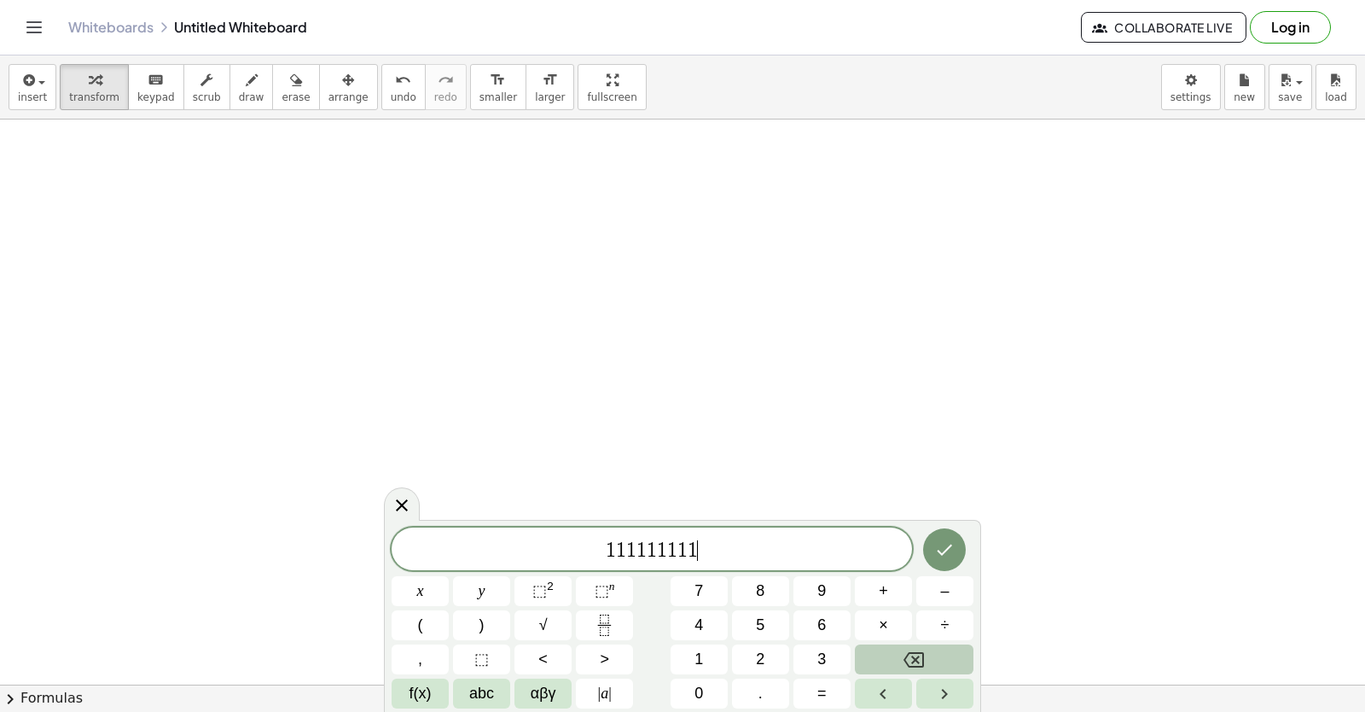
click at [887, 653] on button "Backspace" at bounding box center [914, 659] width 119 height 30
click at [887, 634] on div "1 1 1 1 1 1 1 ​ x y ⬚ 2 ⬚ n 7 8 9 + – ( ) √ 4 5 6 × ÷ , ⬚ < > 1 2 3 f(x) abc αβ…" at bounding box center [683, 617] width 582 height 181
click at [887, 631] on span "×" at bounding box center [883, 624] width 9 height 23
click at [887, 628] on span "×" at bounding box center [883, 624] width 9 height 23
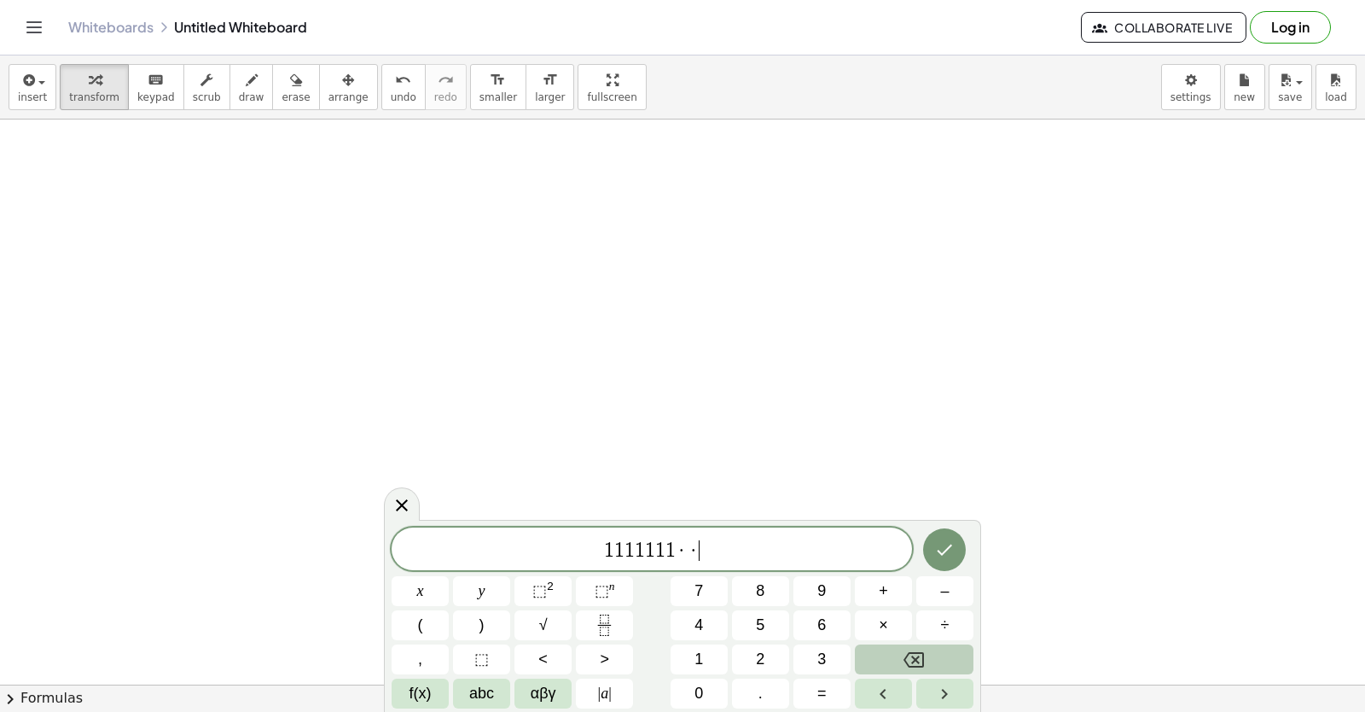
click at [924, 662] on icon "Backspace" at bounding box center [914, 659] width 20 height 15
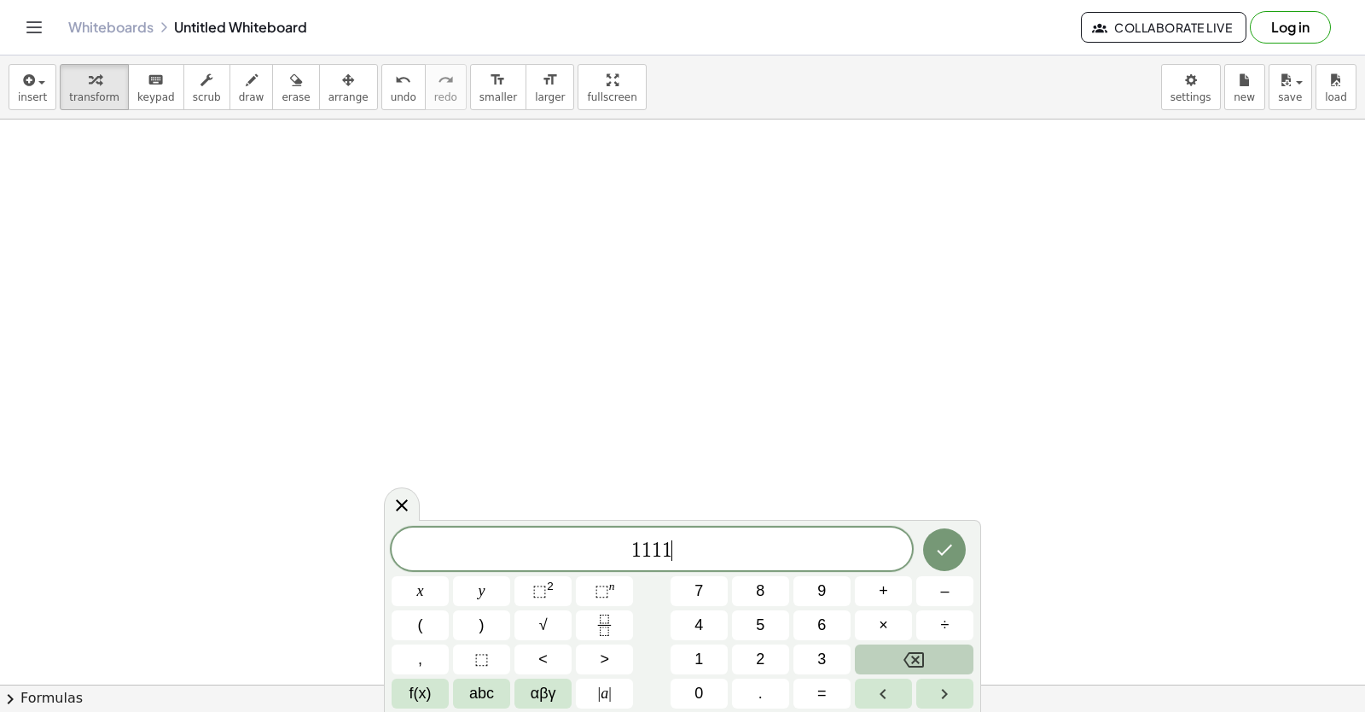
click at [924, 662] on icon "Backspace" at bounding box center [914, 659] width 20 height 15
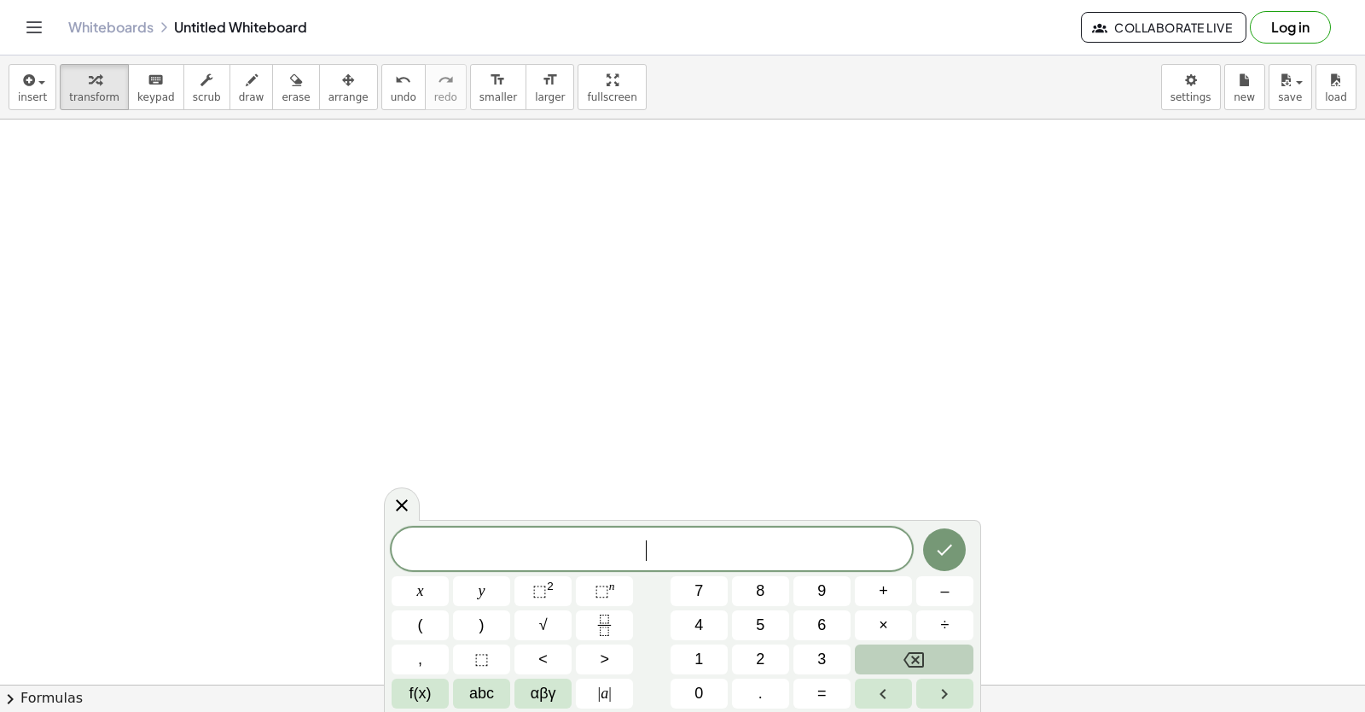
click at [924, 662] on icon "Backspace" at bounding box center [914, 659] width 20 height 15
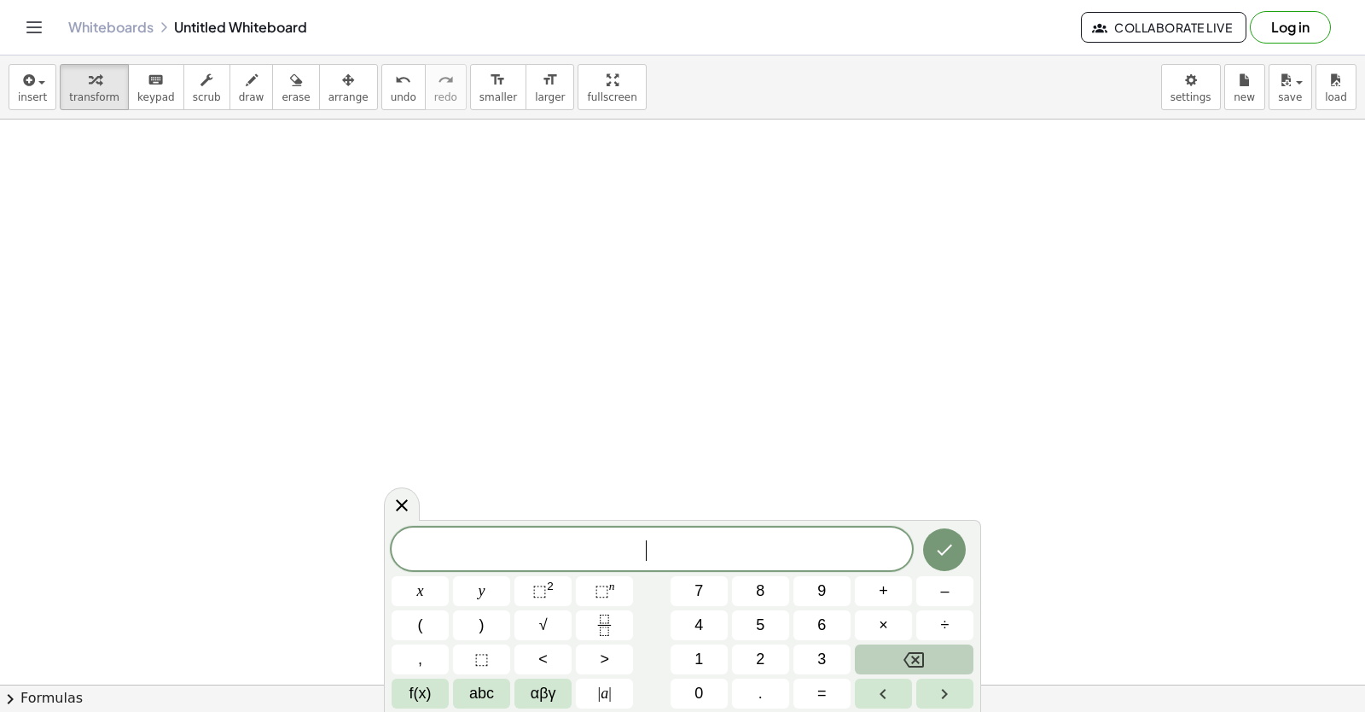
click at [924, 662] on icon "Backspace" at bounding box center [914, 659] width 20 height 15
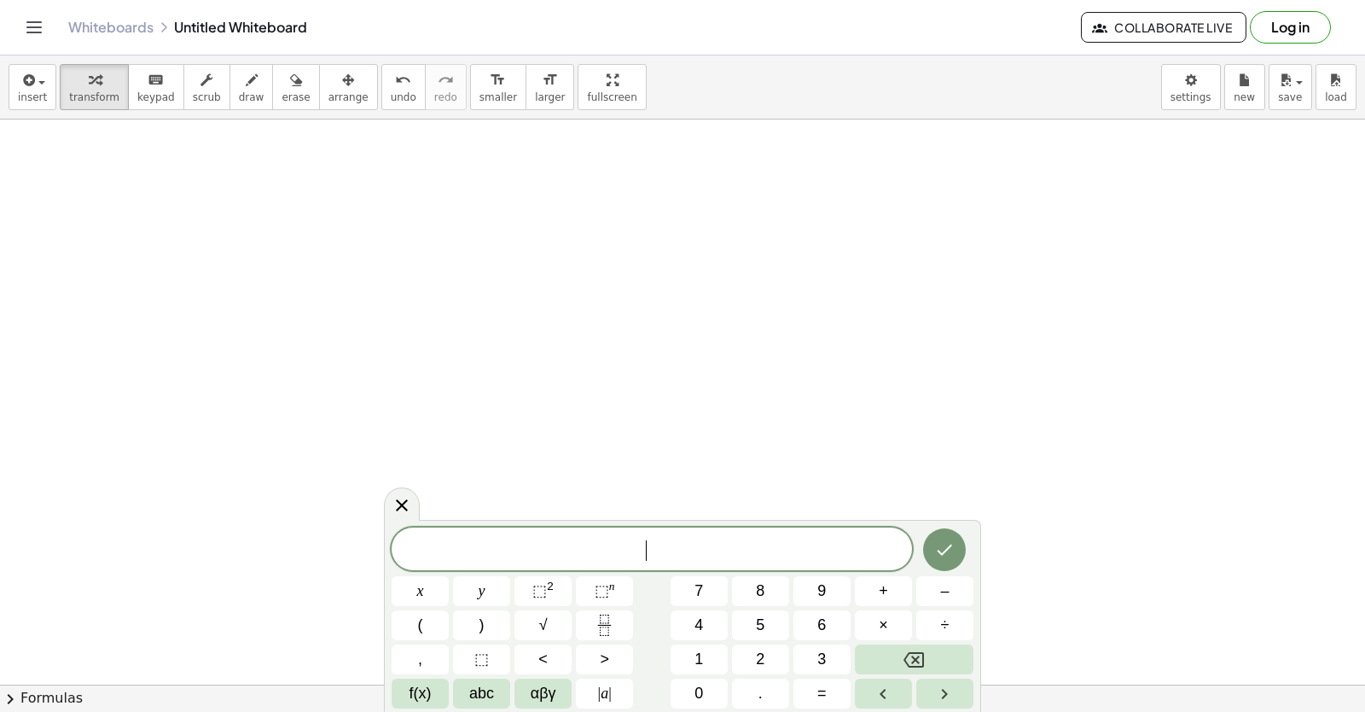
drag, startPoint x: 648, startPoint y: 232, endPoint x: 655, endPoint y: 182, distance: 50.9
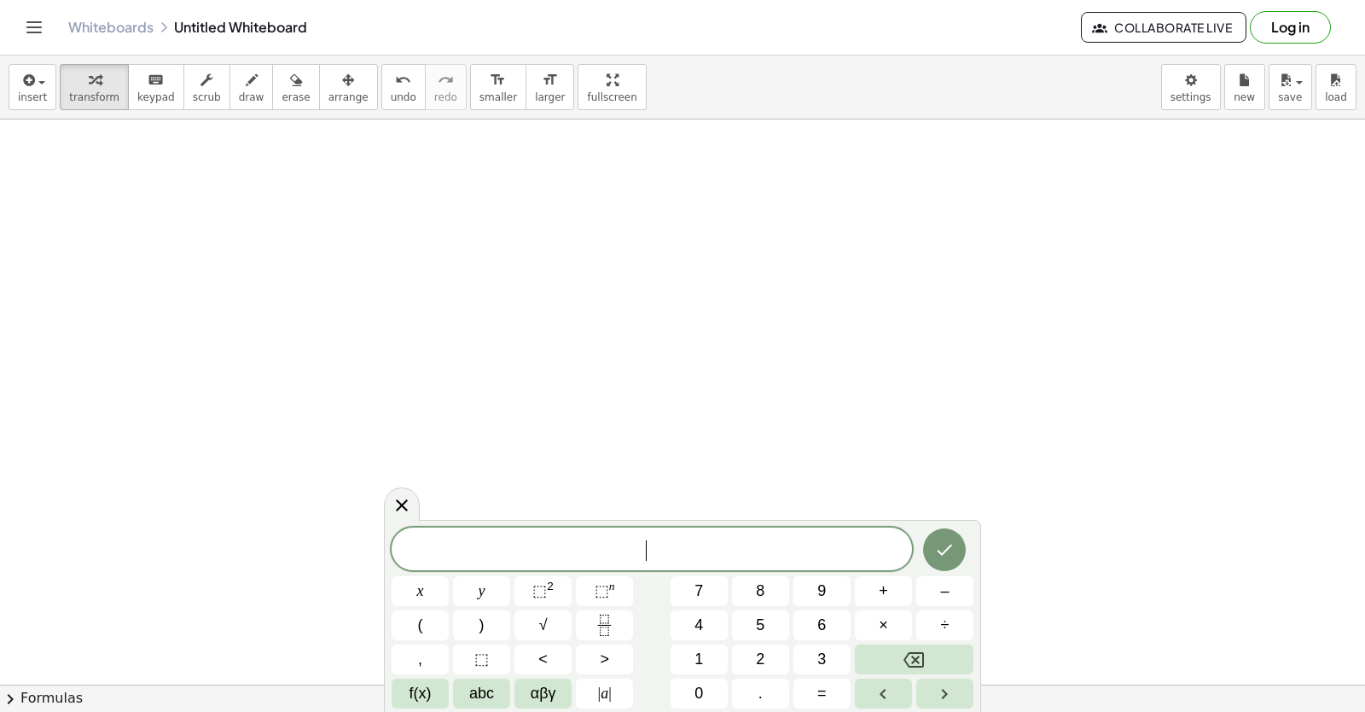
drag, startPoint x: 648, startPoint y: 194, endPoint x: 648, endPoint y: 219, distance: 25.6
drag, startPoint x: 582, startPoint y: 351, endPoint x: 583, endPoint y: 381, distance: 29.9
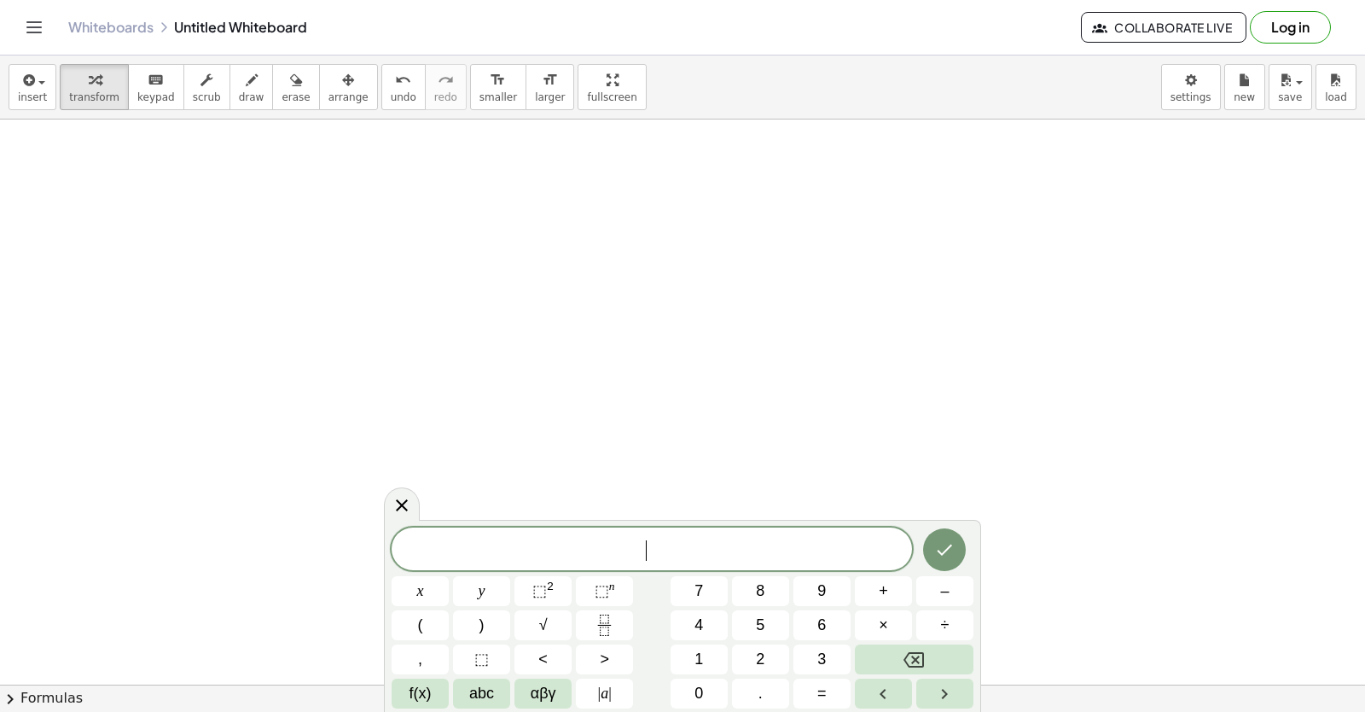
click at [758, 585] on span "8" at bounding box center [760, 590] width 9 height 23
click at [433, 581] on button "x" at bounding box center [420, 591] width 57 height 30
click at [926, 578] on button "–" at bounding box center [944, 591] width 57 height 30
click at [762, 626] on span "5" at bounding box center [760, 624] width 9 height 23
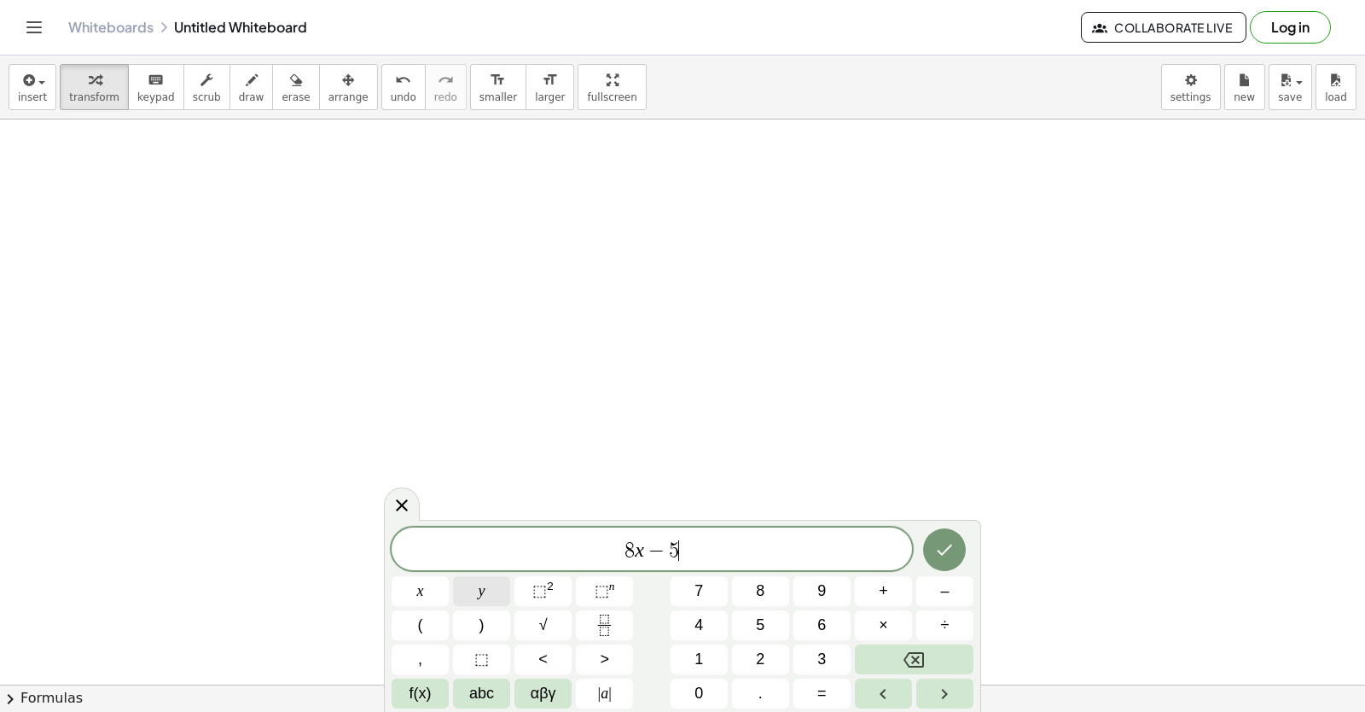
click at [479, 584] on span "y" at bounding box center [482, 590] width 7 height 23
click at [826, 699] on span "=" at bounding box center [821, 693] width 9 height 23
click at [824, 616] on span "6" at bounding box center [821, 624] width 9 height 23
click at [931, 545] on button "Done" at bounding box center [944, 549] width 43 height 43
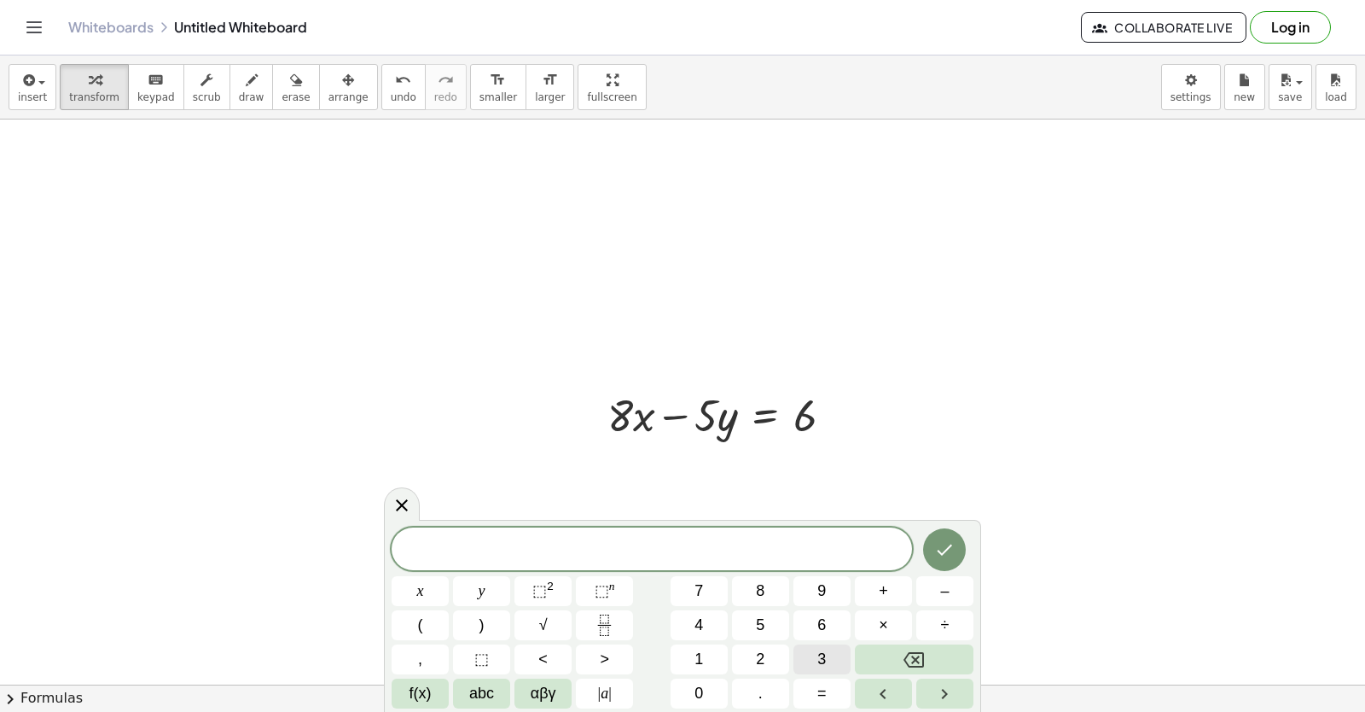
click at [820, 654] on span "3" at bounding box center [821, 659] width 9 height 23
click at [411, 577] on button "x" at bounding box center [420, 591] width 57 height 30
click at [891, 591] on button "+" at bounding box center [883, 591] width 57 height 30
click at [758, 617] on span "5" at bounding box center [760, 624] width 9 height 23
click at [468, 590] on button "y" at bounding box center [481, 591] width 57 height 30
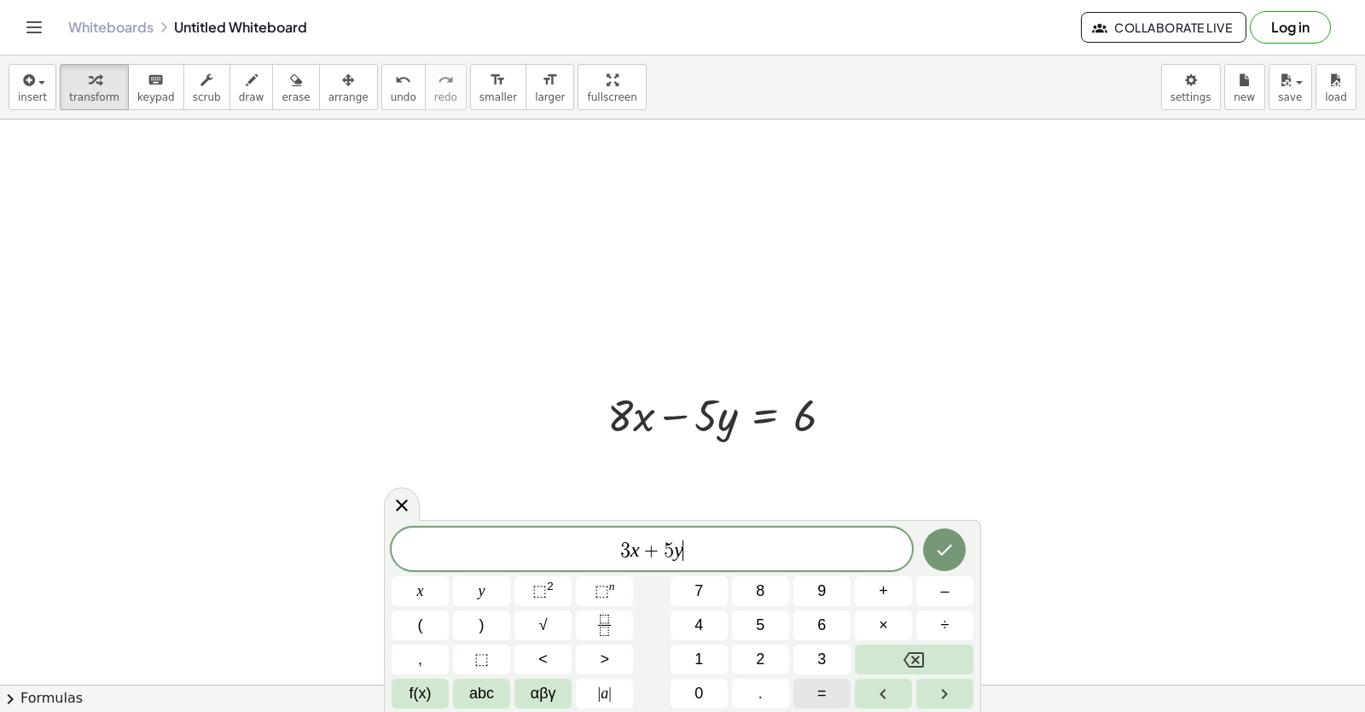
click at [811, 680] on button "=" at bounding box center [821, 693] width 57 height 30
click at [700, 650] on span "1" at bounding box center [698, 659] width 9 height 23
click at [807, 616] on button "6" at bounding box center [821, 625] width 57 height 30
click at [945, 554] on icon "Done" at bounding box center [944, 549] width 20 height 20
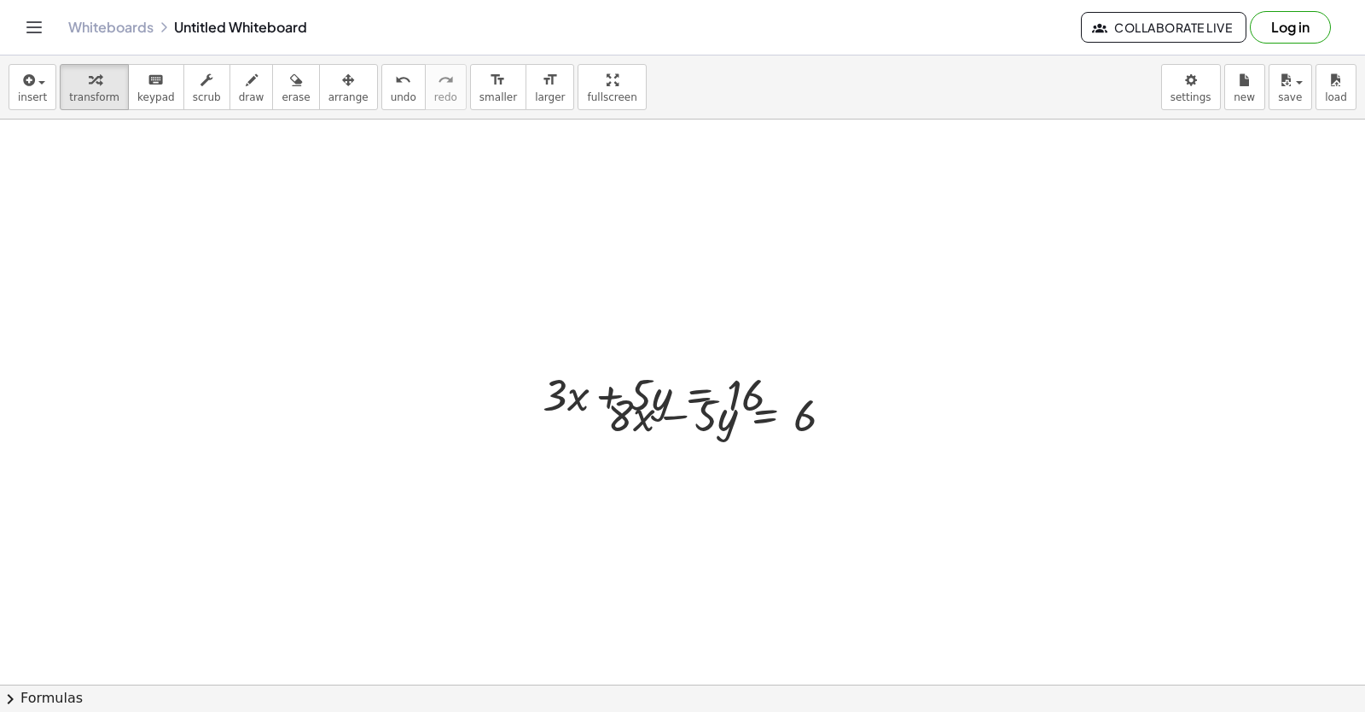
drag, startPoint x: 317, startPoint y: 95, endPoint x: 433, endPoint y: 279, distance: 217.3
click at [328, 95] on span "arrange" at bounding box center [348, 97] width 40 height 12
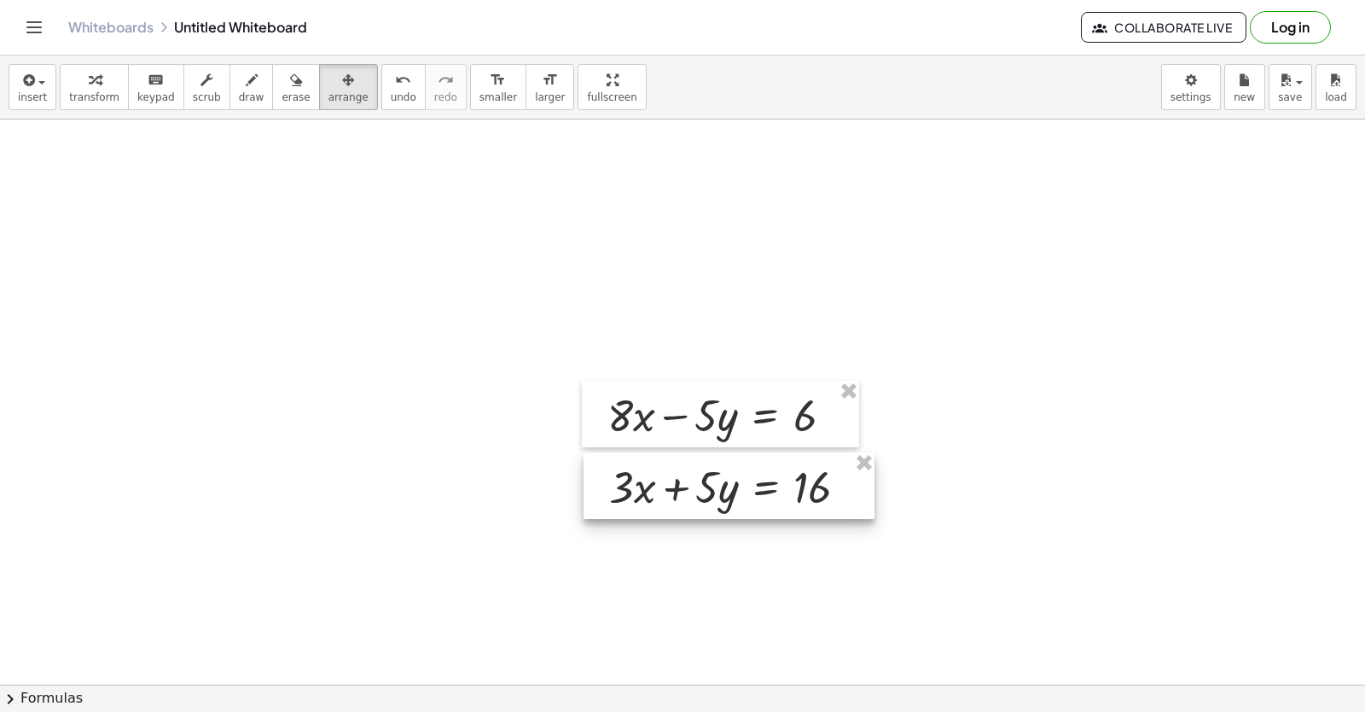
drag, startPoint x: 532, startPoint y: 402, endPoint x: 597, endPoint y: 494, distance: 113.2
click at [597, 494] on div at bounding box center [729, 485] width 291 height 67
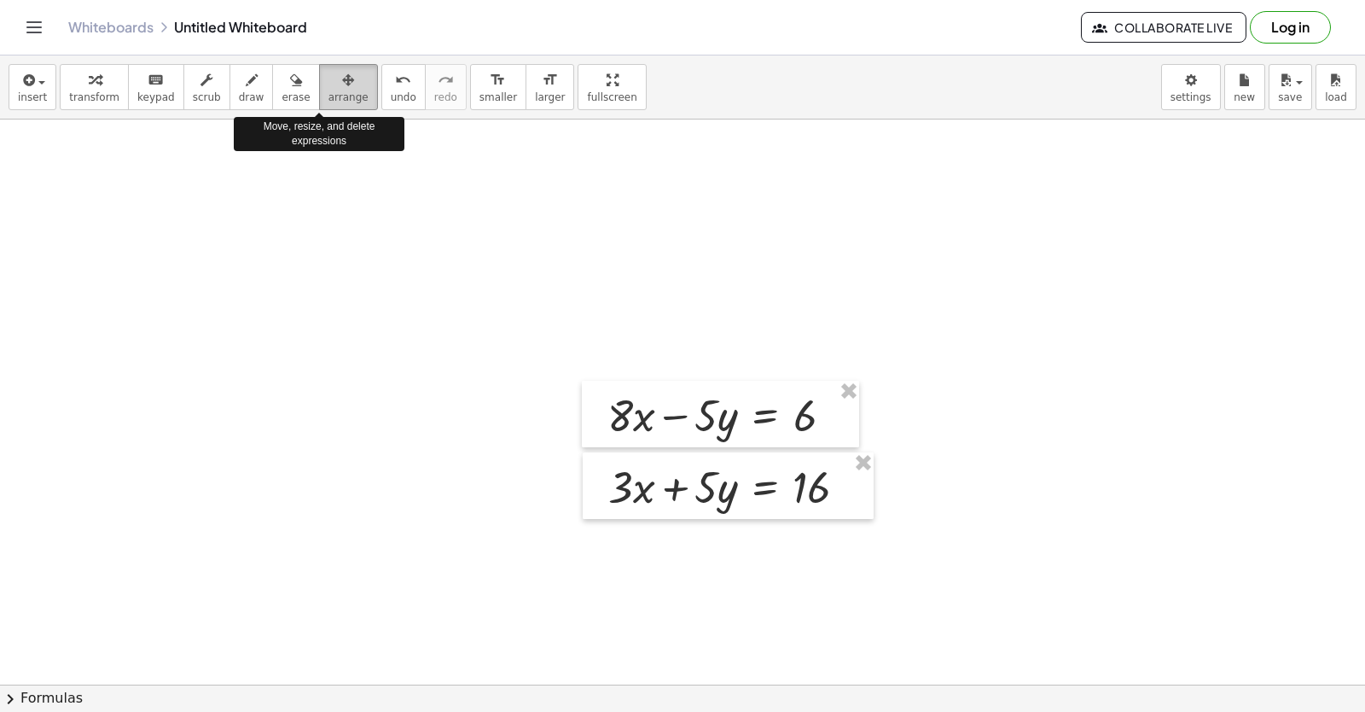
click at [328, 97] on span "arrange" at bounding box center [348, 97] width 40 height 12
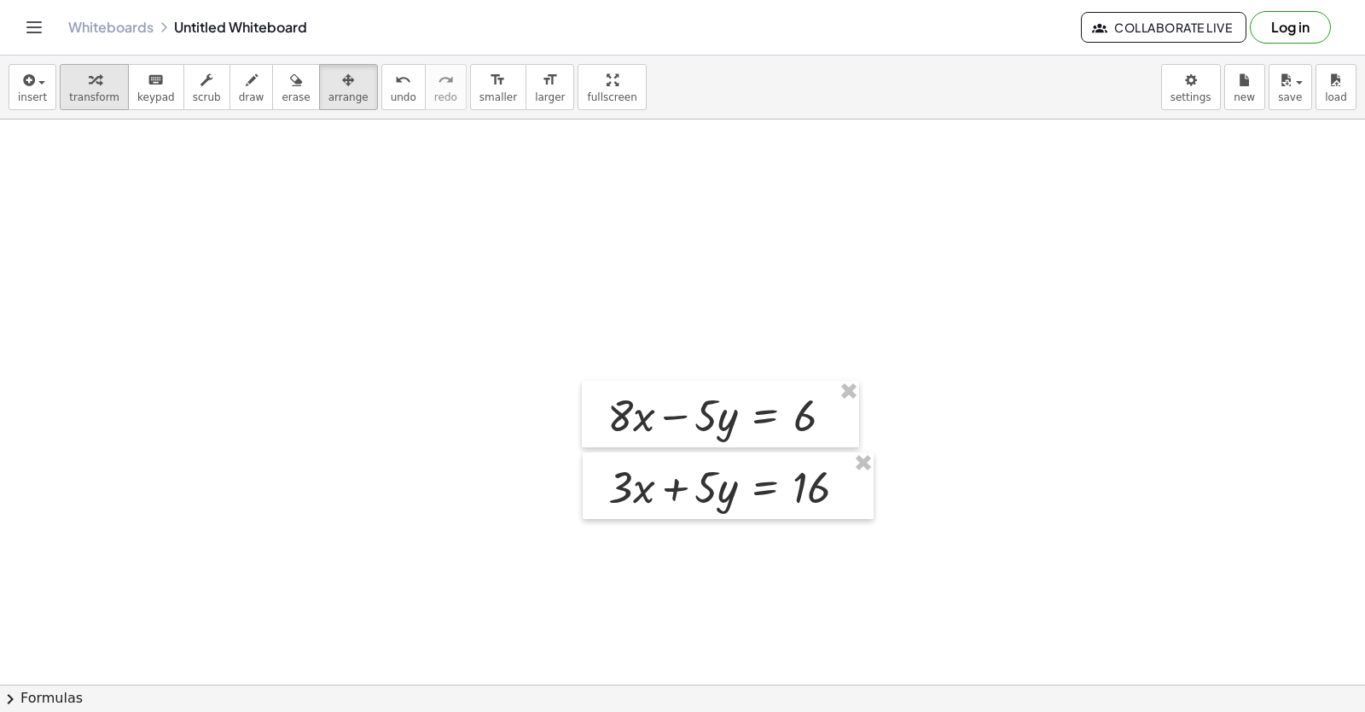
click at [102, 85] on div "button" at bounding box center [94, 79] width 50 height 20
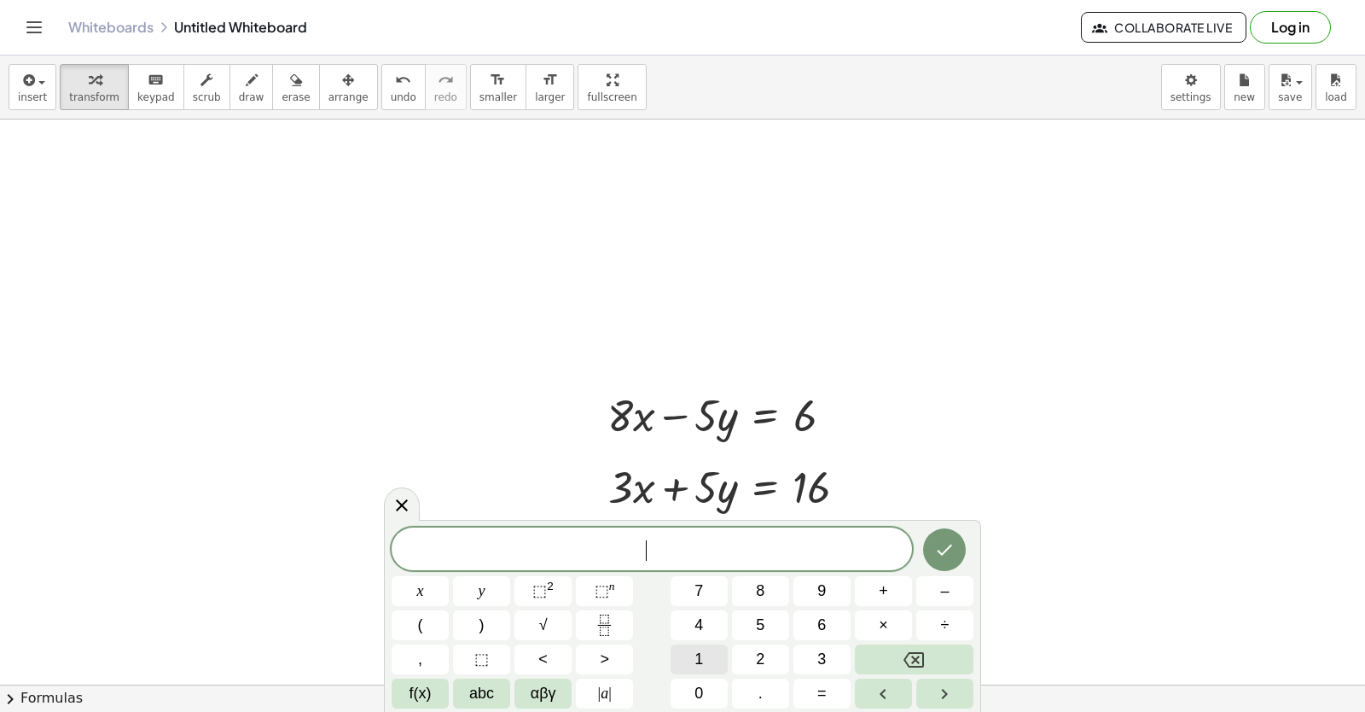
click at [701, 659] on span "1" at bounding box center [698, 659] width 9 height 23
click at [933, 552] on button "Done" at bounding box center [944, 549] width 43 height 43
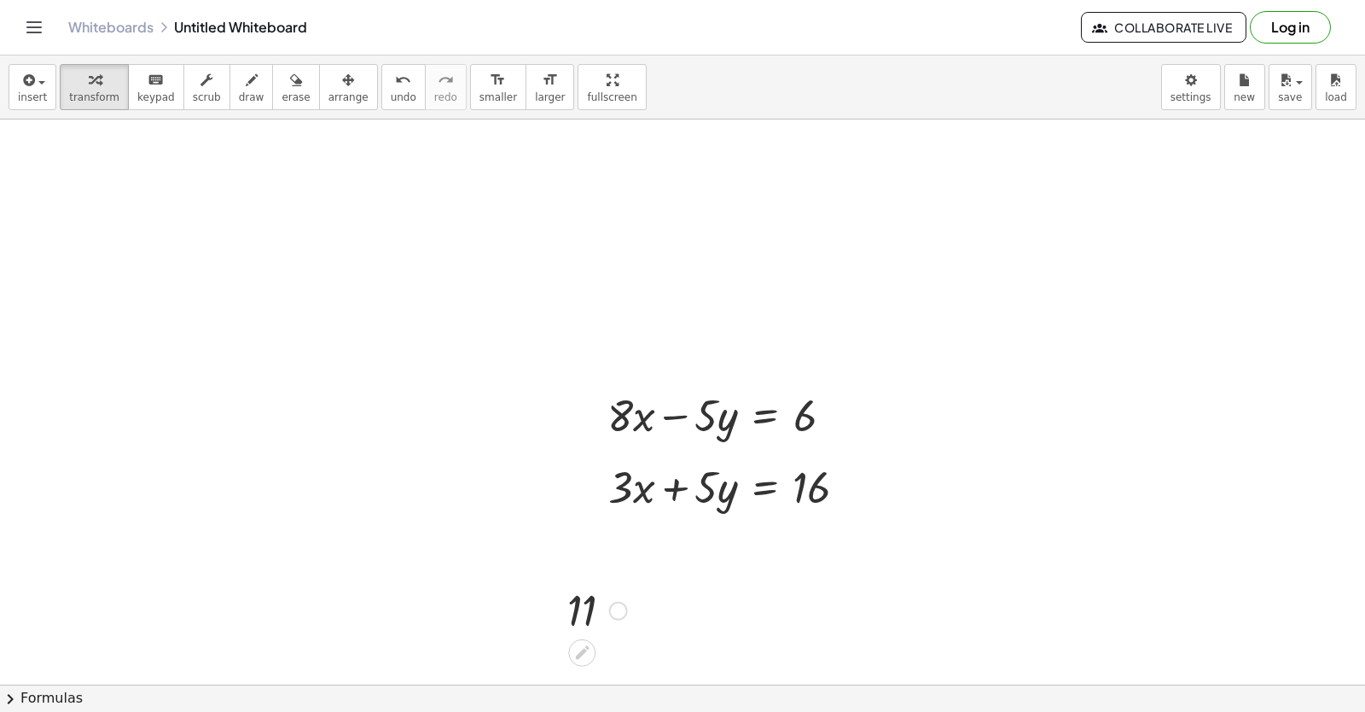
click at [607, 586] on div at bounding box center [597, 609] width 77 height 56
click at [570, 660] on div at bounding box center [581, 652] width 27 height 27
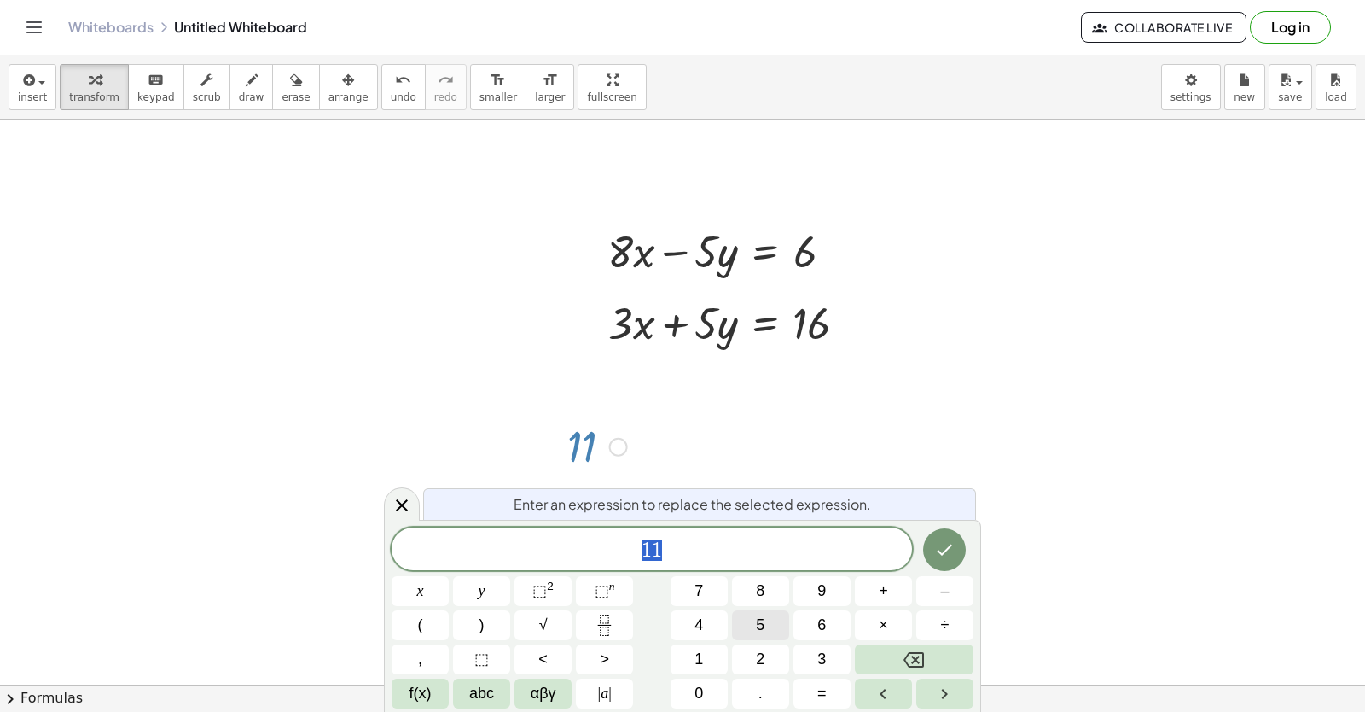
scroll to position [6390, 0]
click at [880, 661] on button "Backspace" at bounding box center [914, 659] width 119 height 30
click at [881, 654] on button "Backspace" at bounding box center [914, 659] width 119 height 30
click at [894, 655] on button "Backspace" at bounding box center [914, 659] width 119 height 30
click at [708, 655] on button "1" at bounding box center [699, 659] width 57 height 30
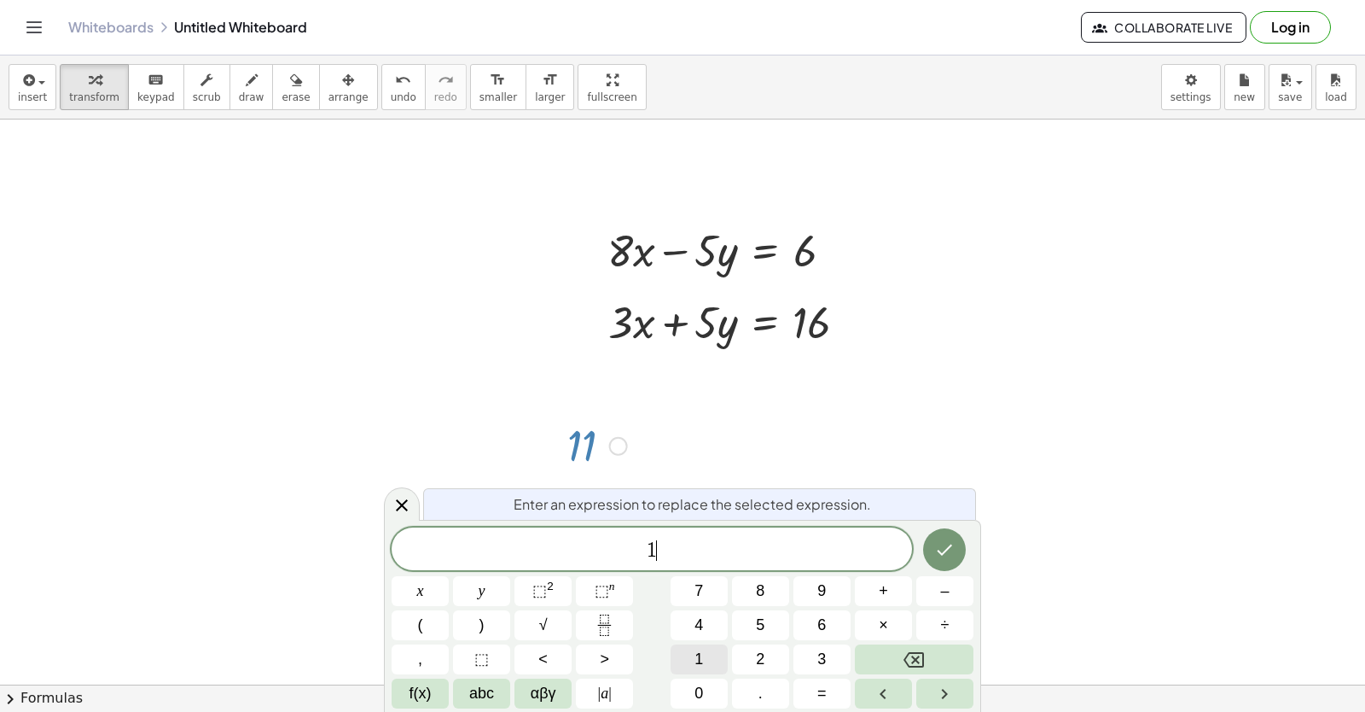
click at [708, 655] on button "1" at bounding box center [699, 659] width 57 height 30
click at [419, 576] on button "x" at bounding box center [420, 591] width 57 height 30
click at [817, 681] on button "=" at bounding box center [821, 693] width 57 height 30
click at [761, 664] on span "2" at bounding box center [760, 659] width 9 height 23
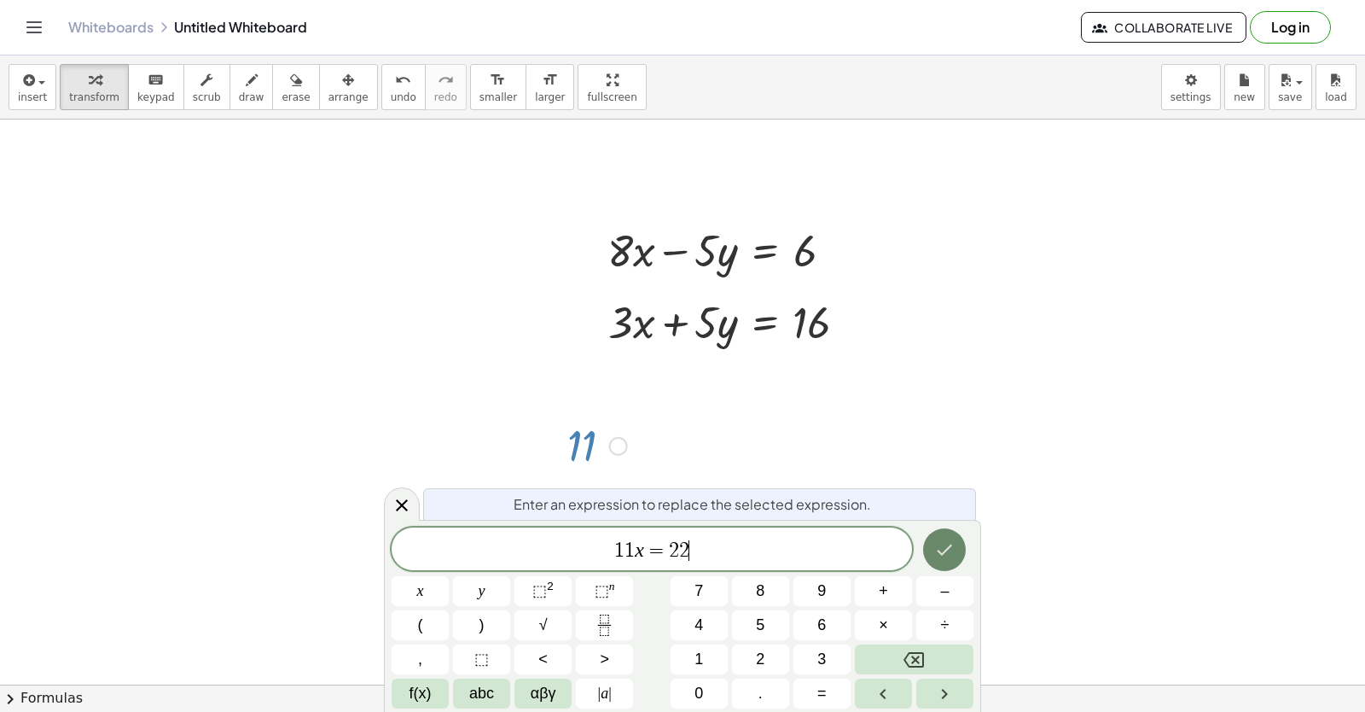
click at [933, 540] on button "Done" at bounding box center [944, 549] width 43 height 43
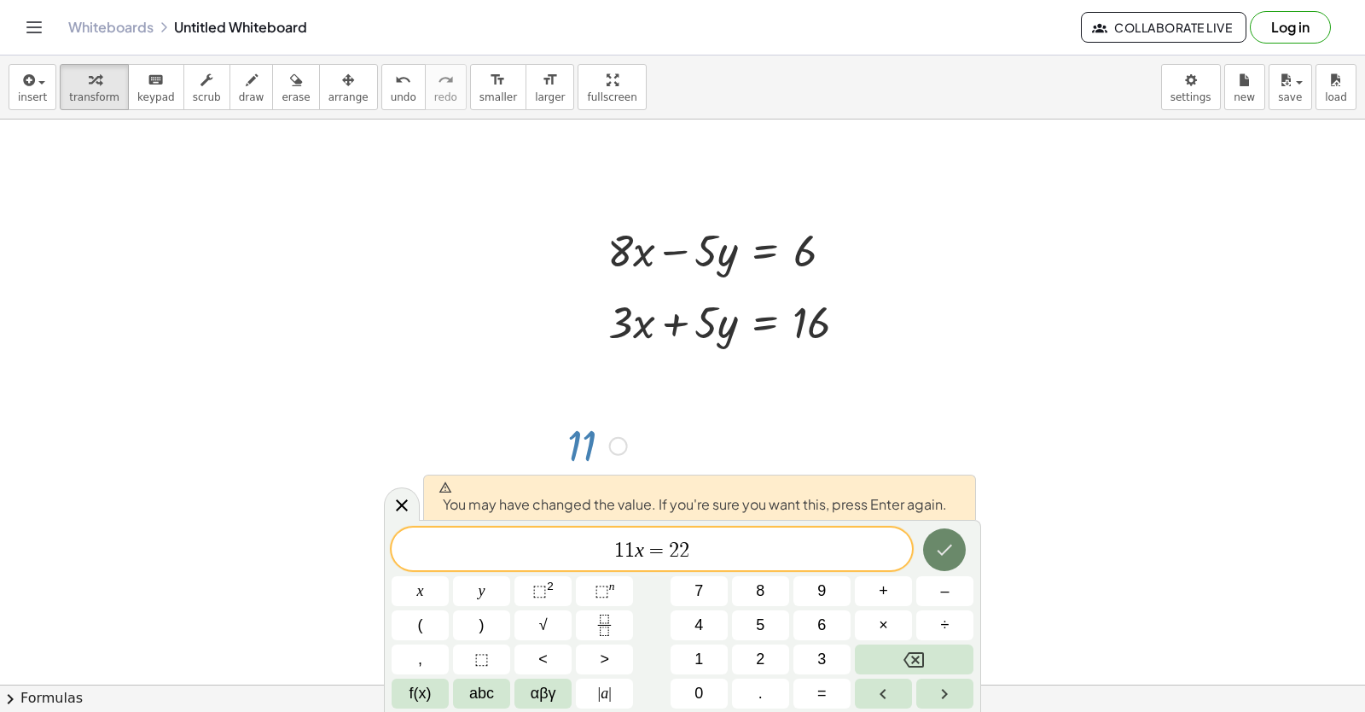
click at [940, 548] on icon "Done" at bounding box center [944, 549] width 20 height 20
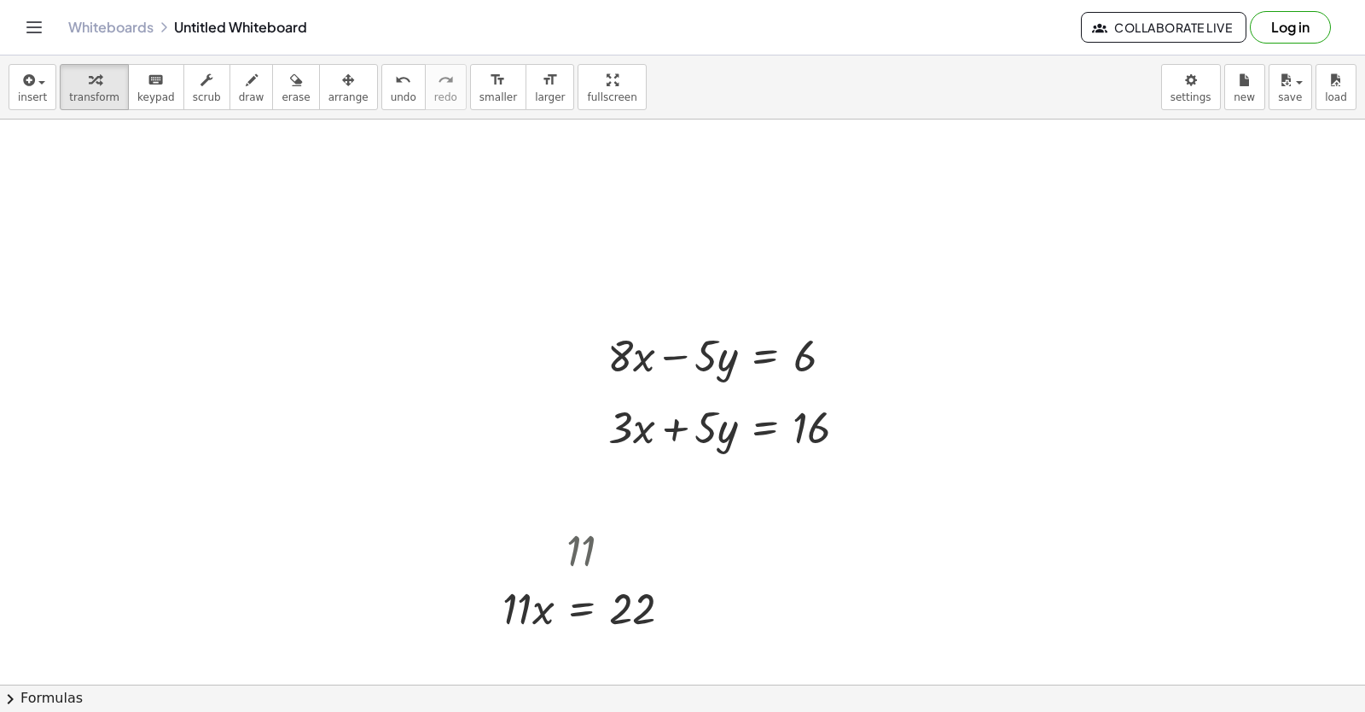
scroll to position [6396, 0]
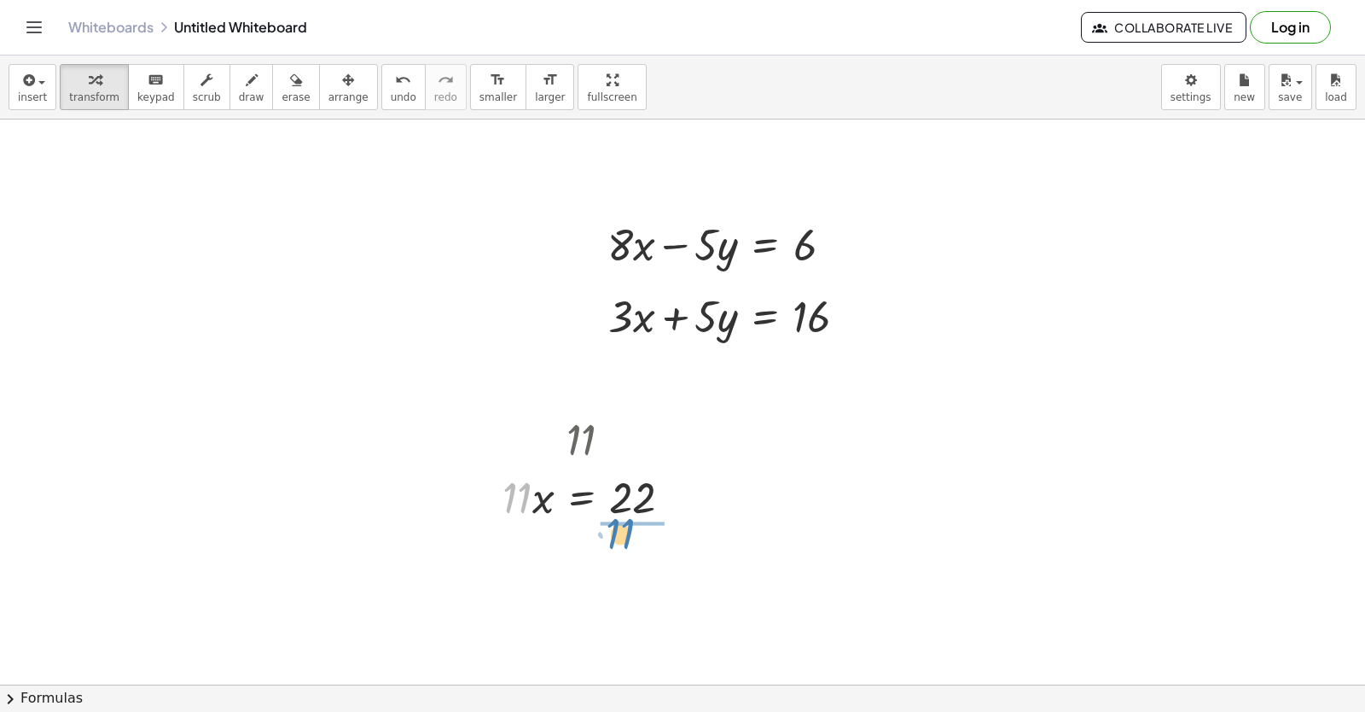
drag, startPoint x: 510, startPoint y: 490, endPoint x: 633, endPoint y: 517, distance: 125.9
click at [632, 517] on div at bounding box center [594, 496] width 200 height 58
click at [643, 562] on div at bounding box center [595, 566] width 203 height 85
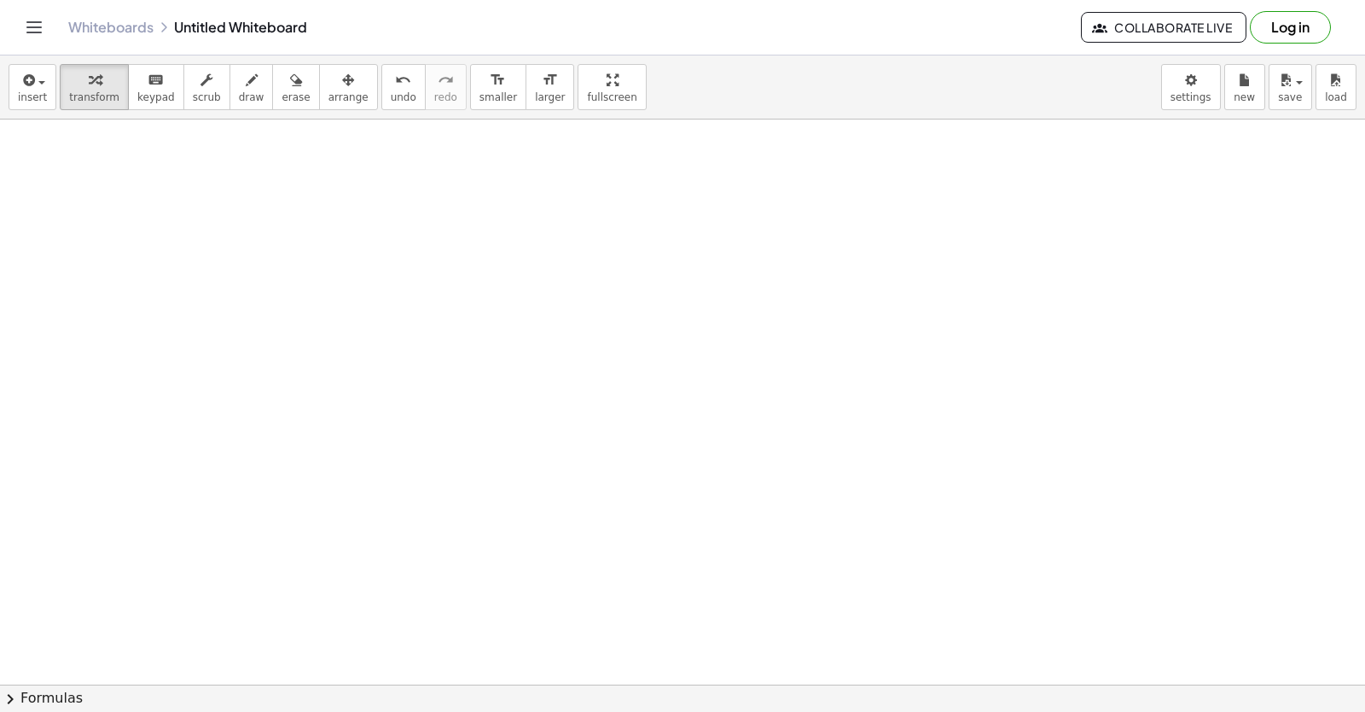
scroll to position [7132, 0]
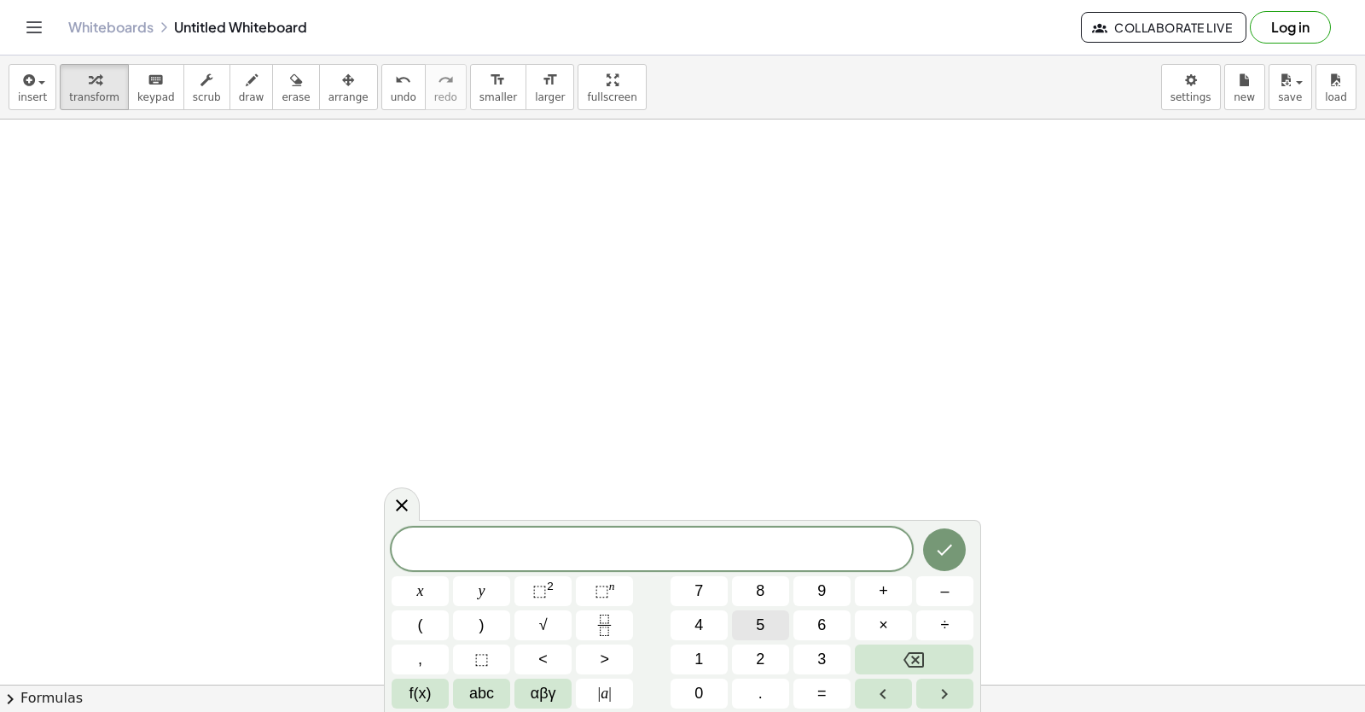
click at [767, 629] on button "5" at bounding box center [760, 625] width 57 height 30
click at [434, 592] on button "x" at bounding box center [420, 591] width 57 height 30
click at [935, 596] on button "–" at bounding box center [944, 591] width 57 height 30
click at [695, 590] on span "7" at bounding box center [698, 590] width 9 height 23
click at [494, 584] on button "y" at bounding box center [481, 591] width 57 height 30
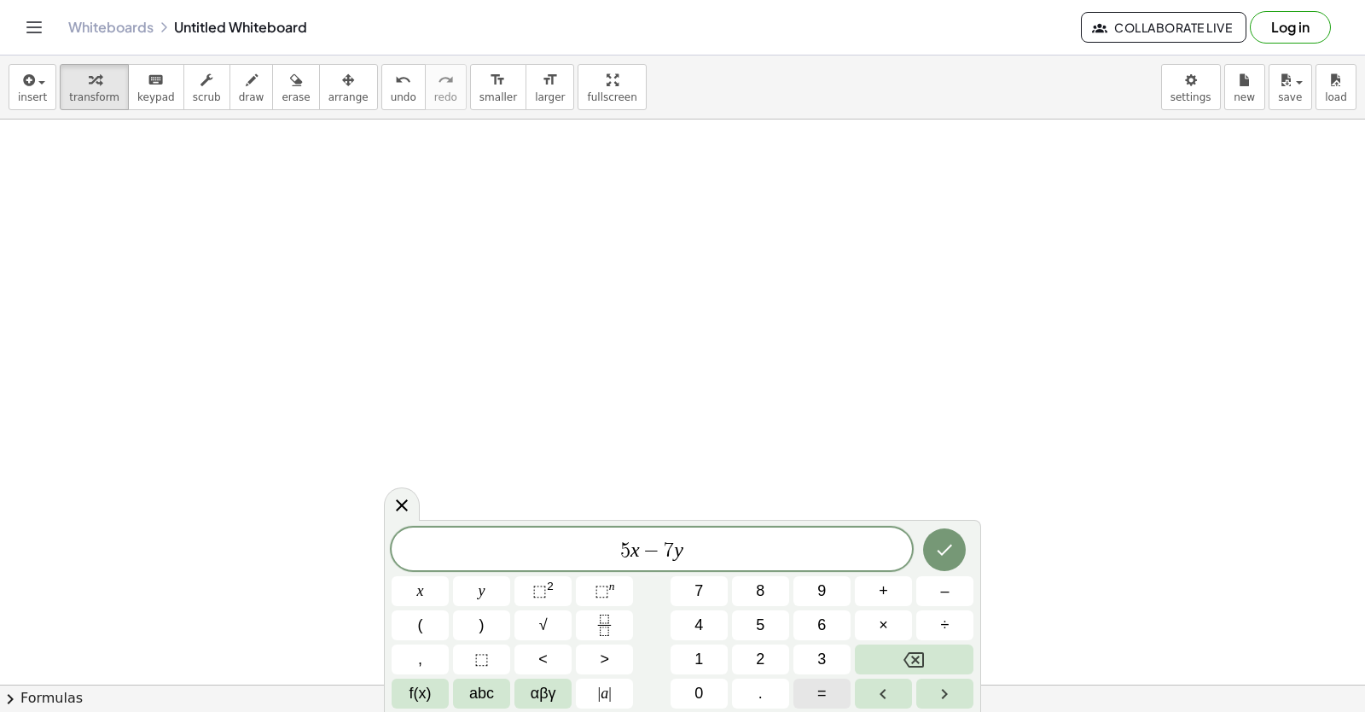
click at [820, 687] on span "=" at bounding box center [821, 693] width 9 height 23
click at [936, 584] on button "–" at bounding box center [944, 591] width 57 height 30
click at [805, 633] on button "6" at bounding box center [821, 625] width 57 height 30
click at [940, 533] on button "Done" at bounding box center [944, 549] width 43 height 43
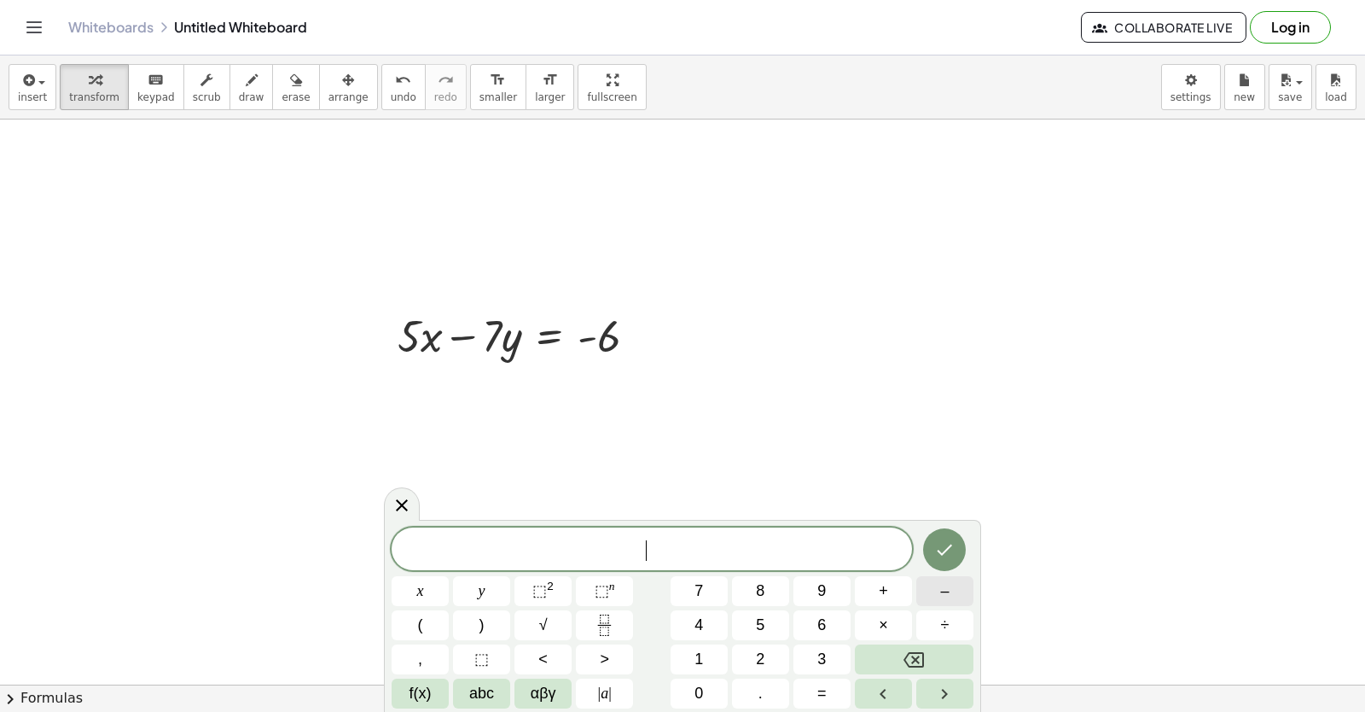
click at [927, 593] on button "–" at bounding box center [944, 591] width 57 height 30
click at [750, 611] on button "5" at bounding box center [760, 625] width 57 height 30
click at [429, 596] on button "x" at bounding box center [420, 591] width 57 height 30
click at [927, 587] on button "–" at bounding box center [944, 591] width 57 height 30
click at [807, 590] on button "9" at bounding box center [821, 591] width 57 height 30
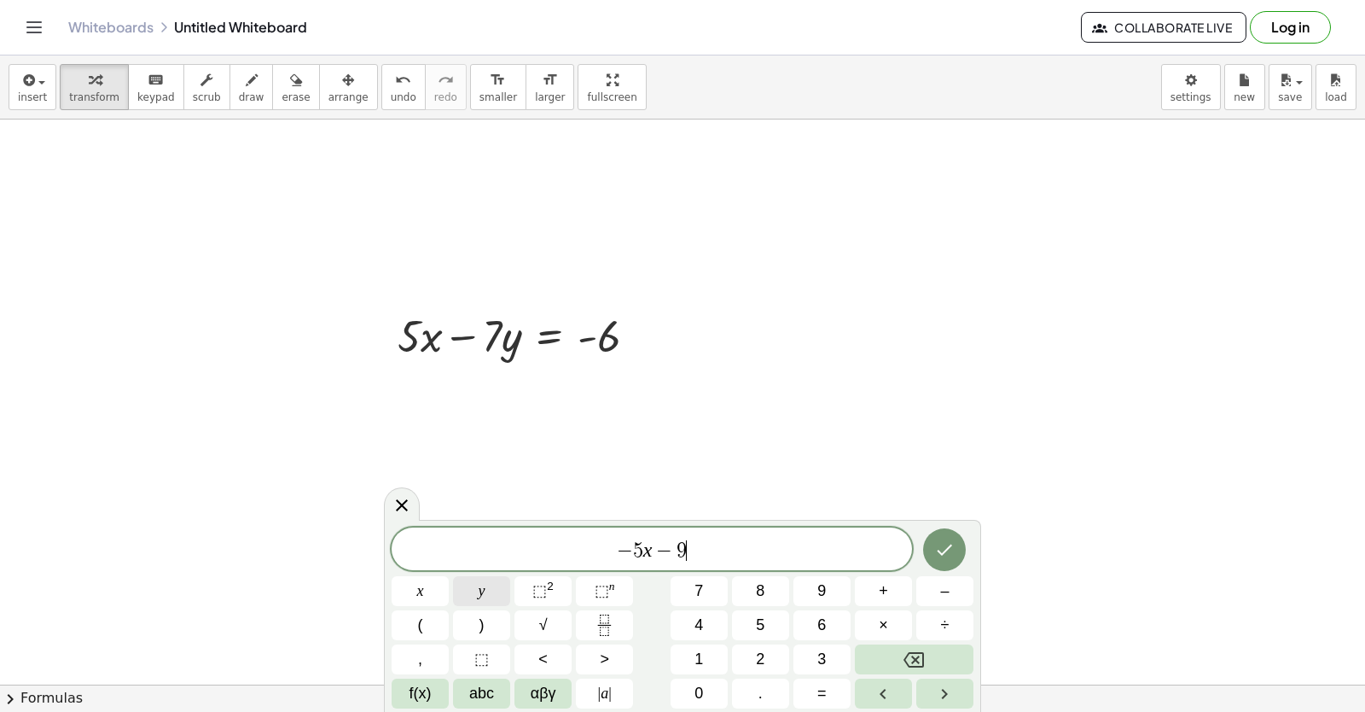
click at [479, 596] on span "y" at bounding box center [482, 590] width 7 height 23
click at [836, 689] on button "=" at bounding box center [821, 693] width 57 height 30
click at [941, 595] on button "–" at bounding box center [944, 591] width 57 height 30
click at [701, 631] on button "4" at bounding box center [699, 625] width 57 height 30
click at [755, 666] on button "2" at bounding box center [760, 659] width 57 height 30
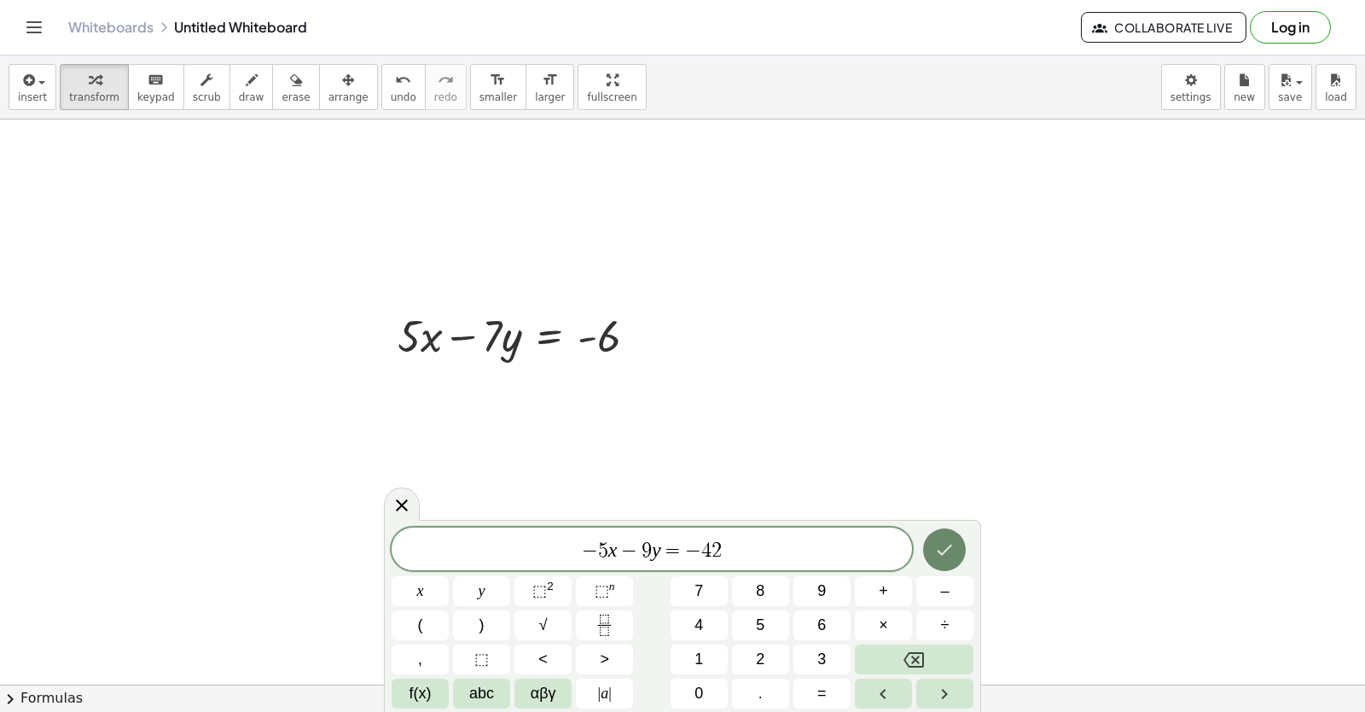
click at [935, 538] on button "Done" at bounding box center [944, 549] width 43 height 43
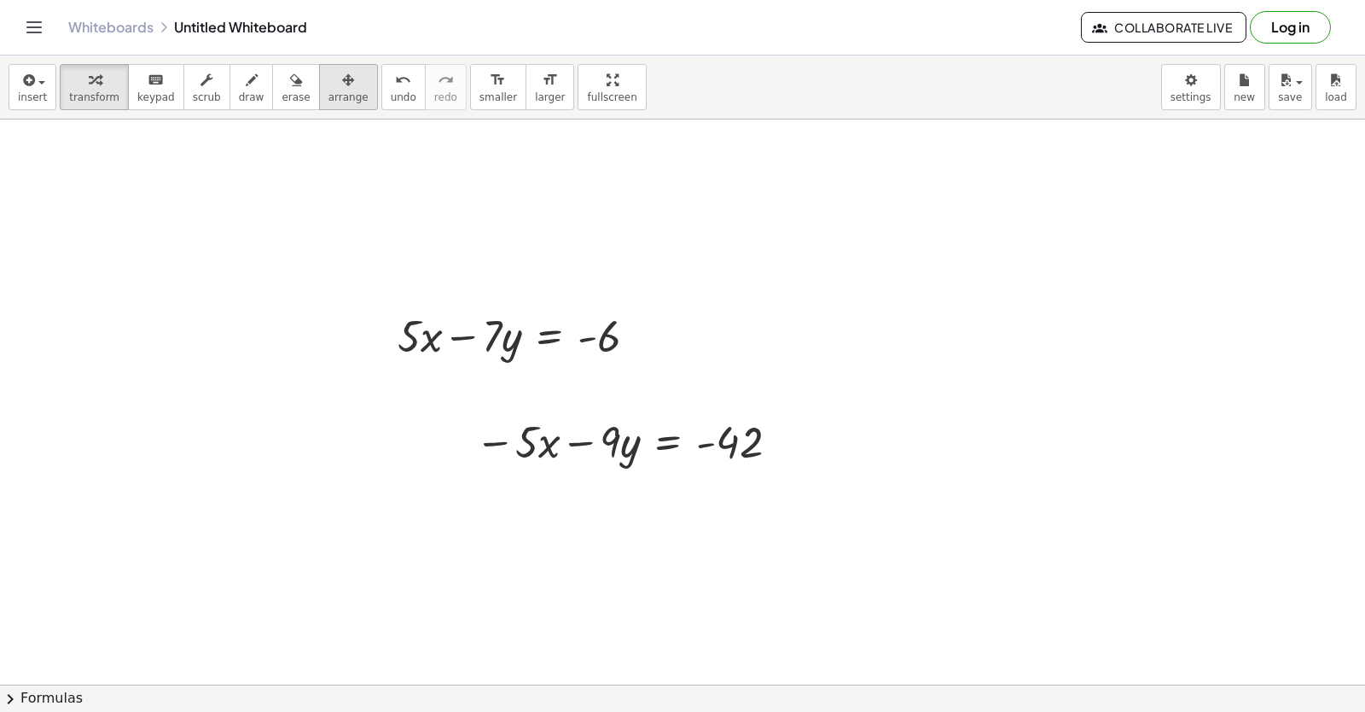
click at [328, 81] on div "button" at bounding box center [348, 79] width 40 height 20
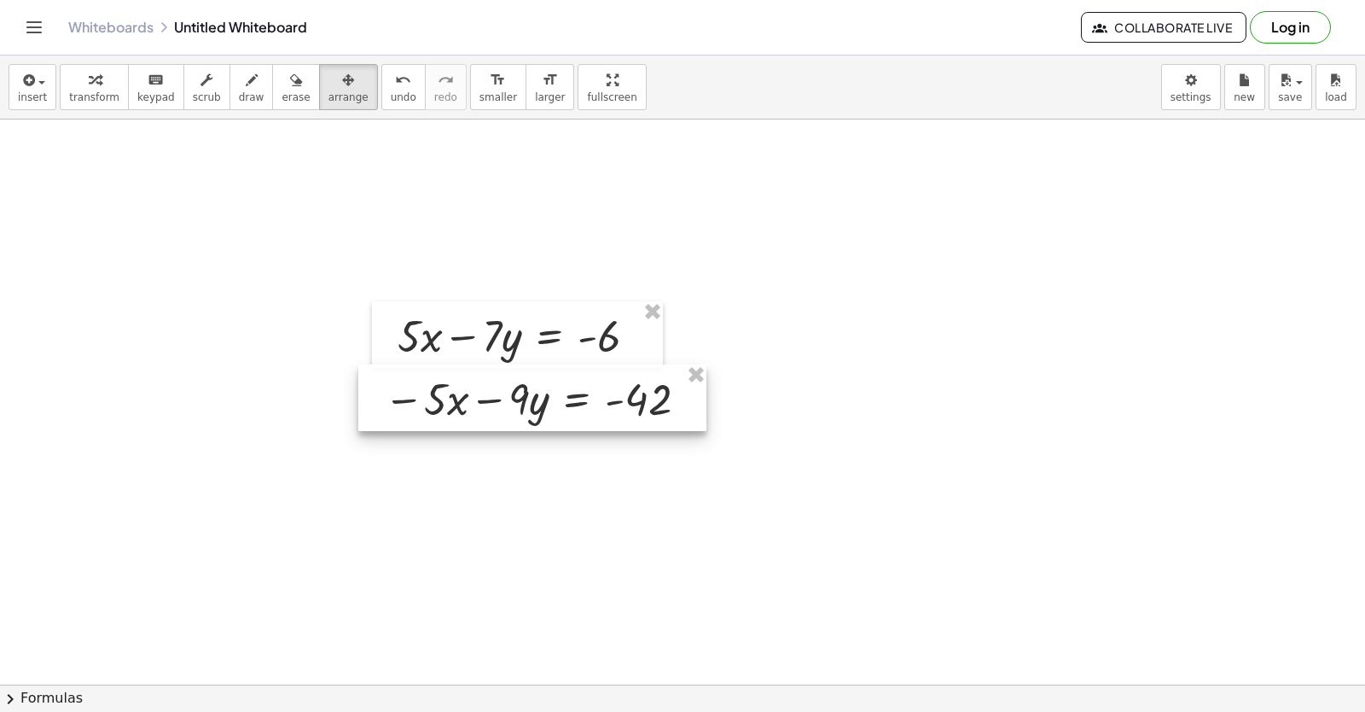
drag, startPoint x: 595, startPoint y: 457, endPoint x: 506, endPoint y: 419, distance: 96.7
click at [506, 419] on div at bounding box center [532, 397] width 348 height 67
click at [328, 88] on div "button" at bounding box center [348, 79] width 40 height 20
drag, startPoint x: 73, startPoint y: 96, endPoint x: 141, endPoint y: 135, distance: 78.3
click at [73, 97] on span "transform" at bounding box center [94, 97] width 50 height 12
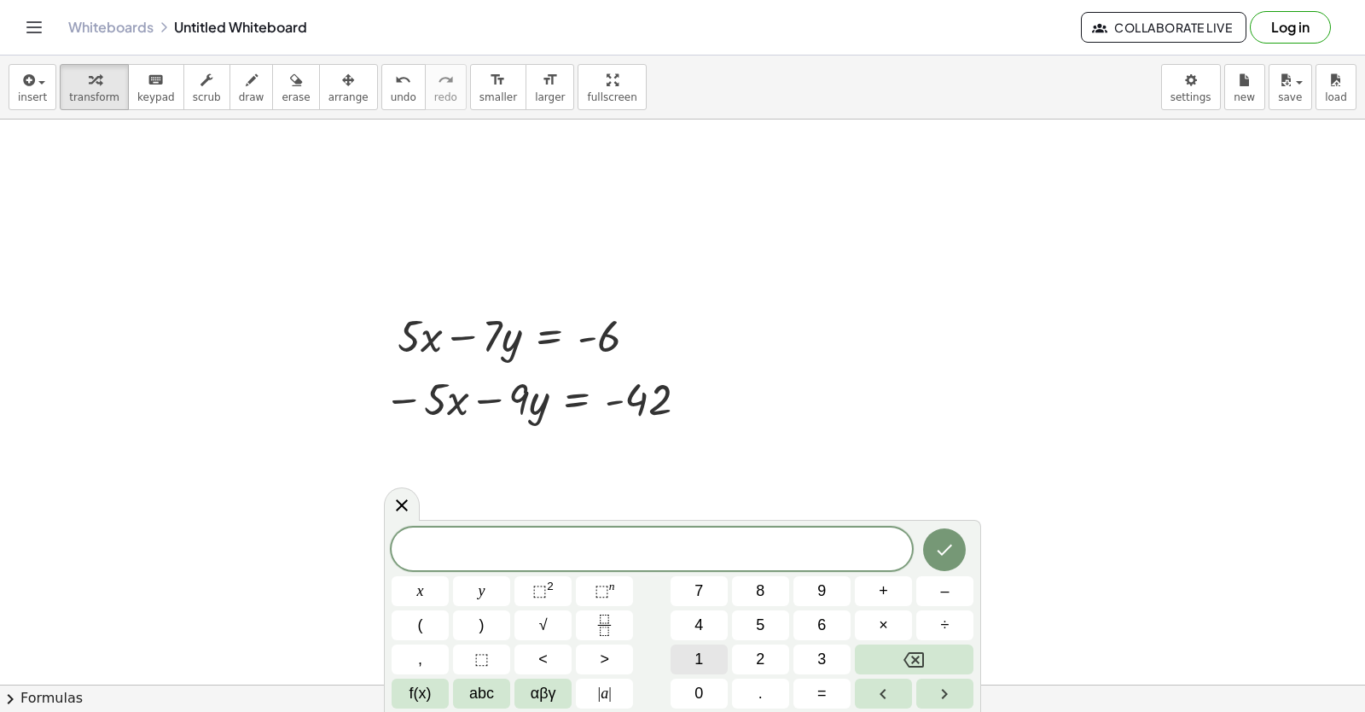
click at [694, 660] on span "1" at bounding box center [698, 659] width 9 height 23
click at [921, 666] on icon "Backspace" at bounding box center [914, 659] width 20 height 15
click at [948, 597] on span "–" at bounding box center [944, 590] width 9 height 23
click at [696, 663] on span "1" at bounding box center [698, 659] width 9 height 23
click at [814, 623] on button "6" at bounding box center [821, 625] width 57 height 30
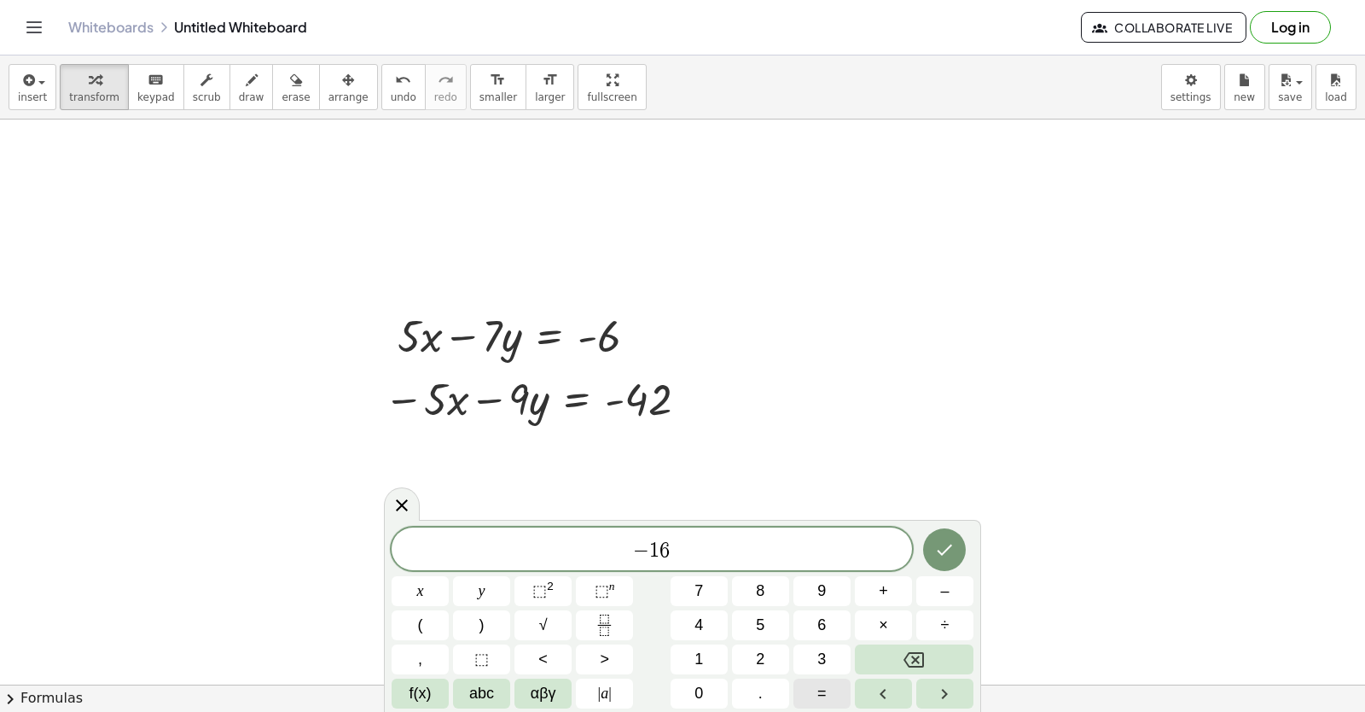
click at [815, 678] on button "=" at bounding box center [821, 693] width 57 height 30
click at [942, 583] on span "–" at bounding box center [944, 590] width 9 height 23
click at [699, 631] on span "4" at bounding box center [698, 624] width 9 height 23
click at [748, 588] on button "8" at bounding box center [760, 591] width 57 height 30
click at [939, 555] on button "Done" at bounding box center [944, 549] width 43 height 43
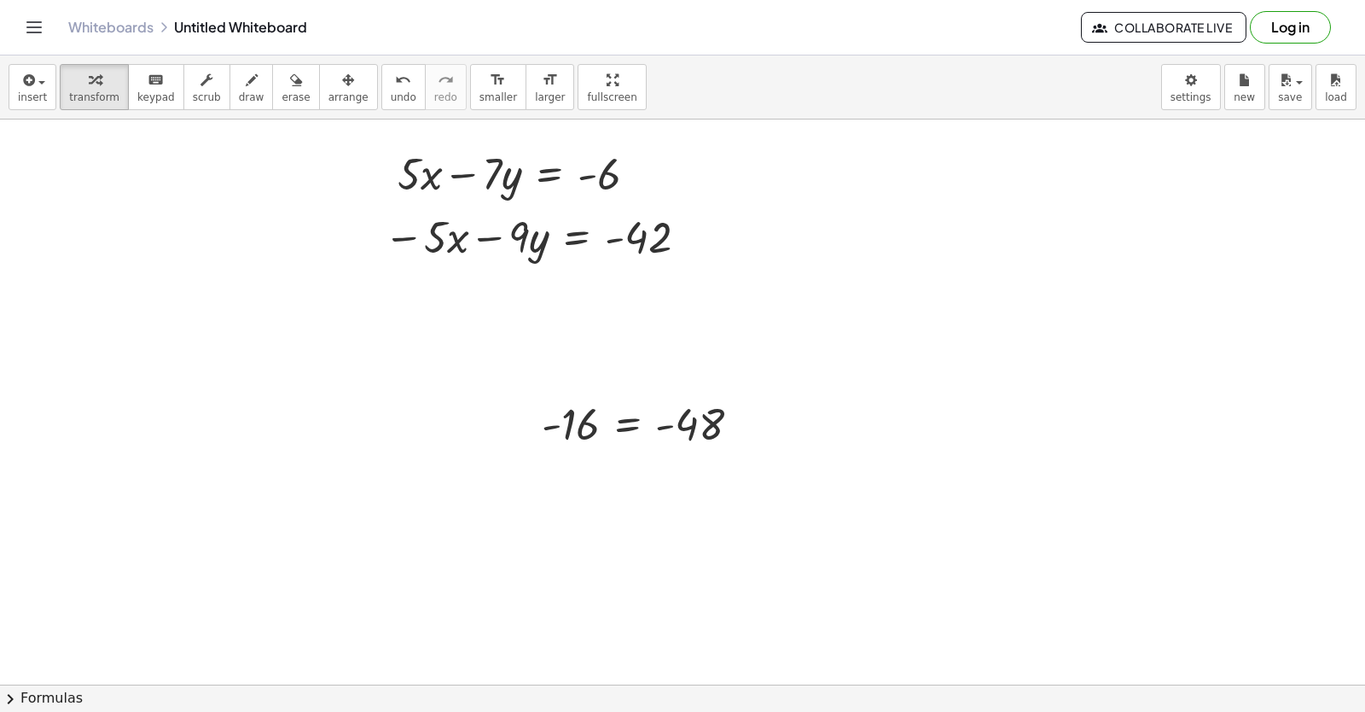
scroll to position [7270, 0]
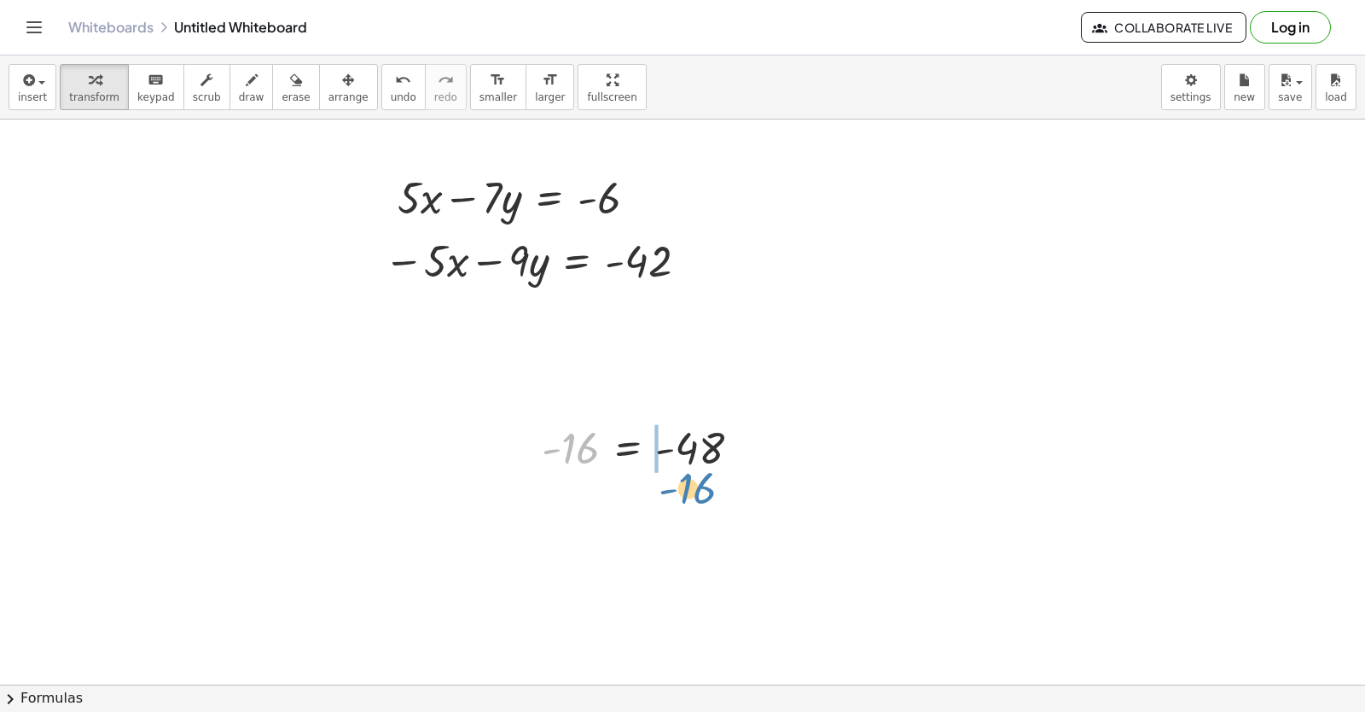
drag, startPoint x: 579, startPoint y: 452, endPoint x: 696, endPoint y: 492, distance: 123.6
click at [710, 503] on div at bounding box center [677, 504] width 288 height 58
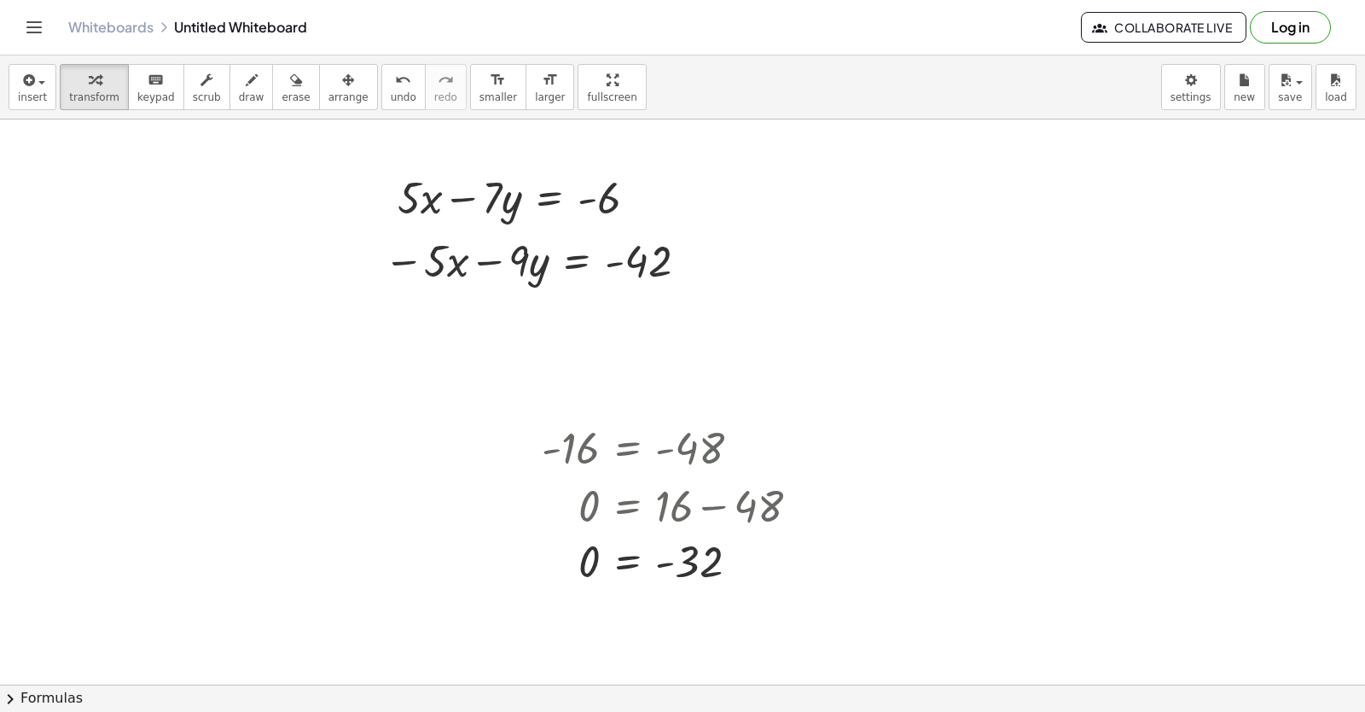
click at [0, 0] on div "x y ⬚ 2 ⬚ n 7 8 9 + – ( ) √ 4 5 6 × ÷ , ⬚ < > 1 2 3 f(x) abc αβγ | a | 0 . =" at bounding box center [0, 0] width 0 height 0
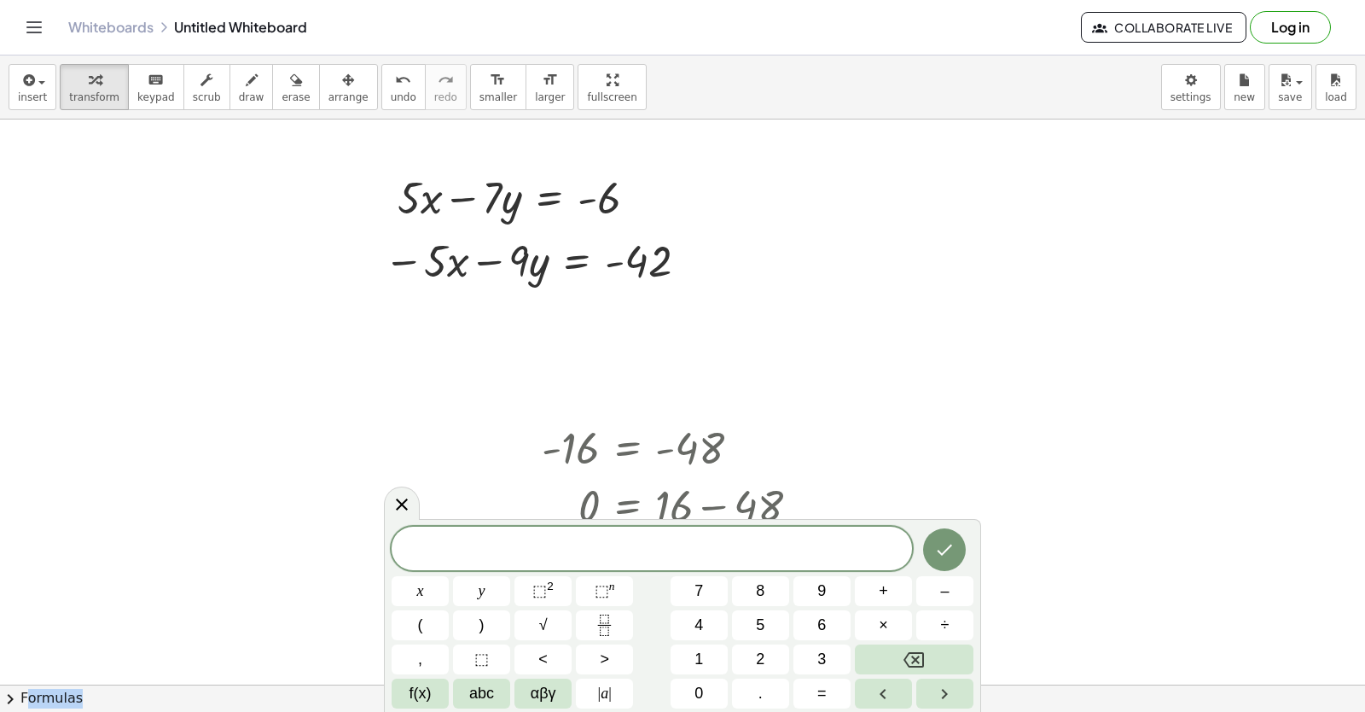
click at [925, 561] on div at bounding box center [944, 548] width 57 height 45
click at [933, 556] on button "Done" at bounding box center [944, 549] width 43 height 43
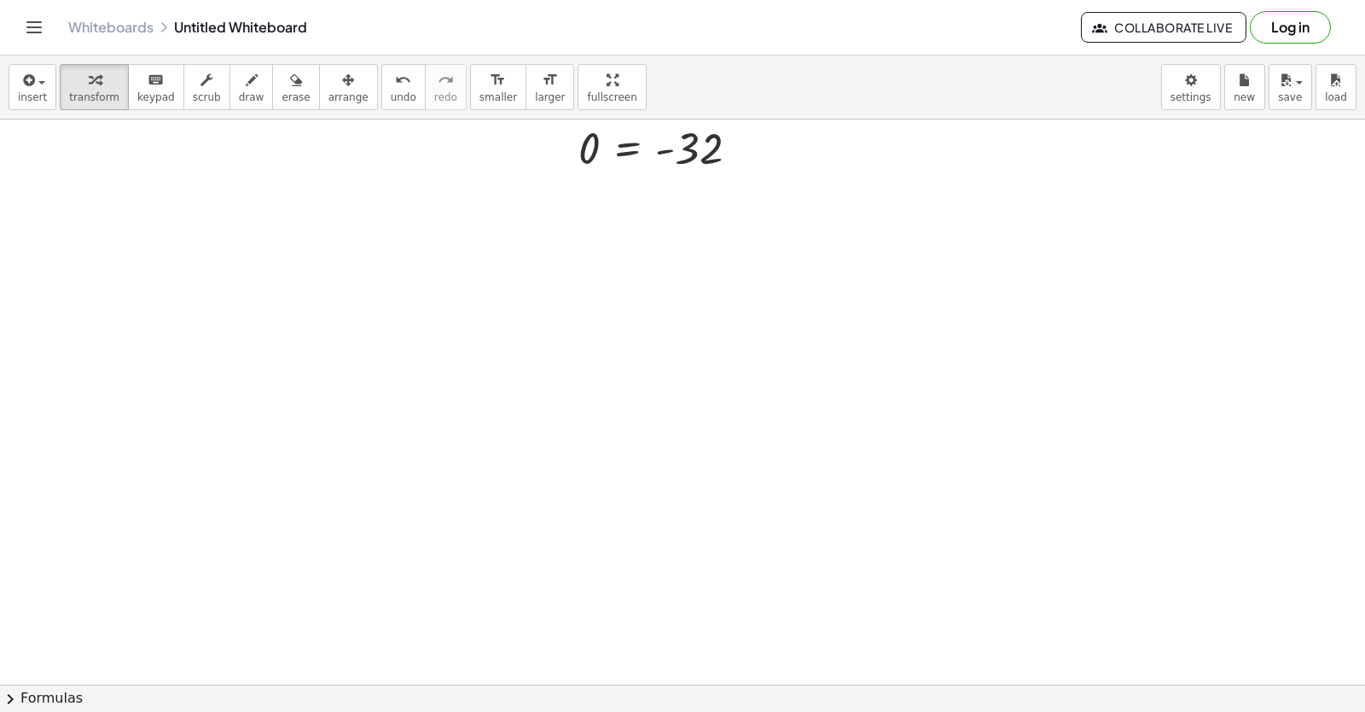
scroll to position [7867, 0]
drag, startPoint x: 525, startPoint y: 325, endPoint x: 524, endPoint y: 335, distance: 10.3
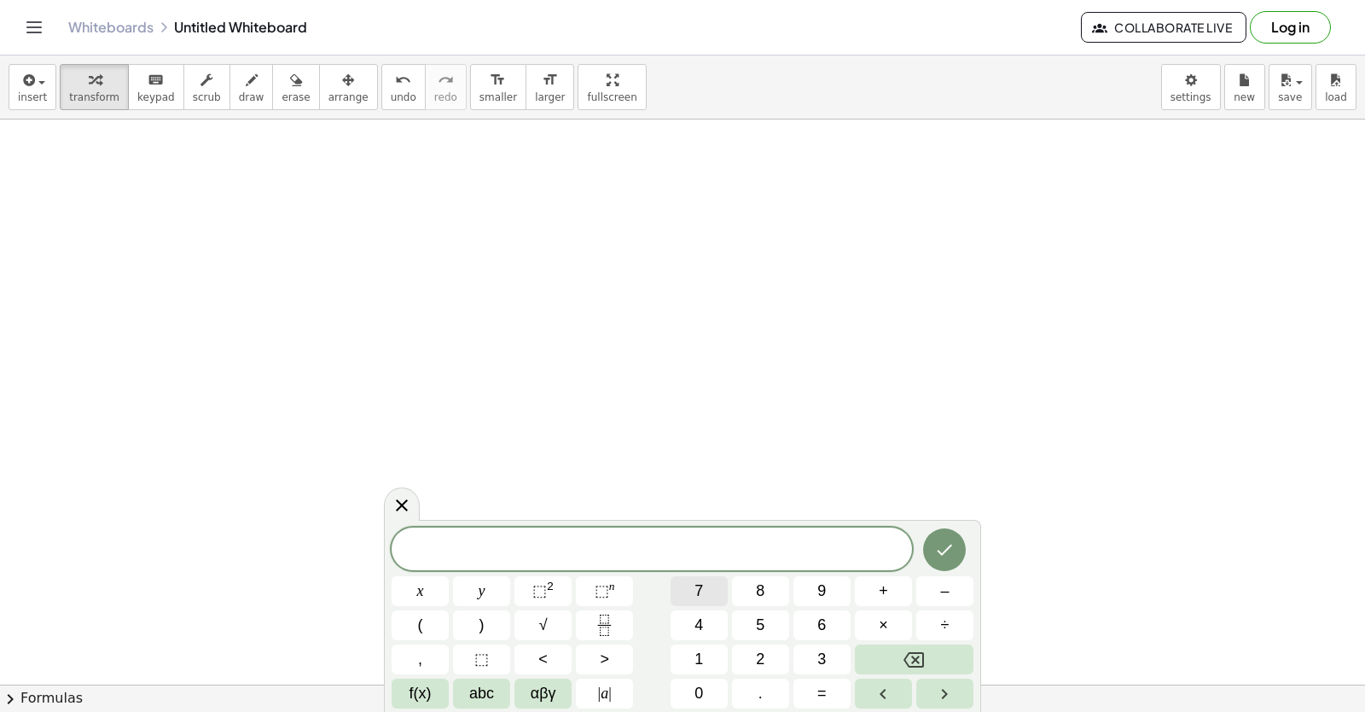
click at [691, 597] on button "7" at bounding box center [699, 591] width 57 height 30
click at [436, 581] on button "x" at bounding box center [420, 591] width 57 height 30
click at [886, 590] on span "+" at bounding box center [883, 590] width 9 height 23
click at [760, 629] on span "5" at bounding box center [760, 624] width 9 height 23
click at [494, 581] on button "y" at bounding box center [481, 591] width 57 height 30
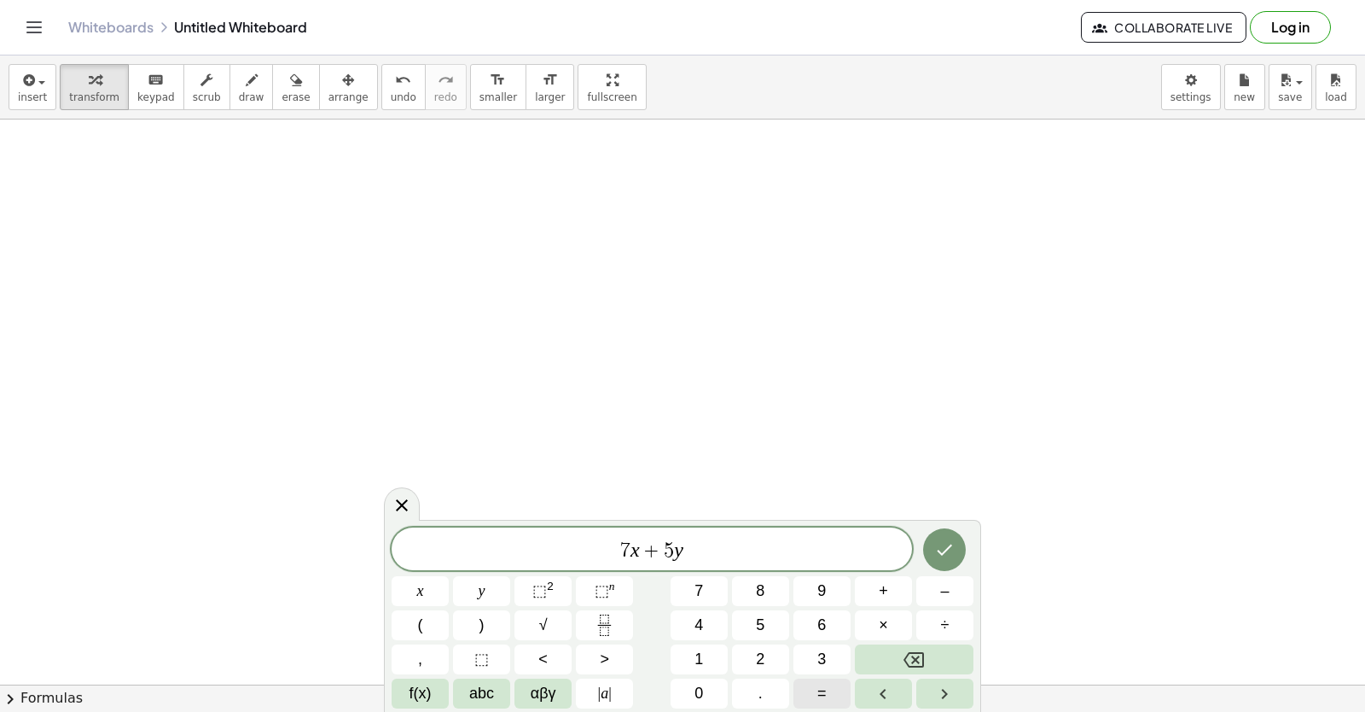
click at [806, 700] on button "=" at bounding box center [821, 693] width 57 height 30
click at [761, 653] on span "2" at bounding box center [760, 659] width 9 height 23
click at [710, 626] on button "4" at bounding box center [699, 625] width 57 height 30
click at [929, 545] on button "Done" at bounding box center [944, 549] width 43 height 43
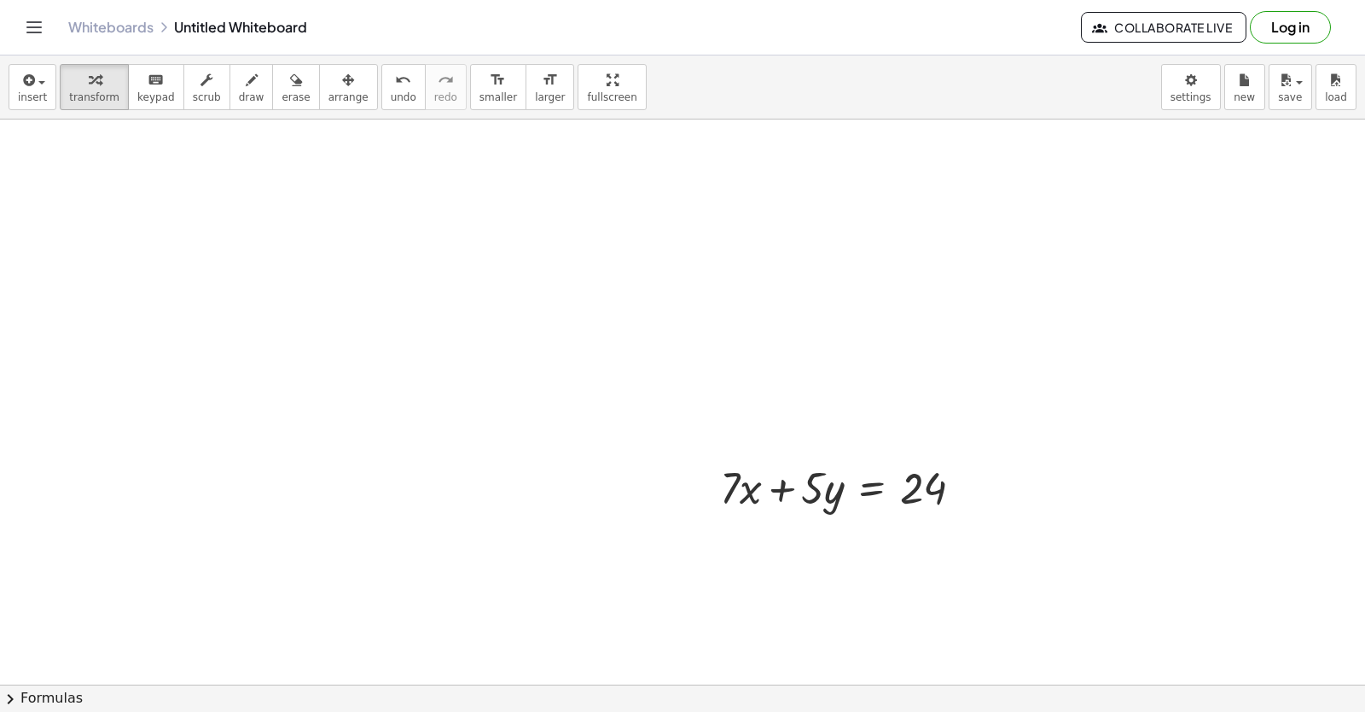
scroll to position [8005, 0]
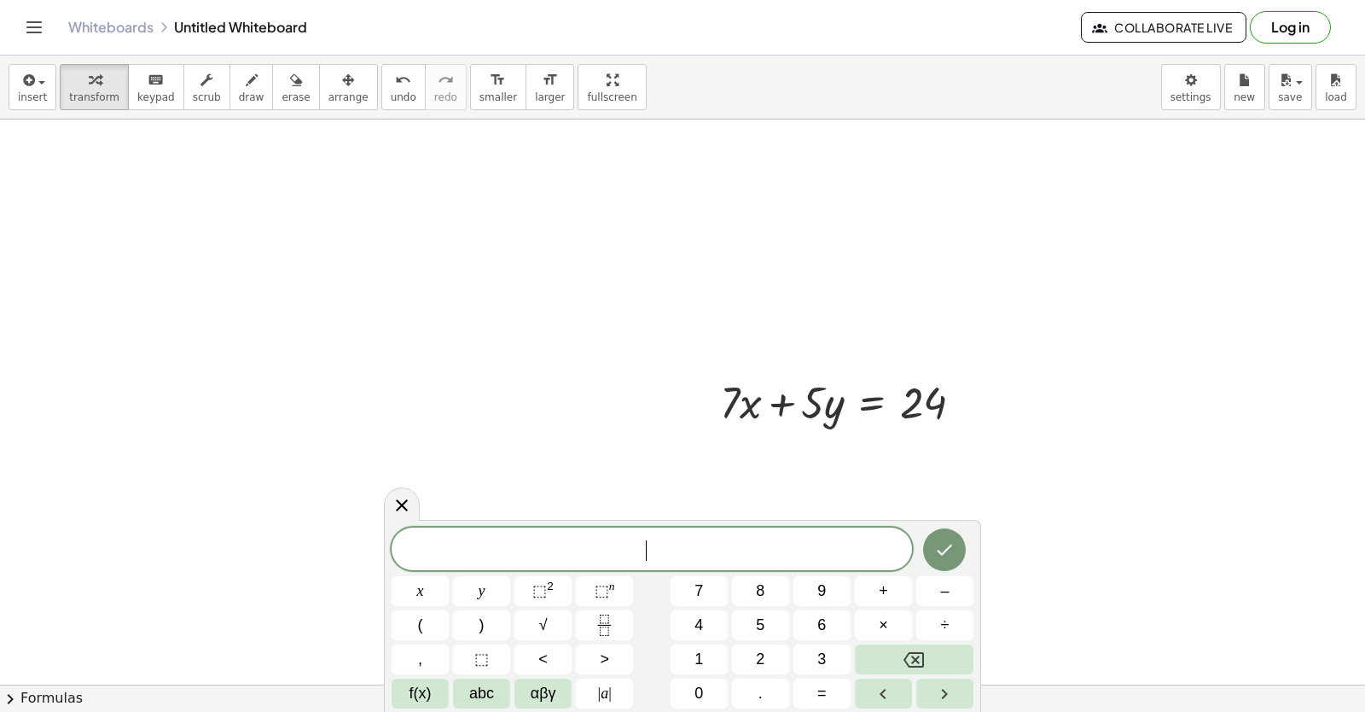
drag, startPoint x: 718, startPoint y: 645, endPoint x: 644, endPoint y: 378, distance: 277.2
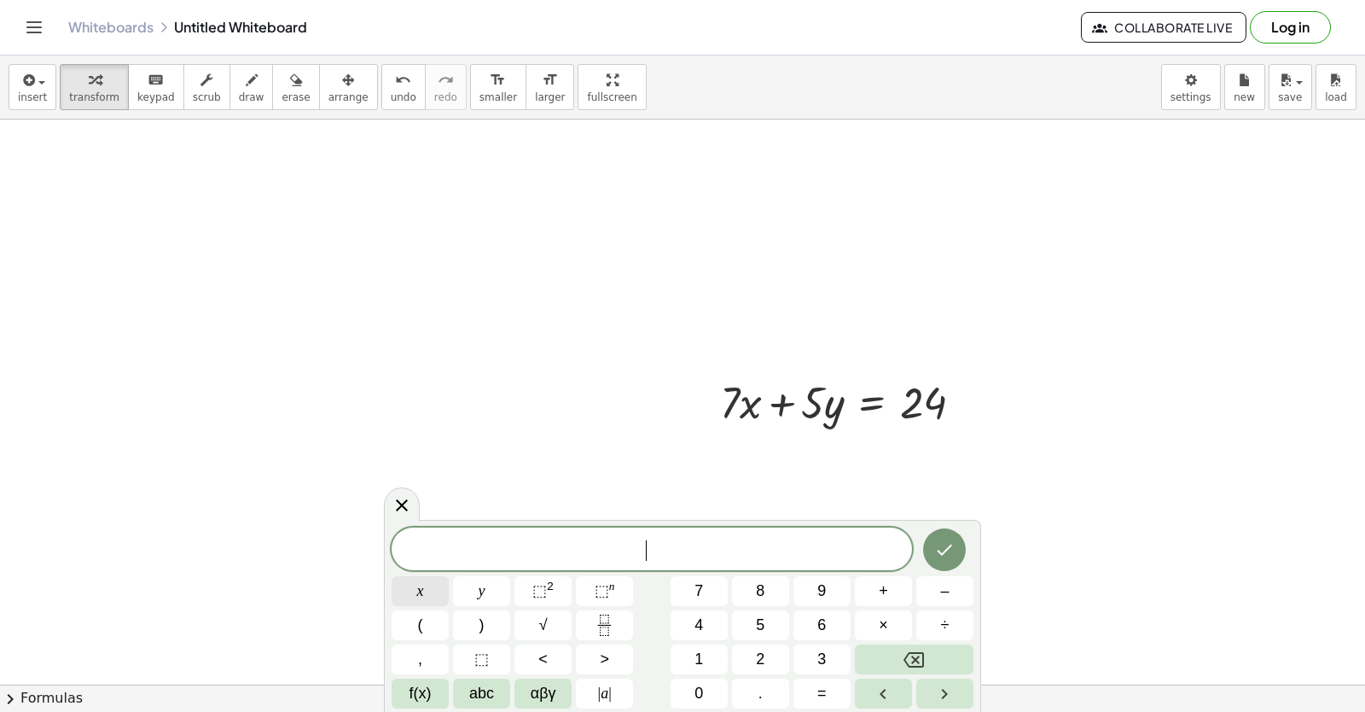
click at [425, 595] on button "x" at bounding box center [420, 591] width 57 height 30
click at [828, 687] on button "=" at bounding box center [821, 693] width 57 height 30
click at [761, 651] on span "2" at bounding box center [760, 659] width 9 height 23
click at [950, 527] on div at bounding box center [944, 549] width 57 height 44
click at [933, 539] on button "Done" at bounding box center [944, 549] width 43 height 43
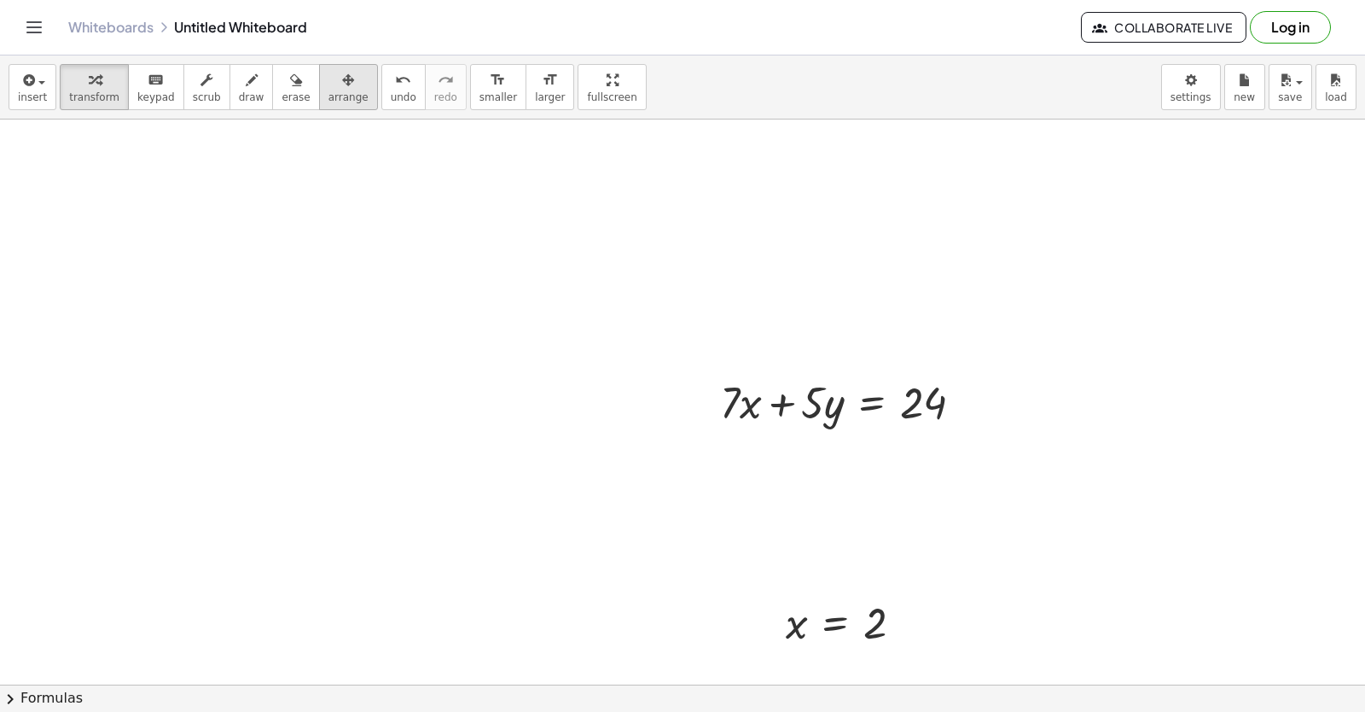
click at [328, 89] on div "button" at bounding box center [348, 79] width 40 height 20
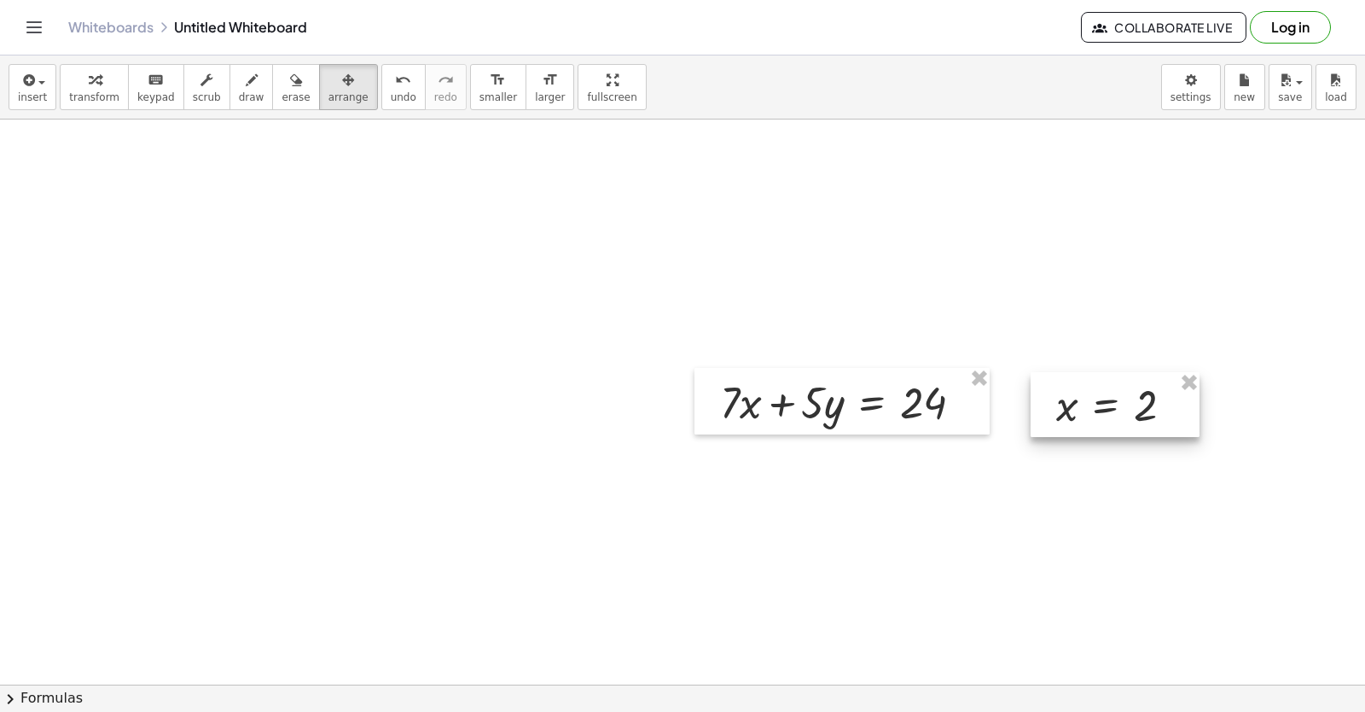
drag, startPoint x: 788, startPoint y: 620, endPoint x: 1062, endPoint y: 391, distance: 357.3
click at [1062, 391] on div at bounding box center [1115, 404] width 169 height 65
click at [342, 80] on icon "button" at bounding box center [348, 80] width 12 height 20
click at [78, 69] on button "transform" at bounding box center [94, 87] width 69 height 46
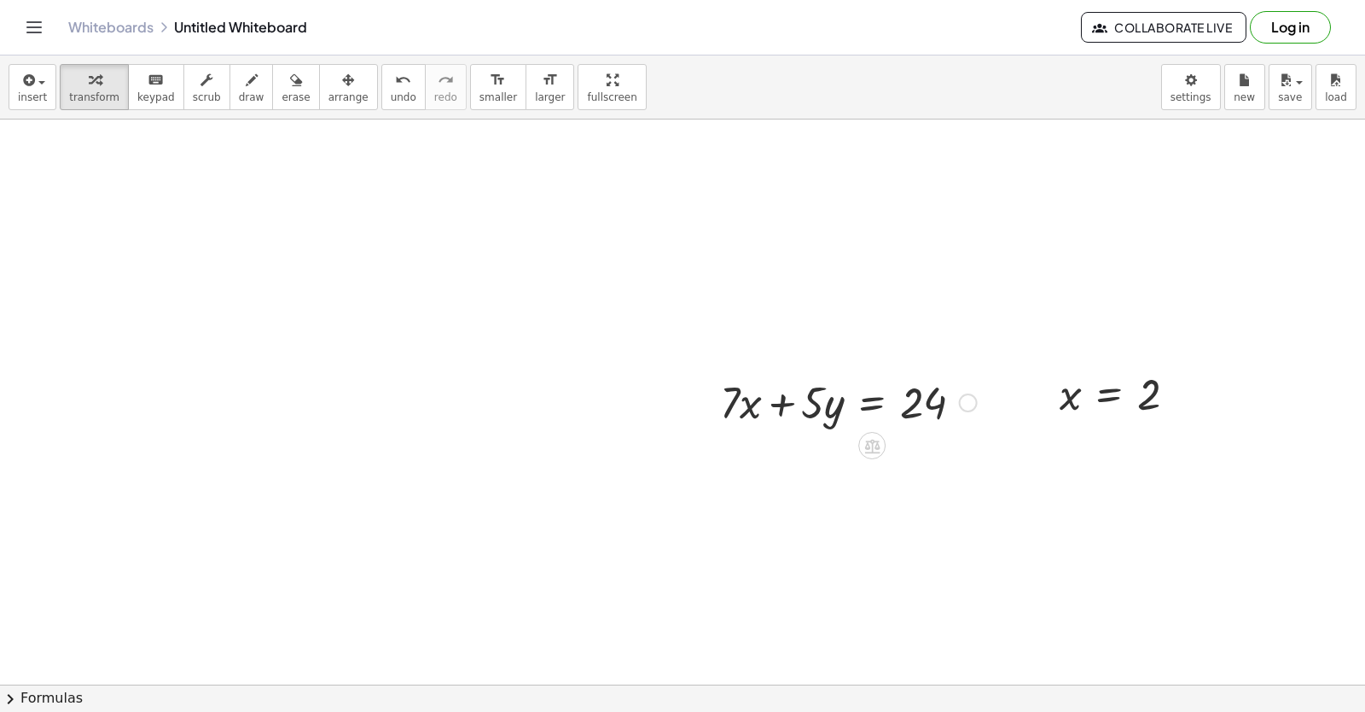
click at [741, 417] on div at bounding box center [849, 401] width 274 height 58
drag, startPoint x: 754, startPoint y: 355, endPoint x: 726, endPoint y: 351, distance: 28.5
click at [246, 84] on icon "button" at bounding box center [252, 80] width 12 height 20
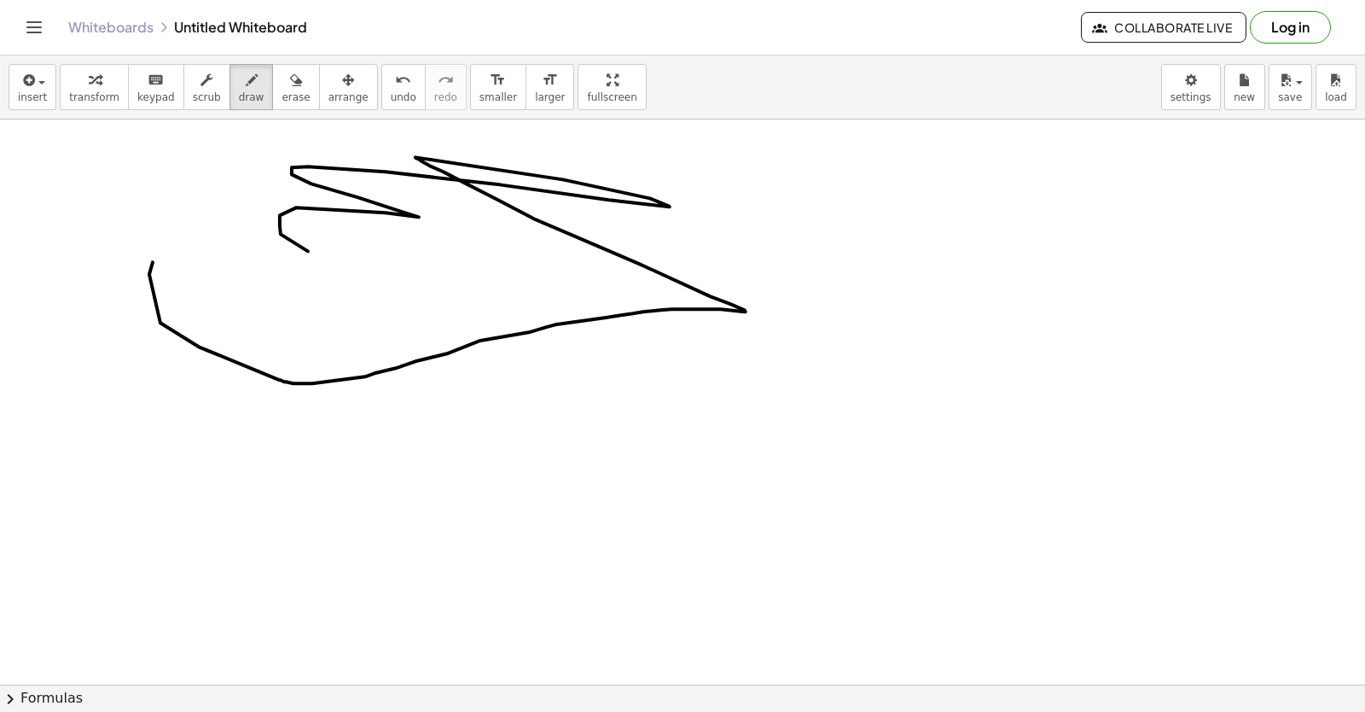
drag, startPoint x: 149, startPoint y: 276, endPoint x: 406, endPoint y: 293, distance: 257.3
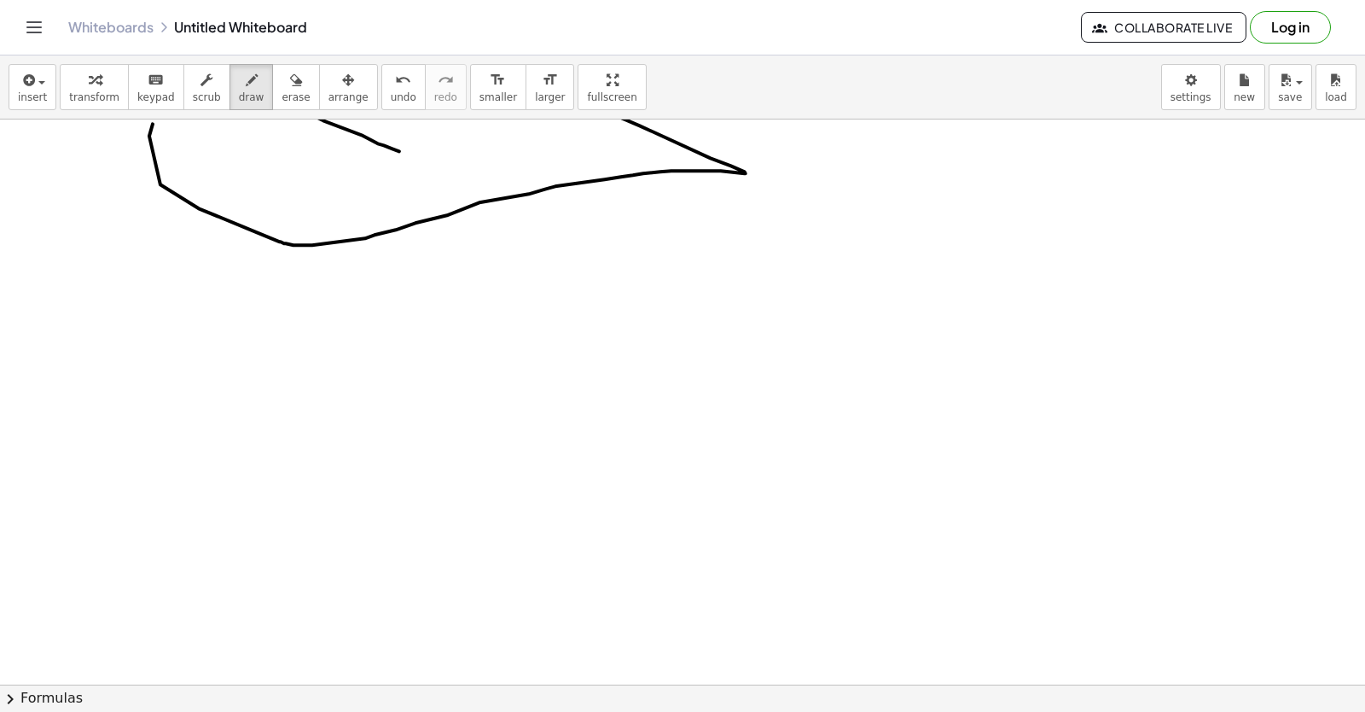
scroll to position [8826, 0]
